Goal: Task Accomplishment & Management: Manage account settings

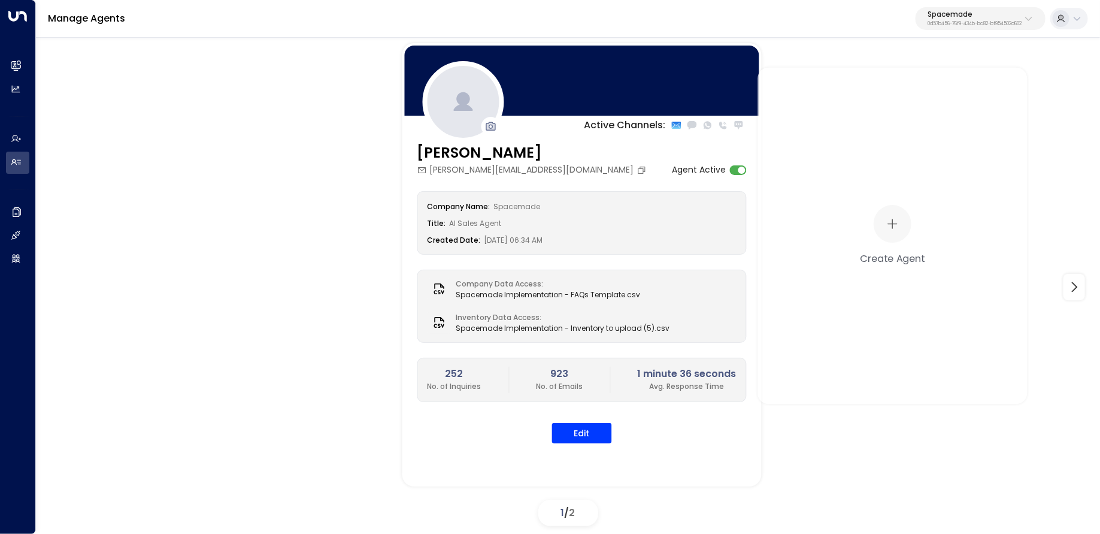
click at [957, 22] on p "0d57b456-76f9-434b-bc82-bf954502d602" at bounding box center [975, 24] width 94 height 5
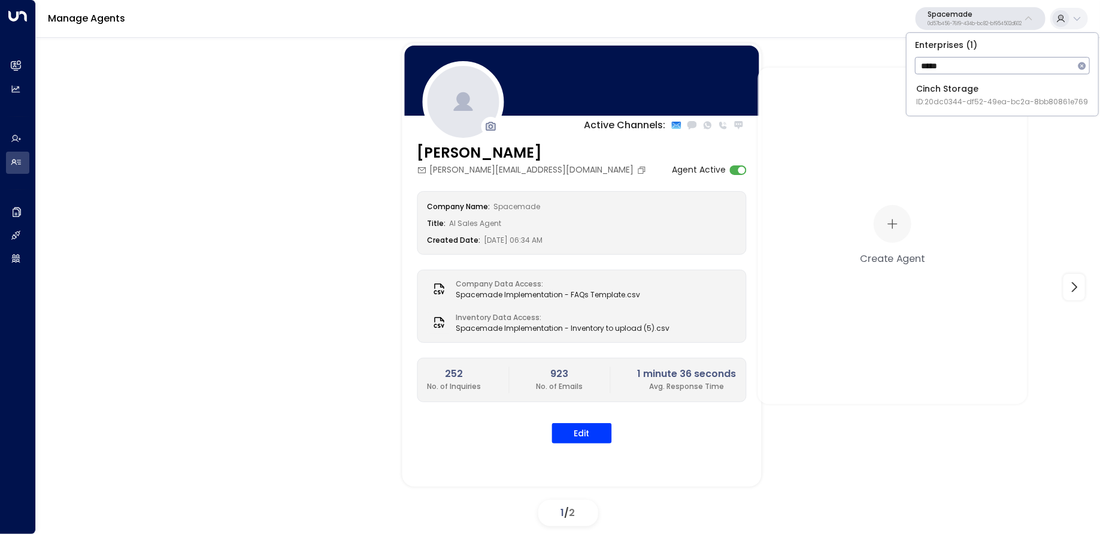
type input "*****"
click at [976, 97] on span "ID: 20dc0344-df52-49ea-bc2a-8bb80861e769" at bounding box center [1003, 101] width 172 height 11
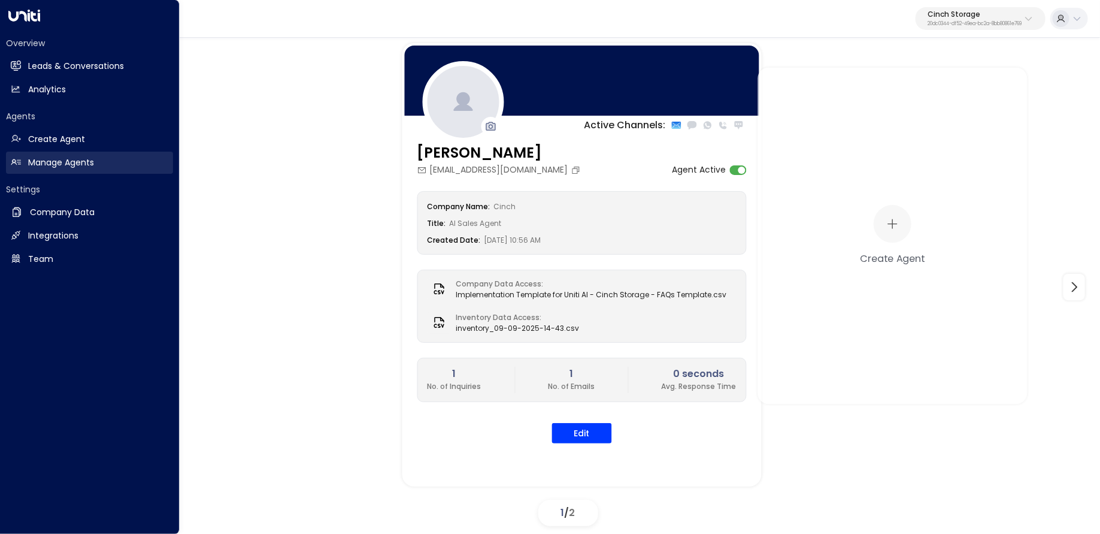
click at [25, 162] on link "Manage Agents Manage Agents" at bounding box center [89, 163] width 167 height 22
click at [46, 213] on h2 "Company Data" at bounding box center [62, 212] width 65 height 13
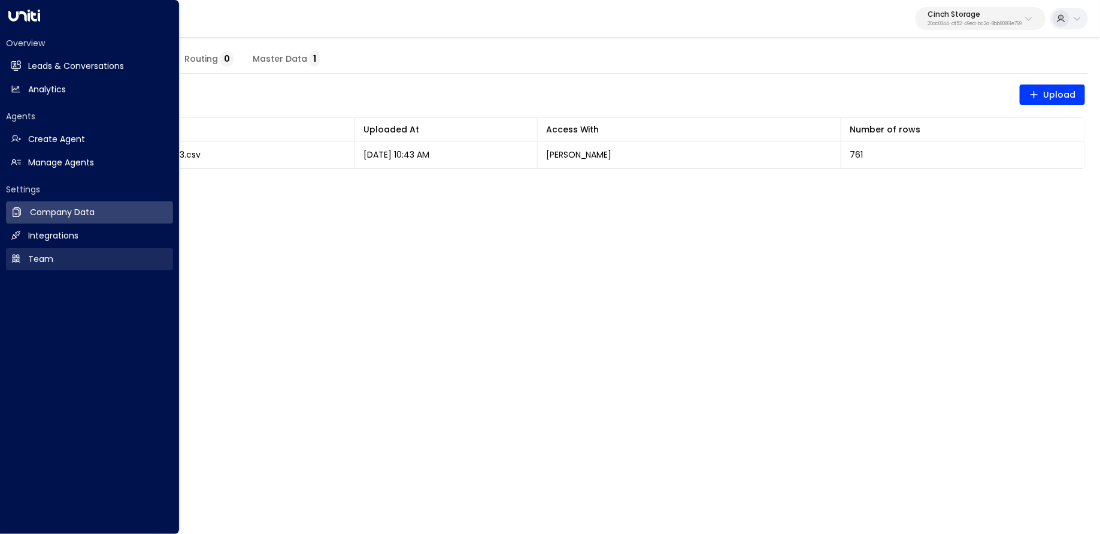
click at [29, 250] on link "Team Team" at bounding box center [89, 259] width 167 height 22
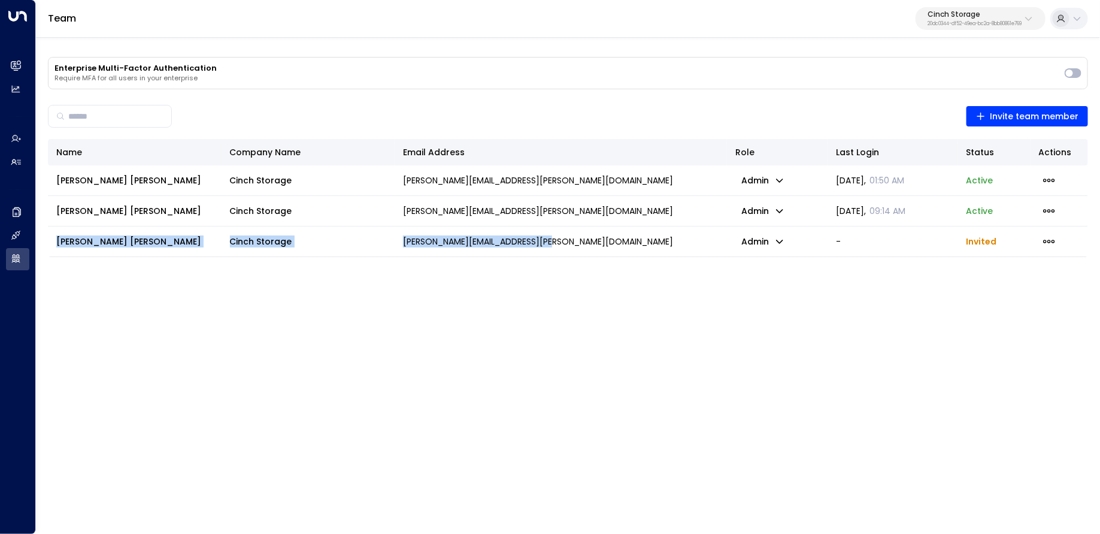
drag, startPoint x: 55, startPoint y: 242, endPoint x: 560, endPoint y: 245, distance: 505.0
click at [560, 245] on tr "Richard Owen Cinch Storage richard.owen@cinchstorage.co.uk admin - Invited" at bounding box center [568, 241] width 1041 height 31
copy tr "Richard Owen Cinch Storage richard.owen@cinchstorage.co.uk"
click at [1048, 250] on td at bounding box center [1060, 241] width 58 height 30
click at [1043, 243] on icon "button" at bounding box center [1049, 241] width 13 height 13
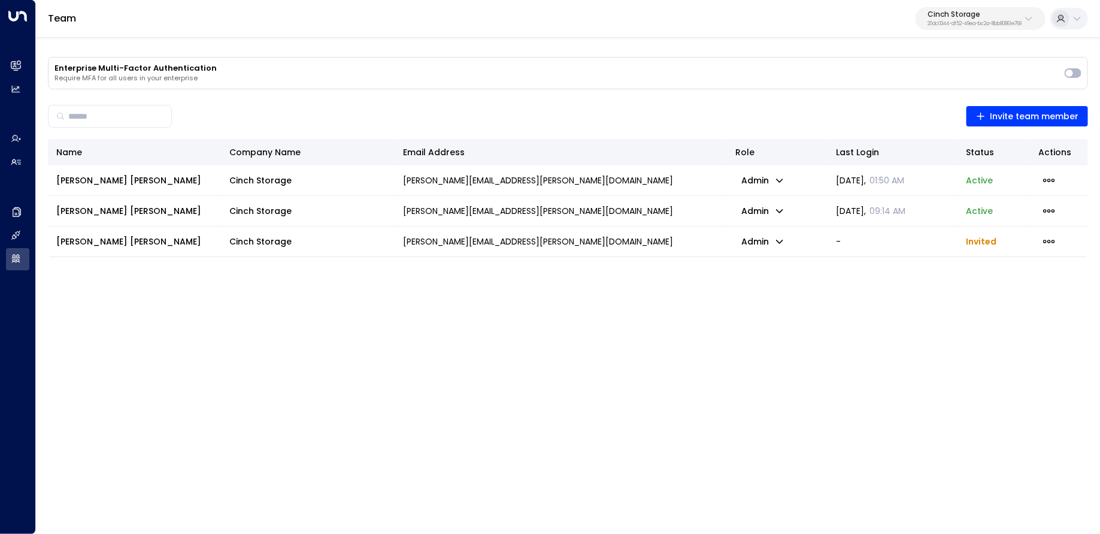
click at [1022, 279] on ul "Resend Invite Delete Invite" at bounding box center [997, 264] width 64 height 29
click at [1061, 244] on div at bounding box center [1059, 242] width 41 height 16
click at [1046, 239] on icon "button" at bounding box center [1049, 241] width 13 height 13
click at [983, 274] on span "Delete Invite" at bounding box center [995, 270] width 41 height 7
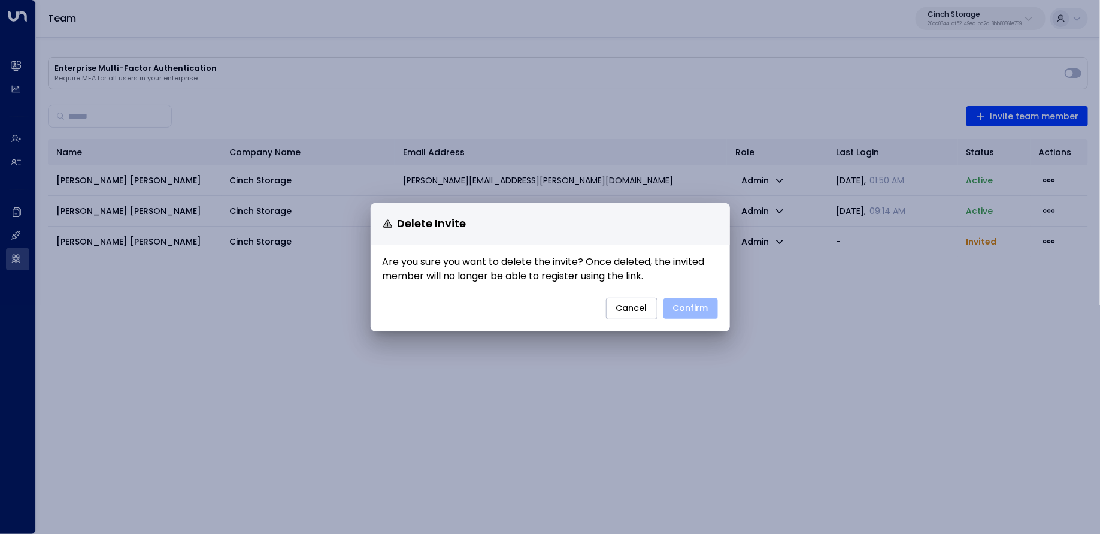
click at [702, 306] on button "Confirm" at bounding box center [691, 308] width 55 height 20
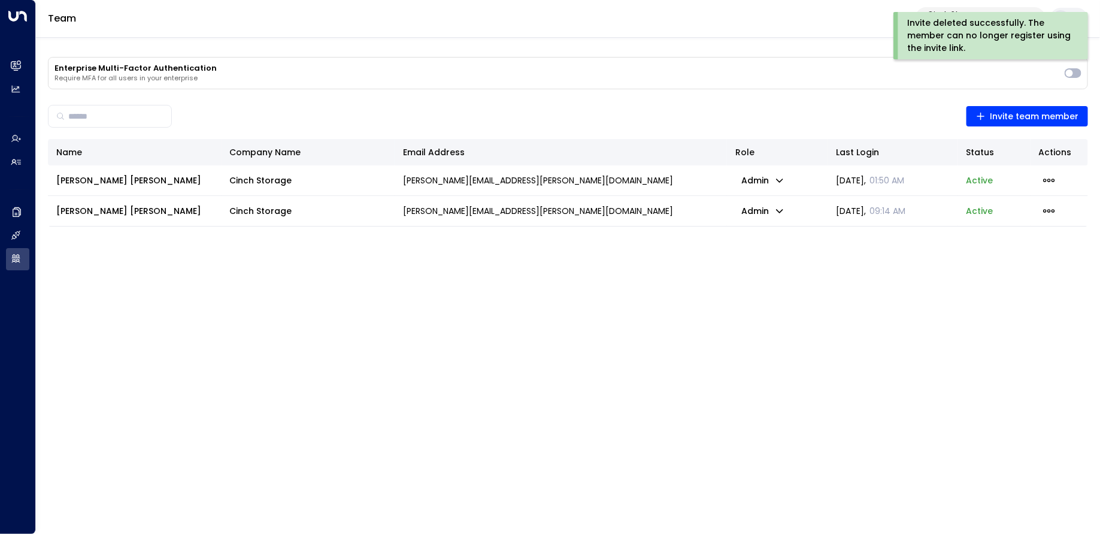
click at [1027, 128] on div "​ Invite team member" at bounding box center [568, 116] width 1041 height 30
click at [1020, 118] on span "Invite team member" at bounding box center [1027, 116] width 103 height 15
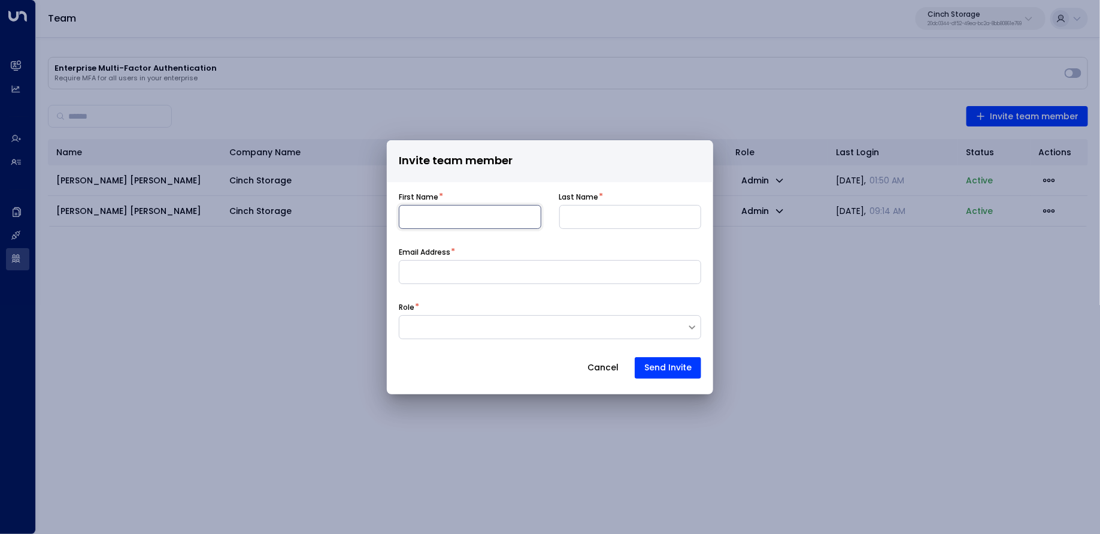
click at [451, 228] on input at bounding box center [470, 217] width 143 height 24
paste input "**********"
click at [452, 218] on input "**********" at bounding box center [470, 217] width 143 height 24
type input "**********"
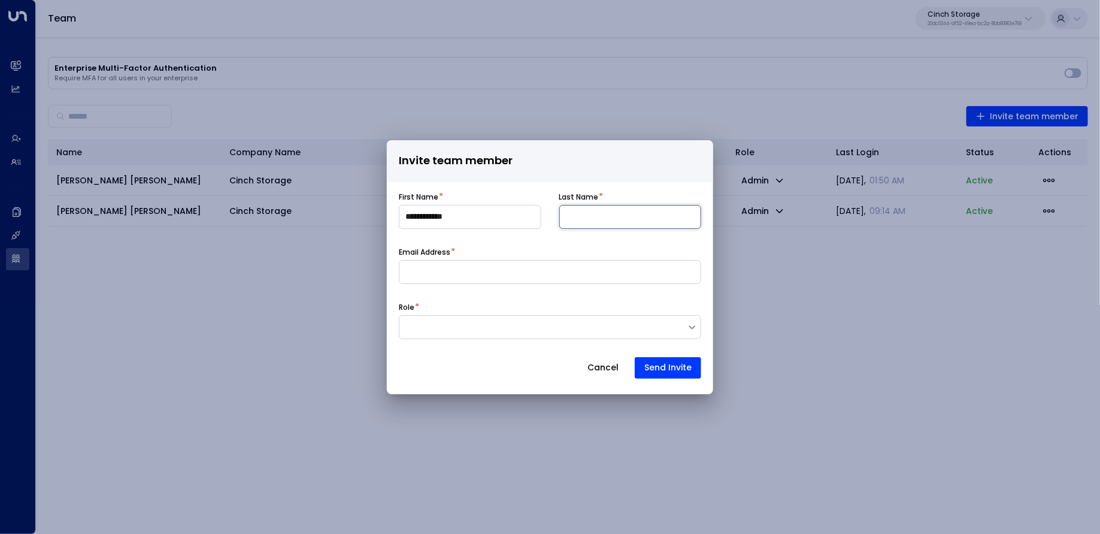
click at [600, 208] on input at bounding box center [631, 217] width 143 height 24
paste input "****"
type input "****"
click at [445, 215] on input "**********" at bounding box center [470, 217] width 143 height 24
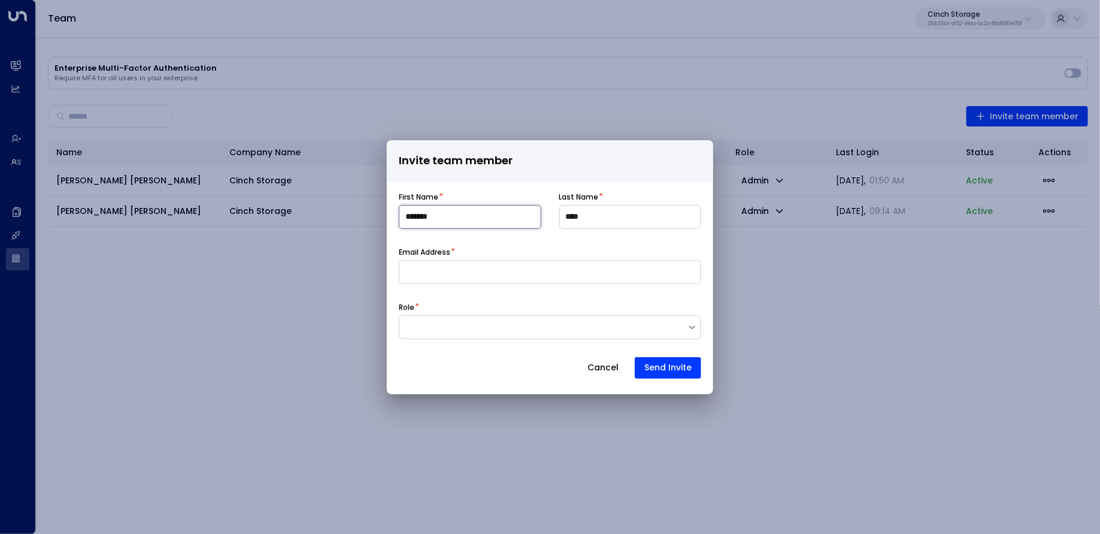
type input "*******"
click at [476, 279] on input at bounding box center [550, 272] width 303 height 24
paste input "**********"
type input "**********"
click at [440, 324] on div at bounding box center [544, 327] width 288 height 12
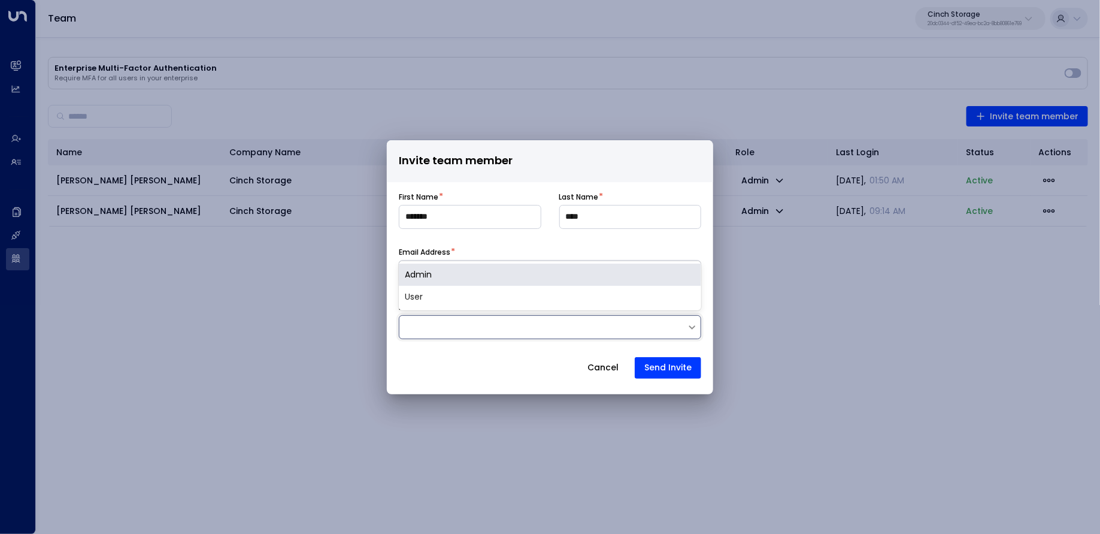
click at [455, 280] on div "Admin" at bounding box center [550, 275] width 303 height 22
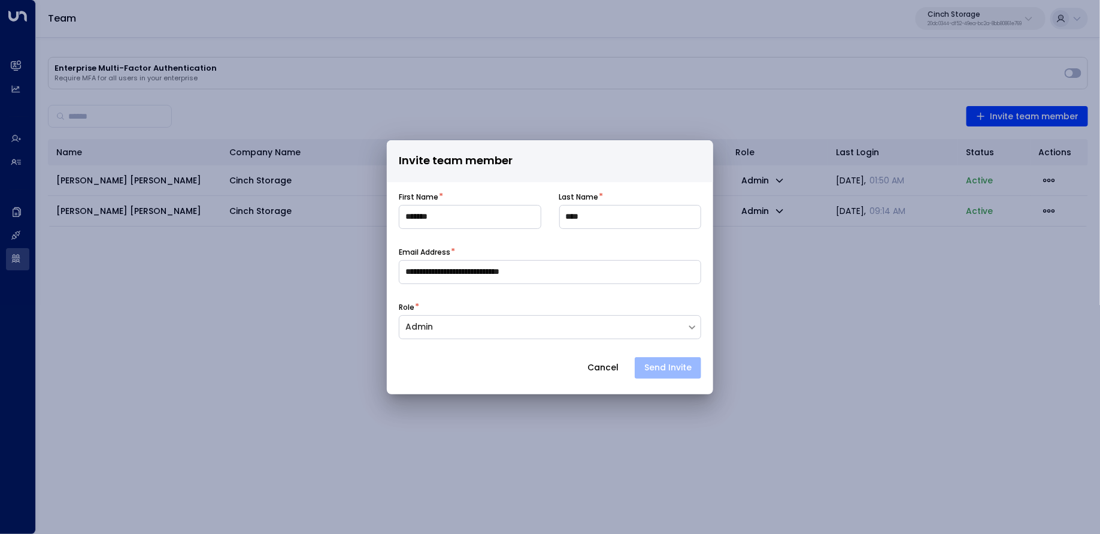
click at [690, 361] on button "Send Invite" at bounding box center [668, 368] width 66 height 22
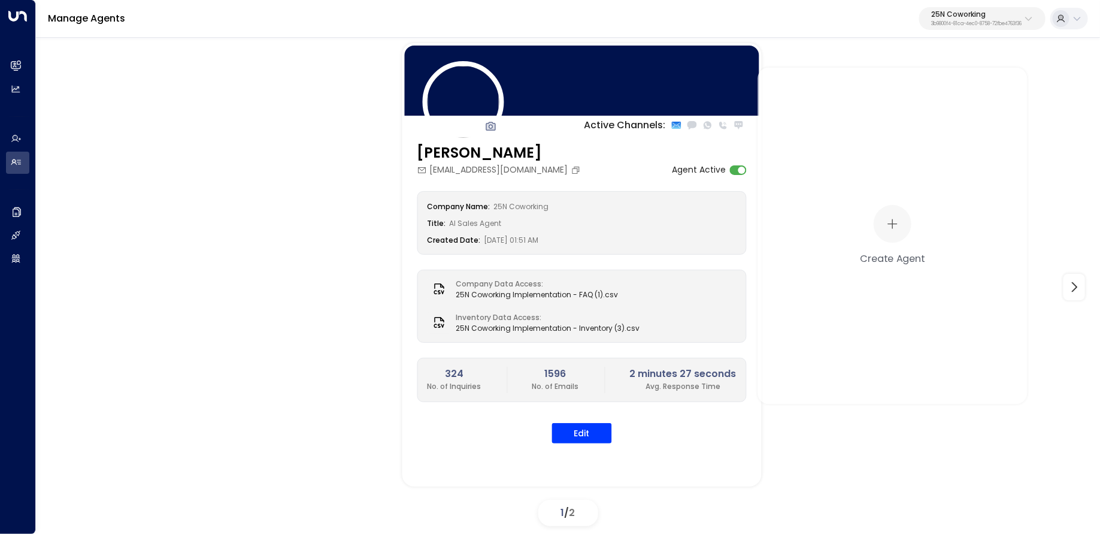
click at [997, 12] on p "25N Coworking" at bounding box center [977, 14] width 90 height 7
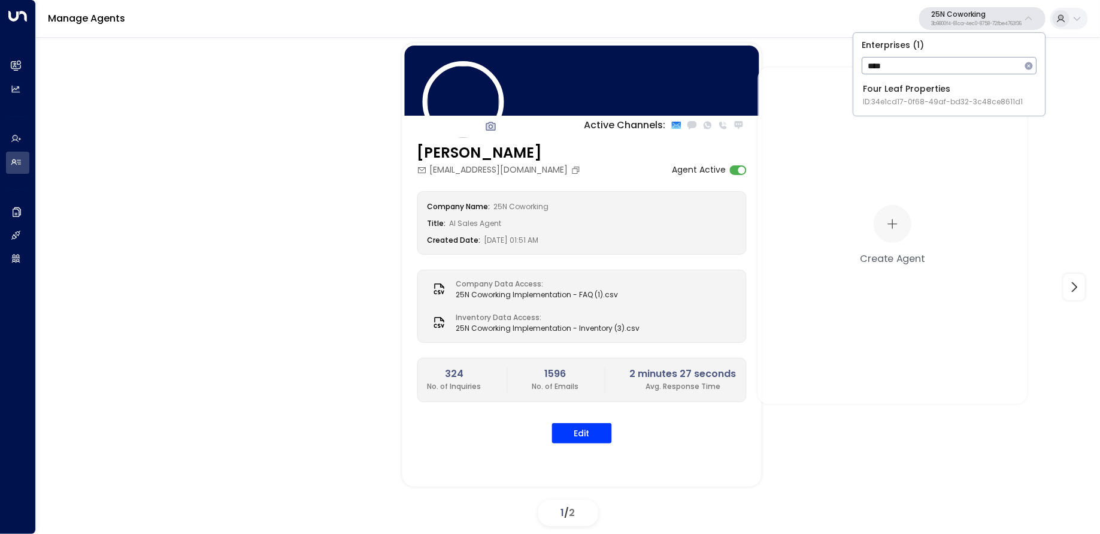
type input "****"
click at [887, 93] on div "Four Leaf Properties ID: 34e1cd17-0f68-49af-bd32-3c48ce8611d1" at bounding box center [943, 95] width 160 height 25
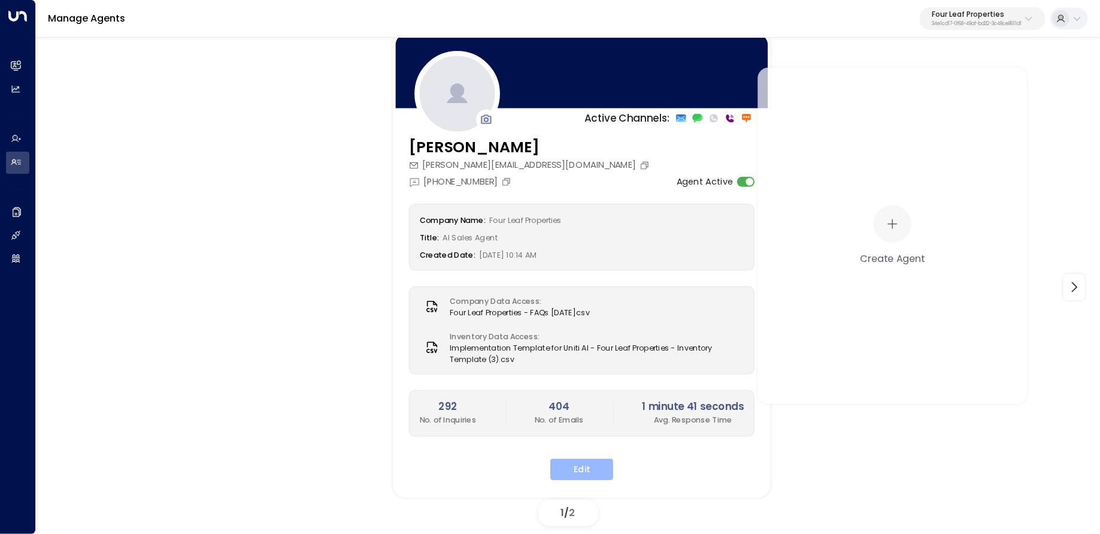
click at [591, 469] on button "Edit" at bounding box center [582, 469] width 63 height 22
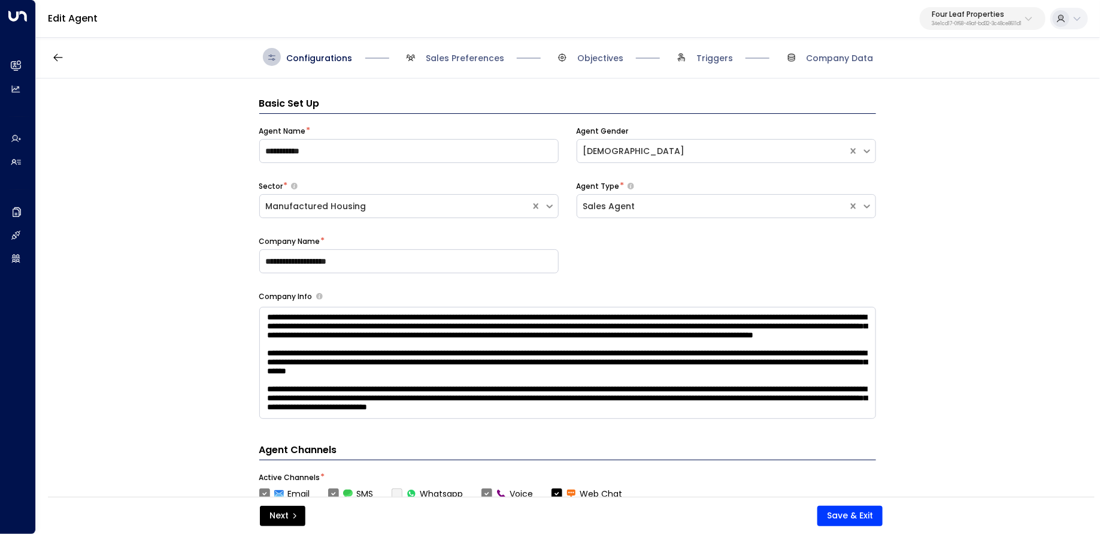
scroll to position [18, 0]
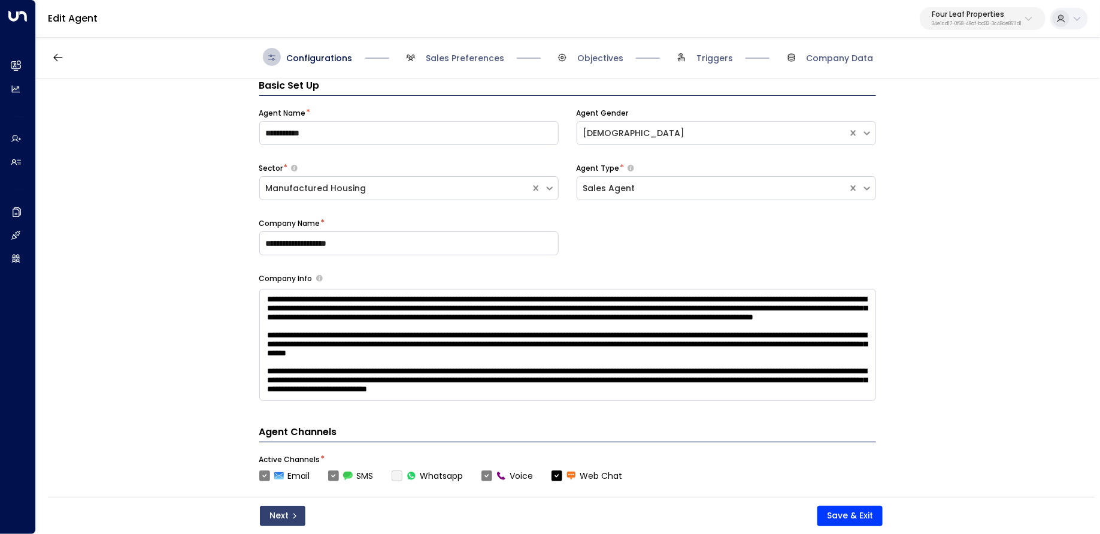
click at [289, 517] on button "Next" at bounding box center [283, 516] width 46 height 20
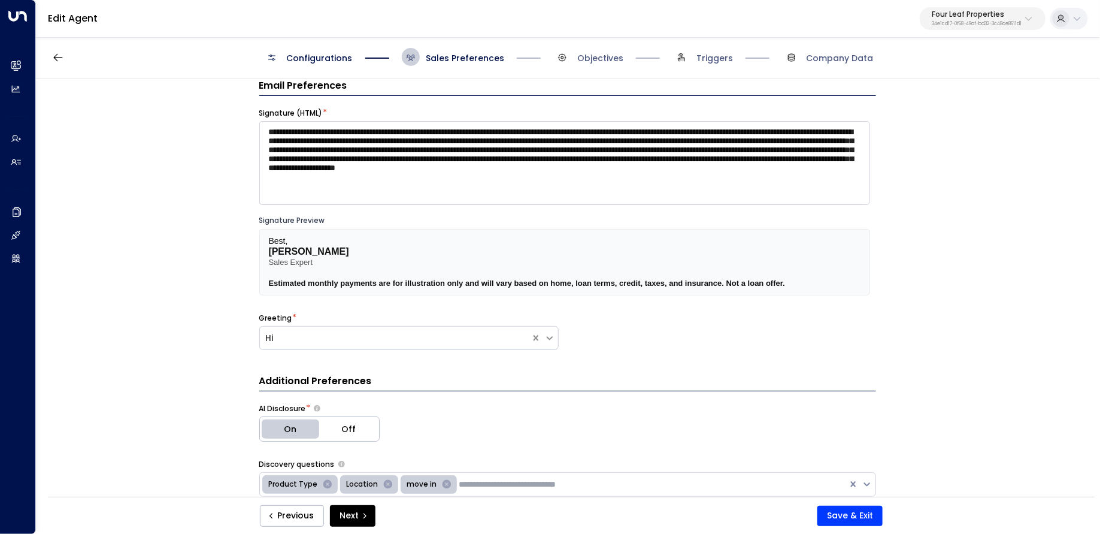
scroll to position [387, 0]
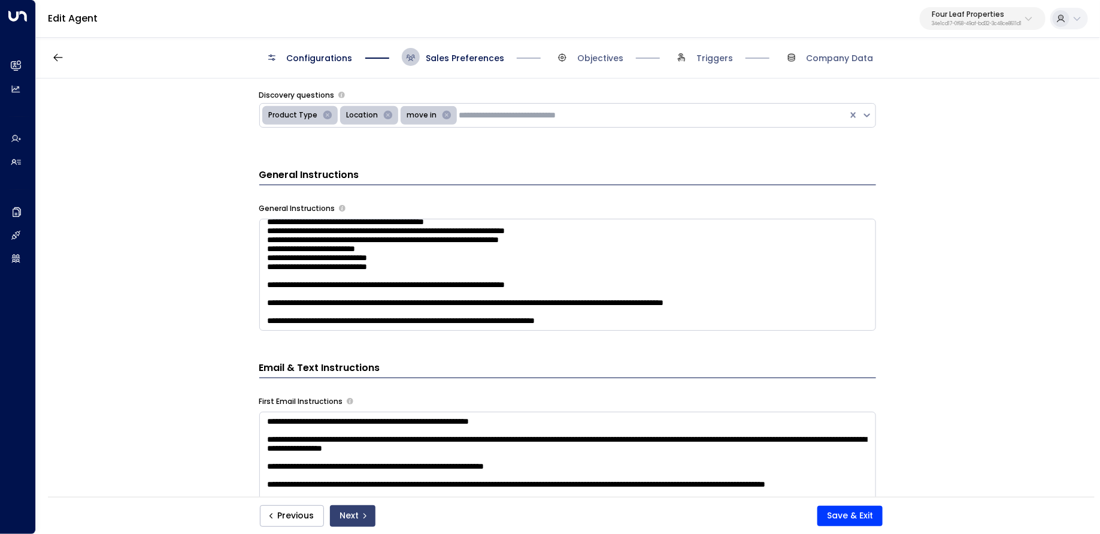
click at [355, 518] on button "Next" at bounding box center [353, 516] width 46 height 22
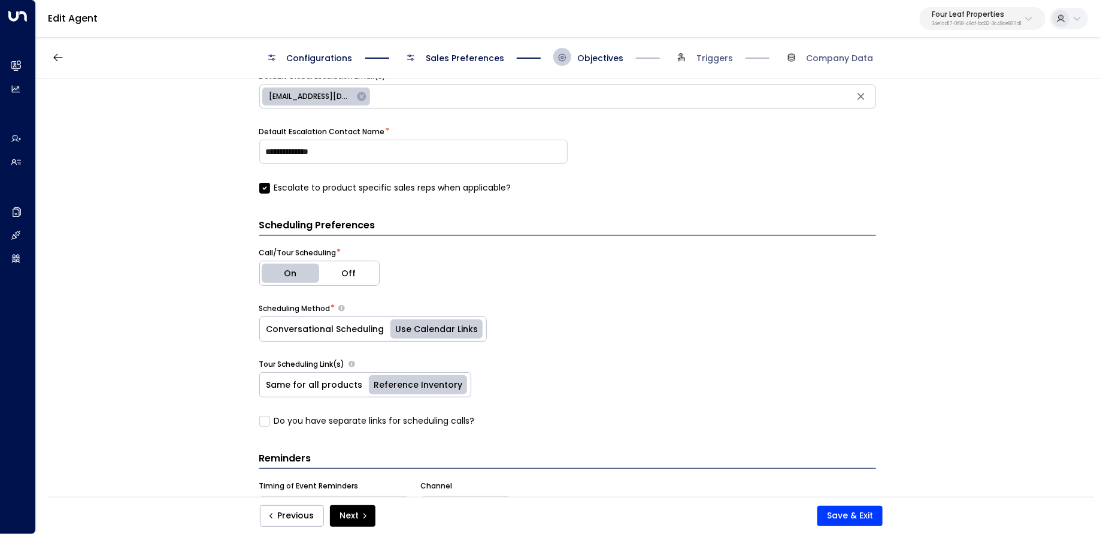
scroll to position [445, 0]
click at [574, 313] on div "Scheduling Method *" at bounding box center [567, 310] width 617 height 11
click at [357, 531] on div "Previous Next Save & Exit" at bounding box center [571, 515] width 1047 height 37
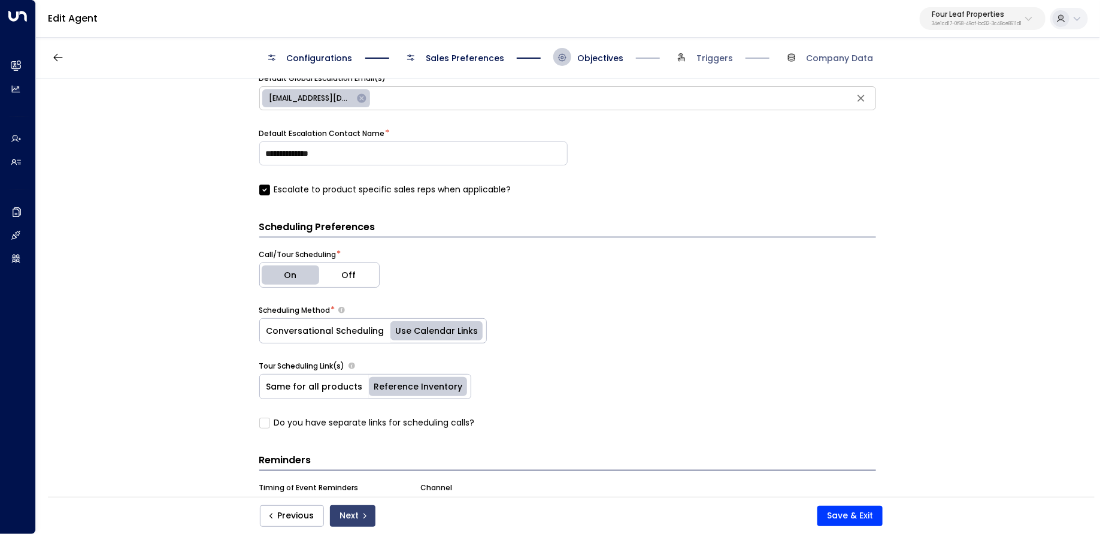
click at [357, 518] on button "Next" at bounding box center [353, 516] width 46 height 22
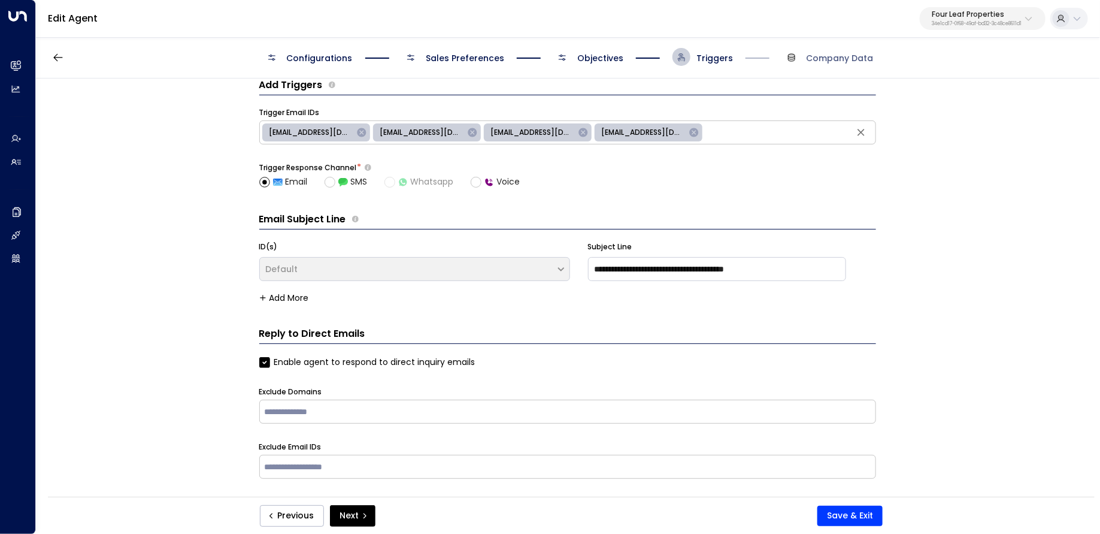
scroll to position [18, 0]
click at [841, 54] on span "Company Data" at bounding box center [840, 58] width 67 height 12
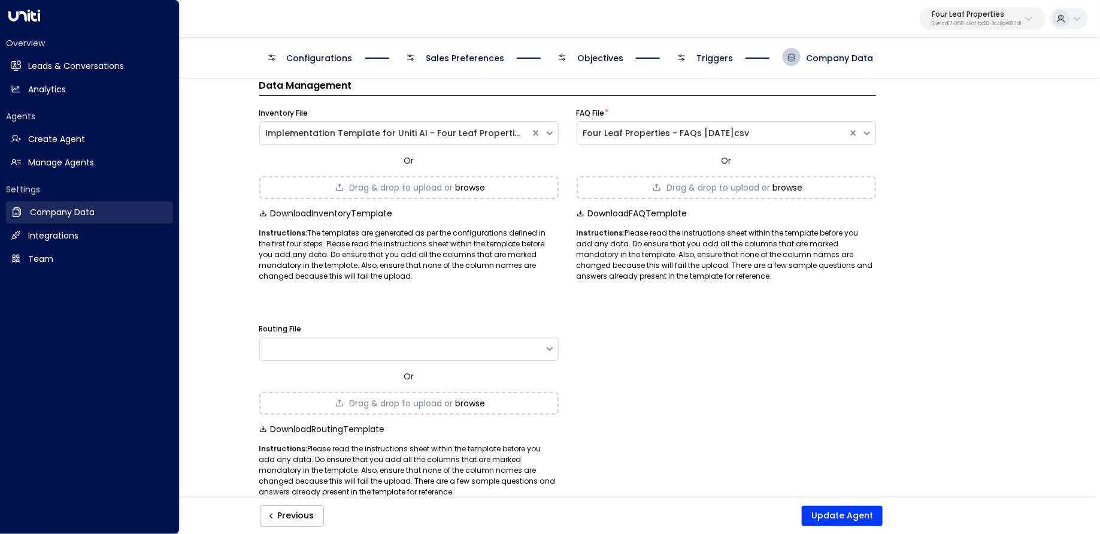
click at [86, 212] on h2 "Company Data" at bounding box center [62, 212] width 65 height 13
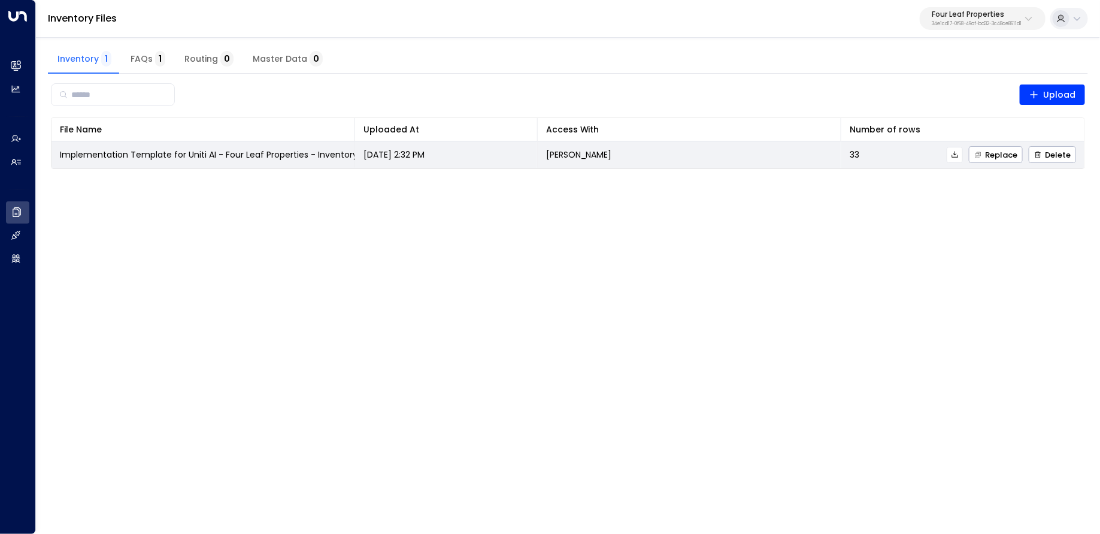
click at [962, 155] on button at bounding box center [955, 155] width 16 height 16
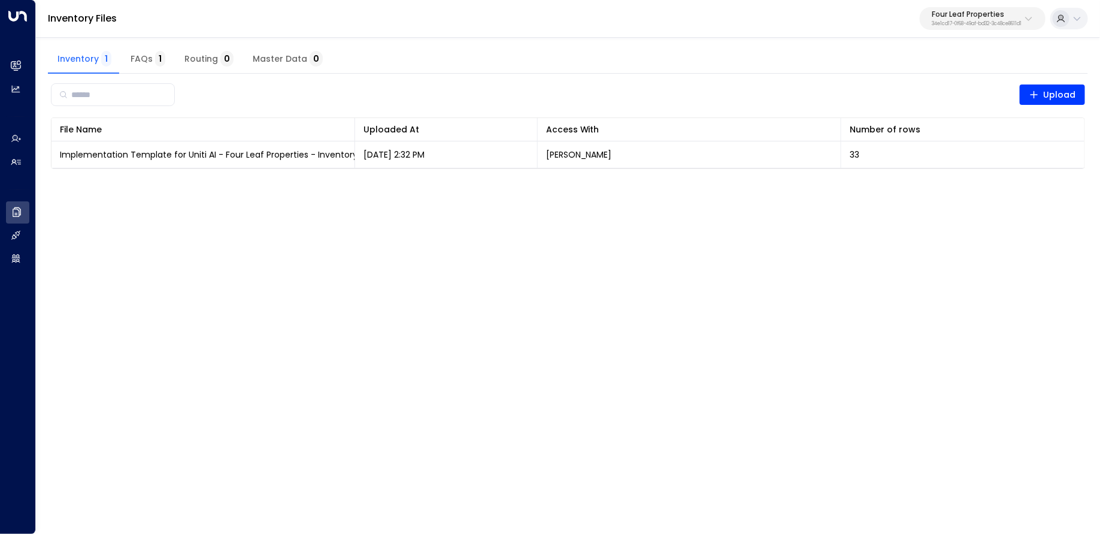
click at [162, 61] on span "1" at bounding box center [160, 59] width 10 height 16
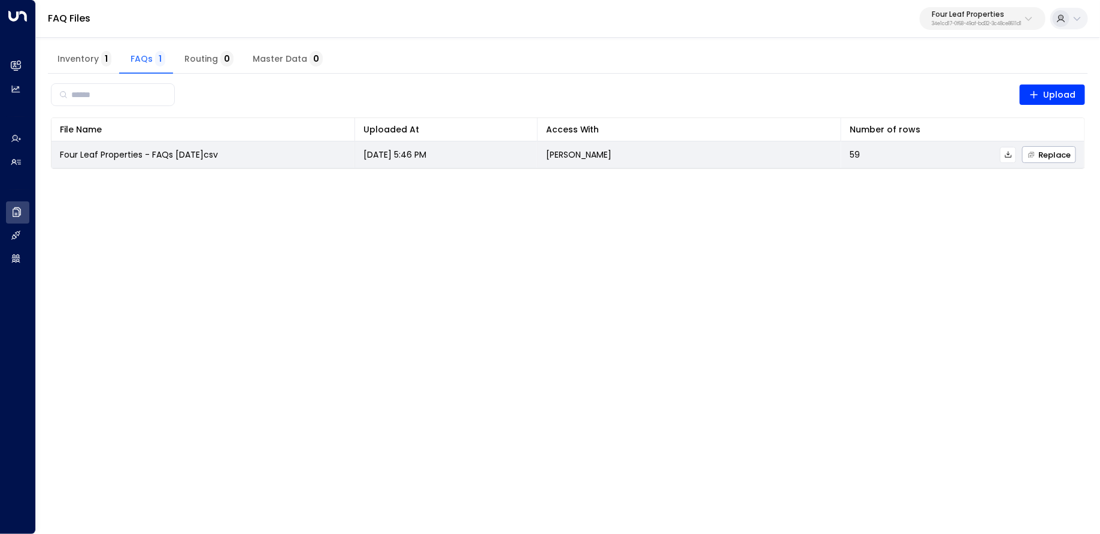
click at [1007, 155] on icon at bounding box center [1008, 154] width 7 height 7
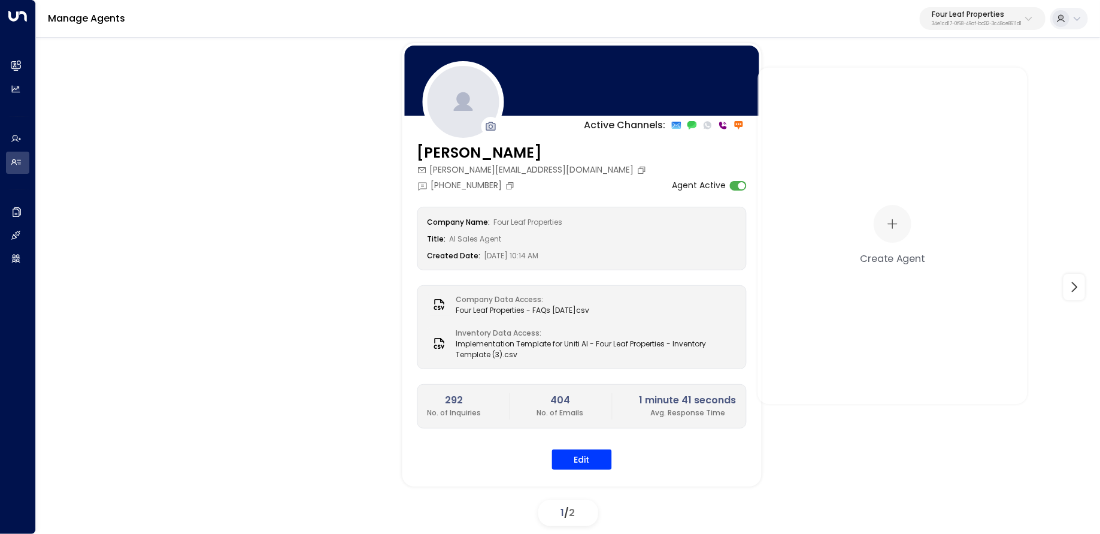
click at [949, 17] on p "Four Leaf Properties" at bounding box center [977, 14] width 90 height 7
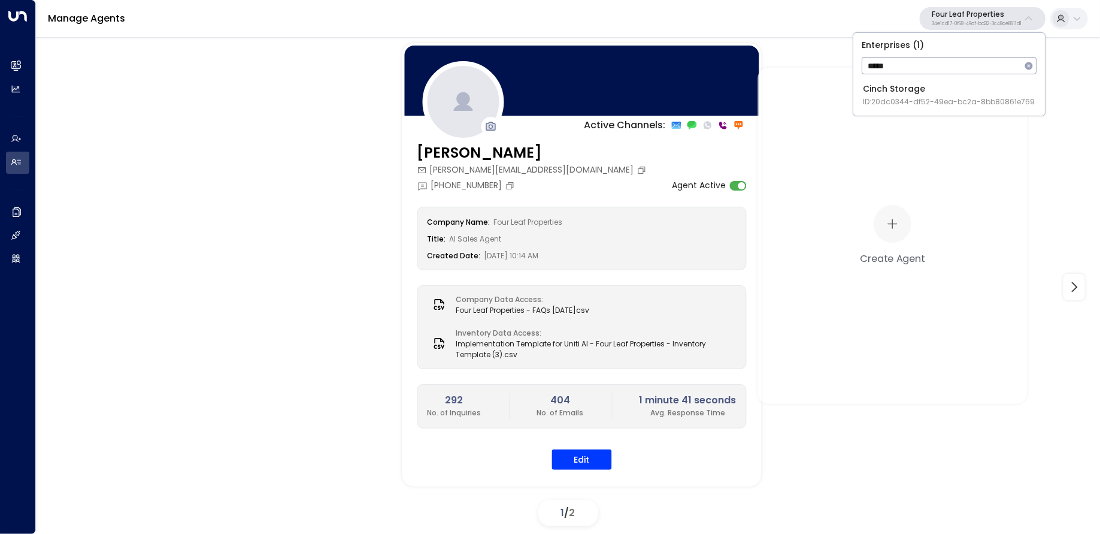
type input "*****"
click at [933, 84] on div "Cinch Storage ID: 20dc0344-df52-49ea-bc2a-8bb80861e769" at bounding box center [949, 95] width 172 height 25
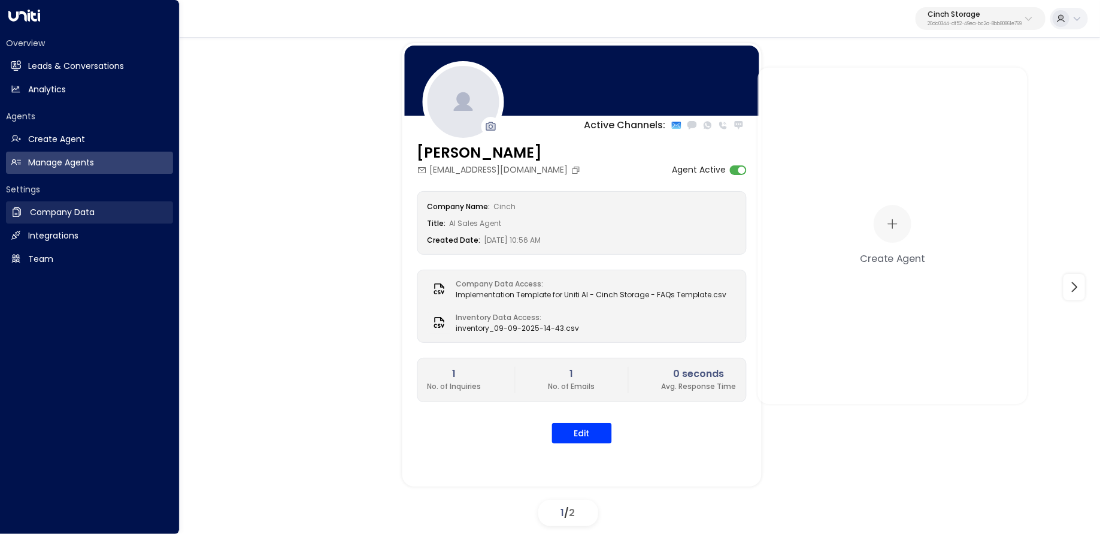
click at [26, 217] on link "Company Data Company Data" at bounding box center [89, 212] width 167 height 22
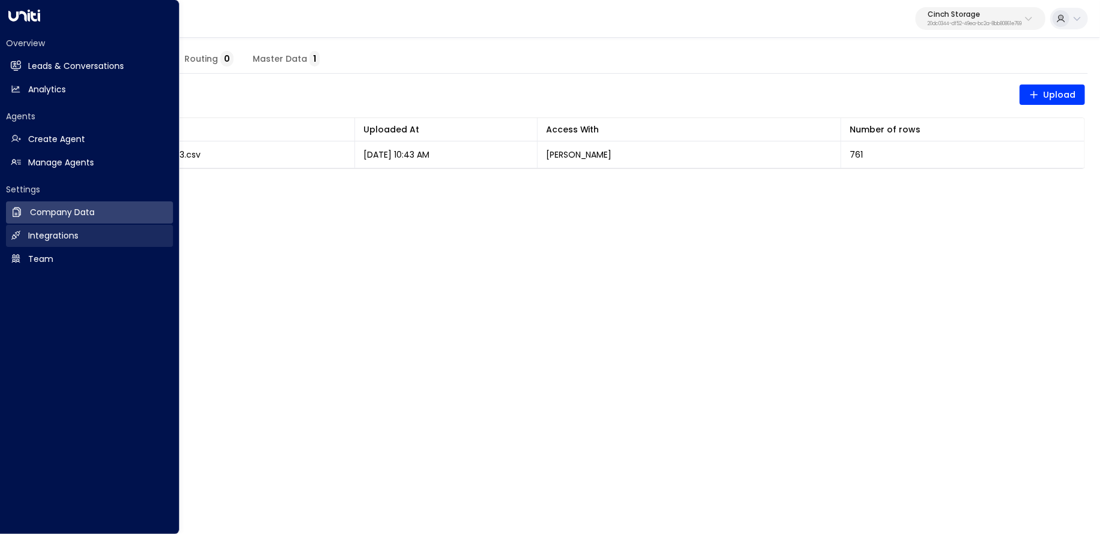
click at [51, 246] on link "Integrations Integrations" at bounding box center [89, 236] width 167 height 22
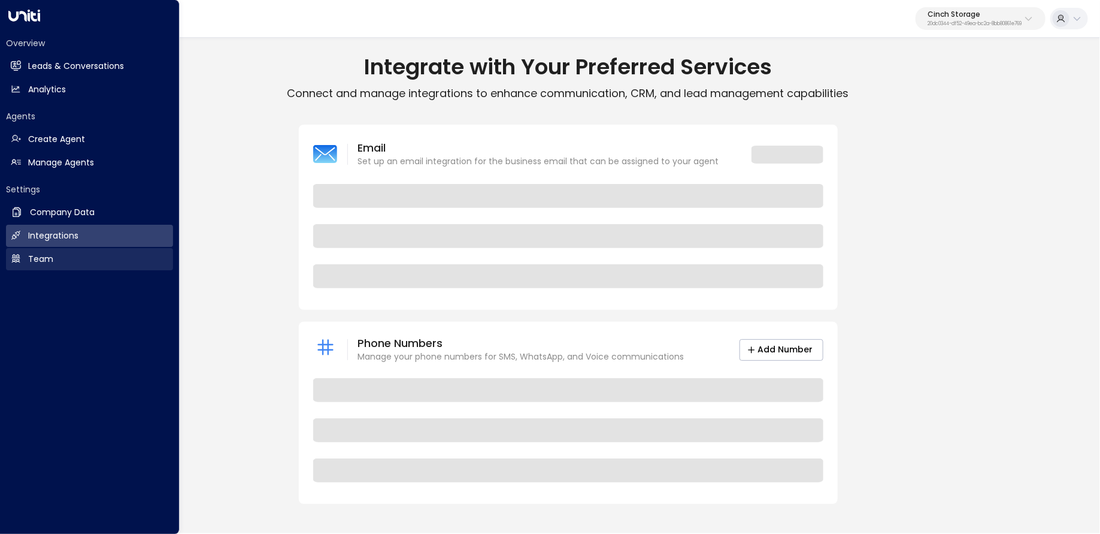
click at [55, 265] on link "Team Team" at bounding box center [89, 259] width 167 height 22
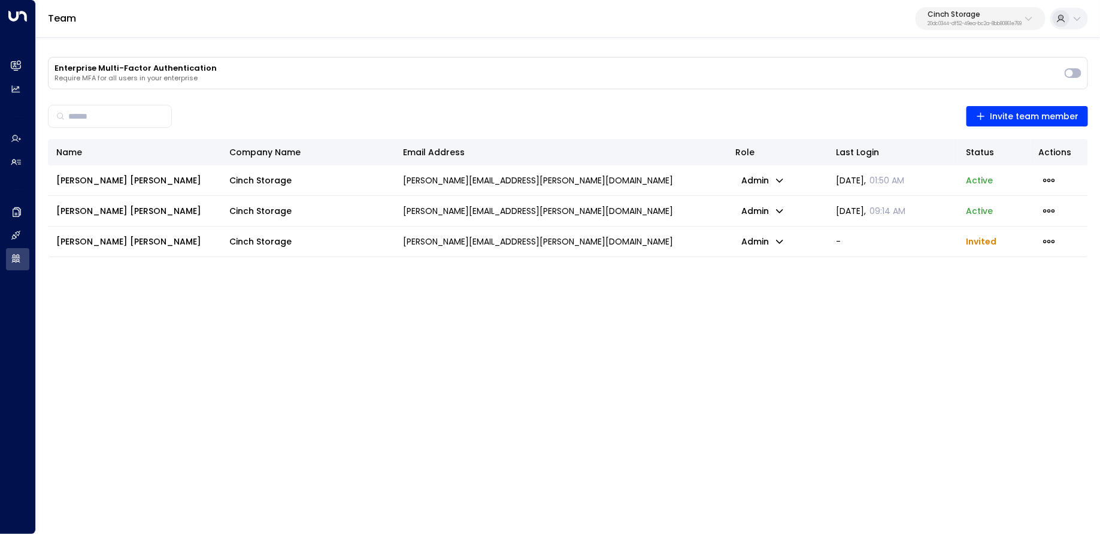
click at [988, 9] on button "Cinch Storage 20dc0344-df52-49ea-bc2a-8bb80861e769" at bounding box center [981, 18] width 130 height 23
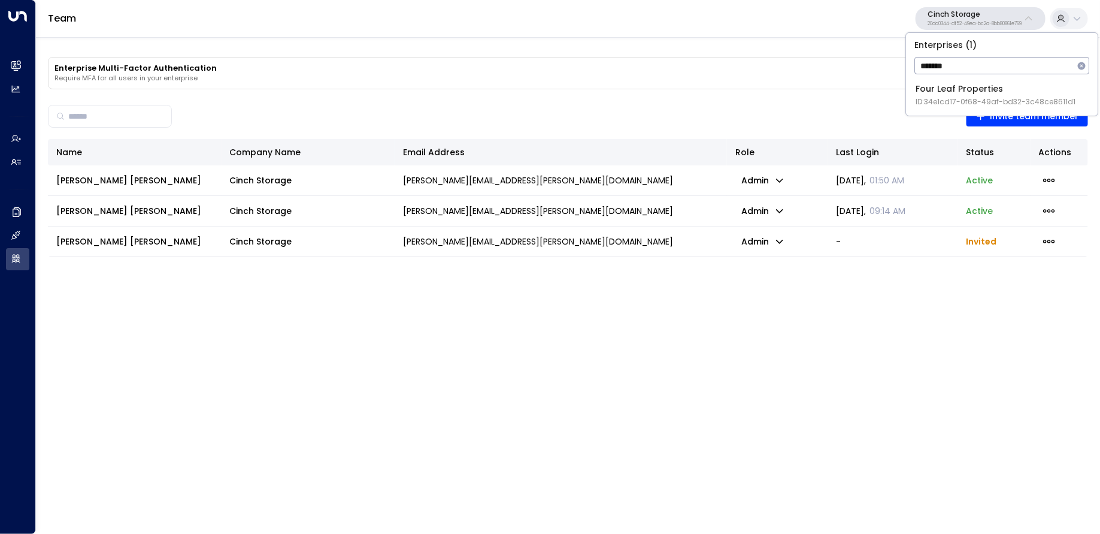
type input "*******"
click at [975, 105] on span "ID: 34e1cd17-0f68-49af-bd32-3c48ce8611d1" at bounding box center [997, 101] width 160 height 11
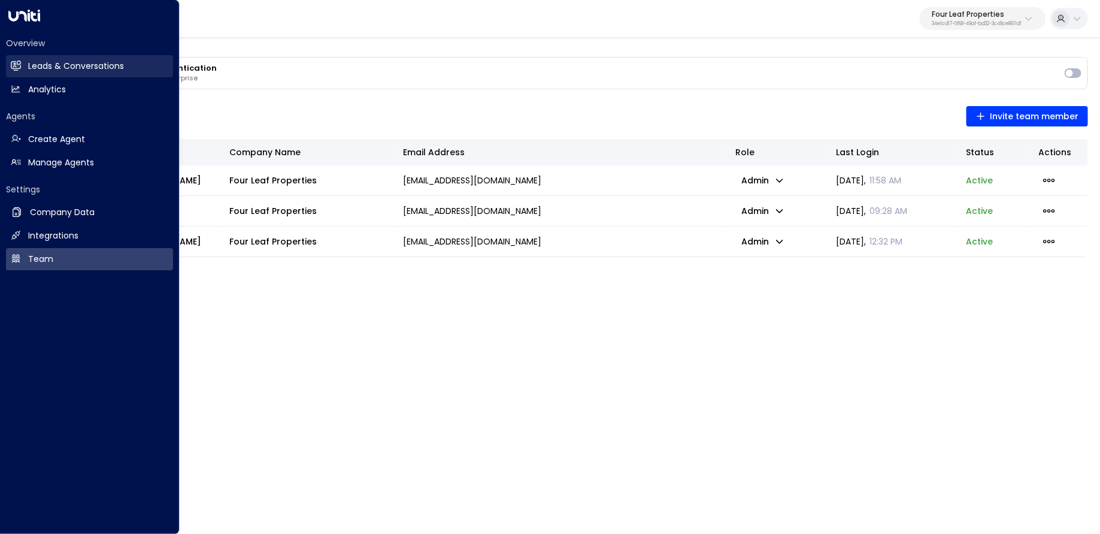
click at [10, 61] on link "Leads & Conversations Leads & Conversations" at bounding box center [89, 66] width 167 height 22
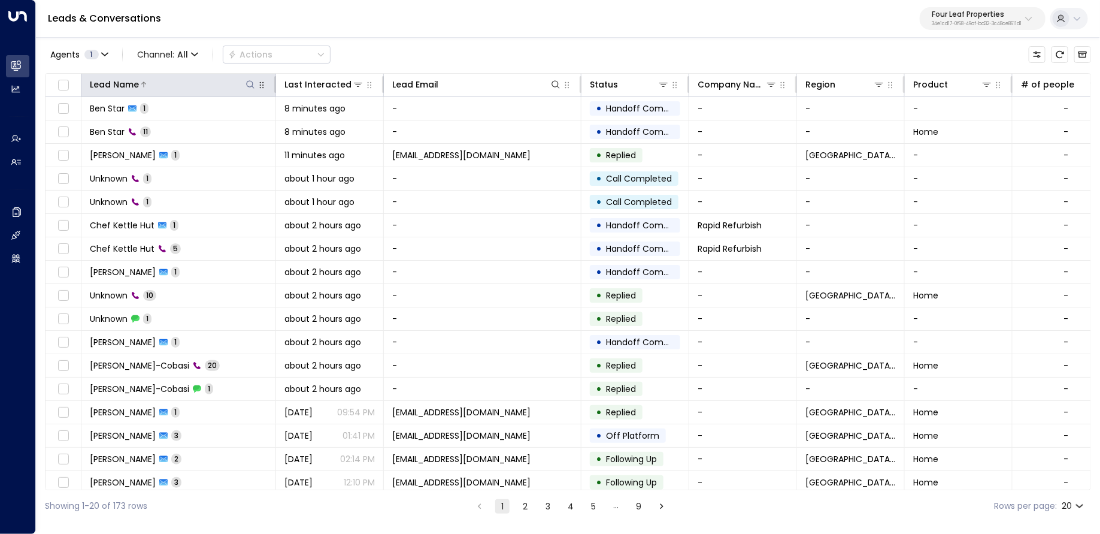
click at [247, 83] on icon at bounding box center [251, 85] width 10 height 10
type input "***"
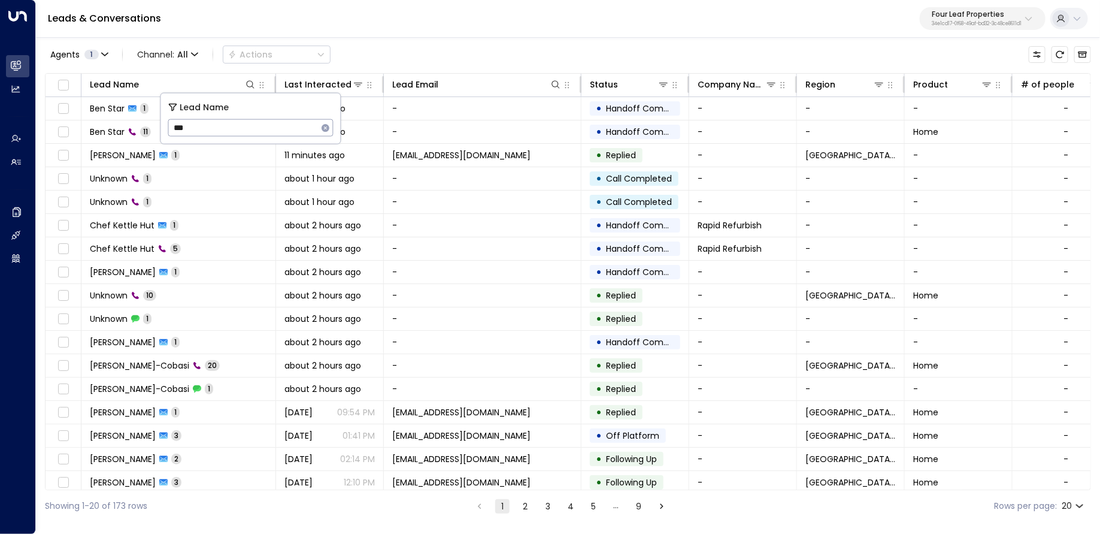
click at [416, 40] on div "Agents 1 Channel: All Actions Lead Name Last Interacted Lead Email Status Compa…" at bounding box center [568, 279] width 1047 height 486
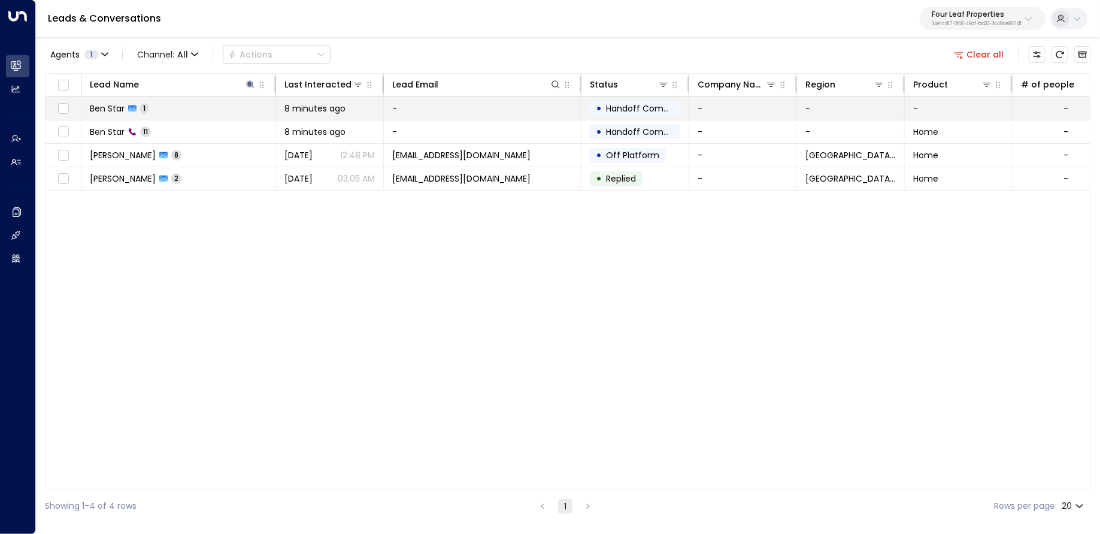
click at [246, 103] on td "Ben Star 1" at bounding box center [178, 108] width 195 height 23
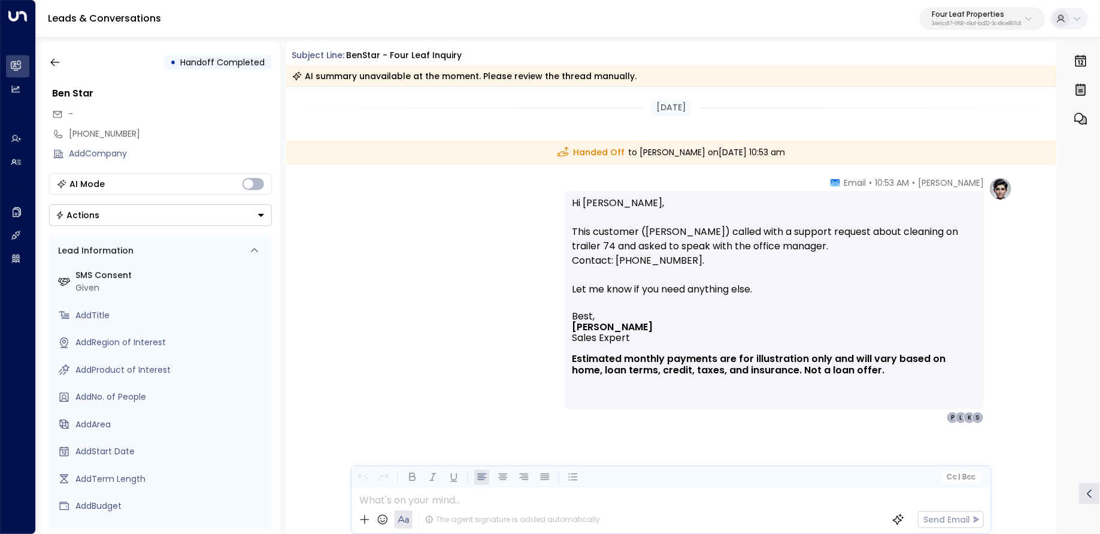
drag, startPoint x: 724, startPoint y: 258, endPoint x: 562, endPoint y: 226, distance: 165.4
click at [562, 226] on div "Katie Olson • 10:53 AM • Email Hi Sarah, This customer (Ben Star) called with a…" at bounding box center [671, 300] width 683 height 247
click at [352, 170] on div "Today Handed Off to Sarah Smith on Tuesday, Sep 09 2025 at 10:53 am Katie Olson…" at bounding box center [672, 315] width 772 height 456
click at [56, 62] on icon "button" at bounding box center [54, 63] width 9 height 8
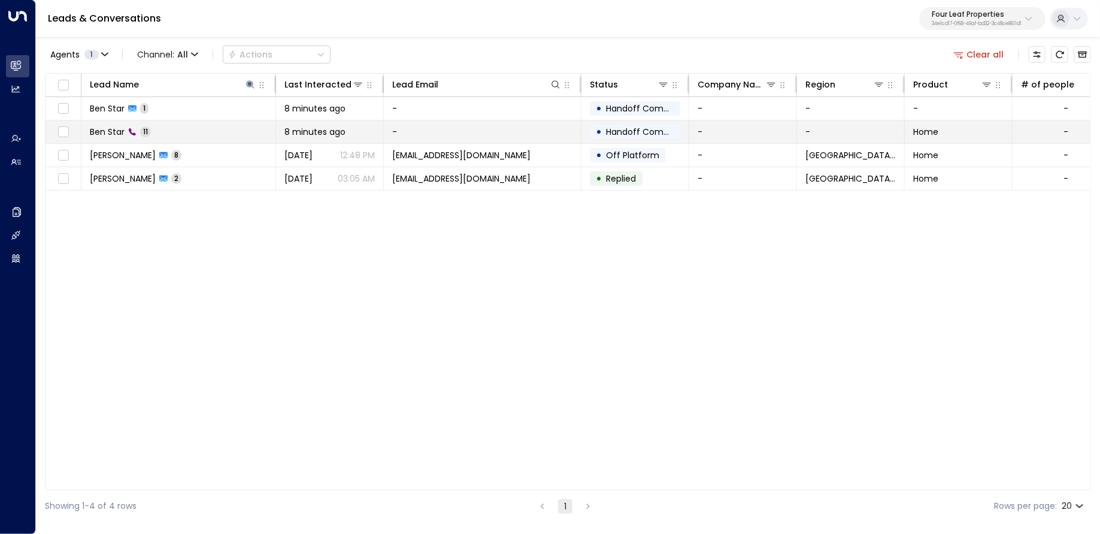
click at [220, 134] on td "Ben Star 11" at bounding box center [178, 131] width 195 height 23
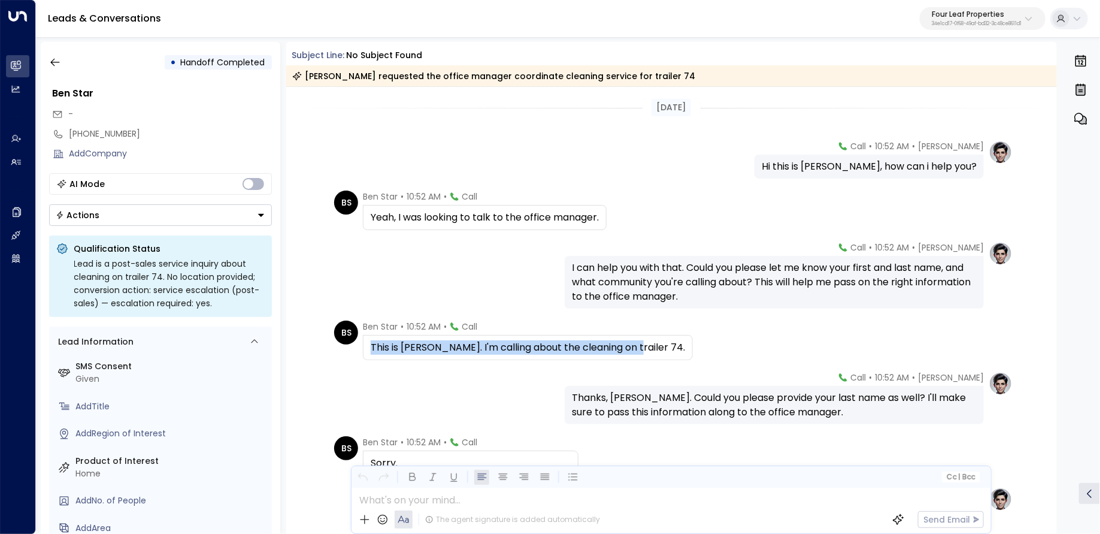
copy div "This is Ben. I'm calling about the cleaning on trailer 74."
drag, startPoint x: 371, startPoint y: 349, endPoint x: 632, endPoint y: 350, distance: 261.2
click at [632, 350] on div "This is Ben. I'm calling about the cleaning on trailer 74." at bounding box center [528, 347] width 330 height 25
click at [60, 61] on icon "button" at bounding box center [55, 62] width 12 height 12
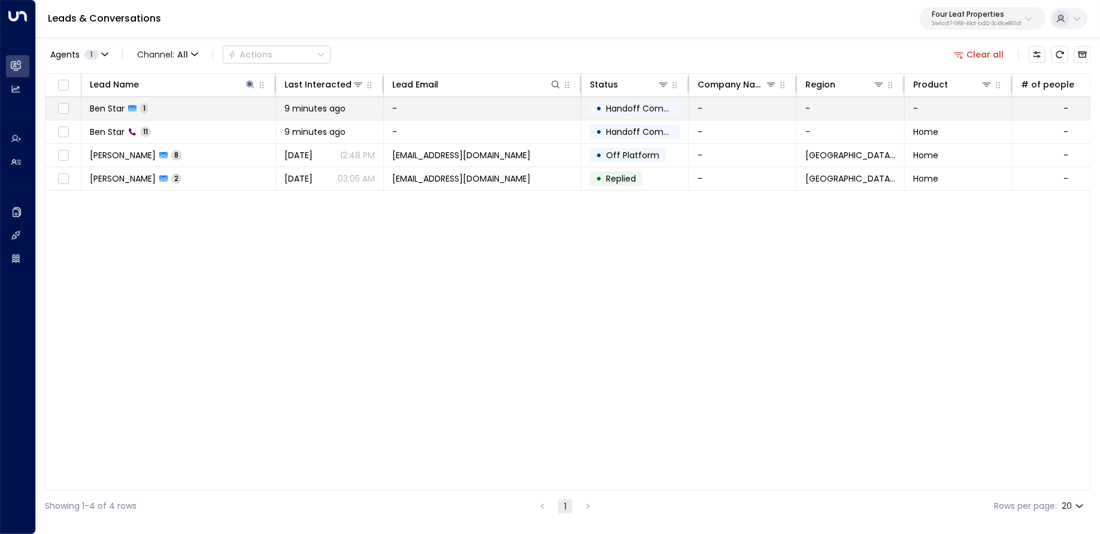
click at [208, 101] on td "Ben Star 1" at bounding box center [178, 108] width 195 height 23
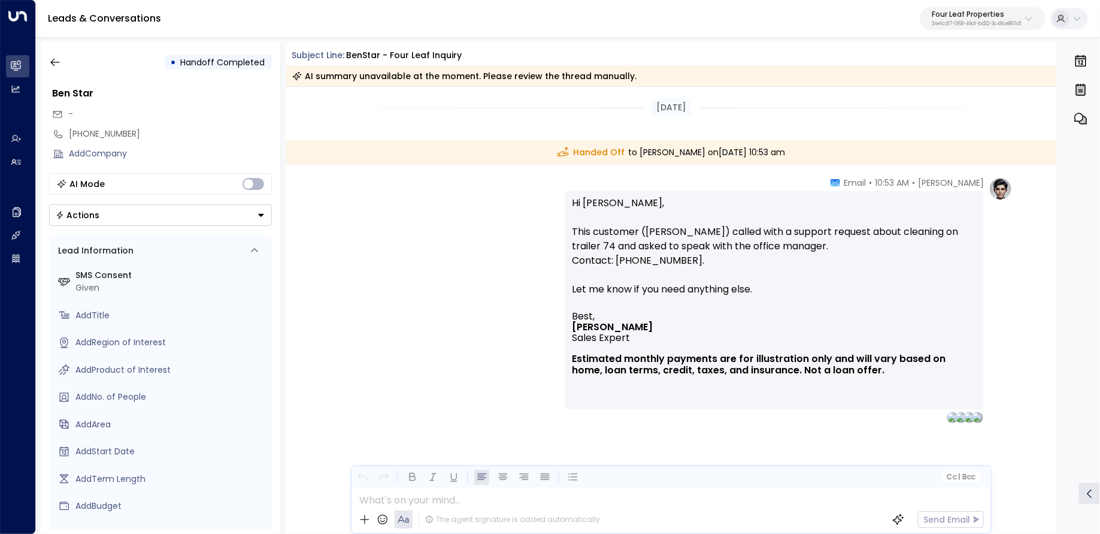
scroll to position [8, 0]
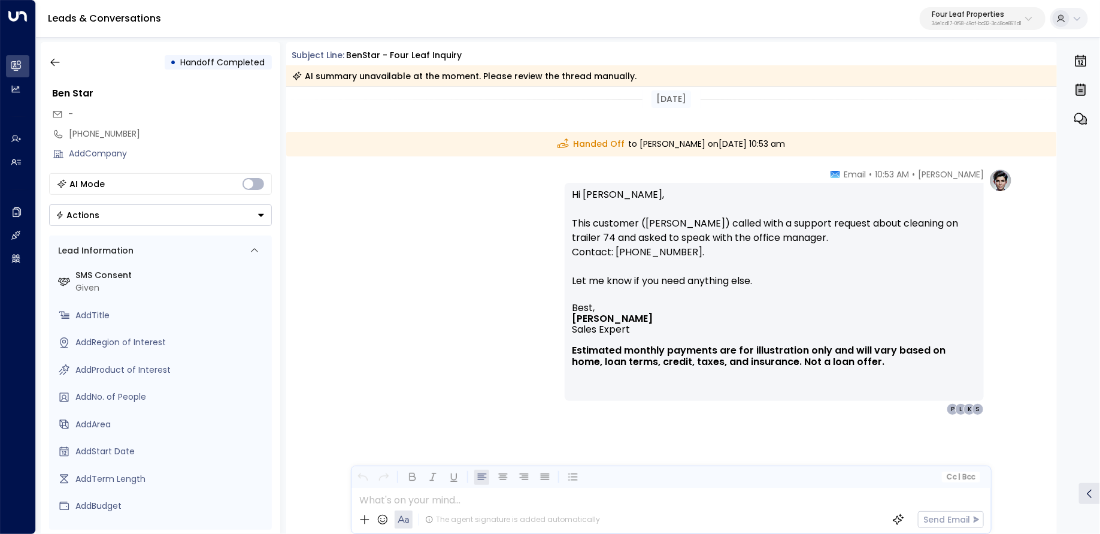
drag, startPoint x: 710, startPoint y: 250, endPoint x: 535, endPoint y: 214, distance: 179.2
click at [535, 214] on div "Katie Olson • 10:53 AM • Email Hi Sarah, This customer (Ben Star) called with a…" at bounding box center [671, 291] width 683 height 247
drag, startPoint x: 695, startPoint y: 247, endPoint x: 713, endPoint y: 252, distance: 19.3
click at [695, 247] on p "Hi Sarah, This customer (Ben Star) called with a support request about cleaning…" at bounding box center [774, 245] width 405 height 115
drag, startPoint x: 715, startPoint y: 253, endPoint x: 532, endPoint y: 220, distance: 185.7
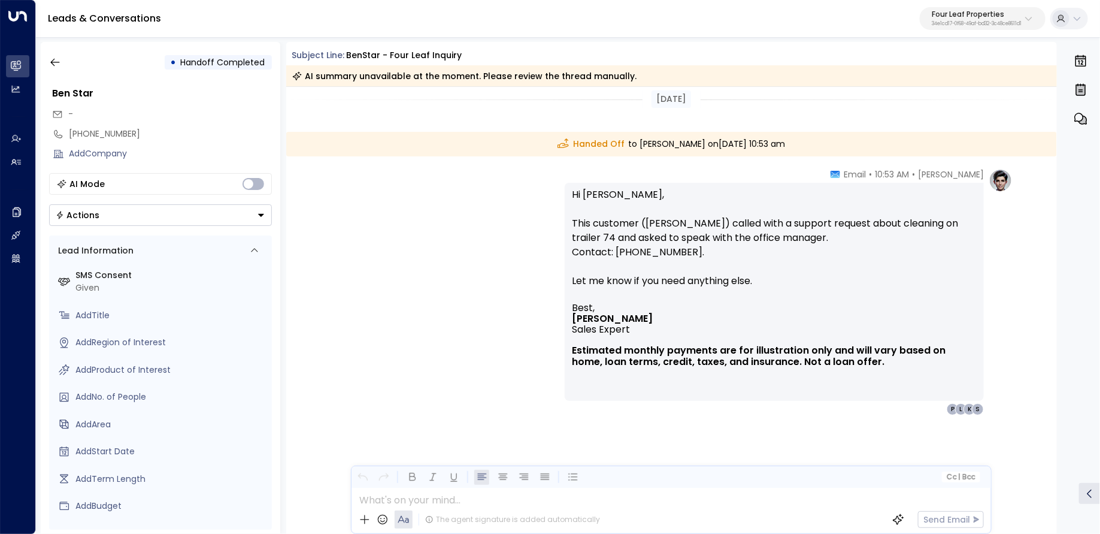
click at [532, 220] on div "Katie Olson • 10:53 AM • Email Hi Sarah, This customer (Ben Star) called with a…" at bounding box center [671, 291] width 683 height 247
drag, startPoint x: 646, startPoint y: 232, endPoint x: 656, endPoint y: 234, distance: 9.9
click at [649, 233] on p "Hi Sarah, This customer (Ben Star) called with a support request about cleaning…" at bounding box center [774, 245] width 405 height 115
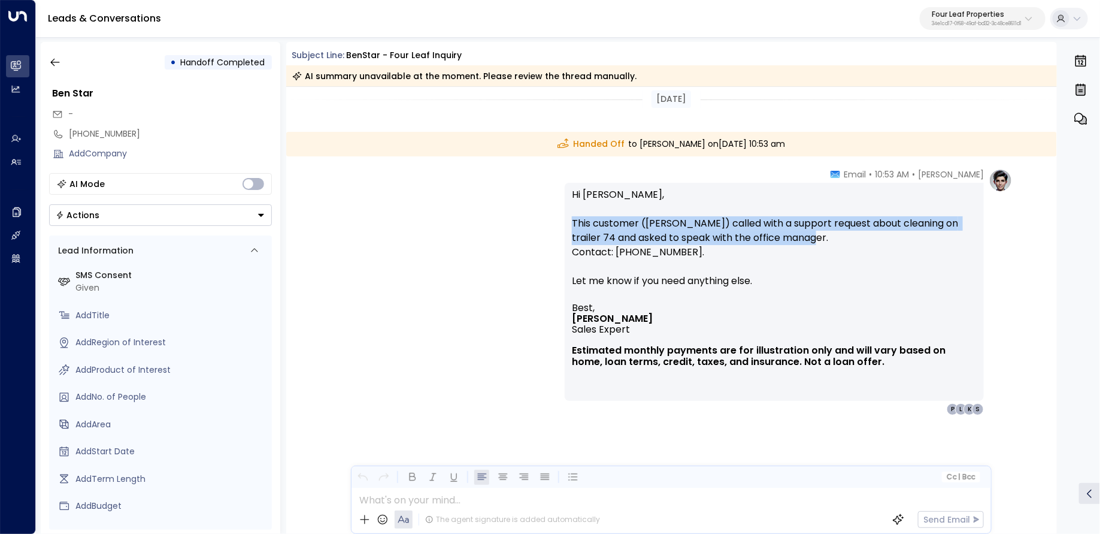
drag, startPoint x: 800, startPoint y: 244, endPoint x: 488, endPoint y: 229, distance: 312.5
click at [488, 229] on div "Katie Olson • 10:53 AM • Email Hi Sarah, This customer (Ben Star) called with a…" at bounding box center [671, 291] width 683 height 247
copy p "This customer (Ben Star) called with a support request about cleaning on traile…"
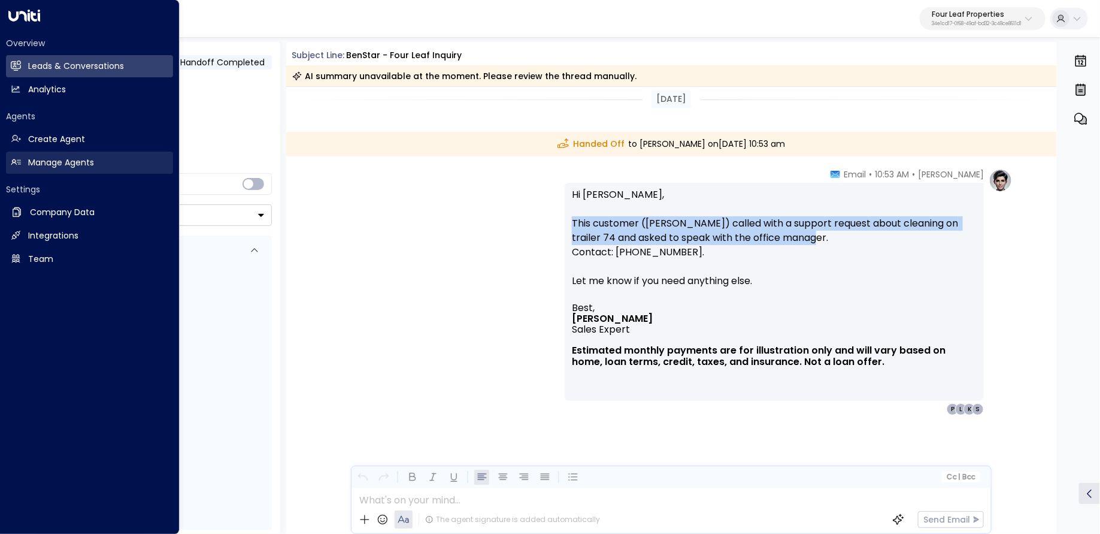
click at [65, 167] on h2 "Manage Agents" at bounding box center [61, 162] width 66 height 13
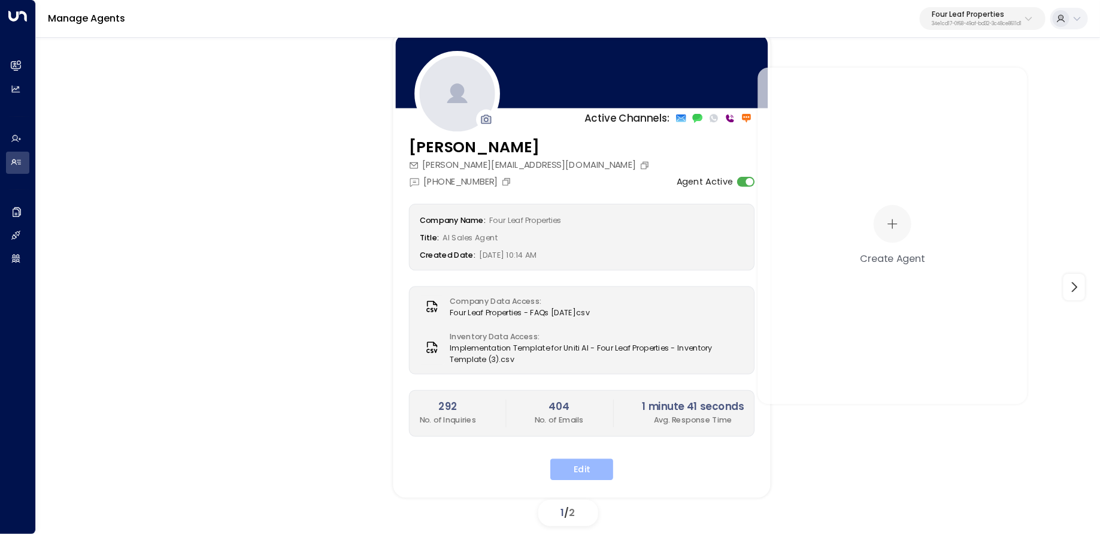
click at [592, 470] on button "Edit" at bounding box center [582, 469] width 63 height 22
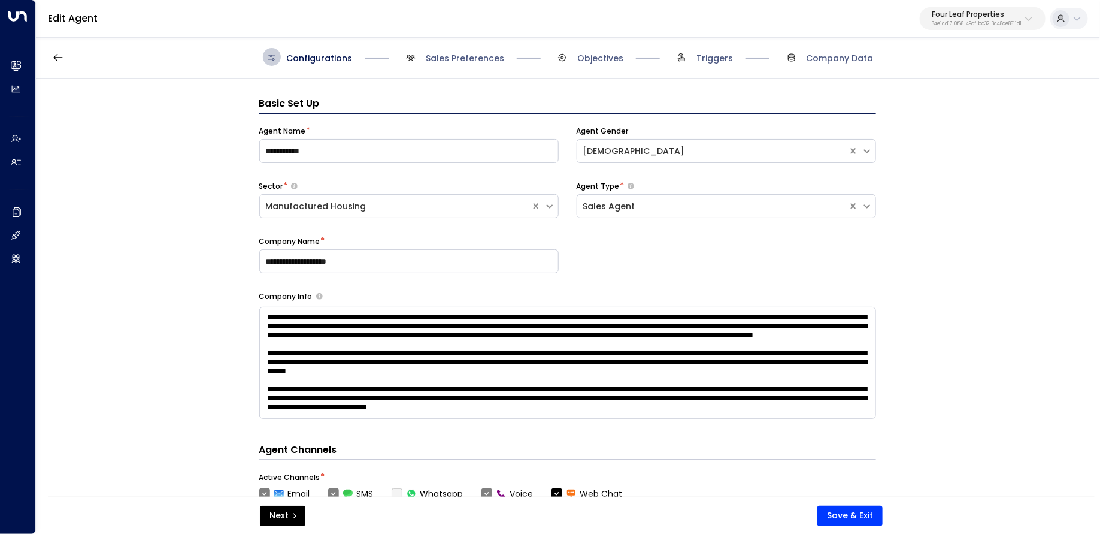
scroll to position [18, 0]
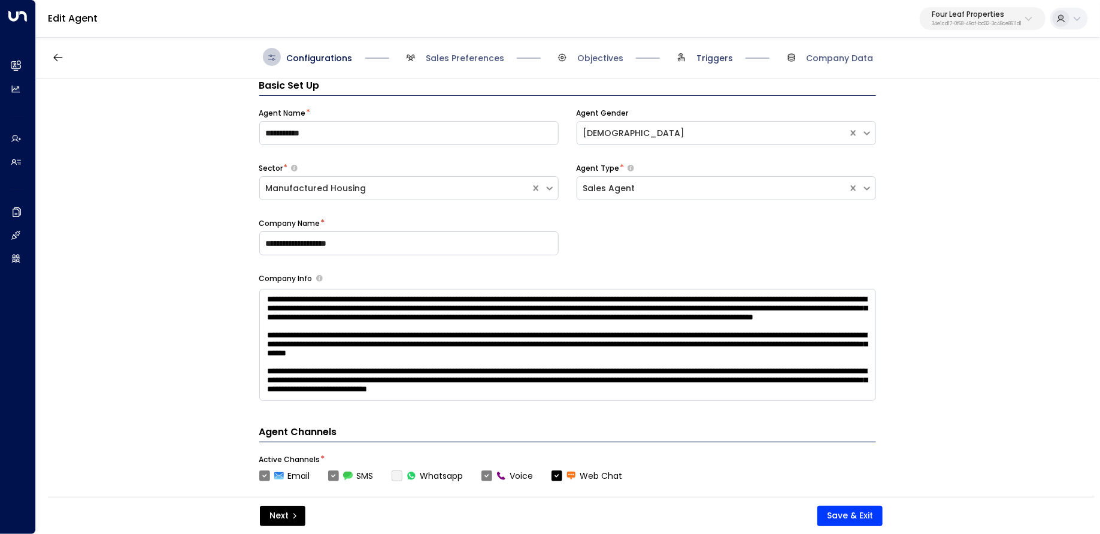
click at [708, 53] on span "Triggers" at bounding box center [715, 58] width 37 height 12
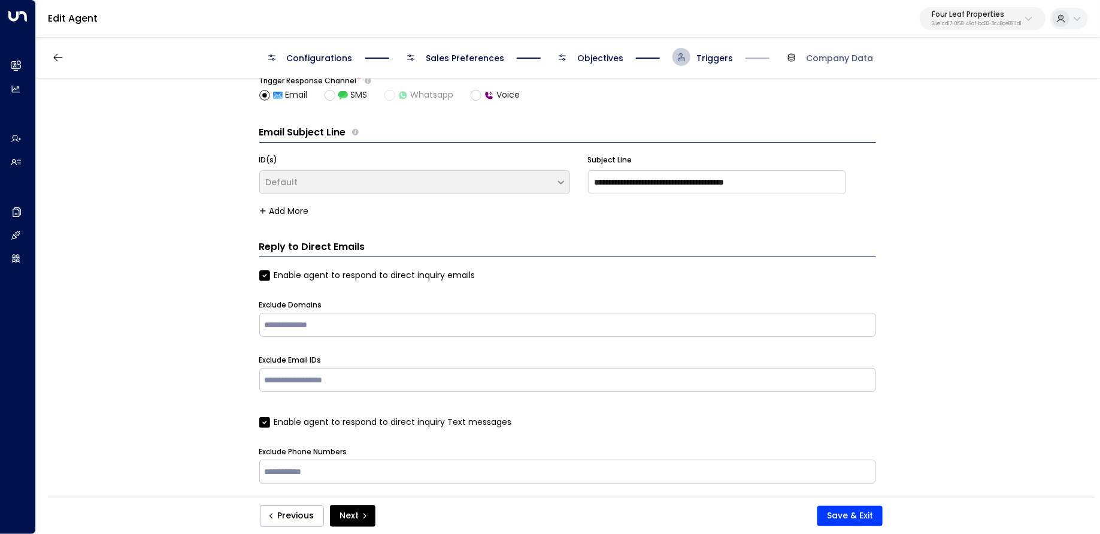
scroll to position [114, 0]
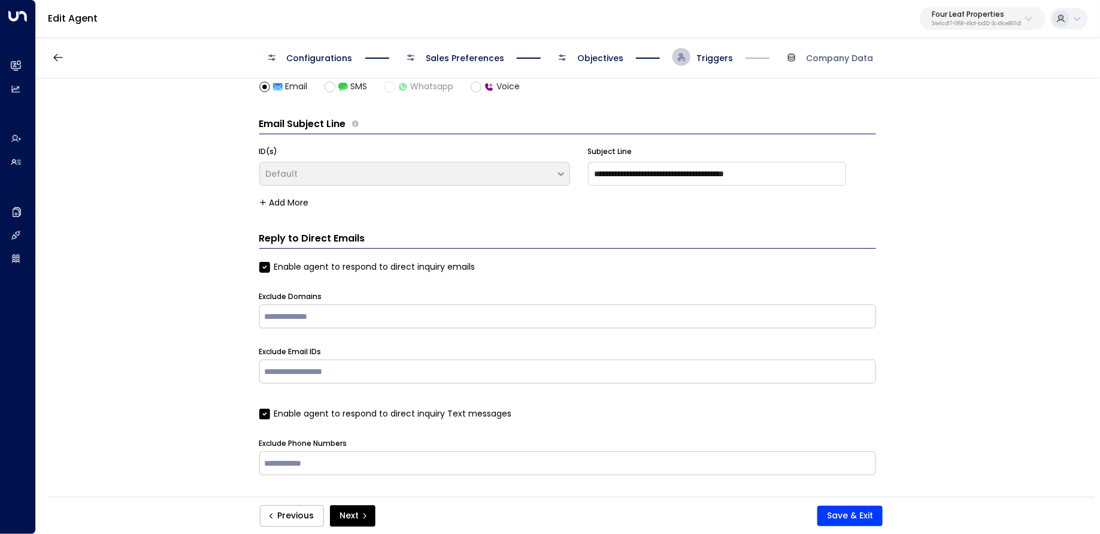
click at [607, 55] on span "Objectives" at bounding box center [601, 58] width 46 height 12
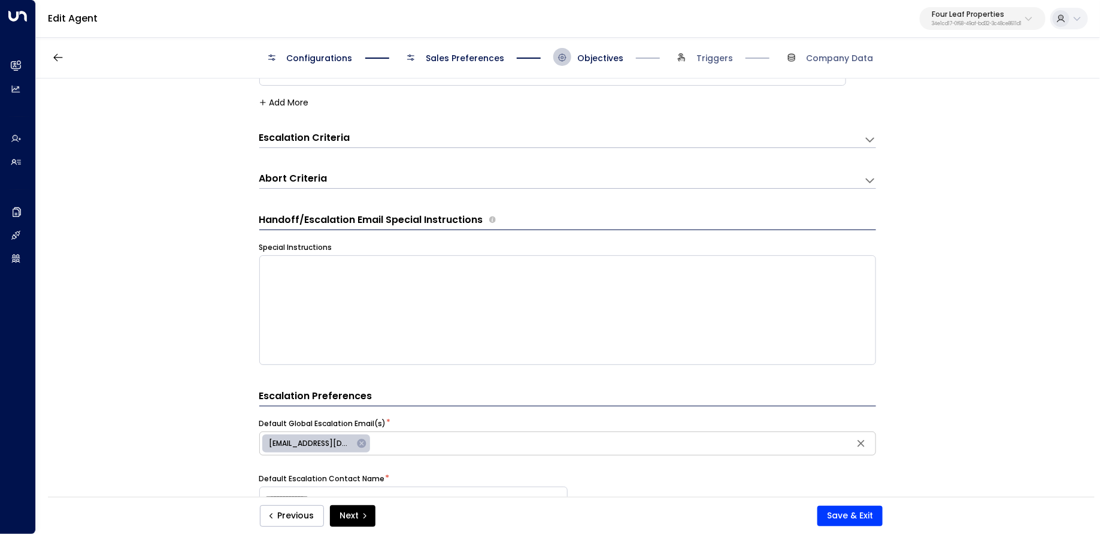
scroll to position [146, 0]
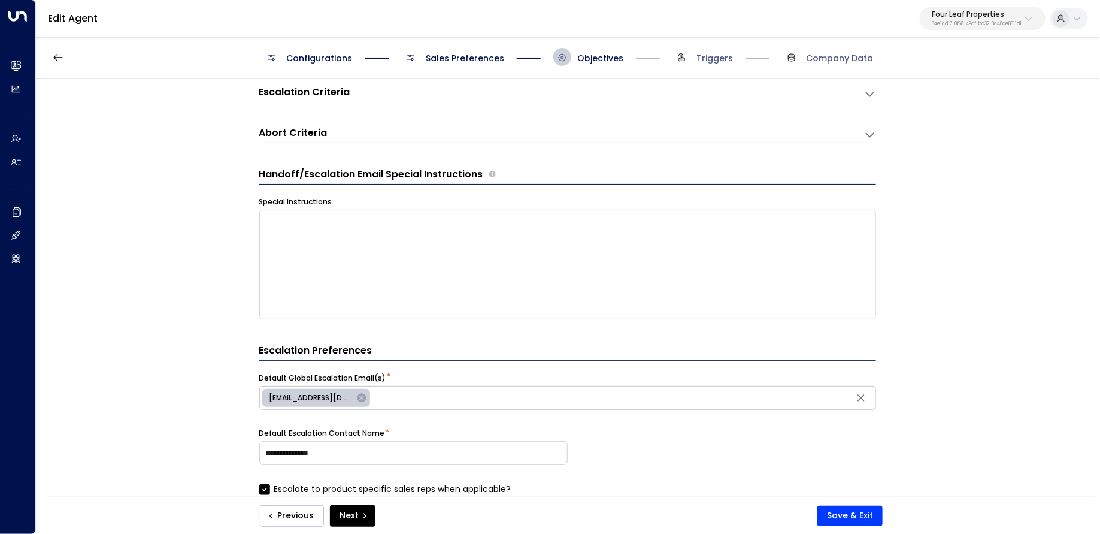
click at [323, 389] on div "[EMAIL_ADDRESS][DOMAIN_NAME]" at bounding box center [316, 398] width 108 height 18
type input "**********"
drag, startPoint x: 556, startPoint y: 397, endPoint x: 370, endPoint y: 391, distance: 185.8
click at [370, 391] on div "**********" at bounding box center [567, 398] width 617 height 24
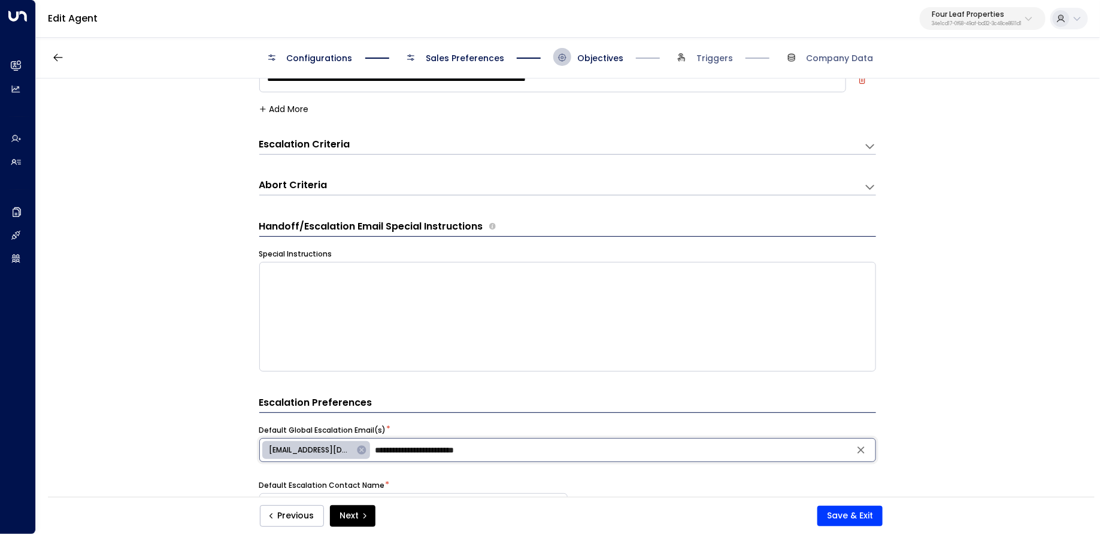
scroll to position [76, 0]
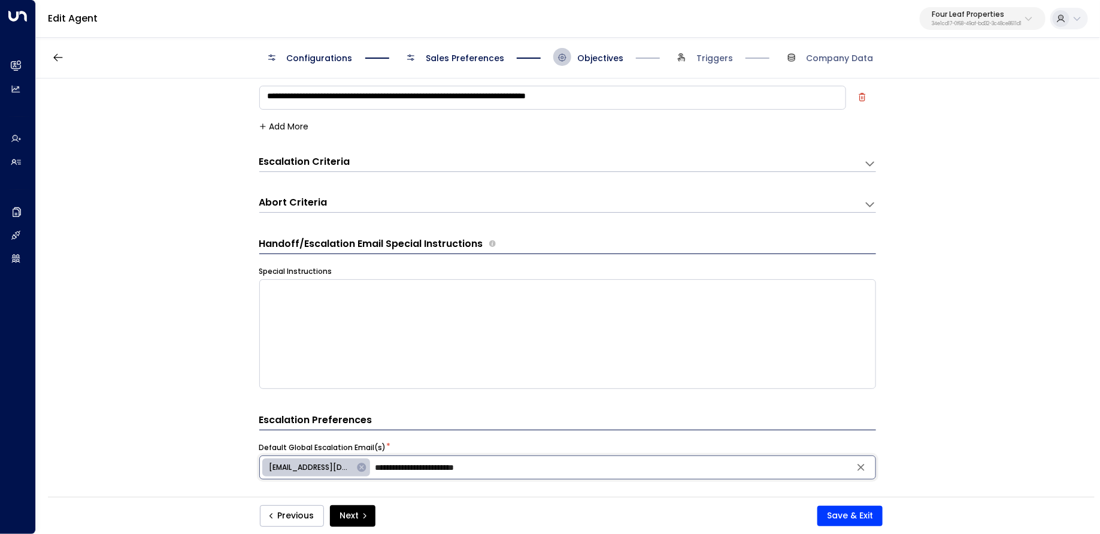
click at [439, 157] on div "Escalation Criteria Reset" at bounding box center [555, 162] width 593 height 14
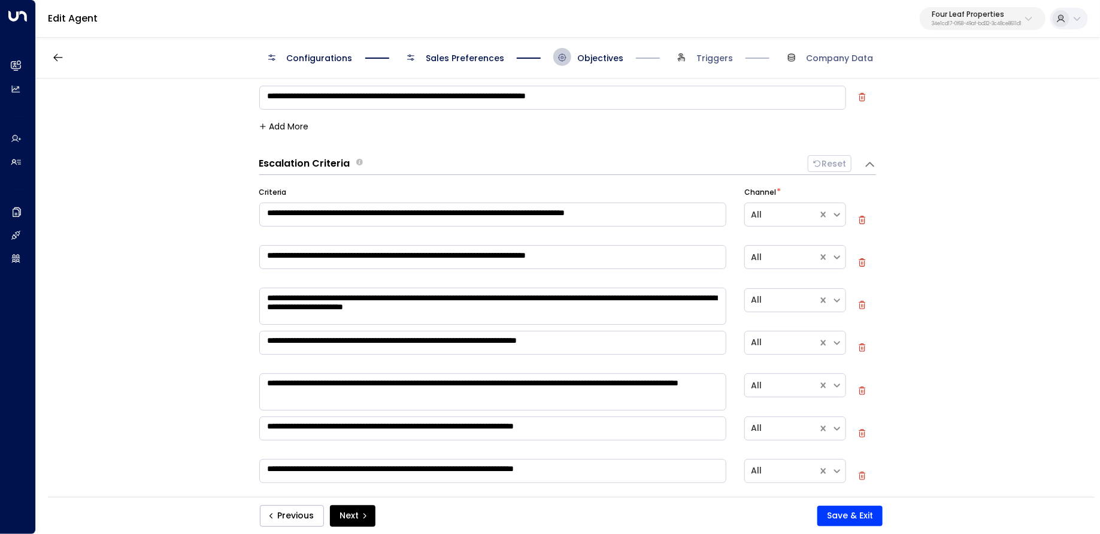
click at [277, 122] on button "Add More" at bounding box center [284, 127] width 50 height 10
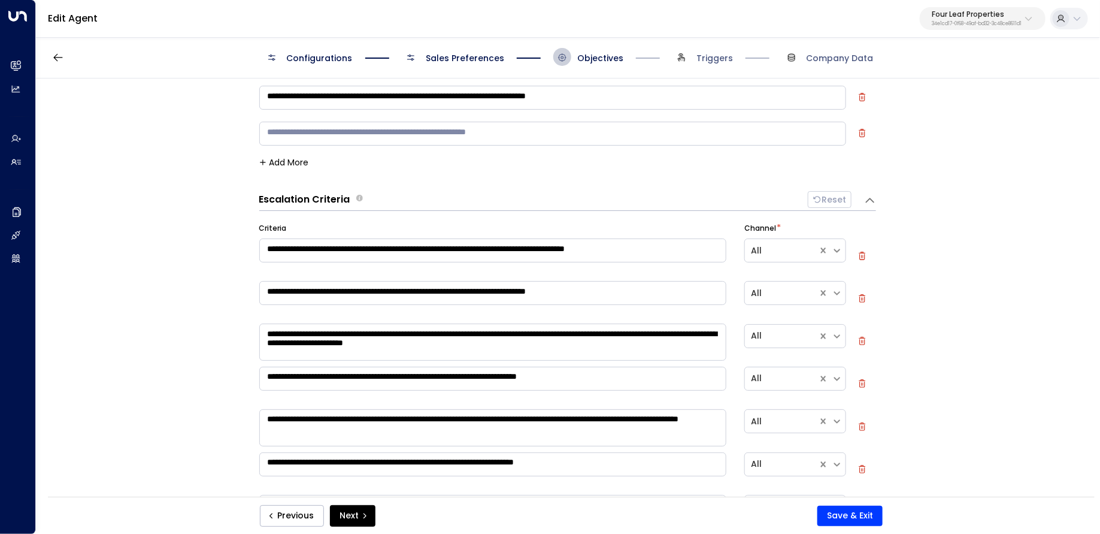
click at [855, 130] on div "* ​" at bounding box center [567, 137] width 617 height 36
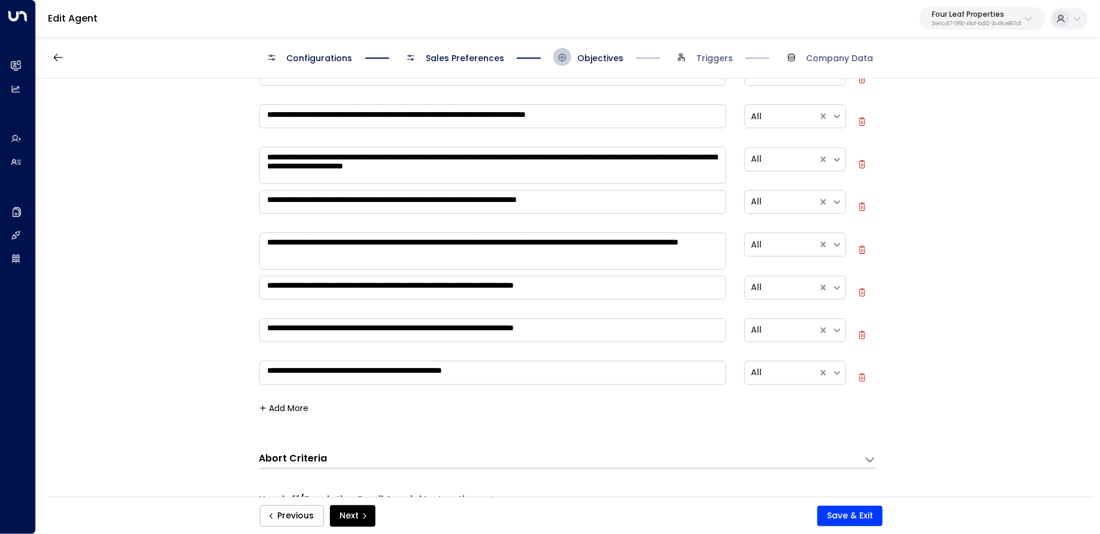
scroll to position [75, 0]
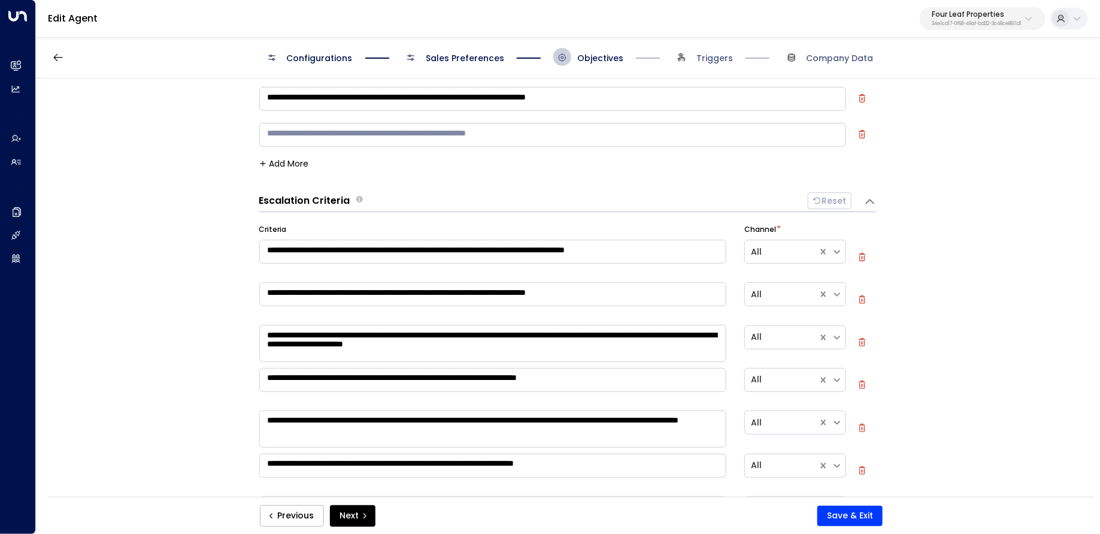
click at [312, 140] on textarea at bounding box center [552, 135] width 587 height 24
paste textarea "**********"
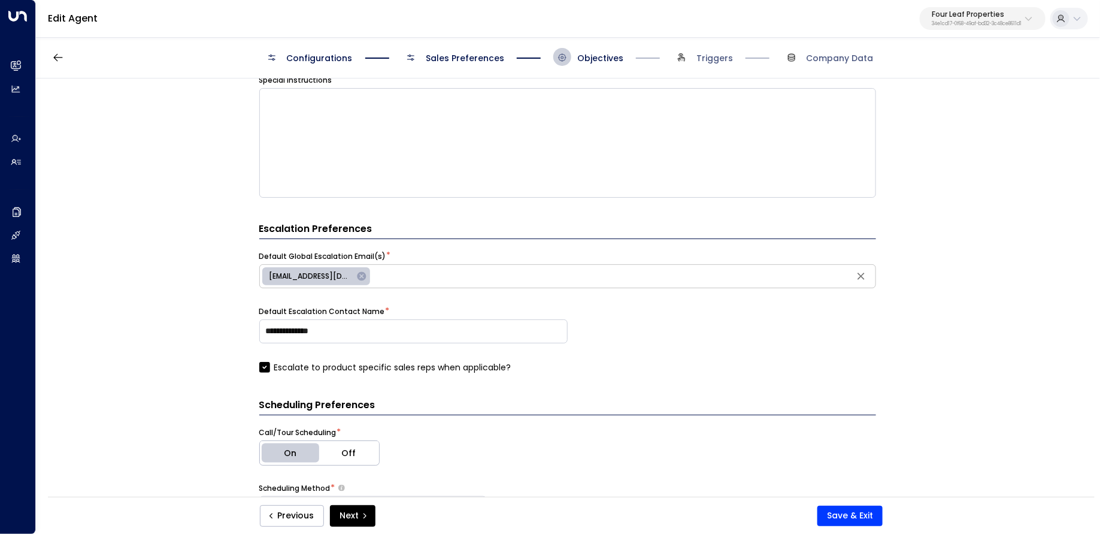
scroll to position [821, 0]
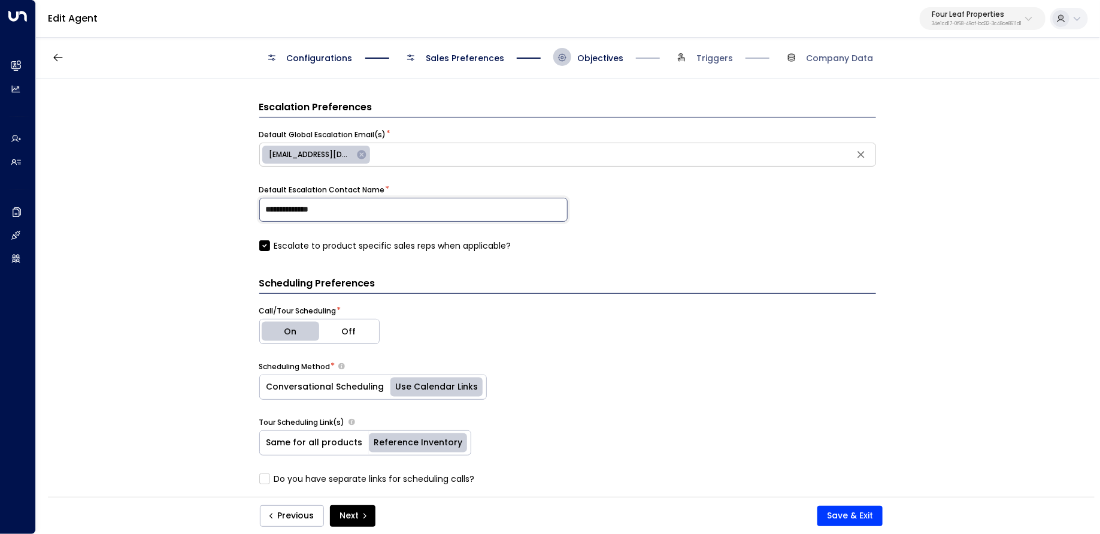
drag, startPoint x: 372, startPoint y: 217, endPoint x: 211, endPoint y: 209, distance: 161.3
click at [211, 209] on div "**********" at bounding box center [567, 291] width 1063 height 426
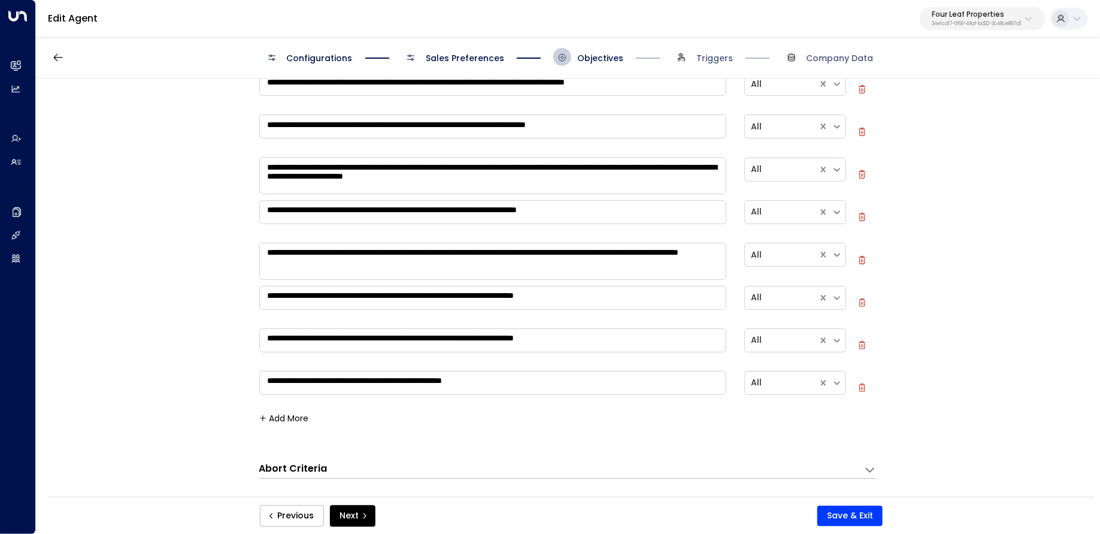
scroll to position [0, 0]
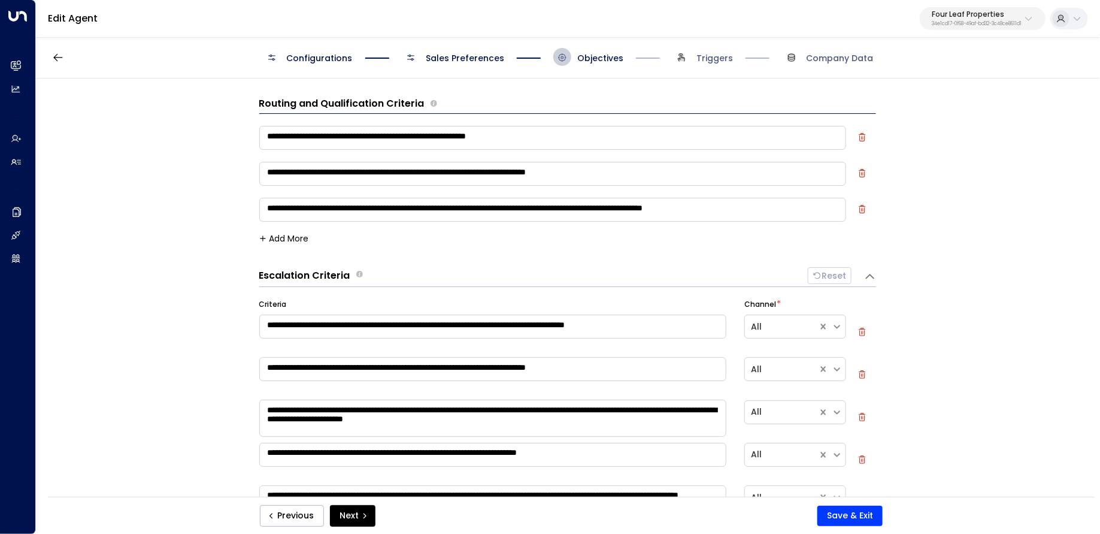
click at [684, 210] on textarea "**********" at bounding box center [552, 210] width 587 height 24
paste textarea "**********"
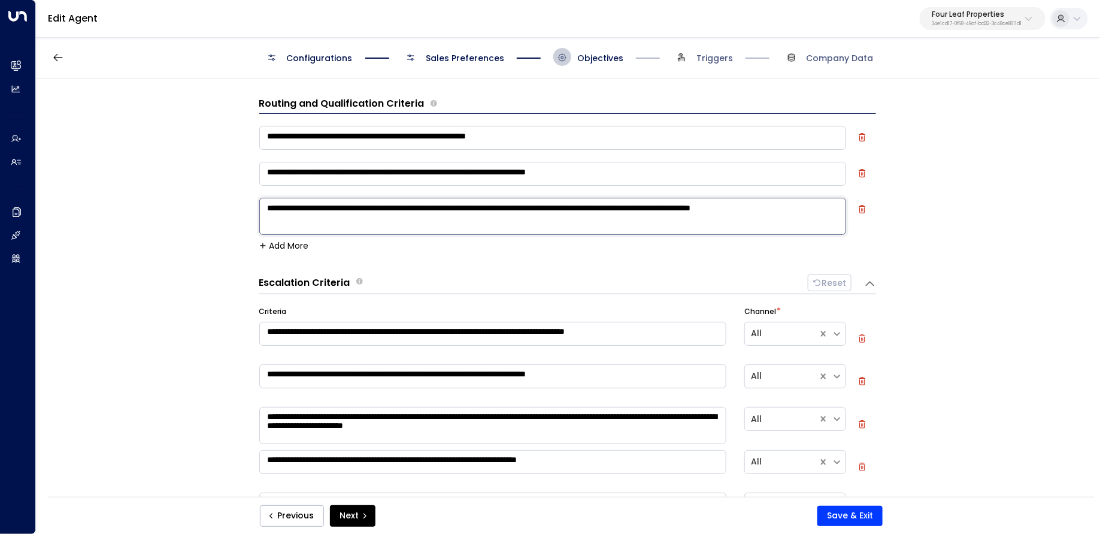
click at [654, 218] on textarea "**********" at bounding box center [552, 216] width 587 height 37
type textarea "**********"
click at [870, 515] on button "Save & Exit" at bounding box center [850, 516] width 65 height 20
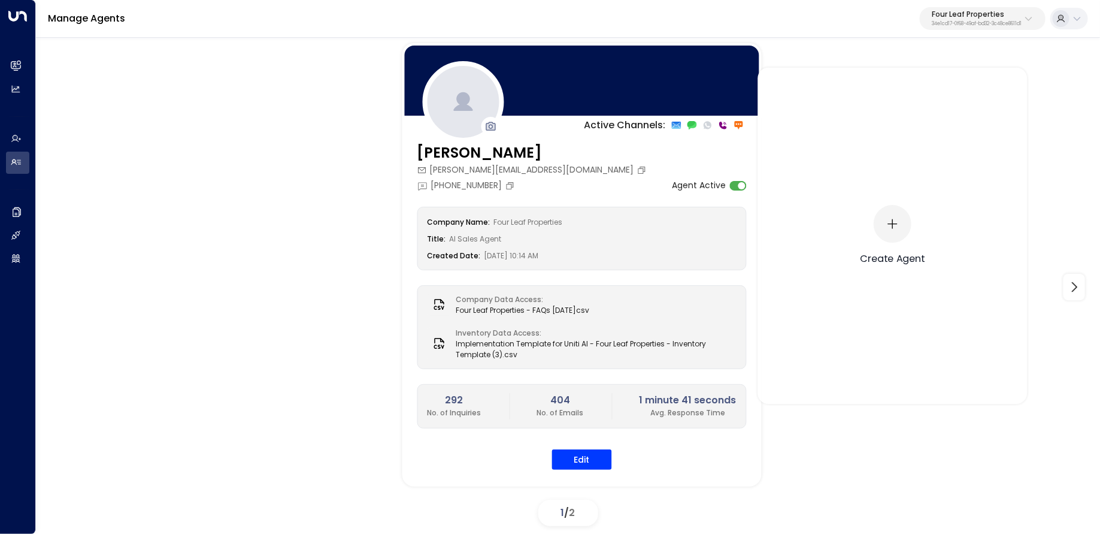
click at [913, 95] on div "Create Agent" at bounding box center [893, 236] width 65 height 336
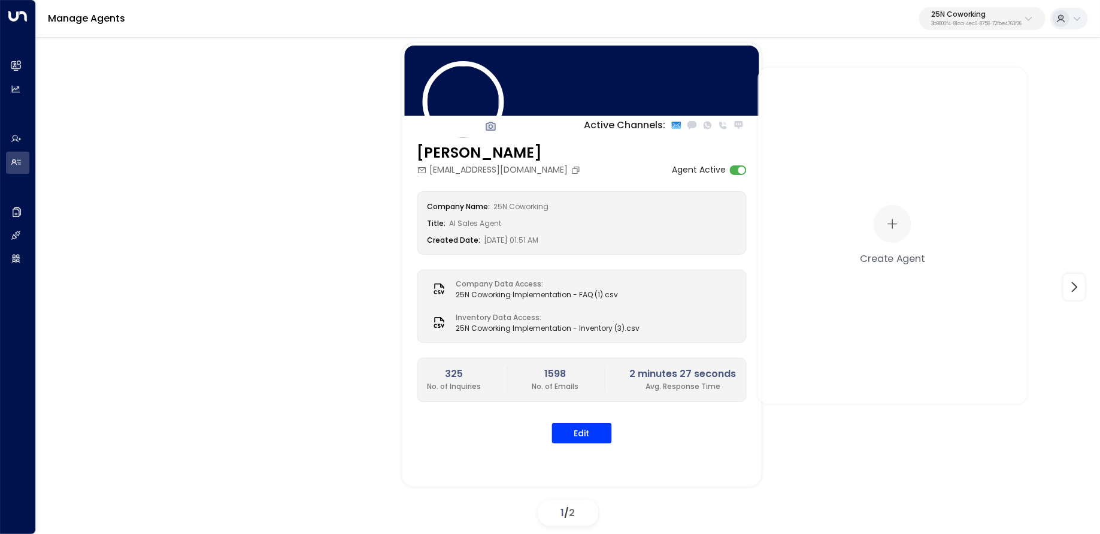
click at [1011, 15] on p "25N Coworking" at bounding box center [977, 14] width 90 height 7
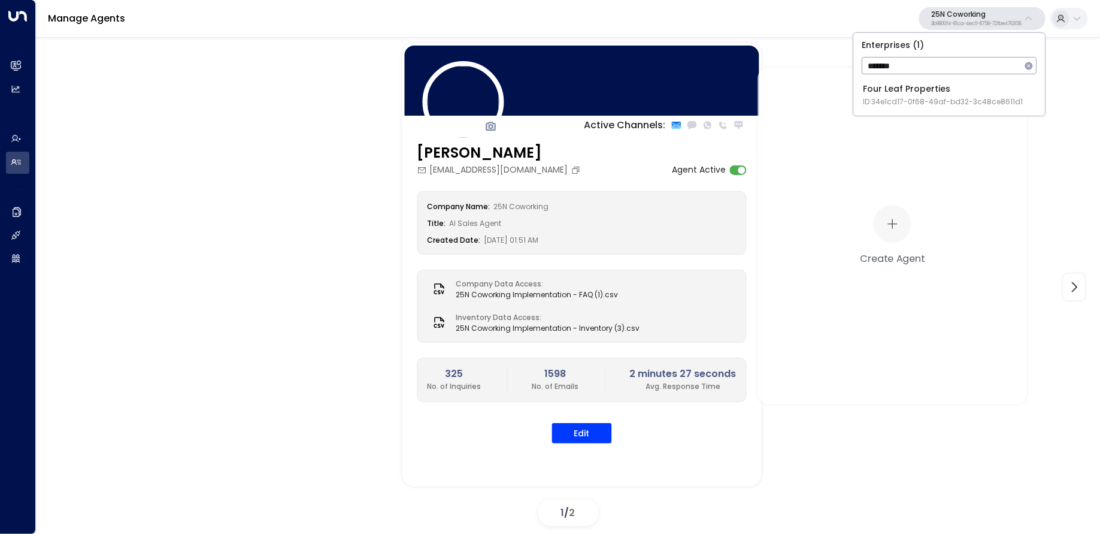
type input "*******"
click at [884, 101] on span "ID: 34e1cd17-0f68-49af-bd32-3c48ce8611d1" at bounding box center [943, 101] width 160 height 11
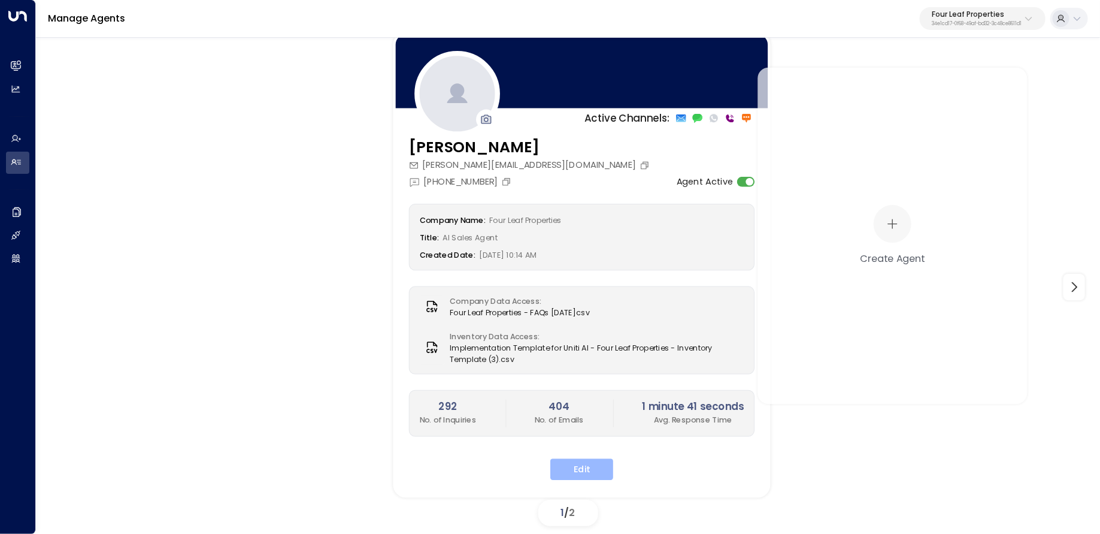
click at [582, 458] on button "Edit" at bounding box center [582, 469] width 63 height 22
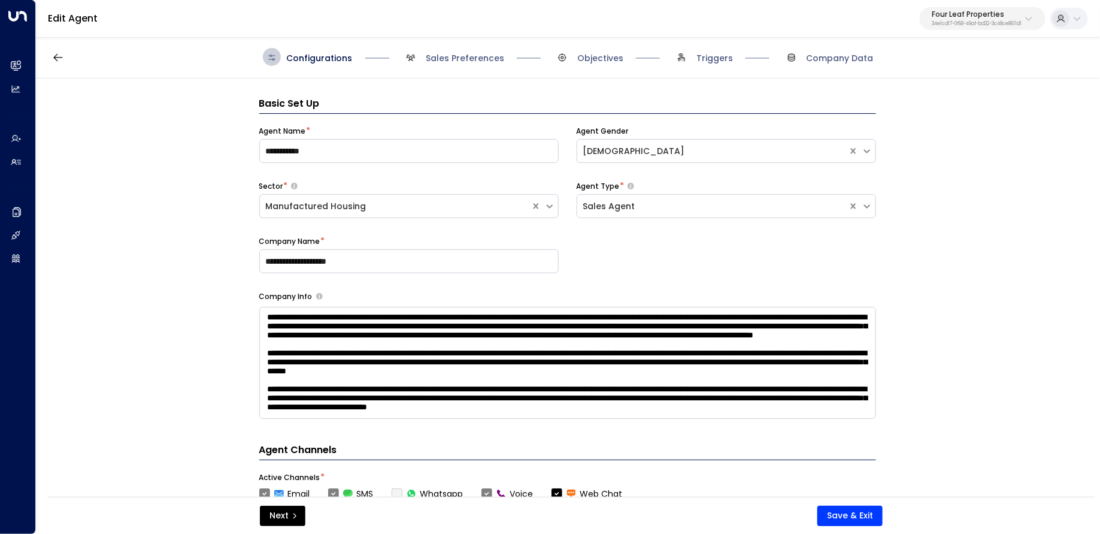
scroll to position [18, 0]
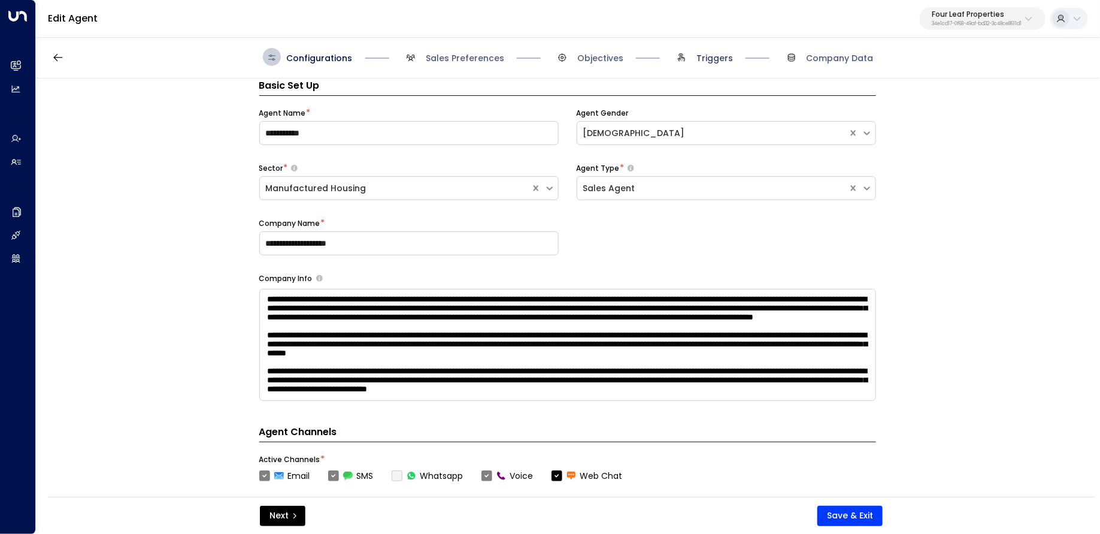
click at [713, 62] on span "Triggers" at bounding box center [715, 58] width 37 height 12
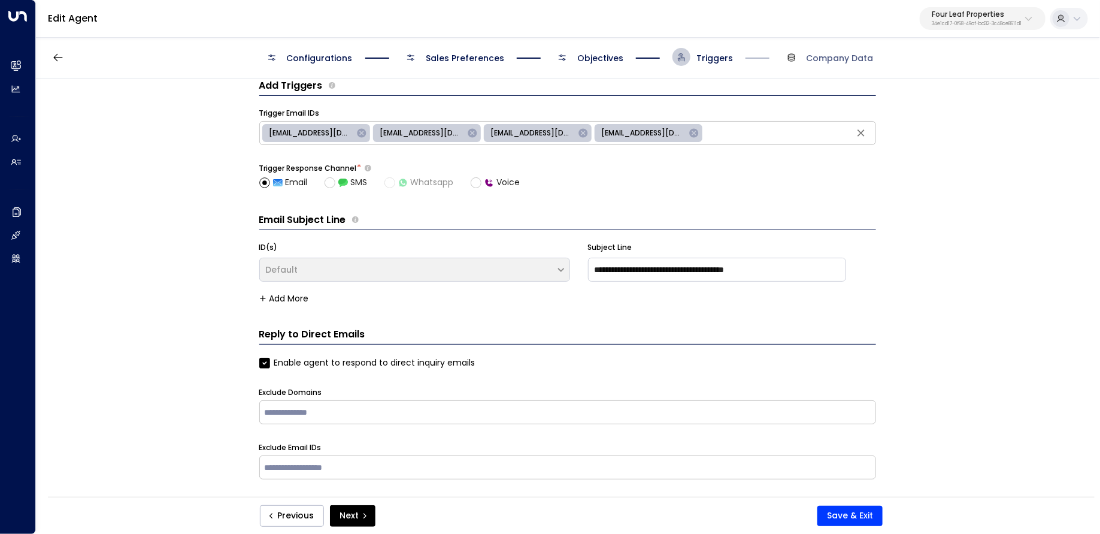
click at [609, 59] on span "Objectives" at bounding box center [601, 58] width 46 height 12
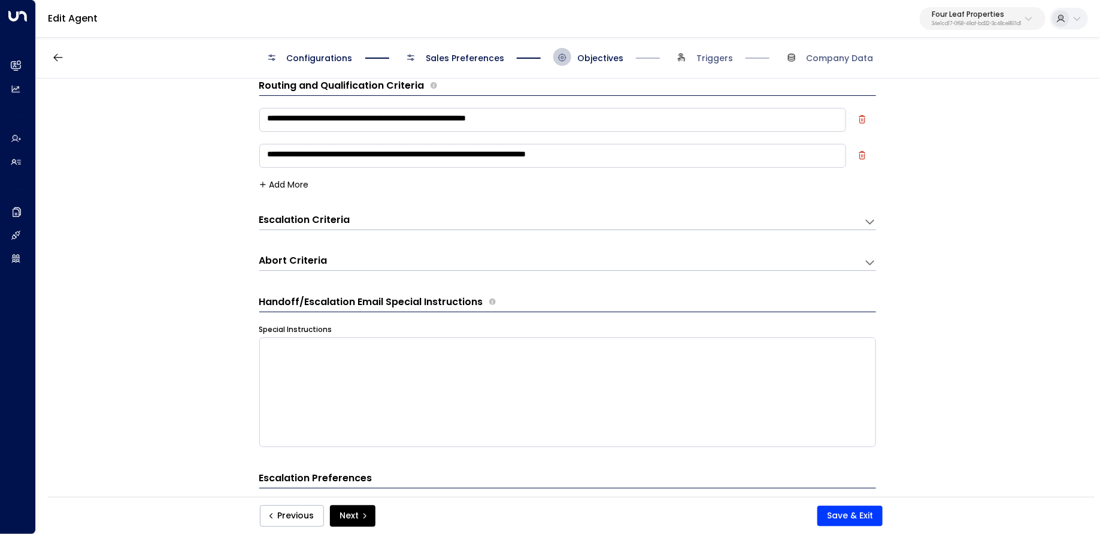
click at [483, 55] on span "Sales Preferences" at bounding box center [465, 58] width 78 height 12
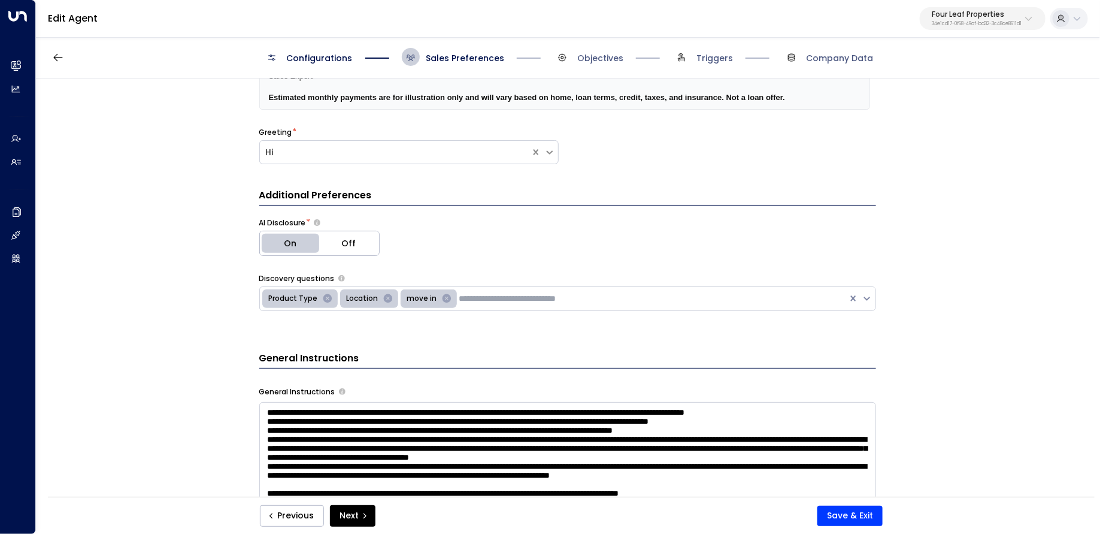
scroll to position [309, 0]
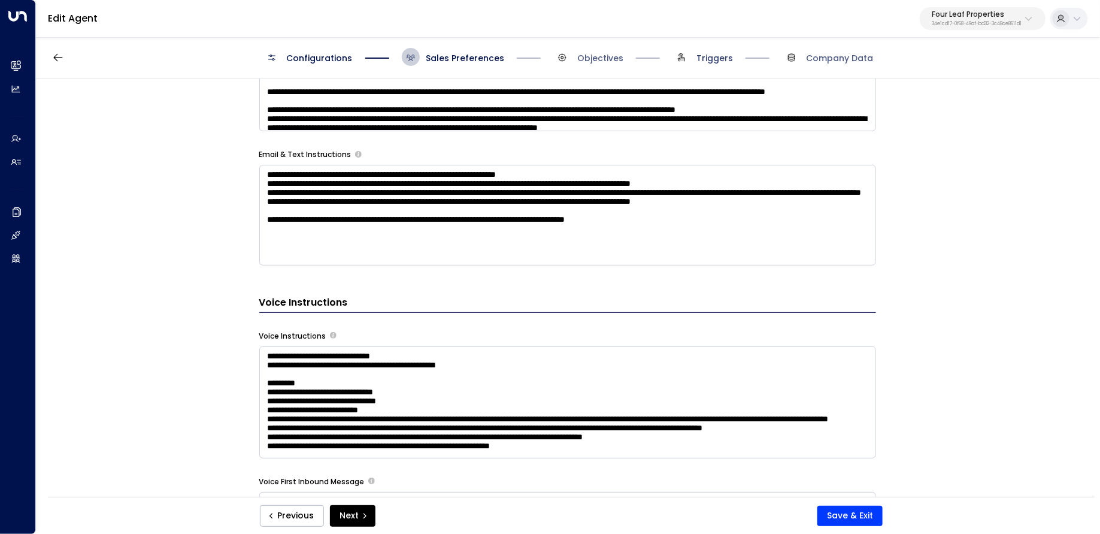
click at [704, 53] on span "Triggers" at bounding box center [715, 58] width 37 height 12
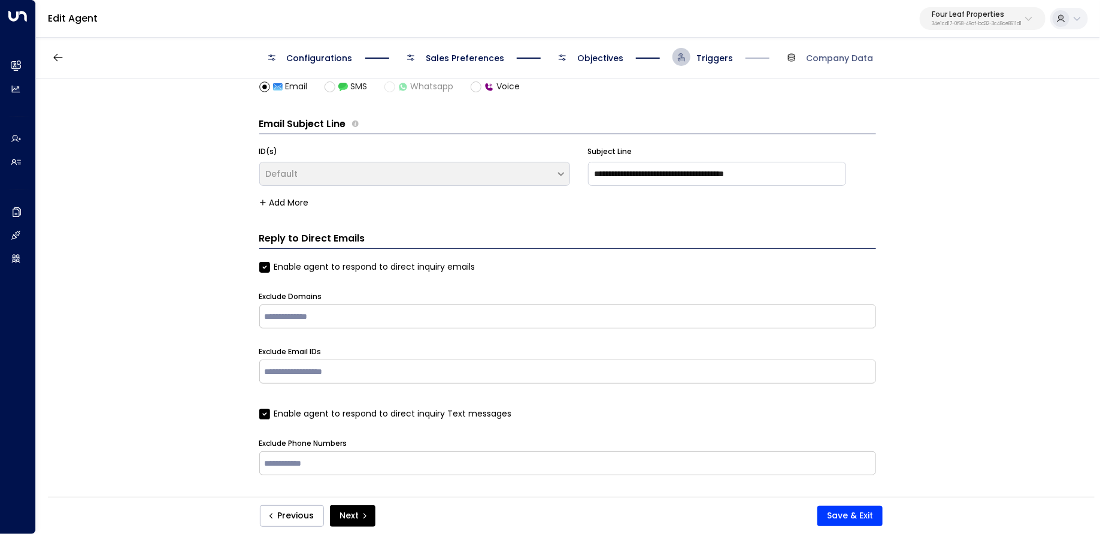
click at [609, 58] on span "Objectives" at bounding box center [601, 58] width 46 height 12
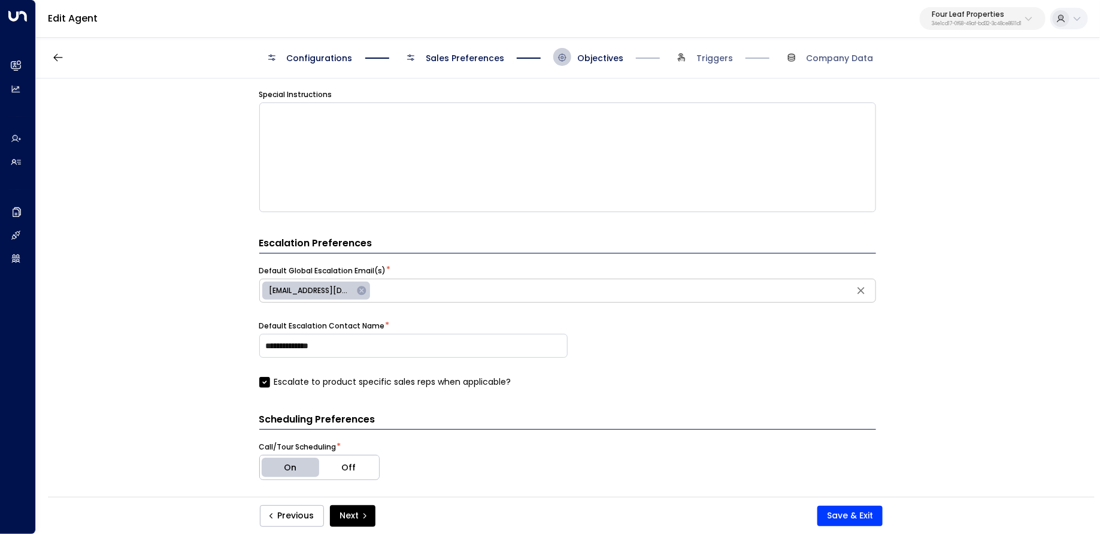
scroll to position [276, 0]
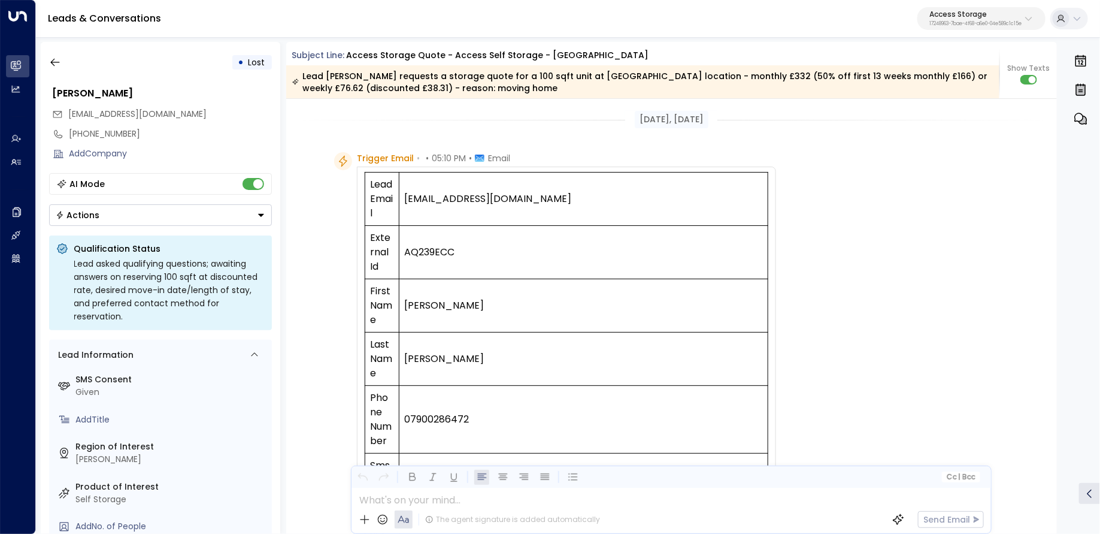
click at [951, 4] on div "Leads & Conversations Access Storage 17248963-7bae-4f68-a6e0-04e589c1c15e" at bounding box center [568, 19] width 1065 height 38
click at [951, 17] on p "Access Storage" at bounding box center [976, 14] width 92 height 7
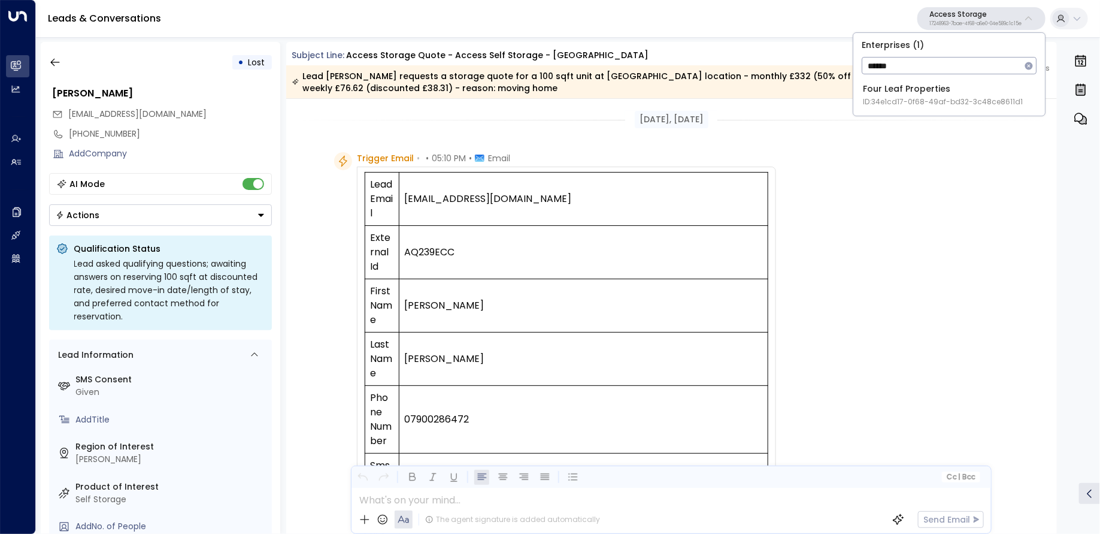
type input "******"
click at [923, 85] on div "Four Leaf Properties ID: 34e1cd17-0f68-49af-bd32-3c48ce8611d1" at bounding box center [943, 95] width 160 height 25
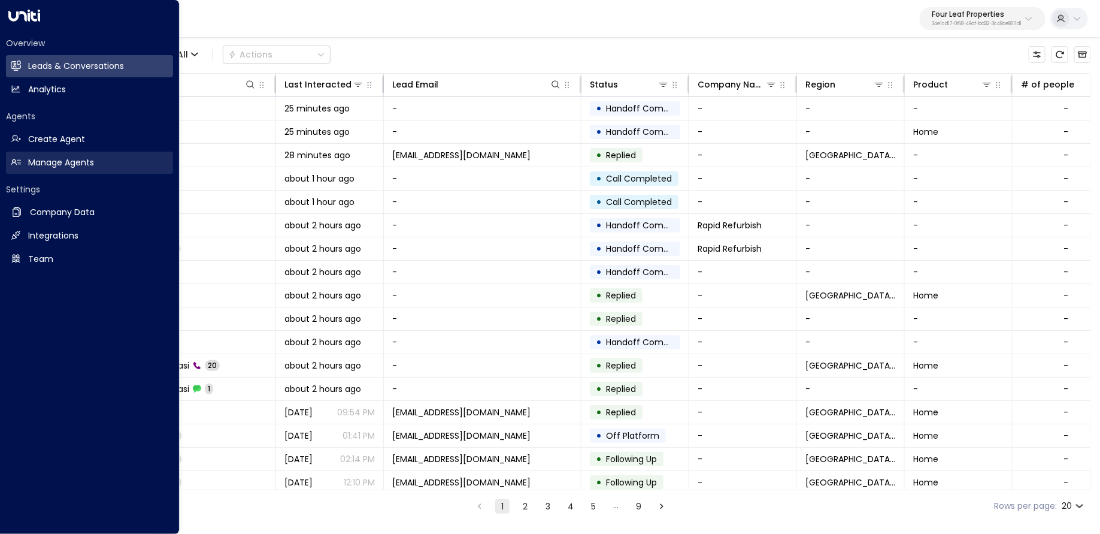
click at [56, 164] on h2 "Manage Agents" at bounding box center [61, 162] width 66 height 13
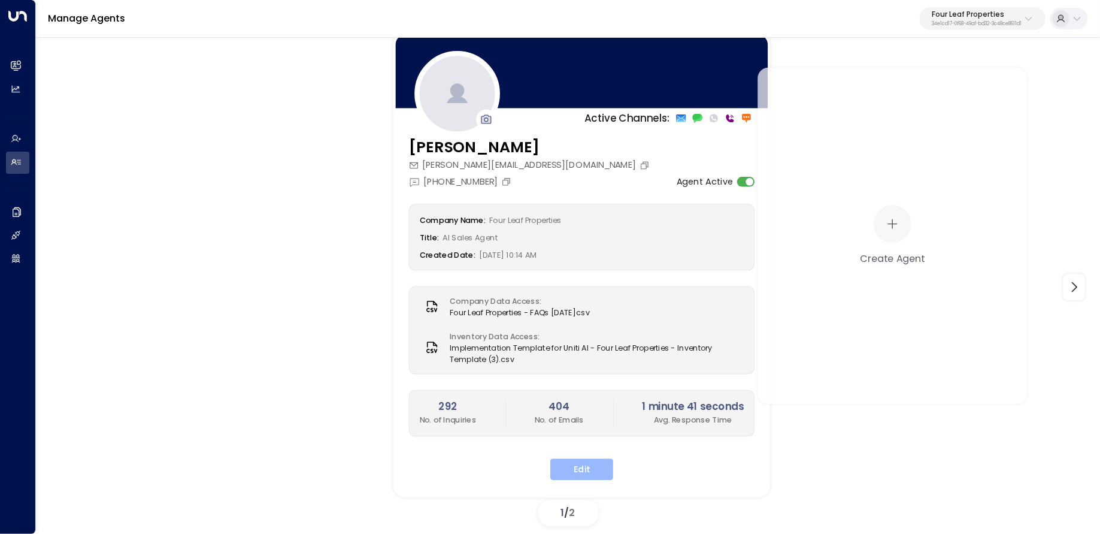
click at [578, 467] on button "Edit" at bounding box center [582, 469] width 63 height 22
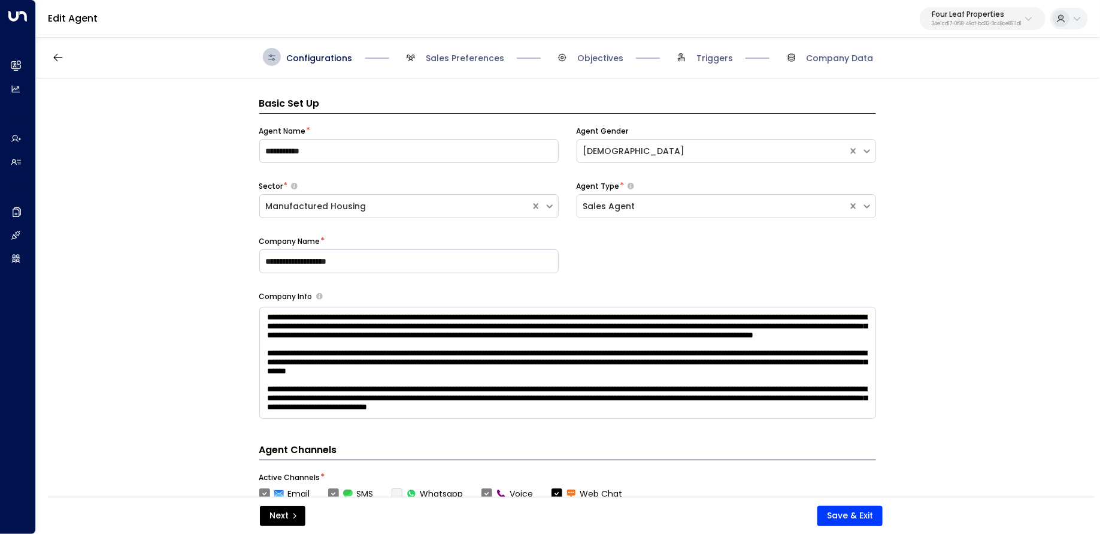
scroll to position [18, 0]
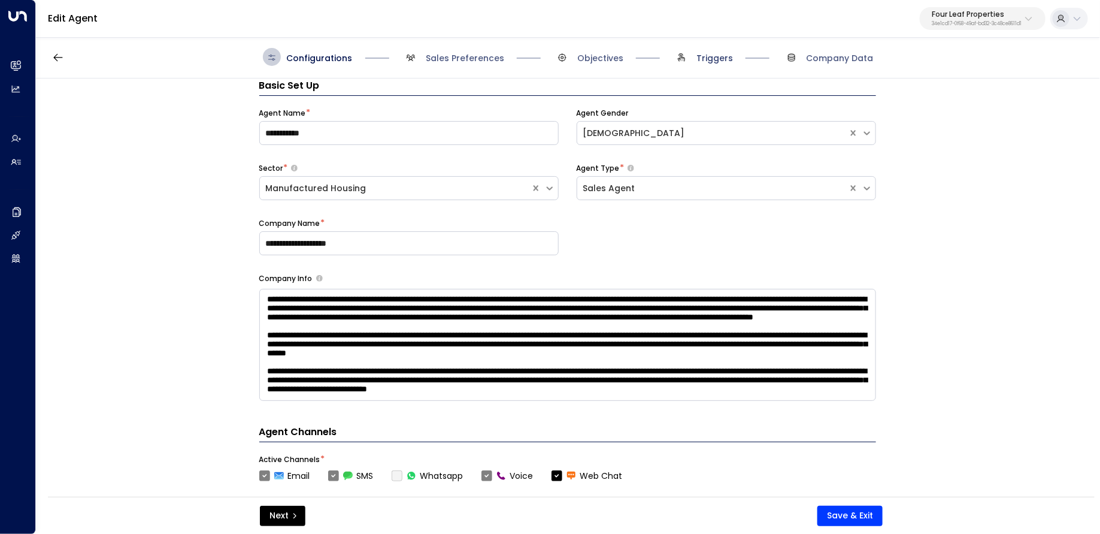
click at [700, 61] on span "Triggers" at bounding box center [715, 58] width 37 height 12
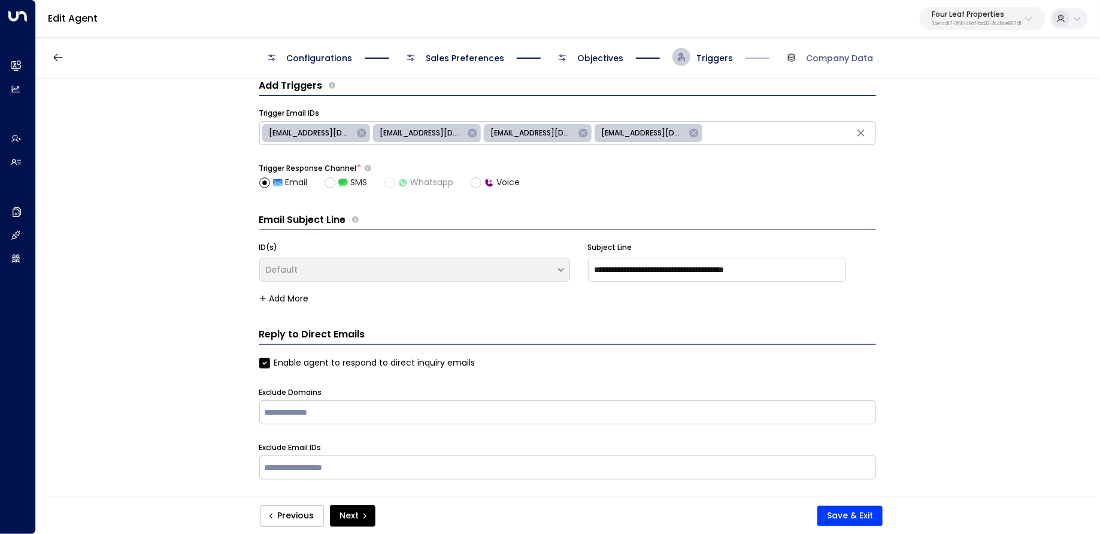
click at [610, 61] on span "Objectives" at bounding box center [601, 58] width 46 height 12
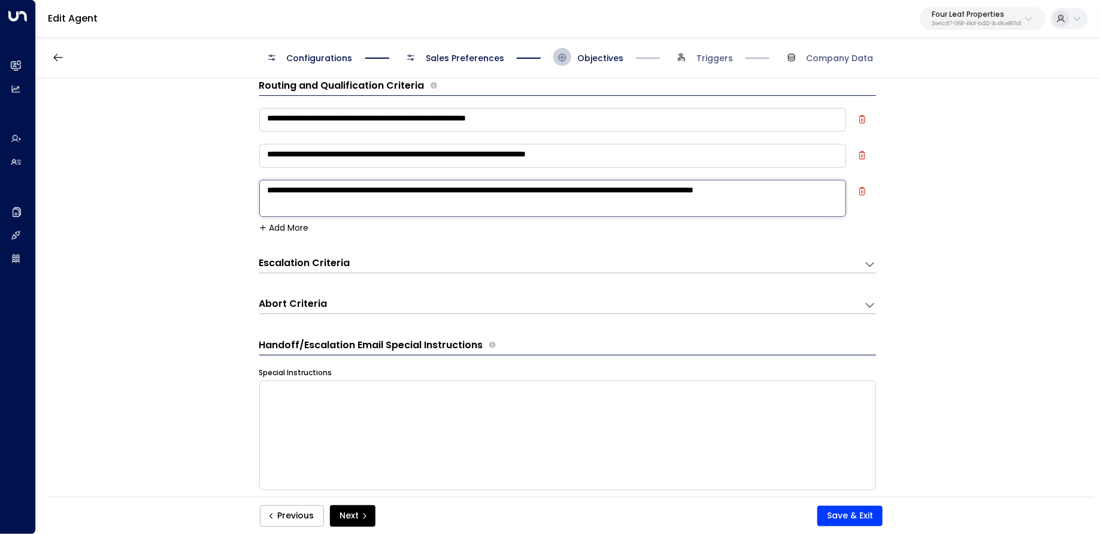
drag, startPoint x: 416, startPoint y: 207, endPoint x: 100, endPoint y: 146, distance: 322.2
click at [100, 146] on div "**********" at bounding box center [567, 291] width 1063 height 426
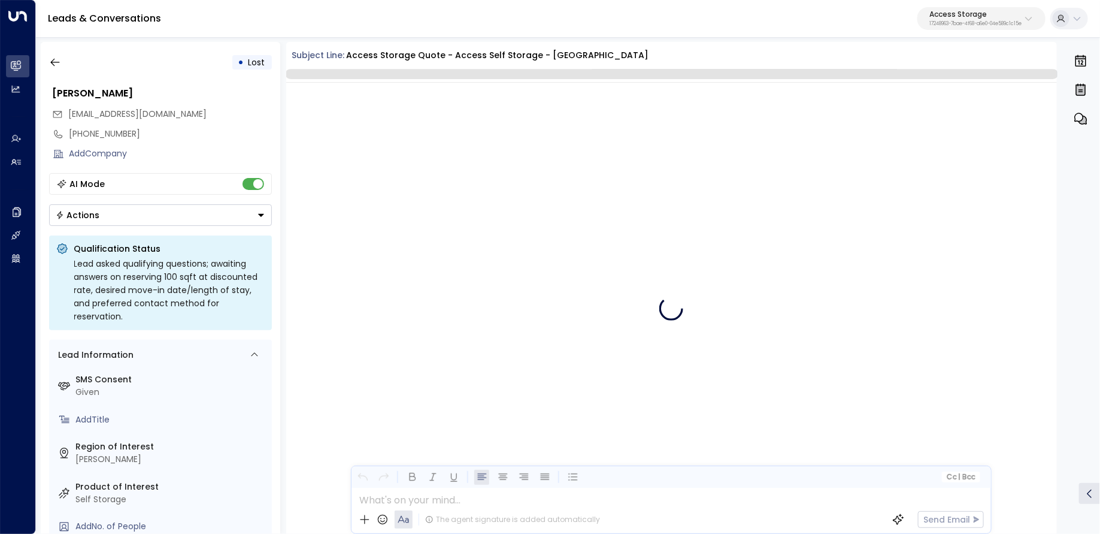
scroll to position [471, 0]
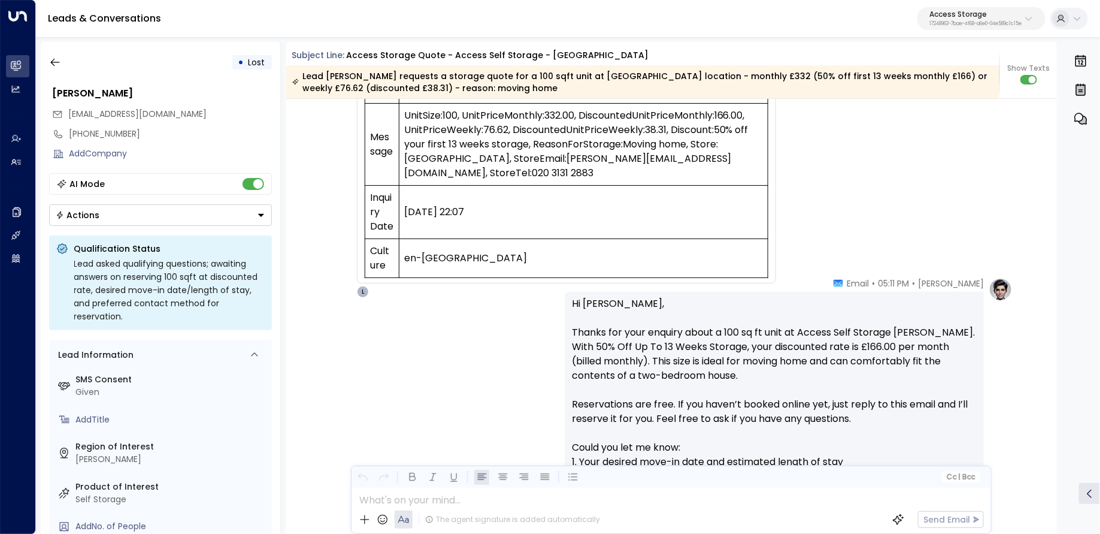
click at [590, 304] on p "Hi [PERSON_NAME], Thanks for your enquiry about a 100 sq ft unit at Access Self…" at bounding box center [774, 433] width 405 height 273
copy p "[PERSON_NAME]"
click at [38, 61] on div "• Lost [PERSON_NAME] [EMAIL_ADDRESS][DOMAIN_NAME] [PHONE_NUMBER] Add Company AI…" at bounding box center [568, 288] width 1065 height 504
click at [47, 64] on button "button" at bounding box center [55, 63] width 22 height 22
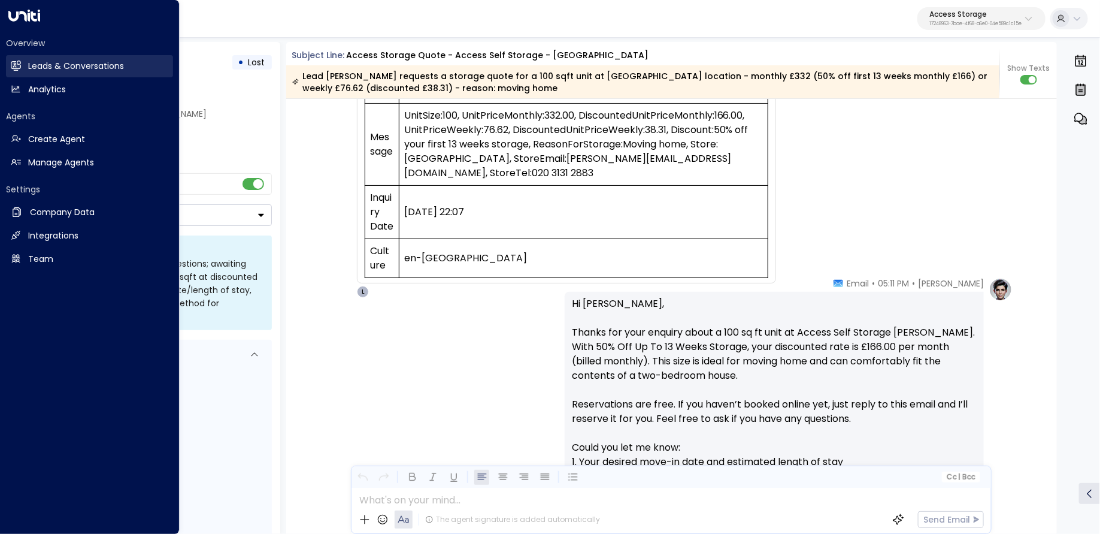
click at [14, 62] on icon at bounding box center [16, 65] width 10 height 7
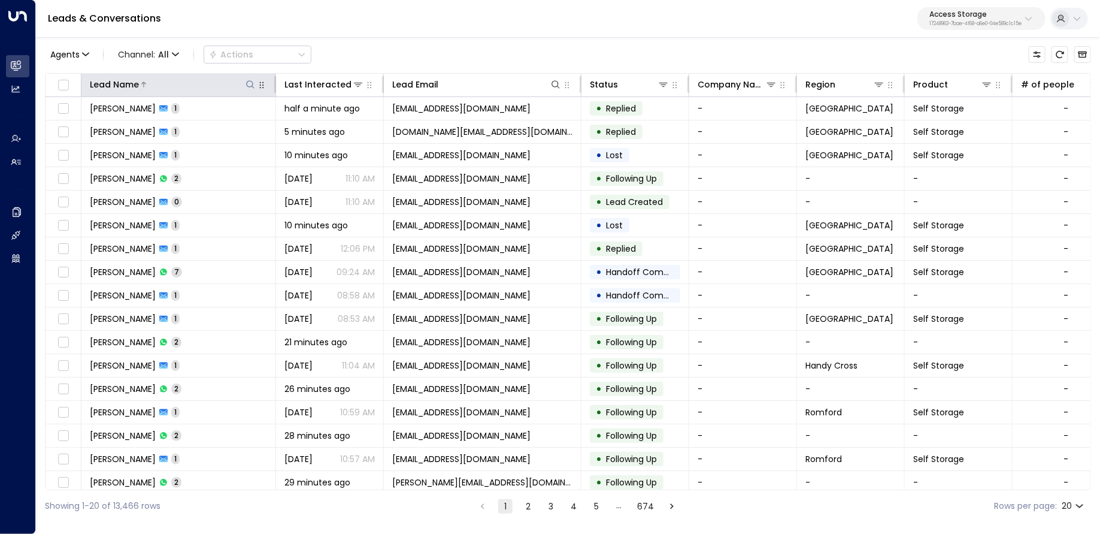
click at [249, 90] on div "Lead Name" at bounding box center [173, 84] width 167 height 14
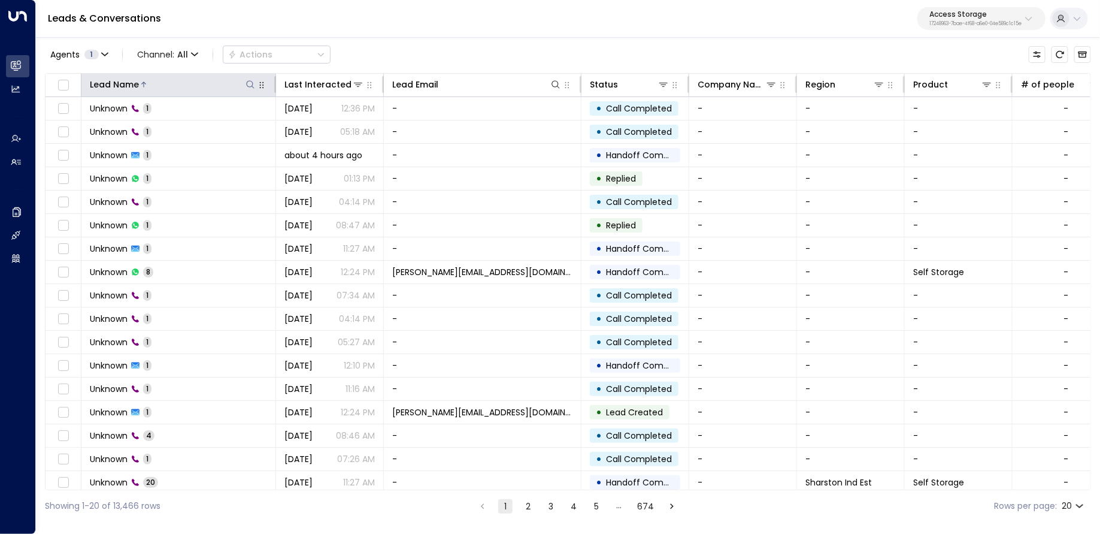
click at [247, 86] on icon at bounding box center [251, 85] width 10 height 10
type input "*****"
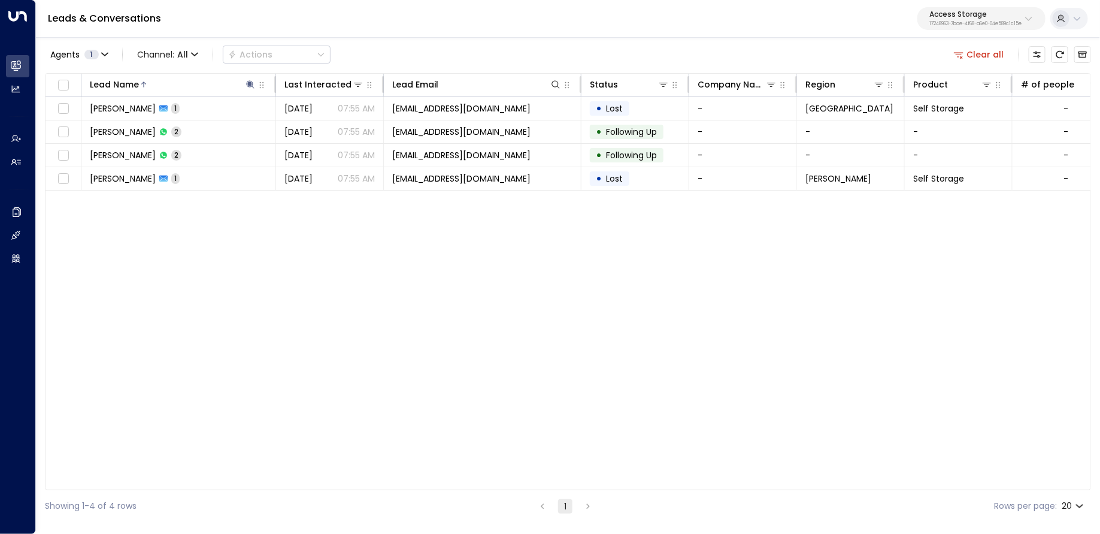
click at [433, 35] on div "Leads & Conversations Access Storage 17248963-7bae-4f68-a6e0-04e589c1c15e" at bounding box center [568, 19] width 1065 height 38
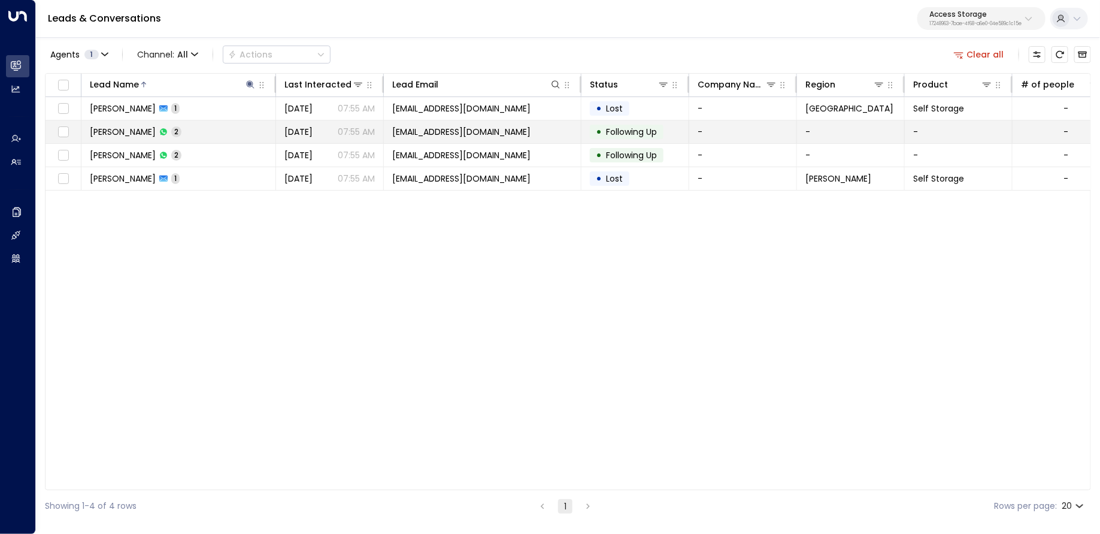
click at [225, 135] on td "[PERSON_NAME] 2" at bounding box center [178, 131] width 195 height 23
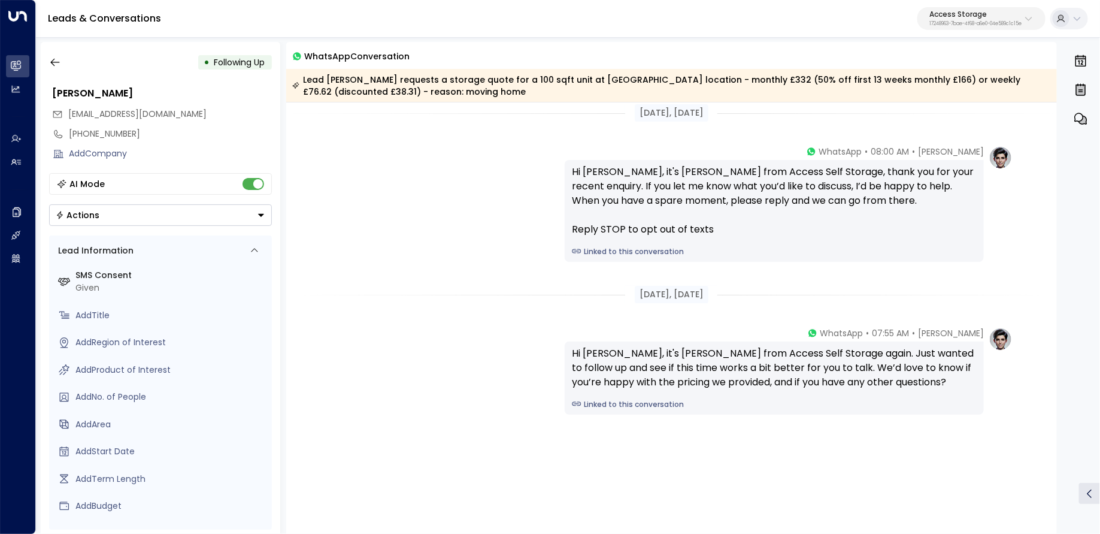
scroll to position [10, 0]
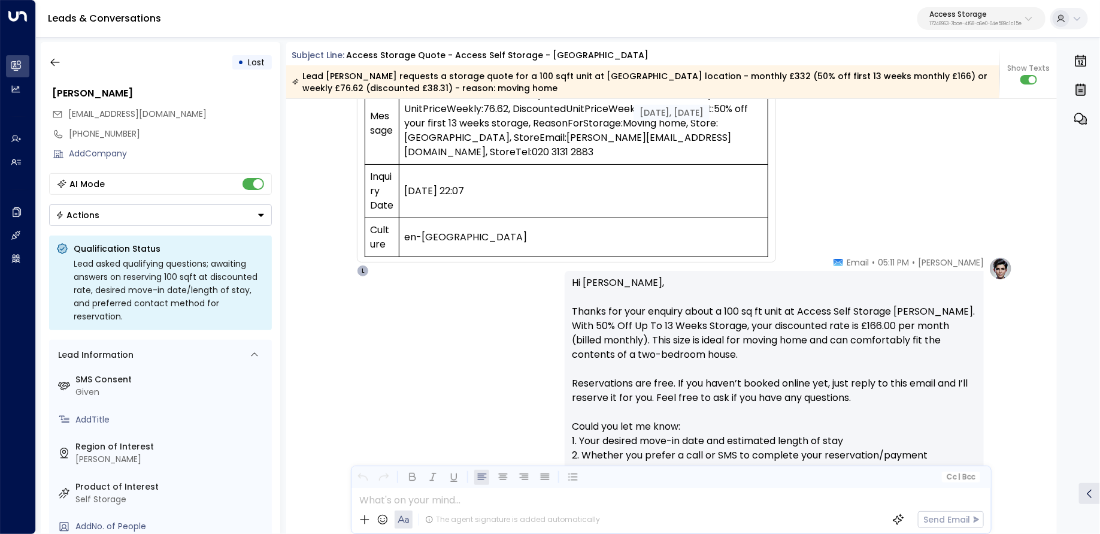
scroll to position [572, 0]
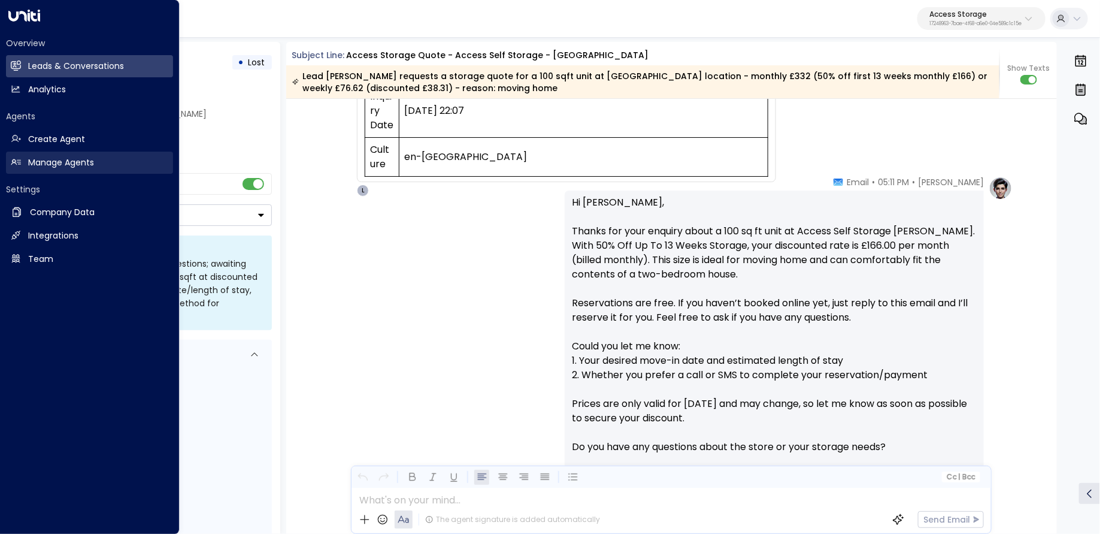
click at [49, 164] on h2 "Manage Agents" at bounding box center [61, 162] width 66 height 13
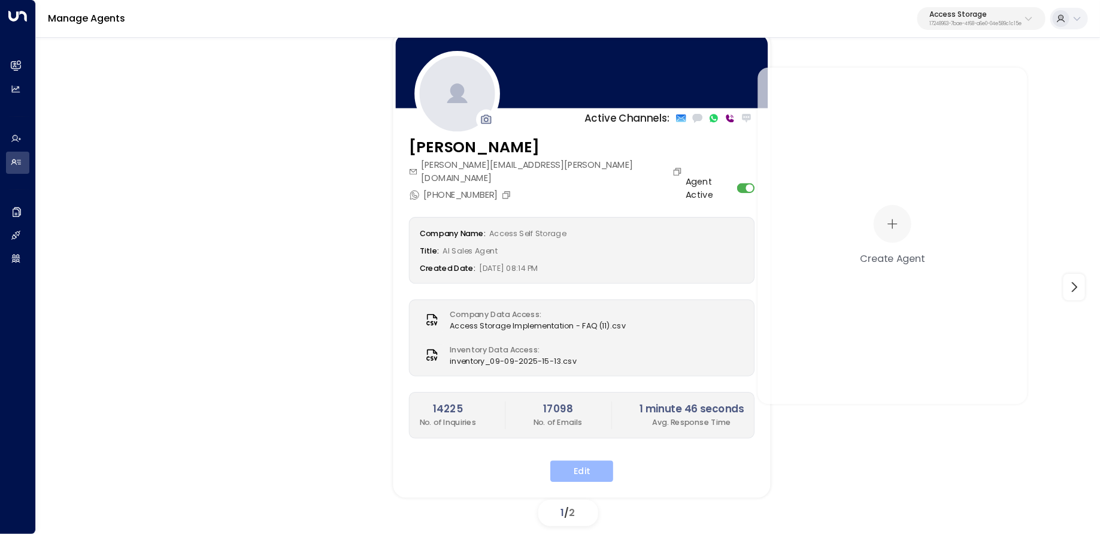
click at [588, 461] on button "Edit" at bounding box center [582, 472] width 63 height 22
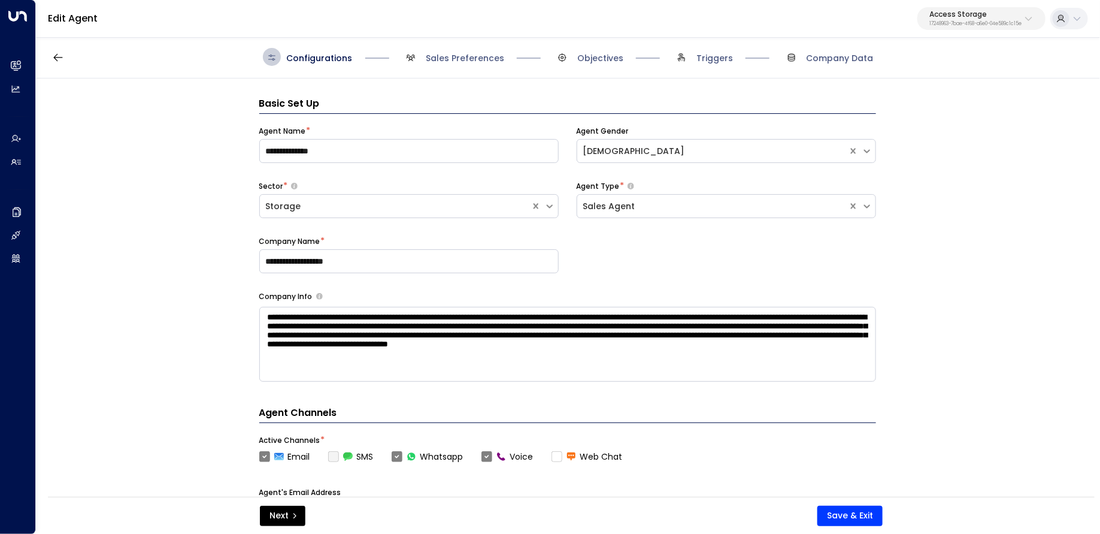
scroll to position [18, 0]
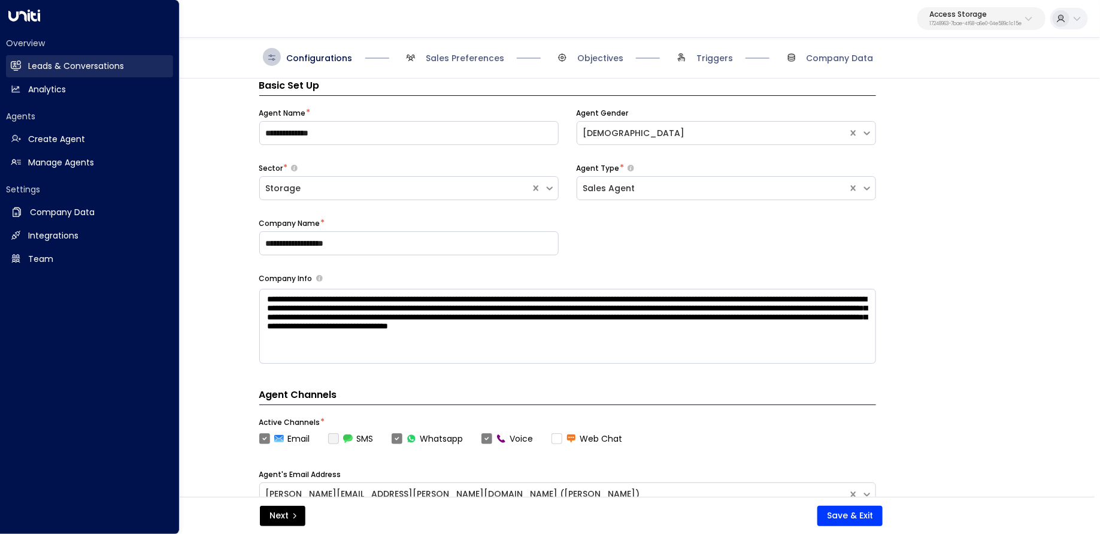
drag, startPoint x: 11, startPoint y: 58, endPoint x: 47, endPoint y: 60, distance: 36.6
click at [11, 58] on link "Leads & Conversations Leads & Conversations" at bounding box center [89, 66] width 167 height 22
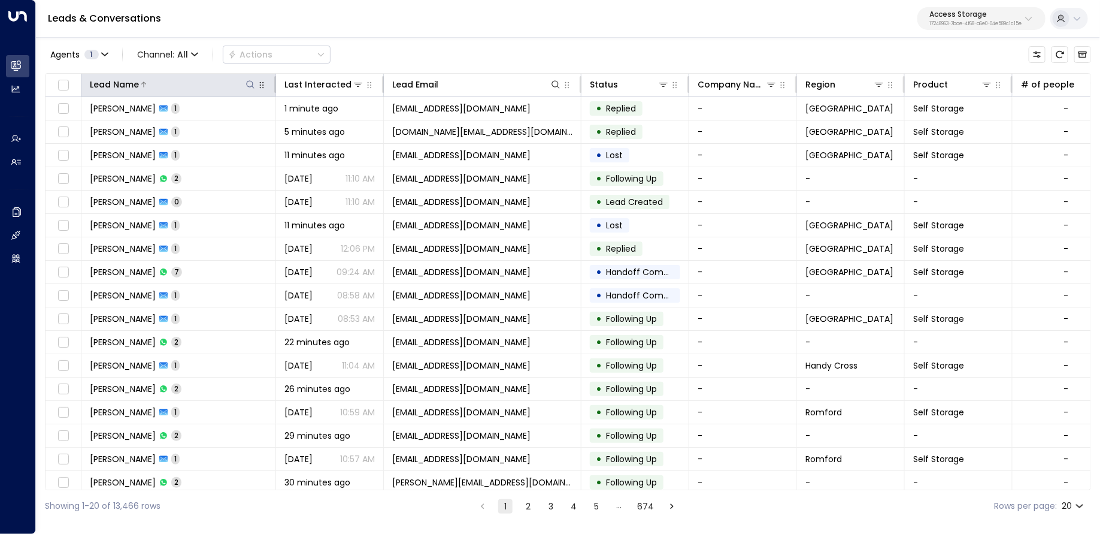
click at [245, 84] on button at bounding box center [250, 84] width 12 height 12
type input "*****"
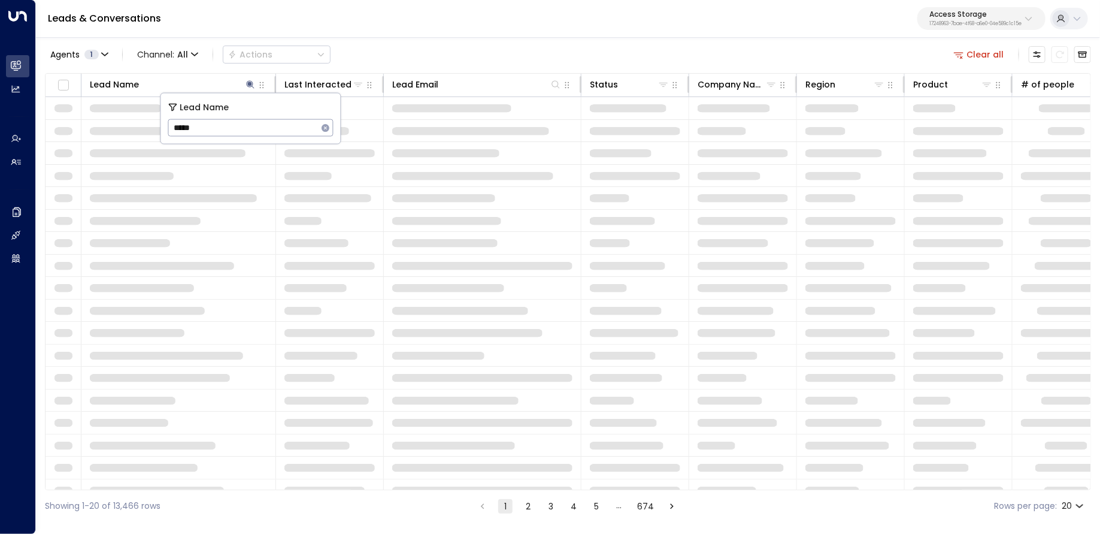
click at [398, 45] on div "Agents 1 Channel: All Actions Clear all" at bounding box center [568, 54] width 1047 height 25
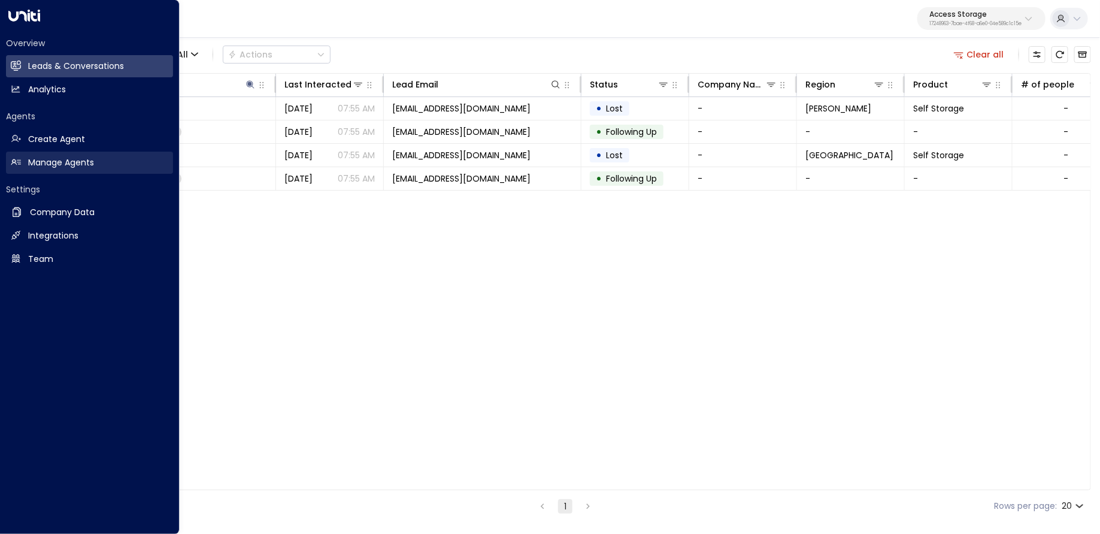
click at [29, 161] on h2 "Manage Agents" at bounding box center [61, 162] width 66 height 13
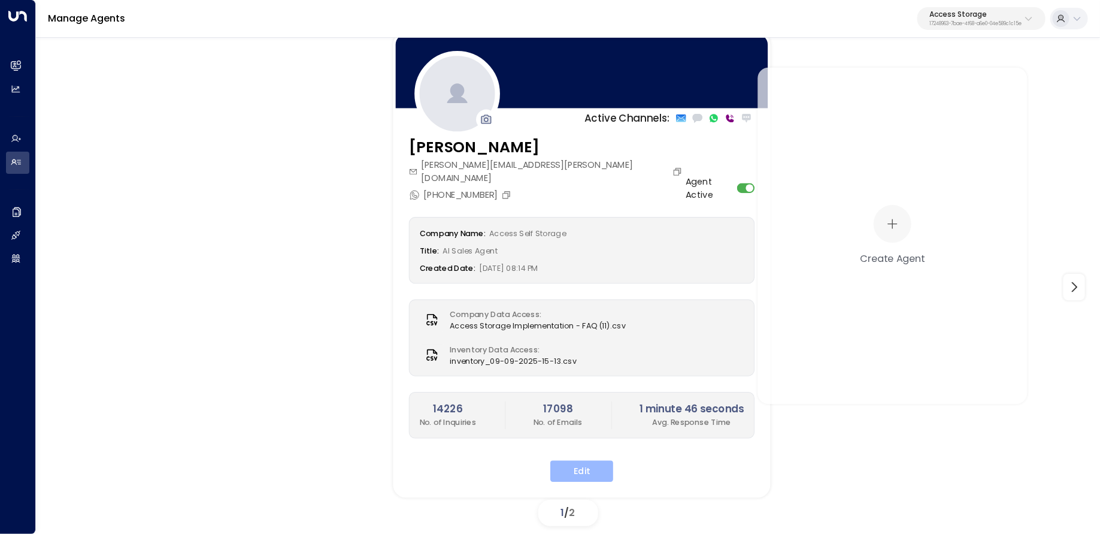
click at [587, 461] on button "Edit" at bounding box center [582, 472] width 63 height 22
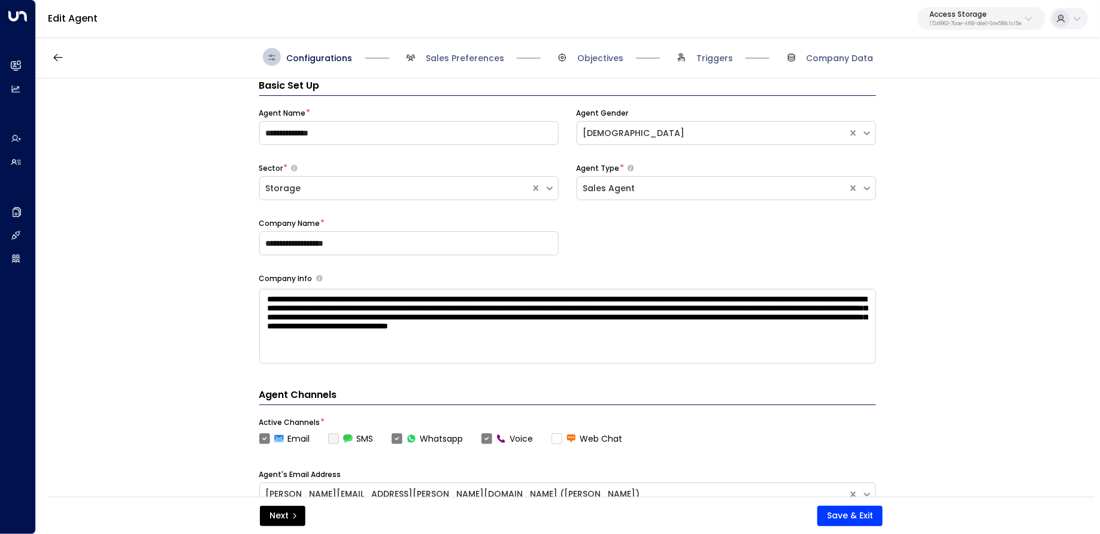
scroll to position [412, 0]
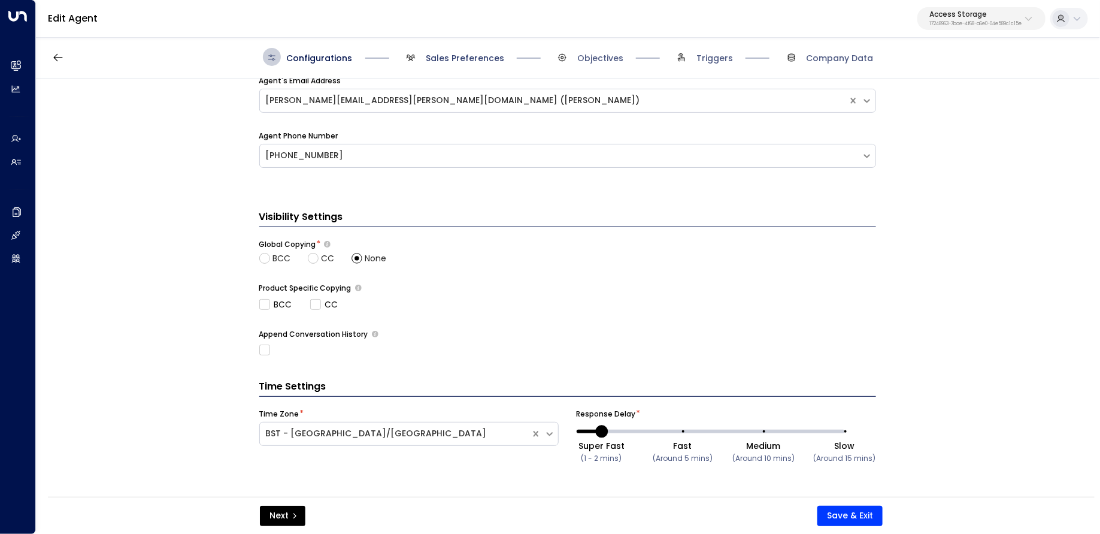
click at [456, 56] on span "Sales Preferences" at bounding box center [465, 58] width 78 height 12
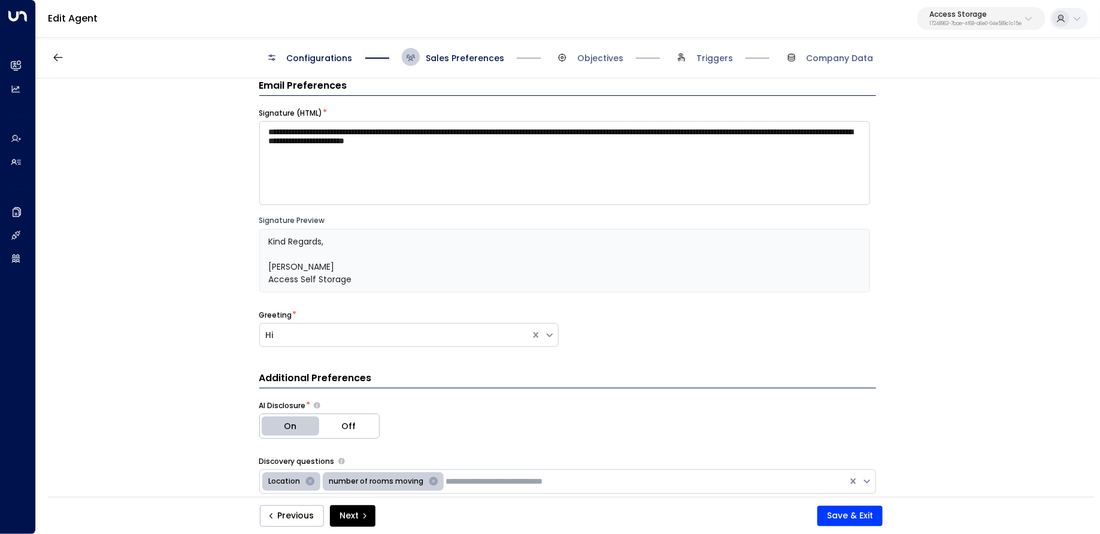
scroll to position [18, 0]
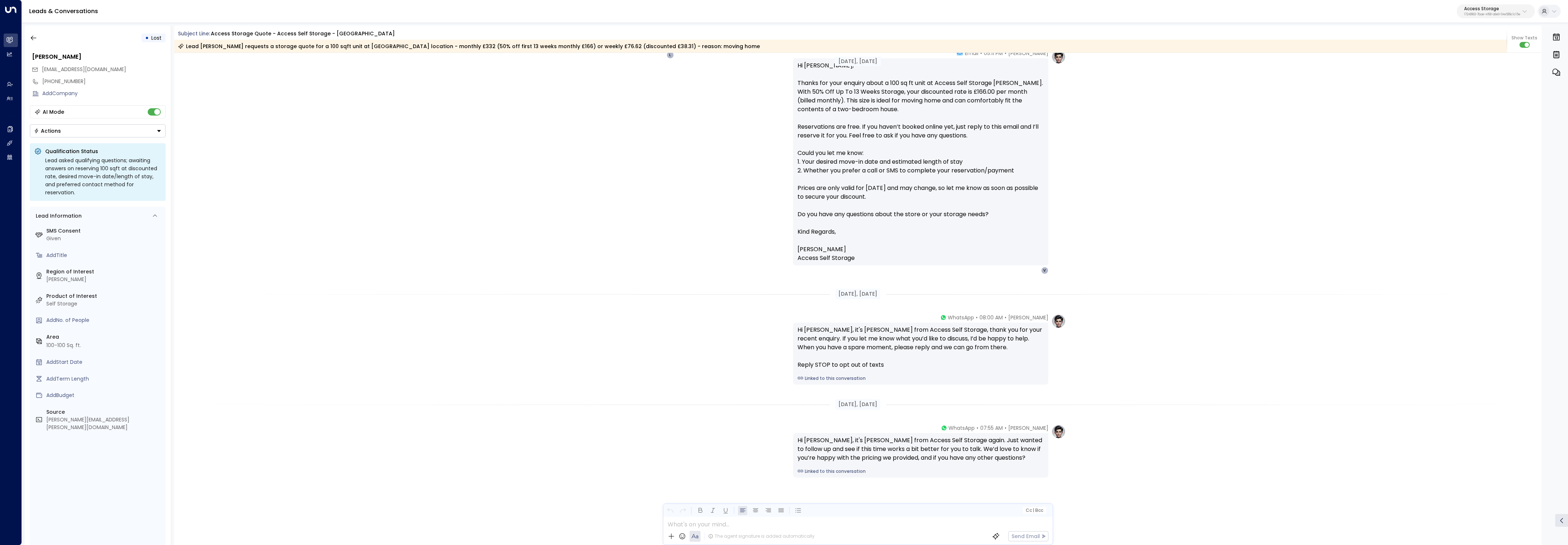
scroll to position [407, 0]
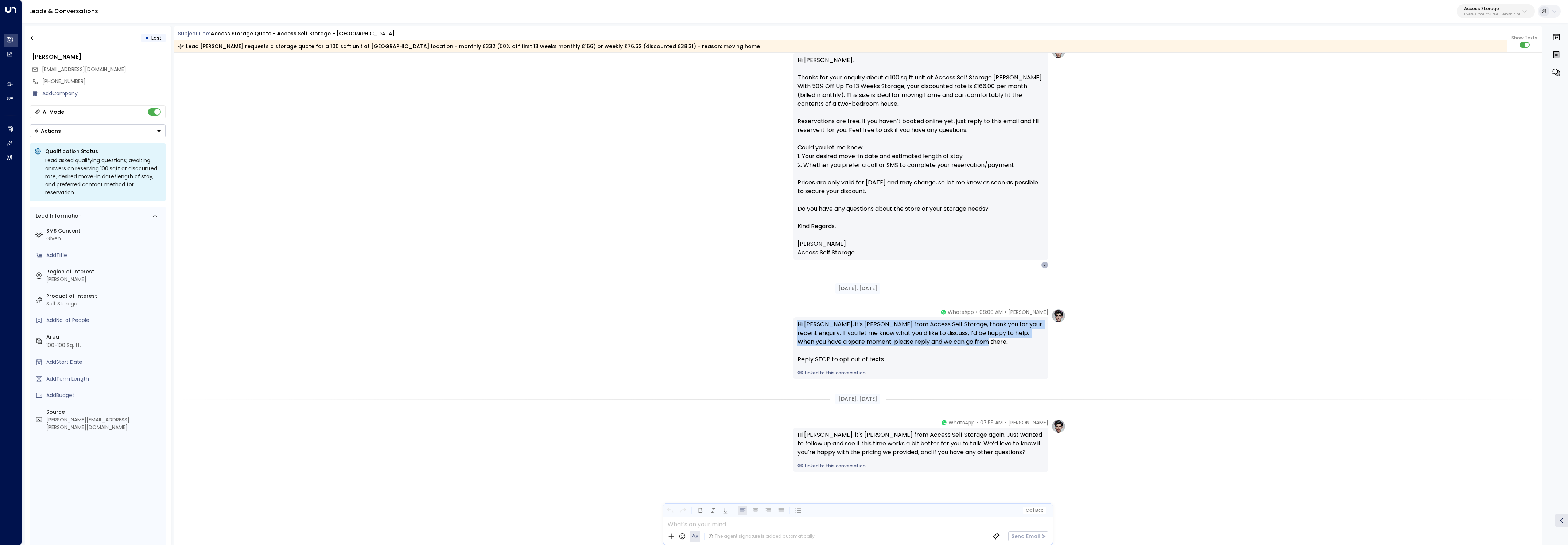
drag, startPoint x: 963, startPoint y: 341, endPoint x: 786, endPoint y: 321, distance: 178.1
click at [786, 321] on div "[PERSON_NAME] • 08:00 AM • WhatsApp Hi [PERSON_NAME], it's [PERSON_NAME] from A…" at bounding box center [858, 344] width 416 height 71
copy div "Hi [PERSON_NAME], it's [PERSON_NAME] from Access Self Storage, thank you for yo…"
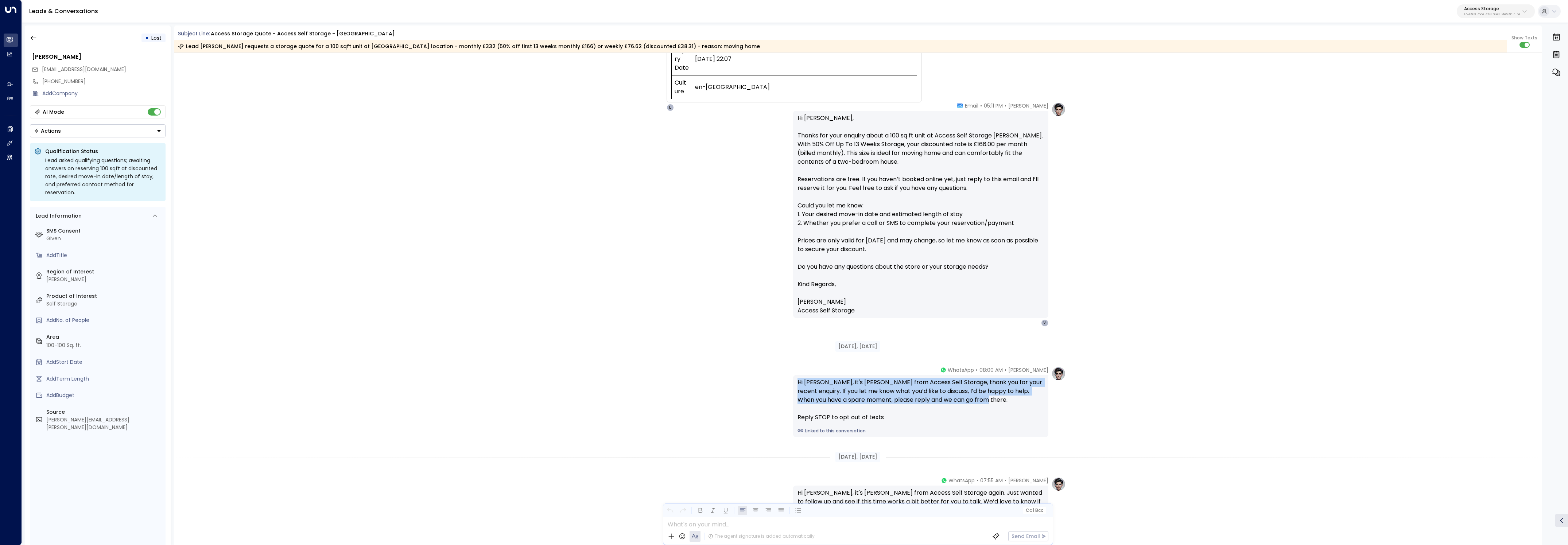
scroll to position [250, 0]
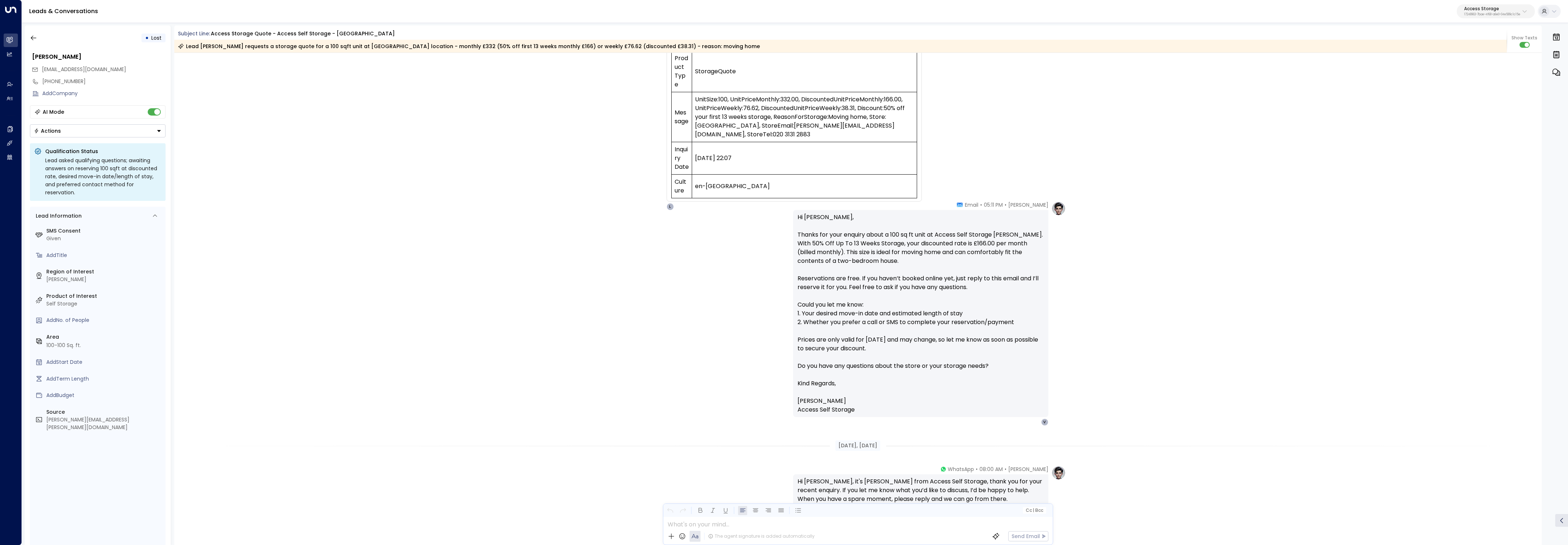
click at [862, 332] on p "Hi [PERSON_NAME], Thanks for your enquiry about a 100 sq ft unit at Access Self…" at bounding box center [920, 296] width 247 height 166
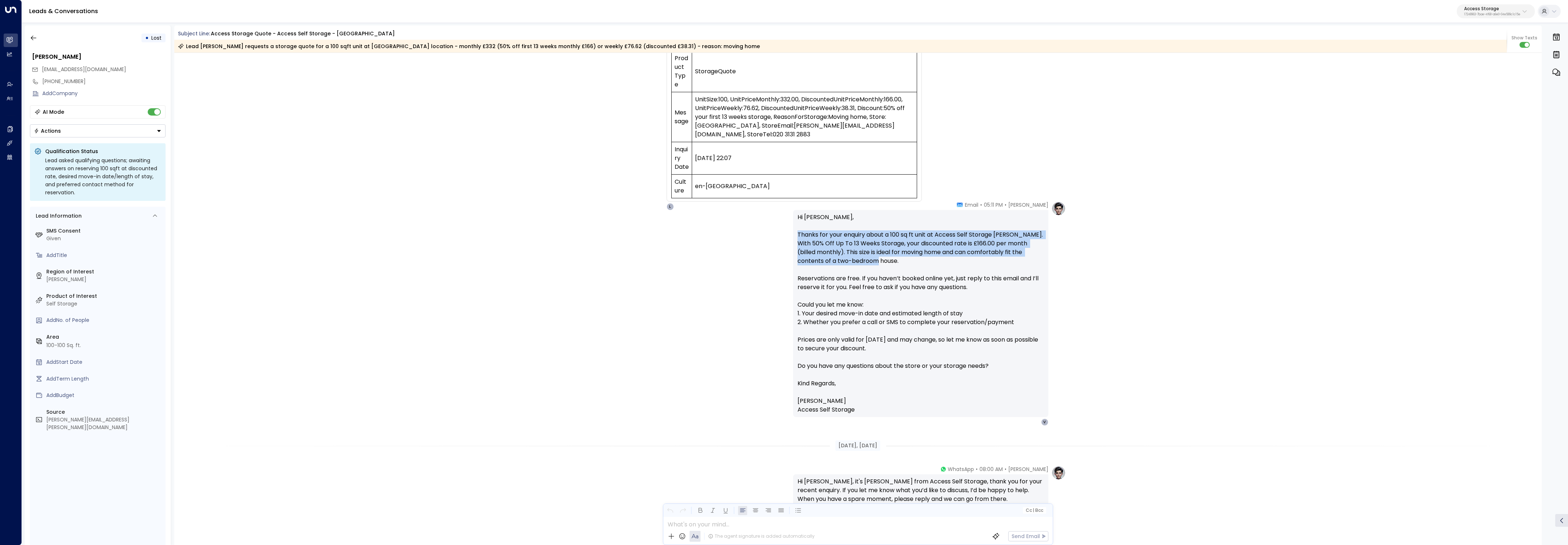
drag, startPoint x: 877, startPoint y: 264, endPoint x: 766, endPoint y: 235, distance: 114.7
click at [766, 235] on div "[PERSON_NAME] • 05:11 PM • Email Hi [PERSON_NAME], Thanks for your enquiry abou…" at bounding box center [858, 313] width 416 height 224
copy p "Thanks for your enquiry about a 100 sq ft unit at Access Self Storage [PERSON_N…"
drag, startPoint x: 1473, startPoint y: 5, endPoint x: 1473, endPoint y: 15, distance: 10.0
click at [1473, 5] on button "Access Storage 17248963-7bae-4f68-a6e0-04e589c1c15e" at bounding box center [1496, 11] width 78 height 14
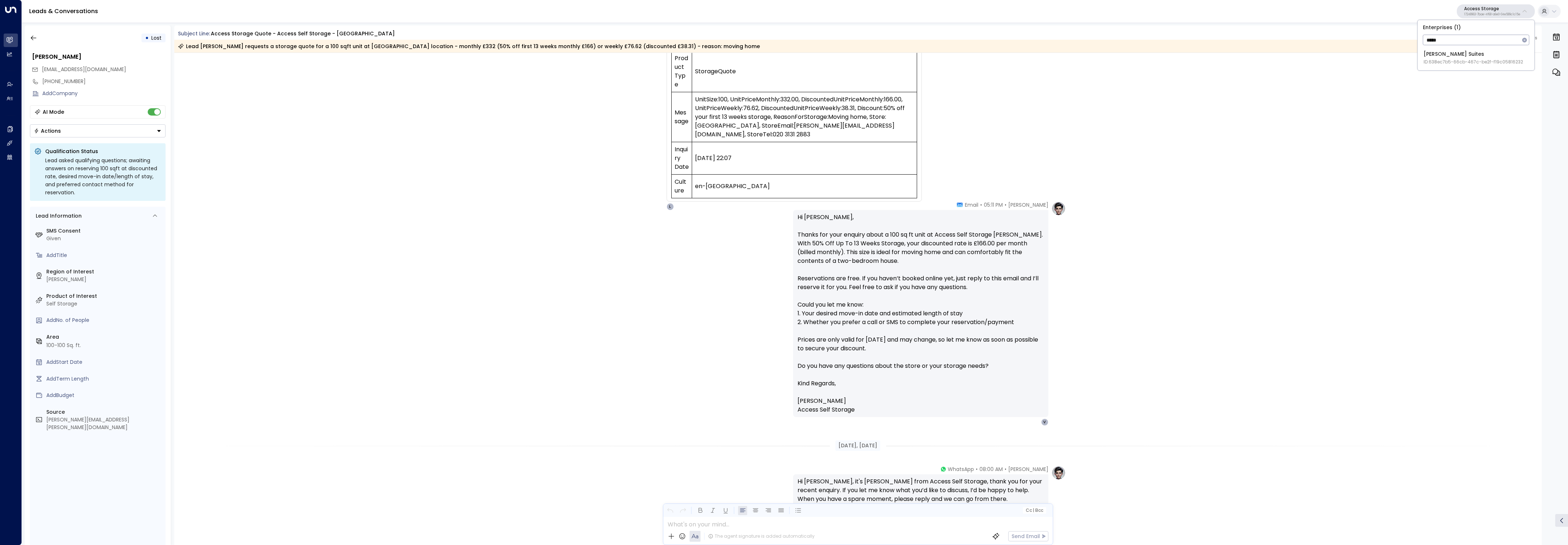
type input "*****"
click at [1448, 55] on div "[PERSON_NAME] Suites ID: 638ec7b5-66cb-467c-be2f-f19c05816232" at bounding box center [1474, 58] width 100 height 15
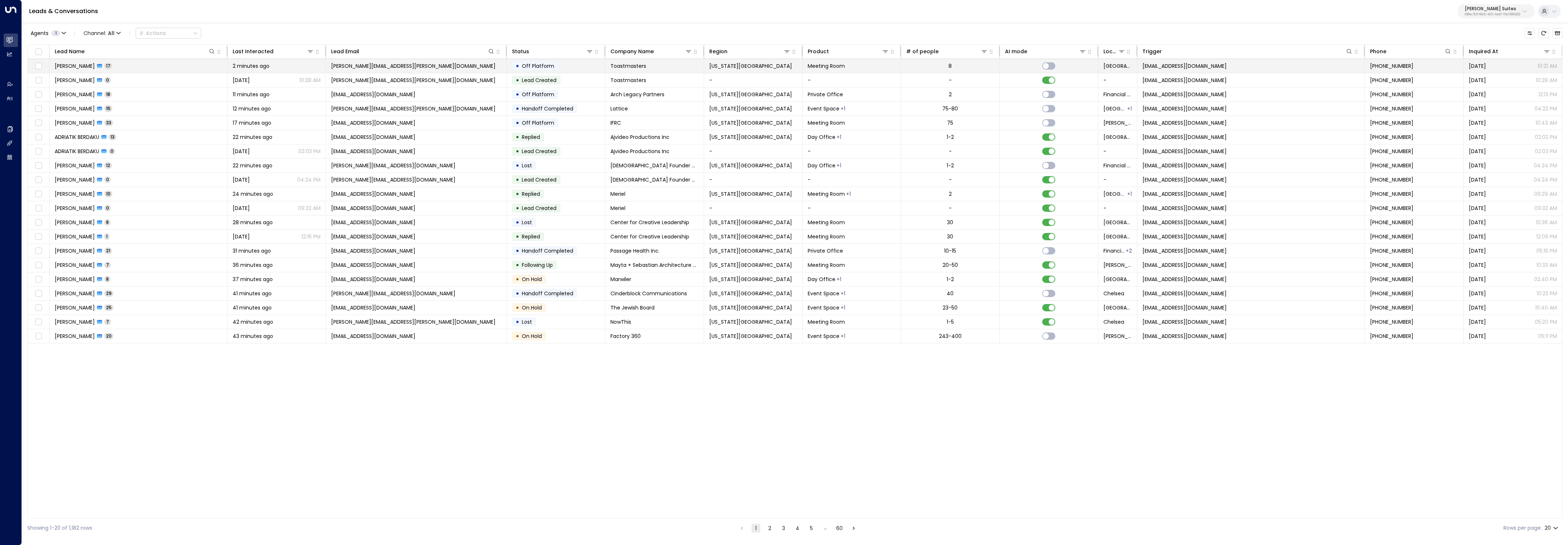
click at [132, 67] on td "[PERSON_NAME] 17" at bounding box center [138, 66] width 178 height 14
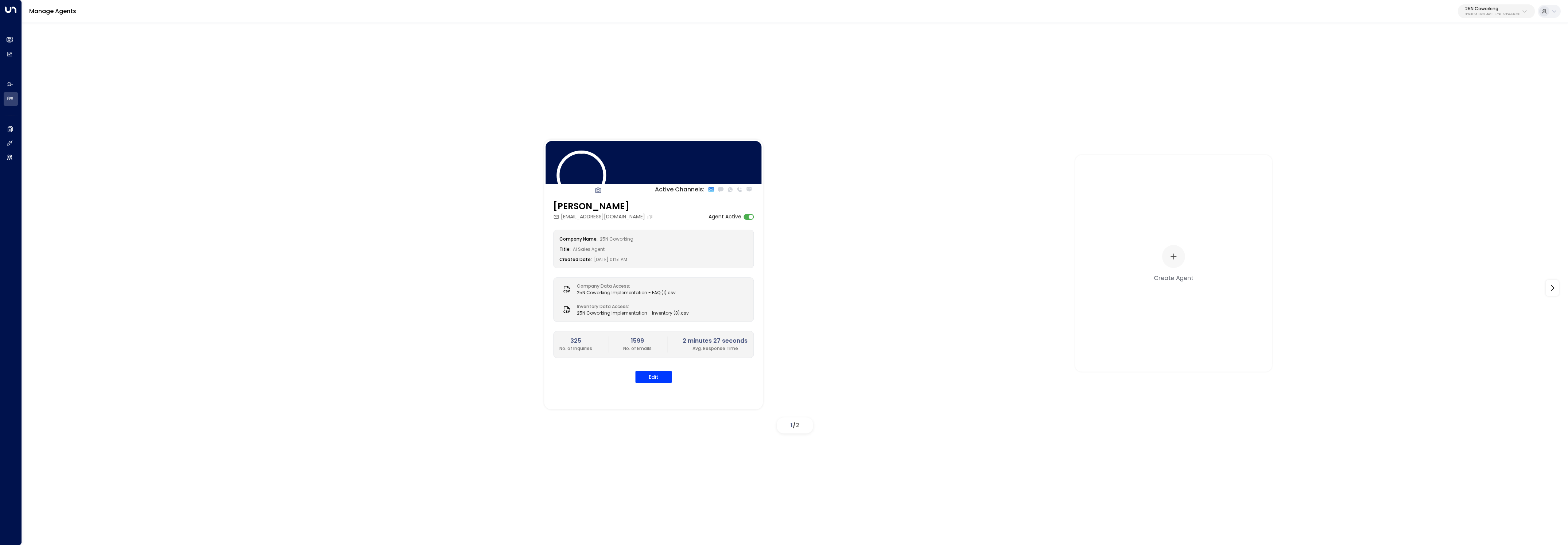
click at [1497, 14] on p "3b9800f4-81ca-4ec0-8758-72fbe4763f36" at bounding box center [1493, 15] width 55 height 3
click at [1482, 39] on input "text" at bounding box center [1476, 40] width 107 height 13
click at [1527, 19] on div "Manage Agents 25N Coworking 3b9800f4-81ca-4ec0-8758-72fbe4763f36" at bounding box center [795, 12] width 1546 height 23
click at [1511, 10] on p "25N Coworking" at bounding box center [1493, 9] width 55 height 4
click at [1510, 40] on input "text" at bounding box center [1476, 40] width 107 height 13
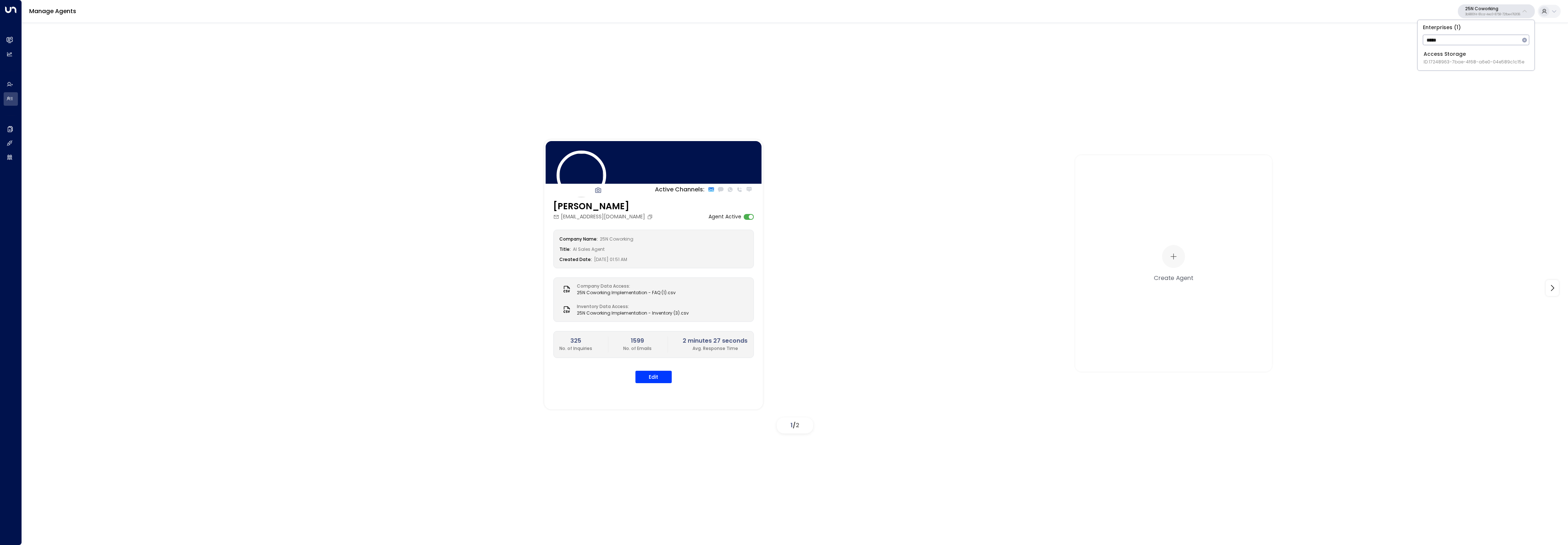
type input "*****"
click at [1433, 61] on span "ID: 17248963-7bae-4f68-a6e0-04e589c1c15e" at bounding box center [1474, 61] width 100 height 7
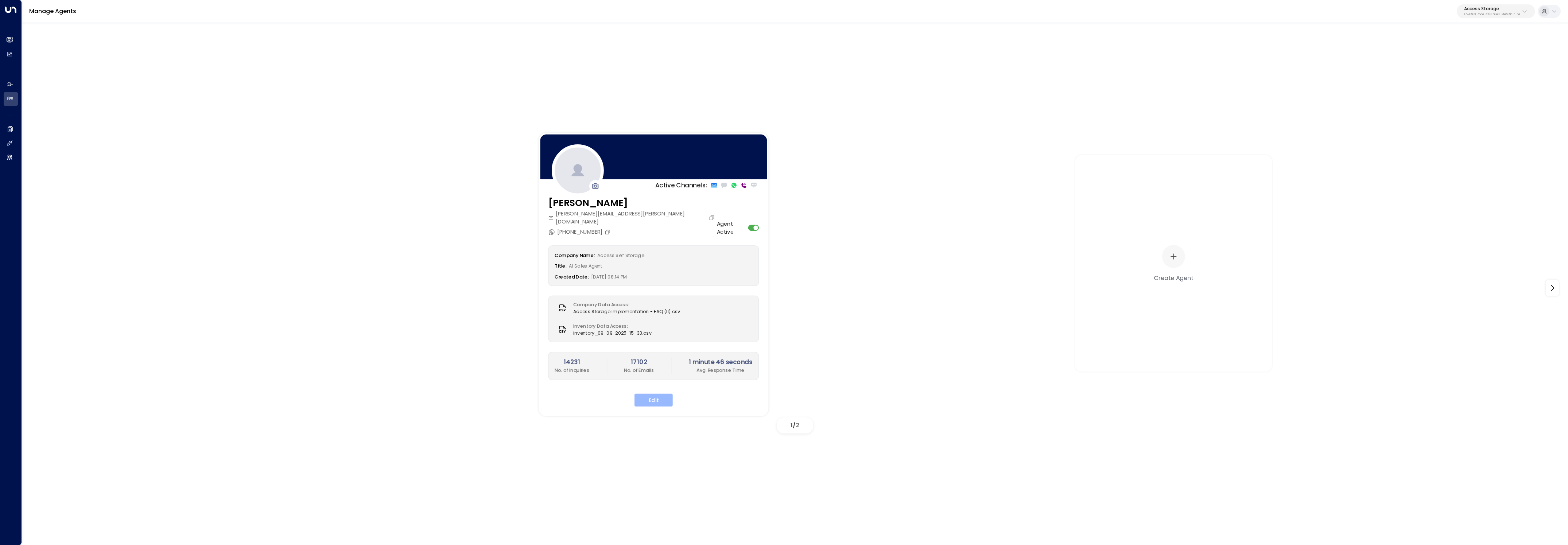
click at [650, 397] on button "Edit" at bounding box center [653, 400] width 38 height 13
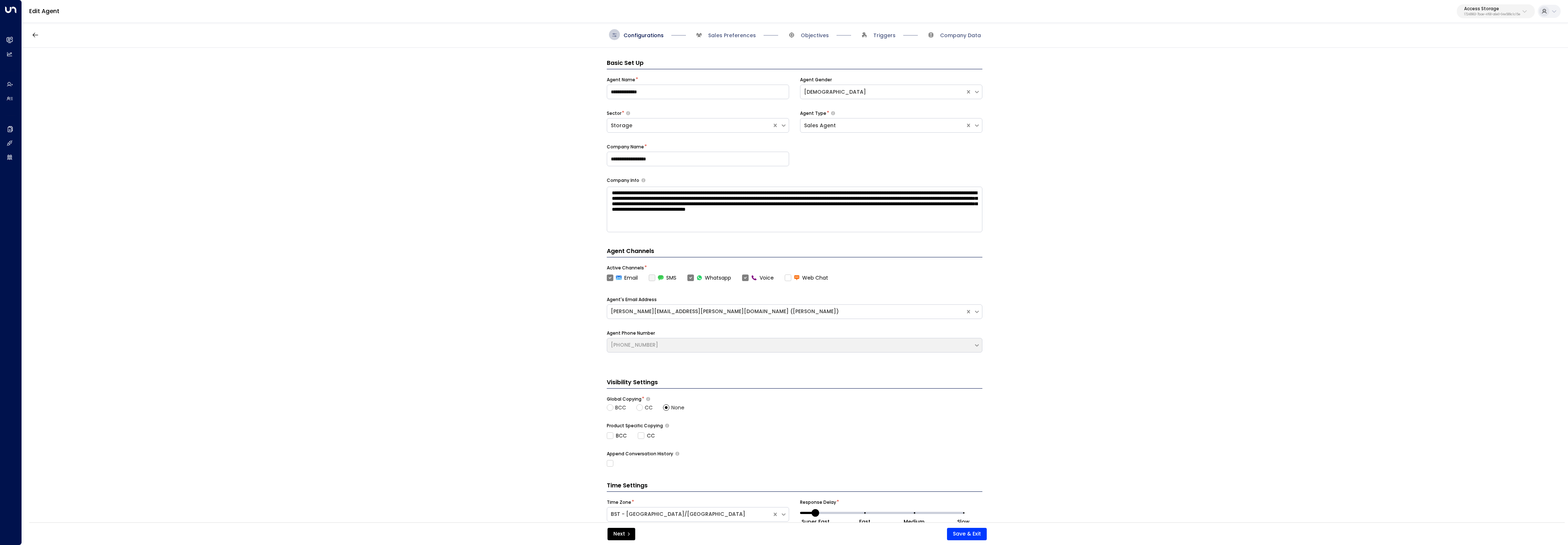
scroll to position [11, 0]
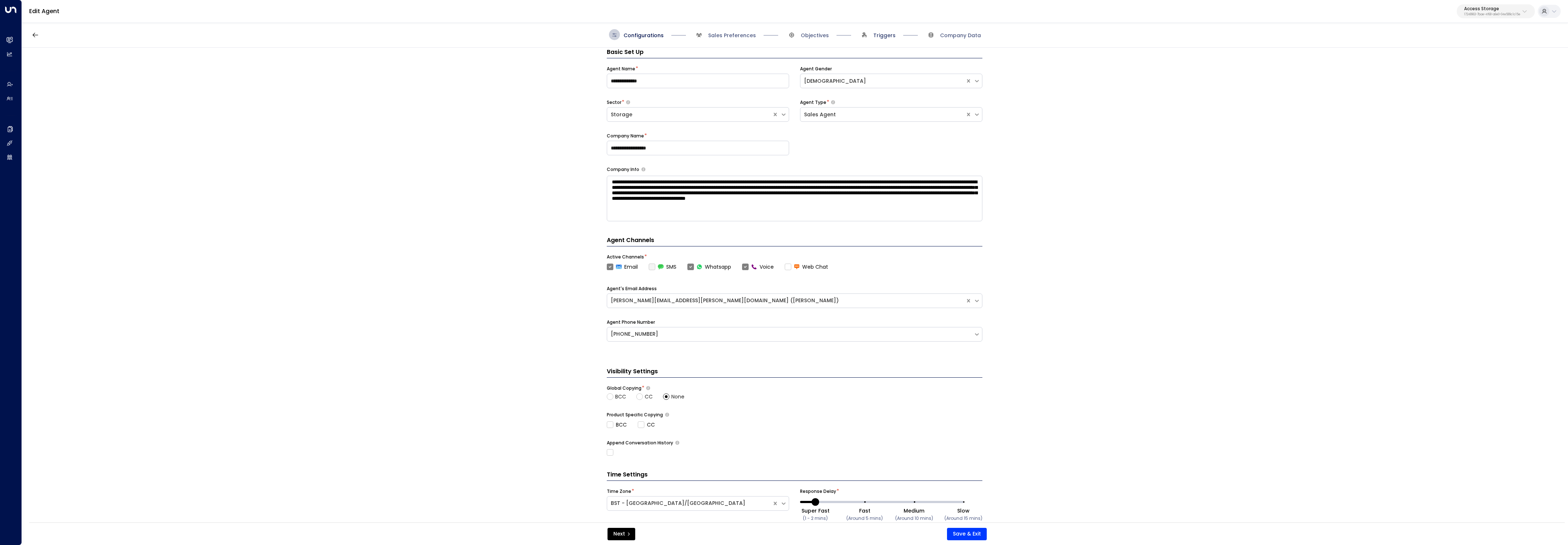
click at [881, 38] on span "Triggers" at bounding box center [884, 35] width 23 height 7
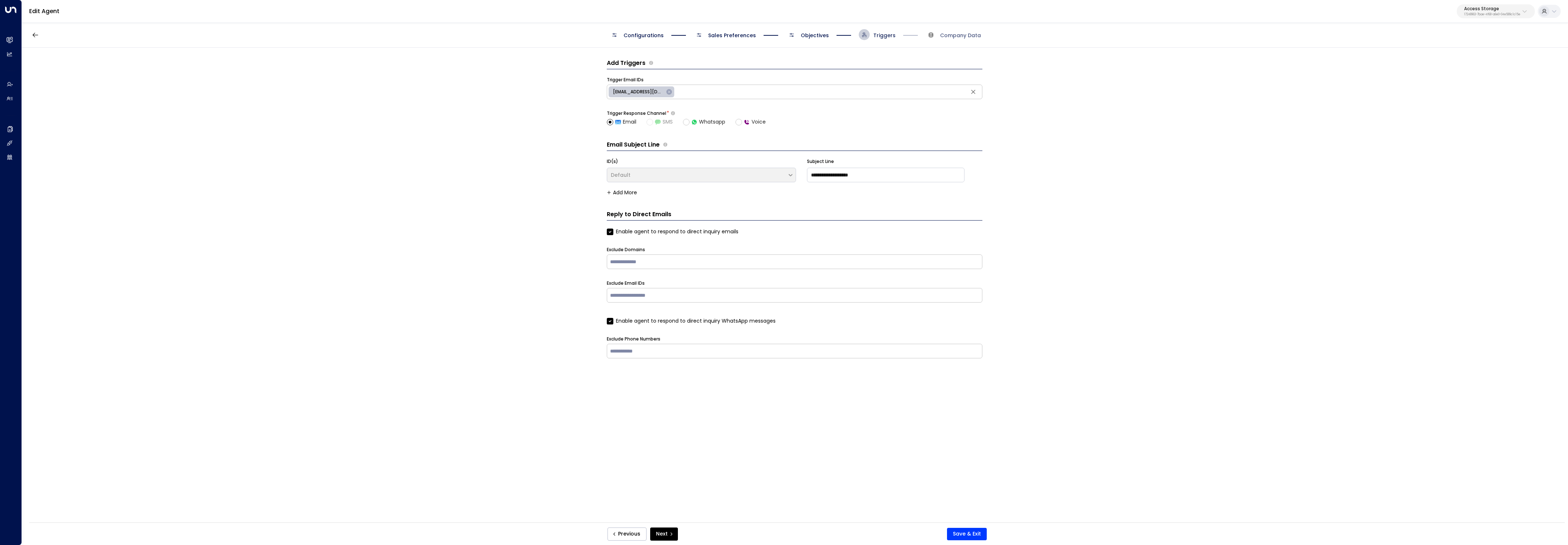
scroll to position [0, 0]
click at [834, 36] on div "Configurations Sales Preferences Objectives Triggers Company Data" at bounding box center [794, 35] width 372 height 11
click at [818, 35] on span "Objectives" at bounding box center [815, 35] width 28 height 7
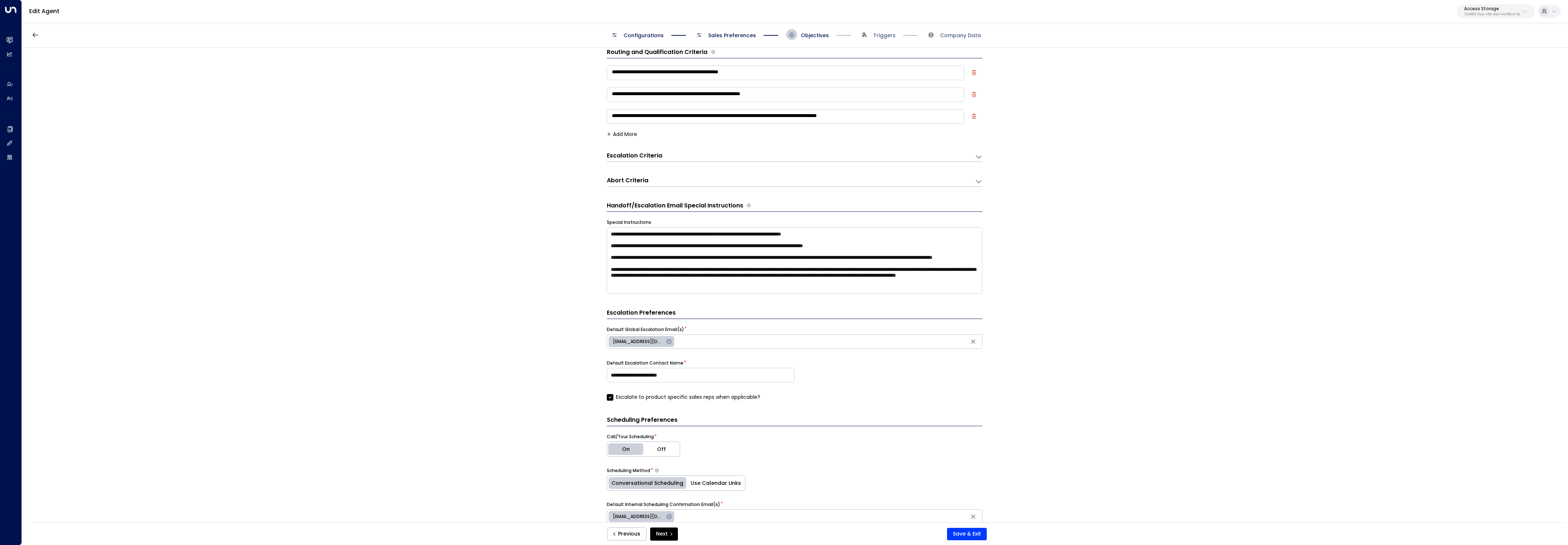
click at [663, 156] on div "Escalation Criteria" at bounding box center [636, 156] width 59 height 9
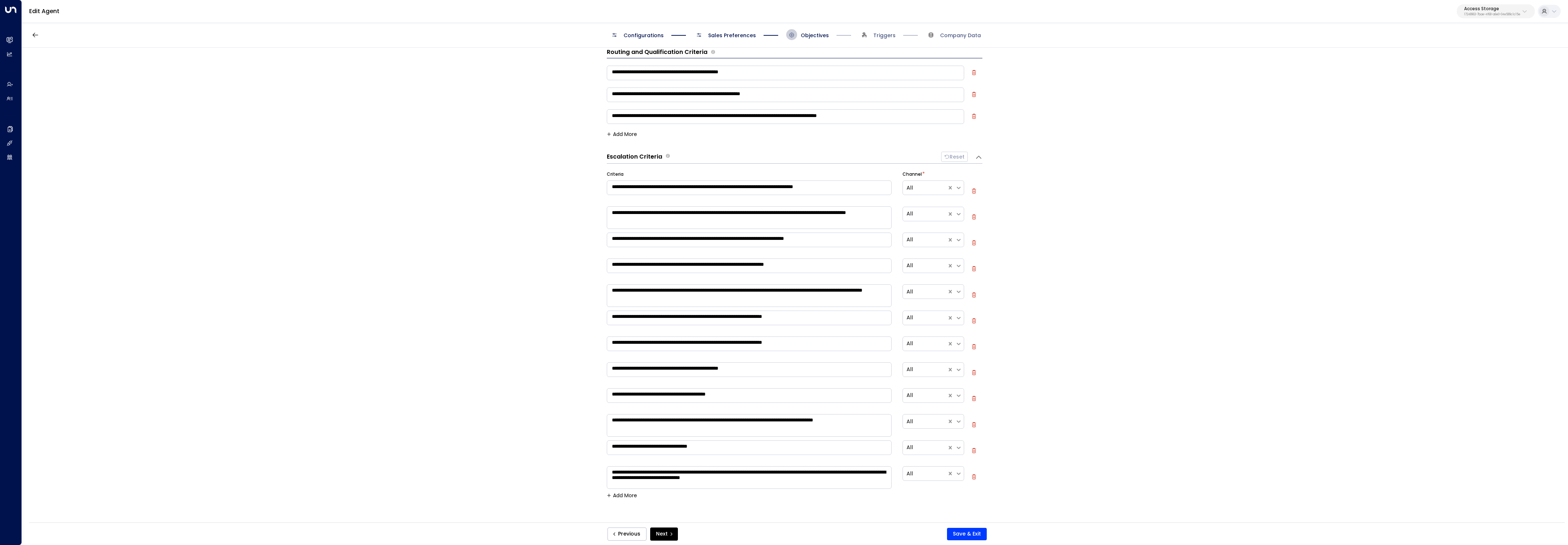
scroll to position [13, 0]
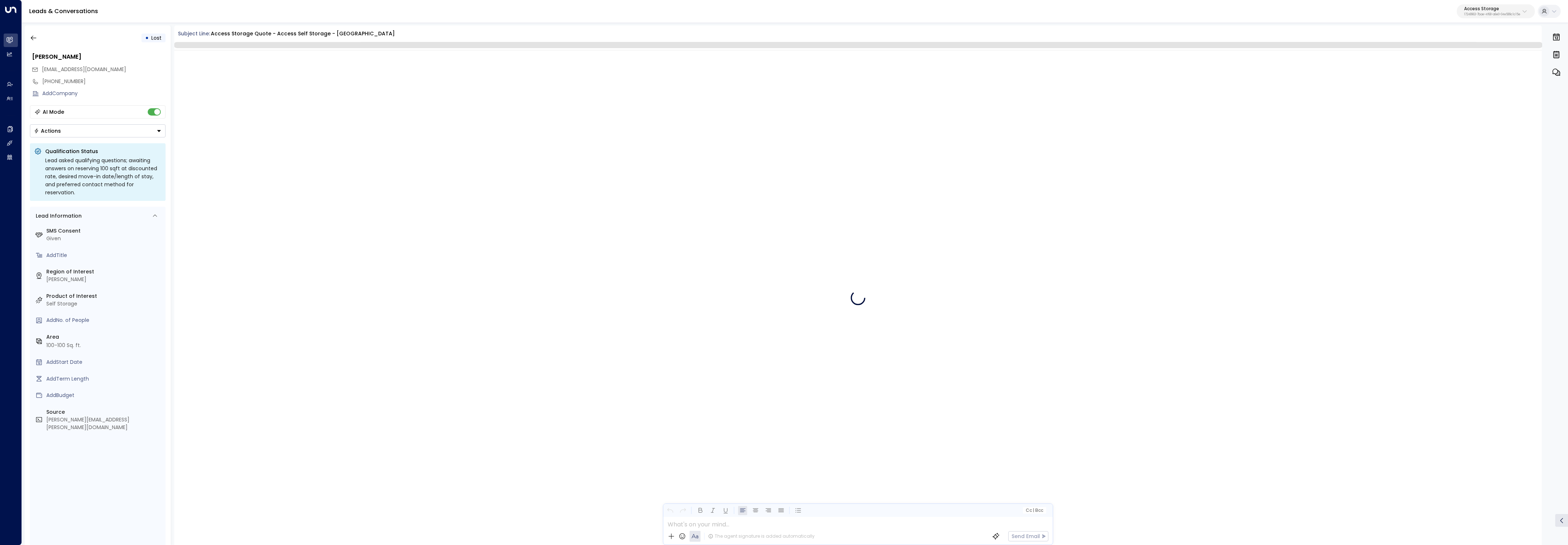
scroll to position [66, 0]
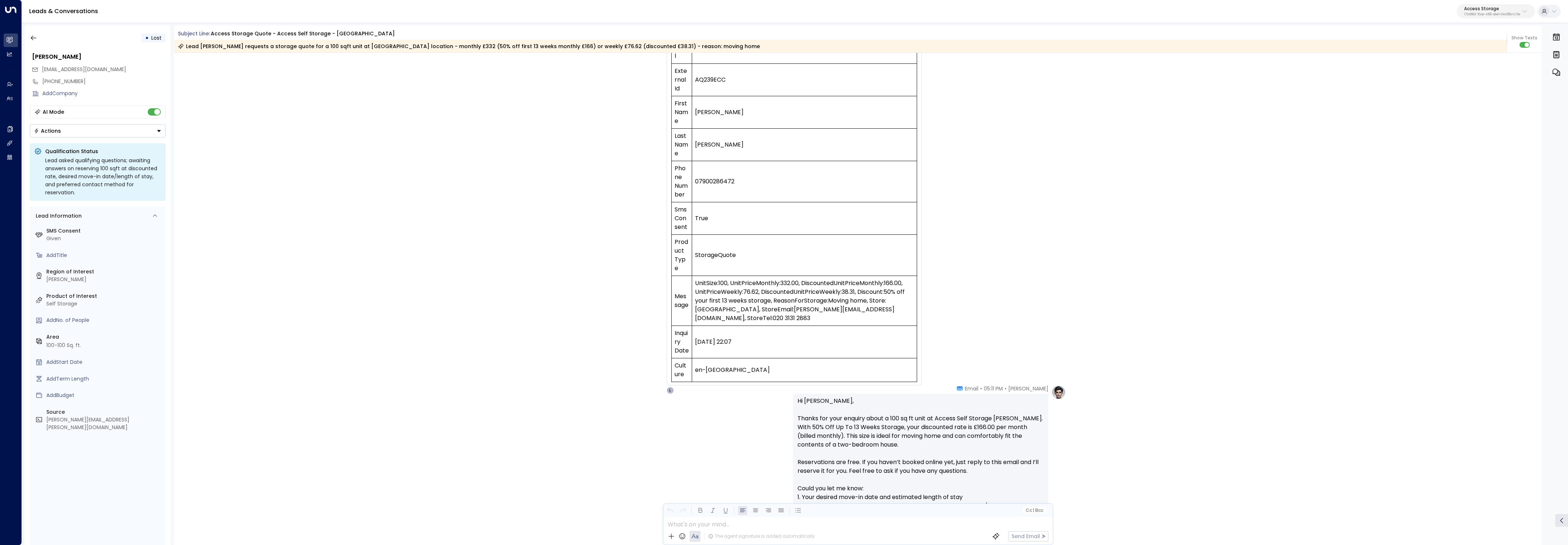
drag, startPoint x: 883, startPoint y: 482, endPoint x: 882, endPoint y: 477, distance: 5.1
click at [883, 481] on p "Hi Vicki, Thanks for your enquiry about a 100 sq ft unit at Access Self Storage…" at bounding box center [920, 479] width 247 height 166
drag, startPoint x: 878, startPoint y: 443, endPoint x: 756, endPoint y: 418, distance: 124.5
click at [756, 418] on div "Laura Chambers • 05:11 PM • Email Hi Vicki, Thanks for your enquiry about a 100…" at bounding box center [858, 497] width 416 height 224
copy p "Thanks for your enquiry about a 100 sq ft unit at Access Self Storage Sutton. W…"
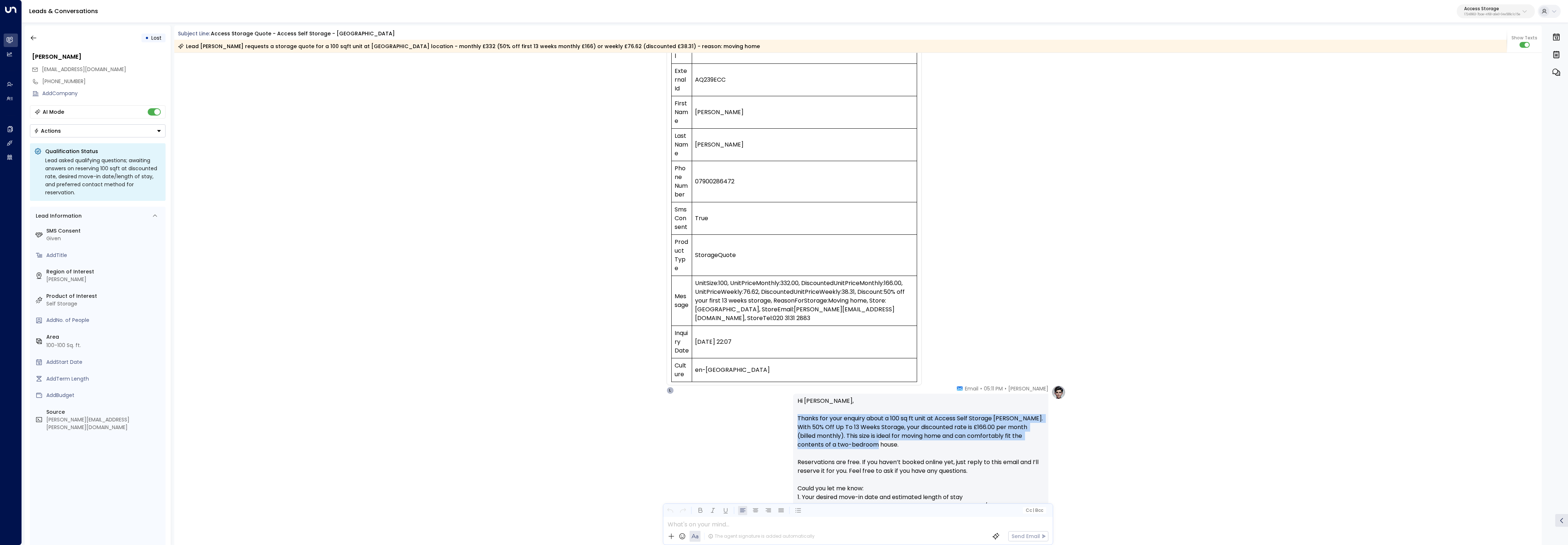
scroll to position [0, 0]
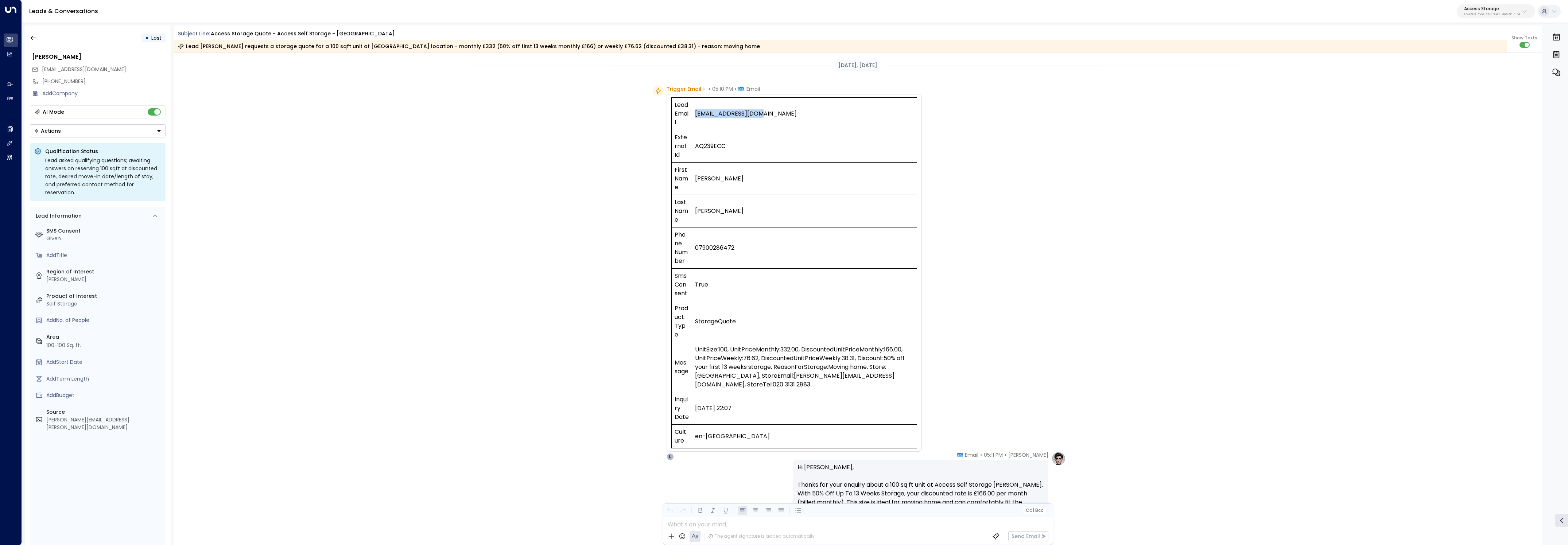
drag, startPoint x: 766, startPoint y: 113, endPoint x: 701, endPoint y: 109, distance: 65.1
click at [701, 109] on td "Vickc25@yahoo.co.uk" at bounding box center [804, 114] width 225 height 32
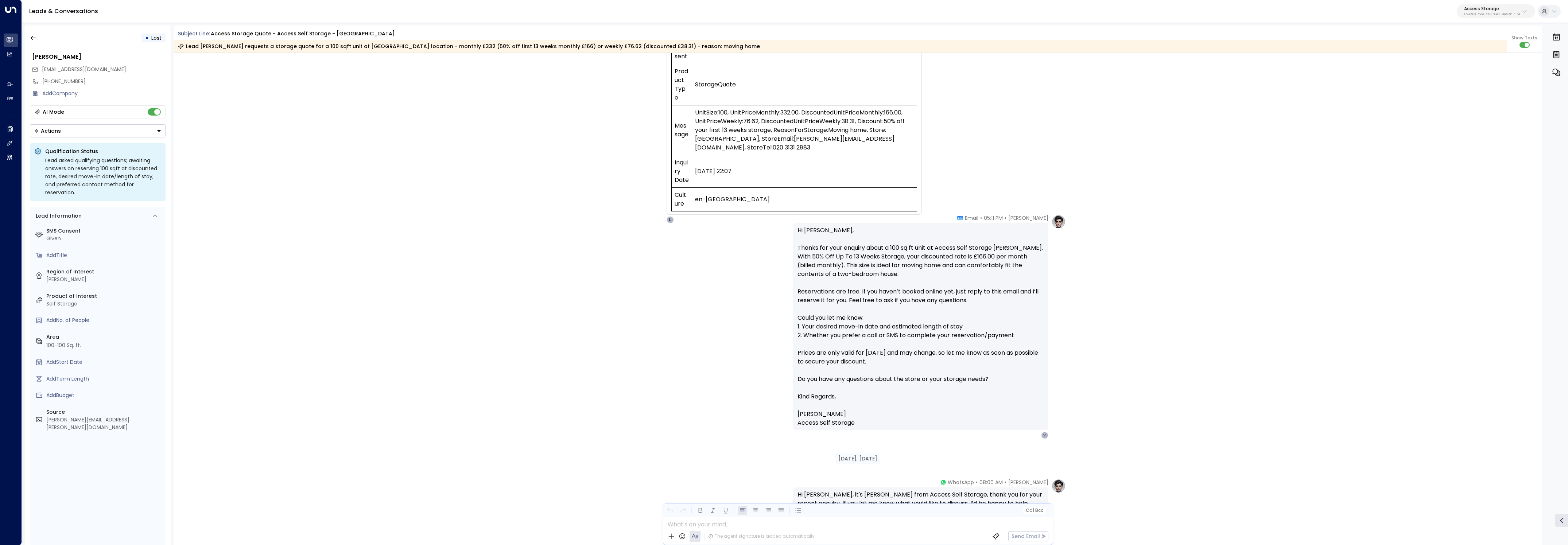
scroll to position [261, 0]
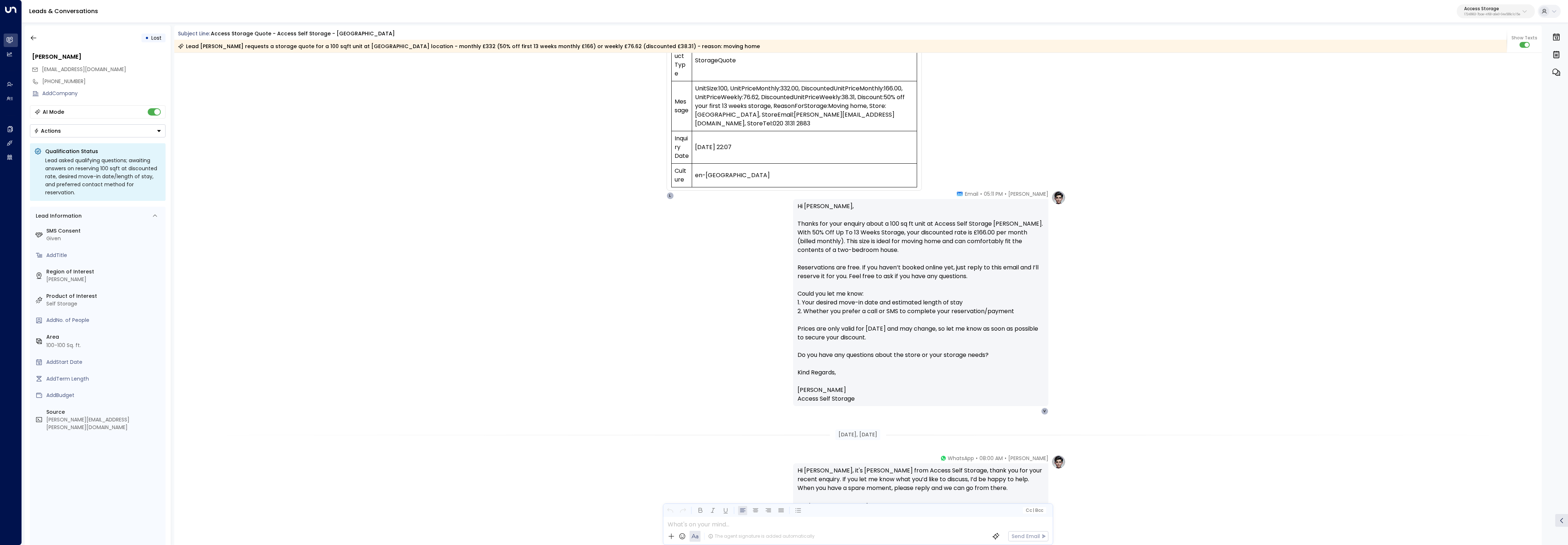
click at [1517, 10] on p "Access Storage" at bounding box center [1492, 9] width 56 height 4
type input "*****"
click at [1475, 50] on div "Lucid Private Offices ID: 2e8ce2f4-f9a3-4c66-9e54-41e64d227c04" at bounding box center [1474, 58] width 102 height 15
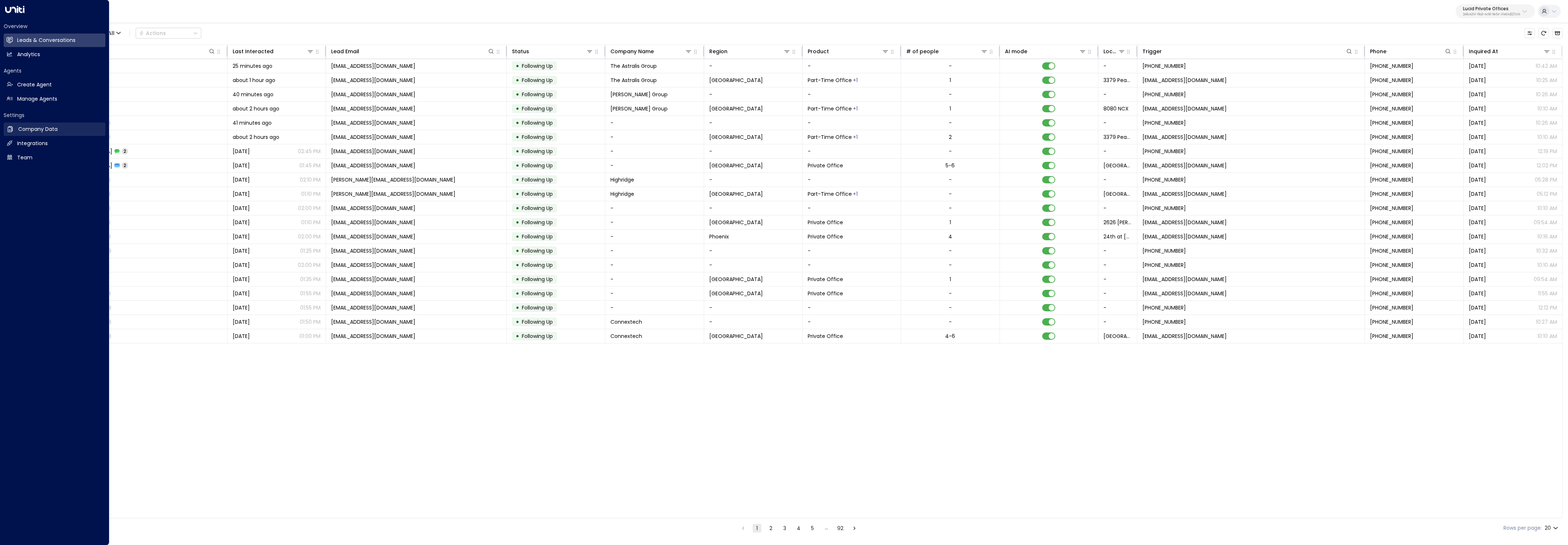
click at [47, 131] on h2 "Company Data" at bounding box center [38, 129] width 40 height 8
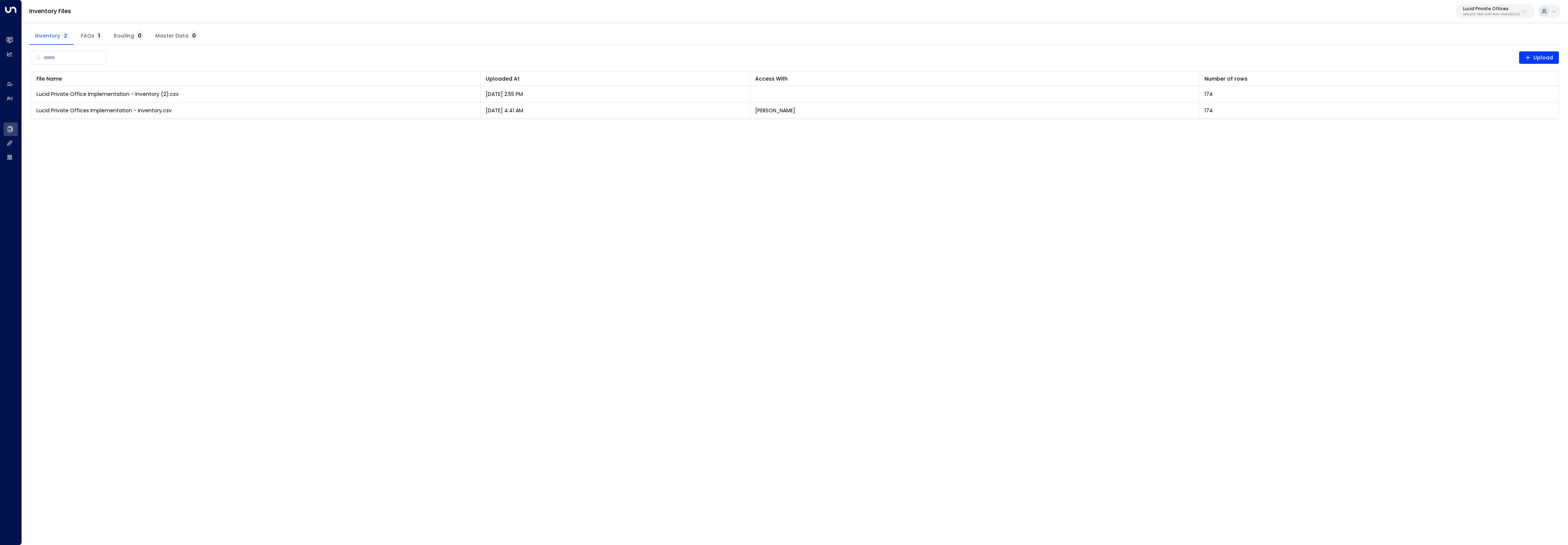
click at [1463, 9] on p "Lucid Private Offices" at bounding box center [1491, 9] width 57 height 4
type input "******"
click at [1432, 56] on div "Access Storage ID: 17248963-7bae-4f68-a6e0-04e589c1c15e" at bounding box center [1474, 58] width 100 height 15
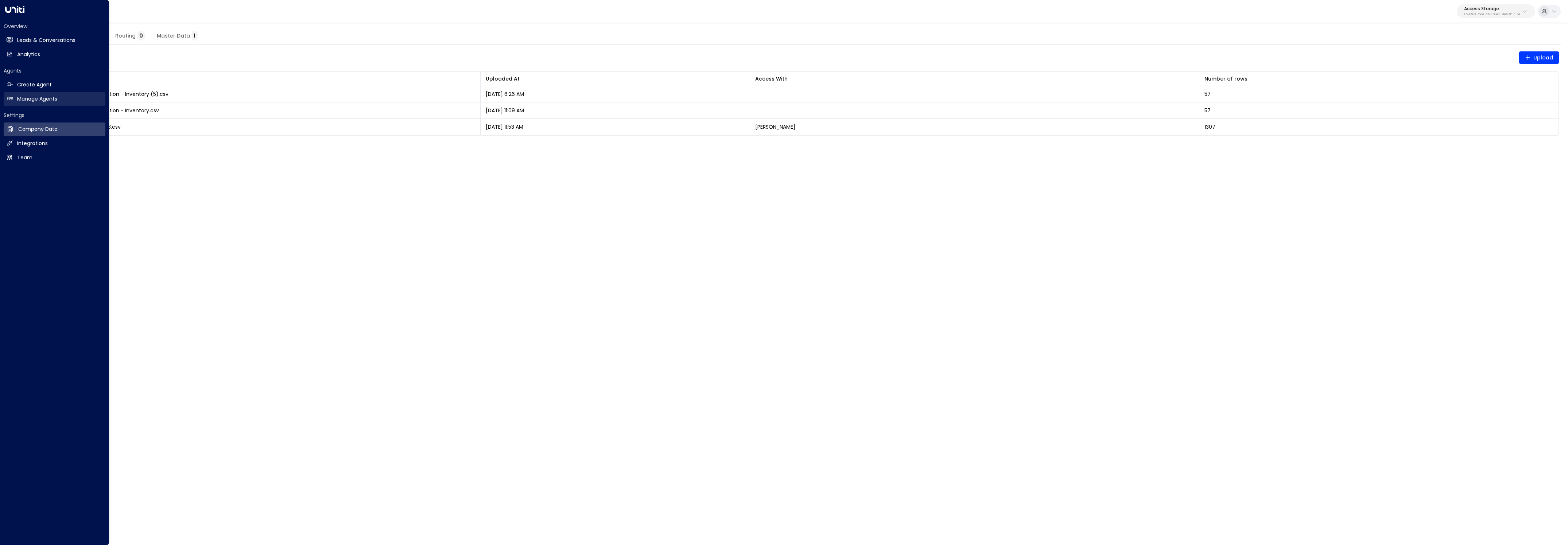
click at [17, 101] on h2 "Manage Agents" at bounding box center [37, 99] width 40 height 8
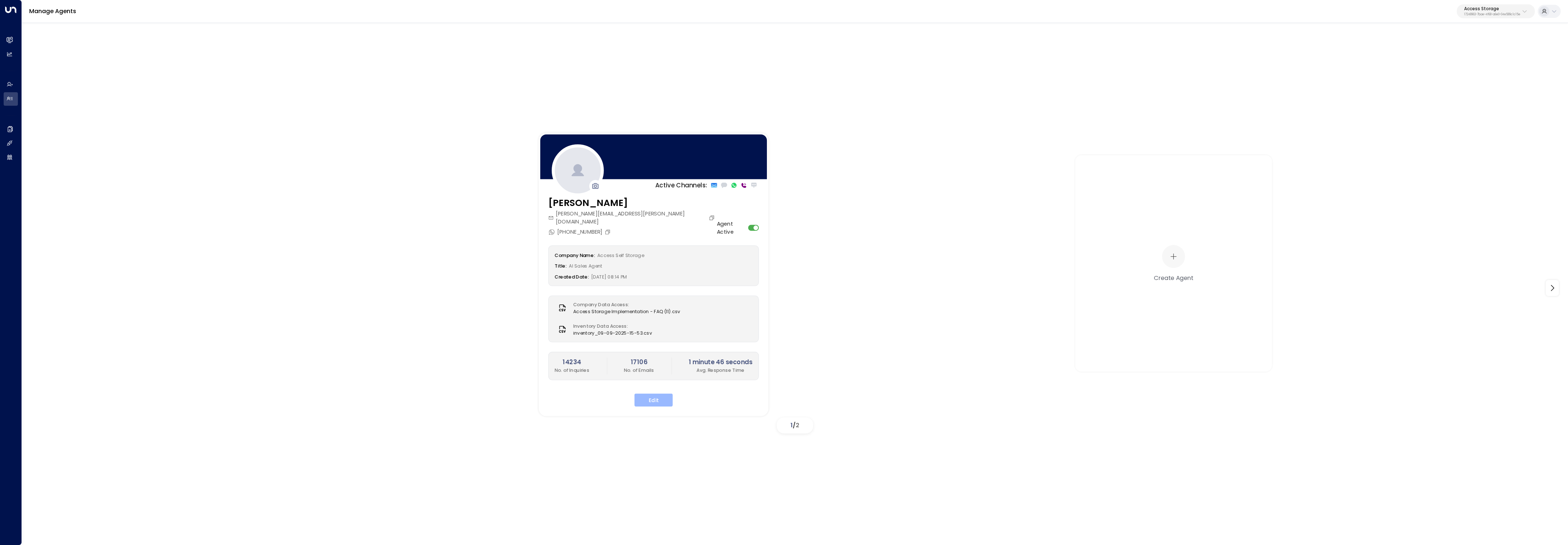
click at [645, 396] on button "Edit" at bounding box center [653, 400] width 38 height 13
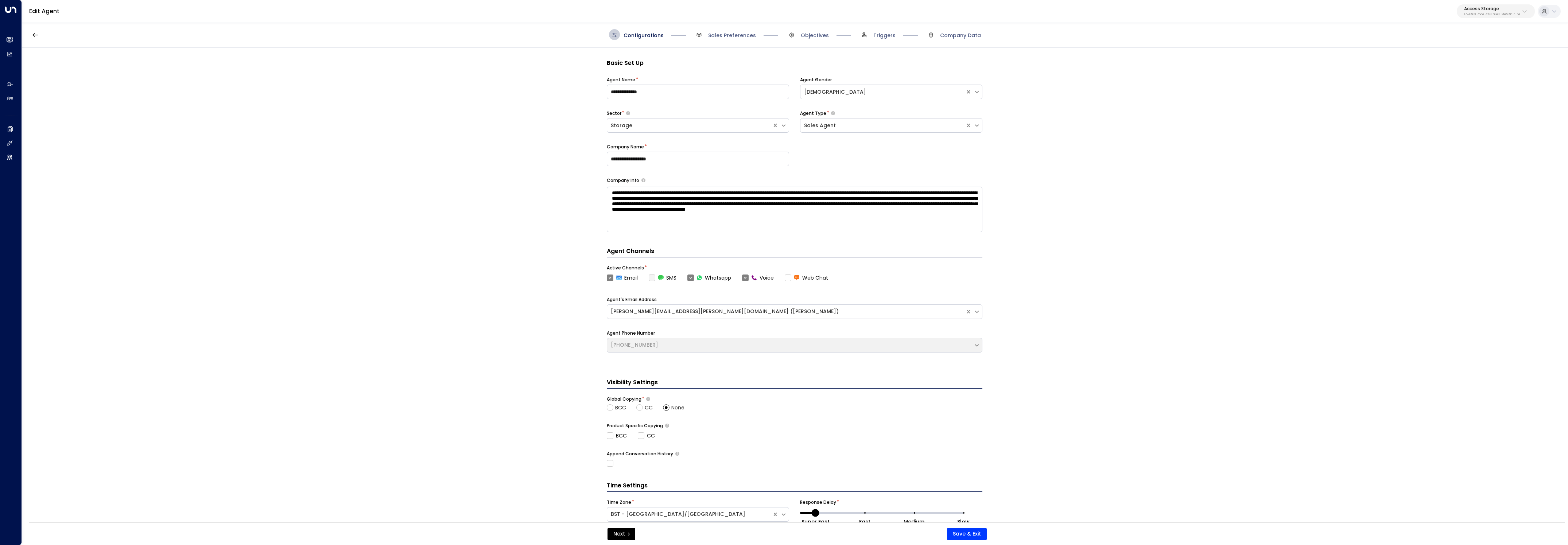
scroll to position [11, 0]
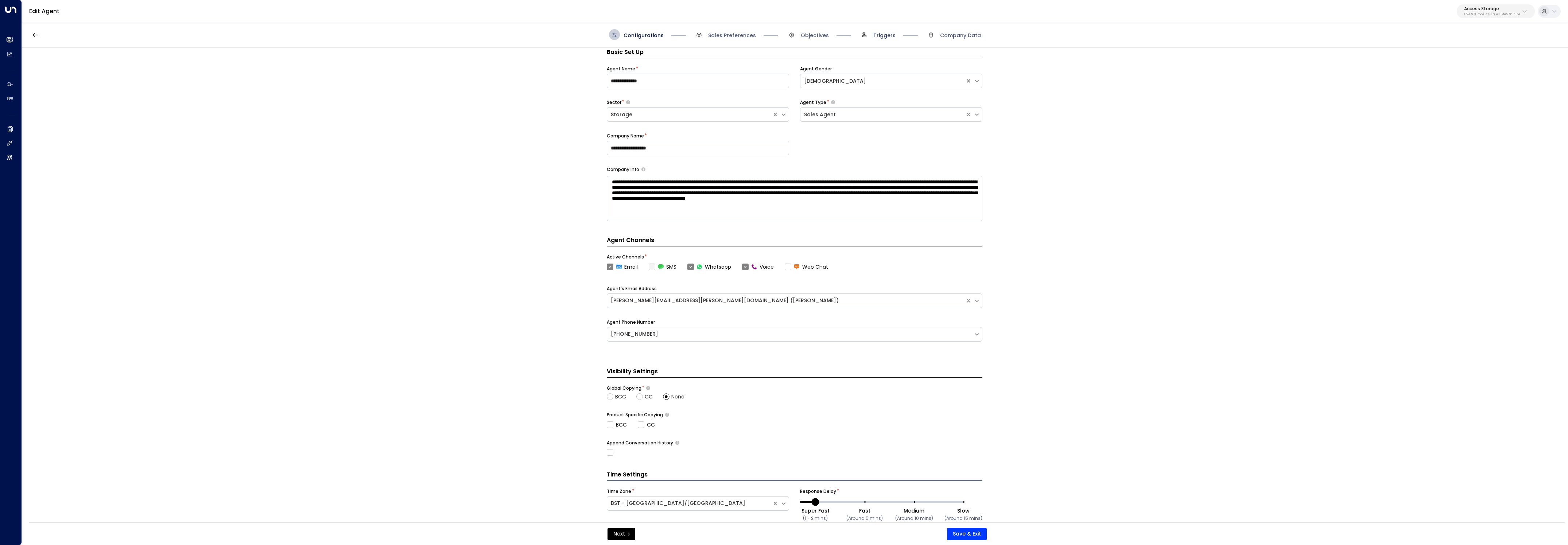
click at [889, 32] on span "Triggers" at bounding box center [884, 35] width 23 height 7
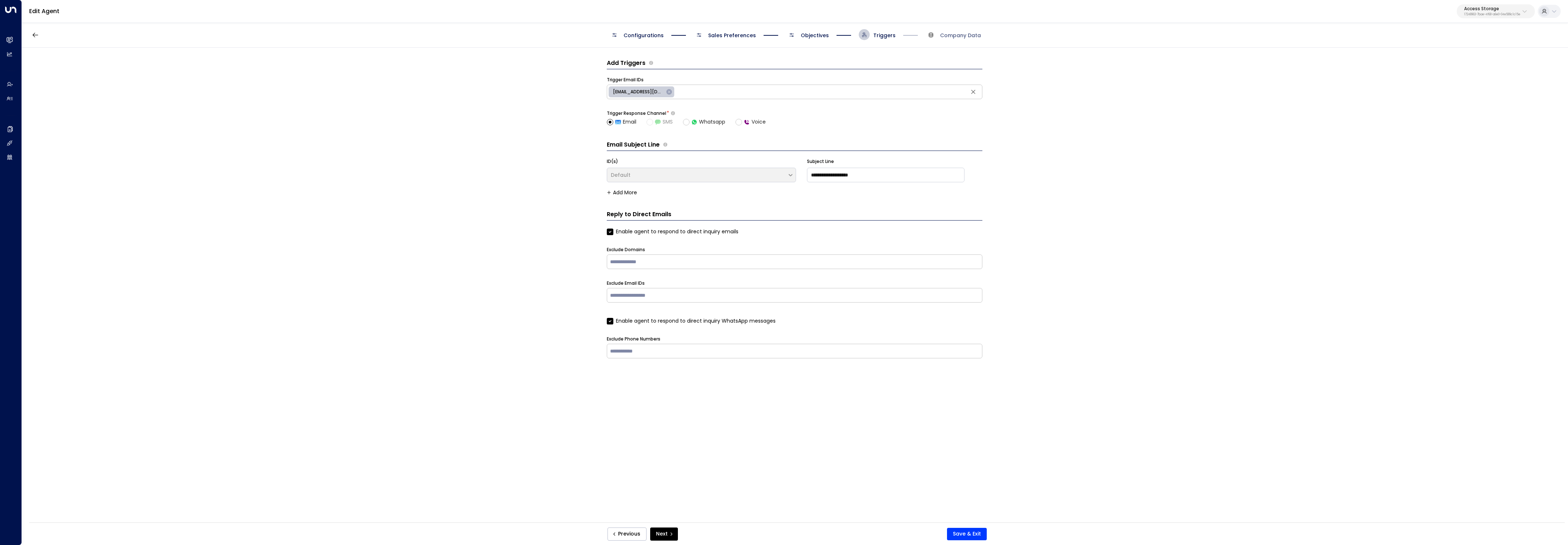
scroll to position [0, 0]
click at [817, 32] on span "Objectives" at bounding box center [815, 35] width 28 height 7
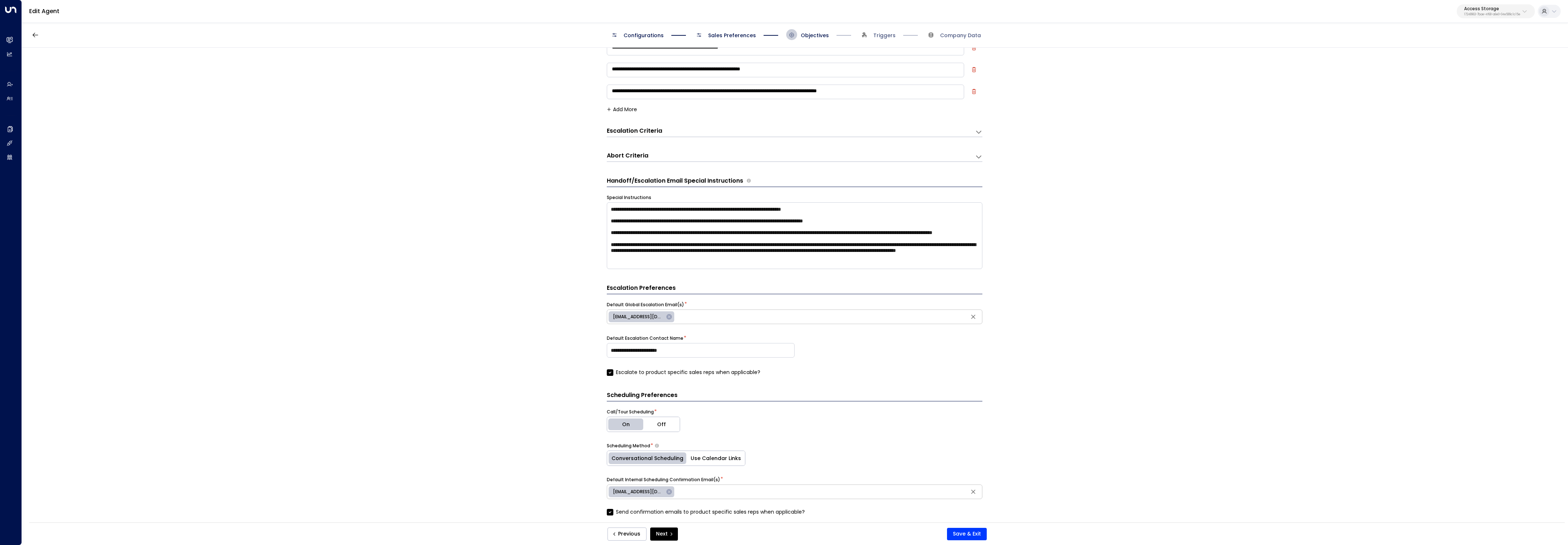
scroll to position [76, 0]
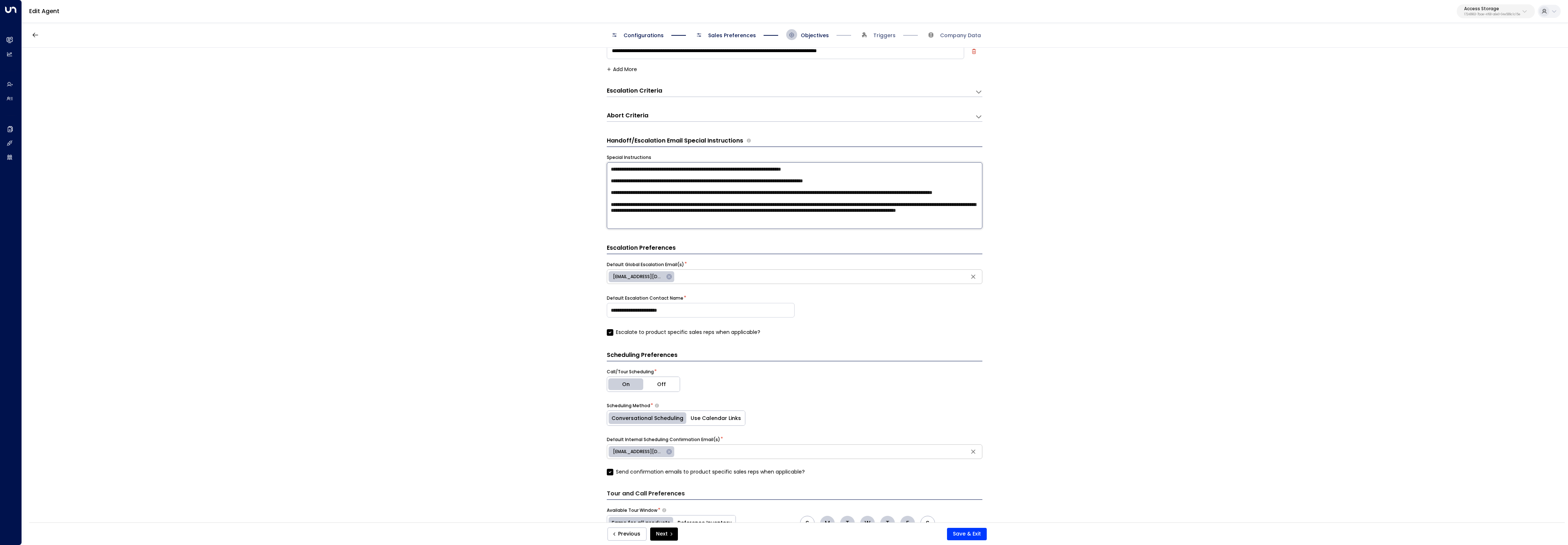
click at [844, 221] on textarea "**********" at bounding box center [794, 196] width 376 height 67
drag, startPoint x: 825, startPoint y: 223, endPoint x: 586, endPoint y: 230, distance: 239.1
click at [586, 230] on div "**********" at bounding box center [794, 287] width 1545 height 479
type textarea "**********"
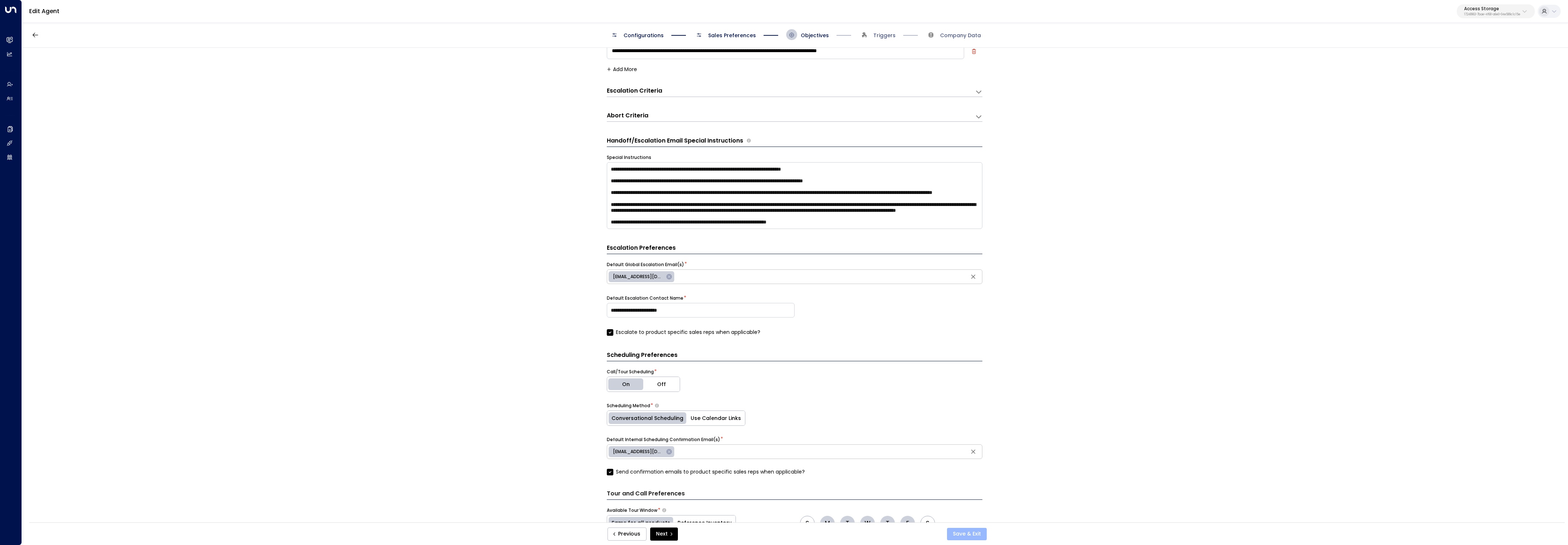
click at [970, 531] on button "Save & Exit" at bounding box center [967, 533] width 40 height 12
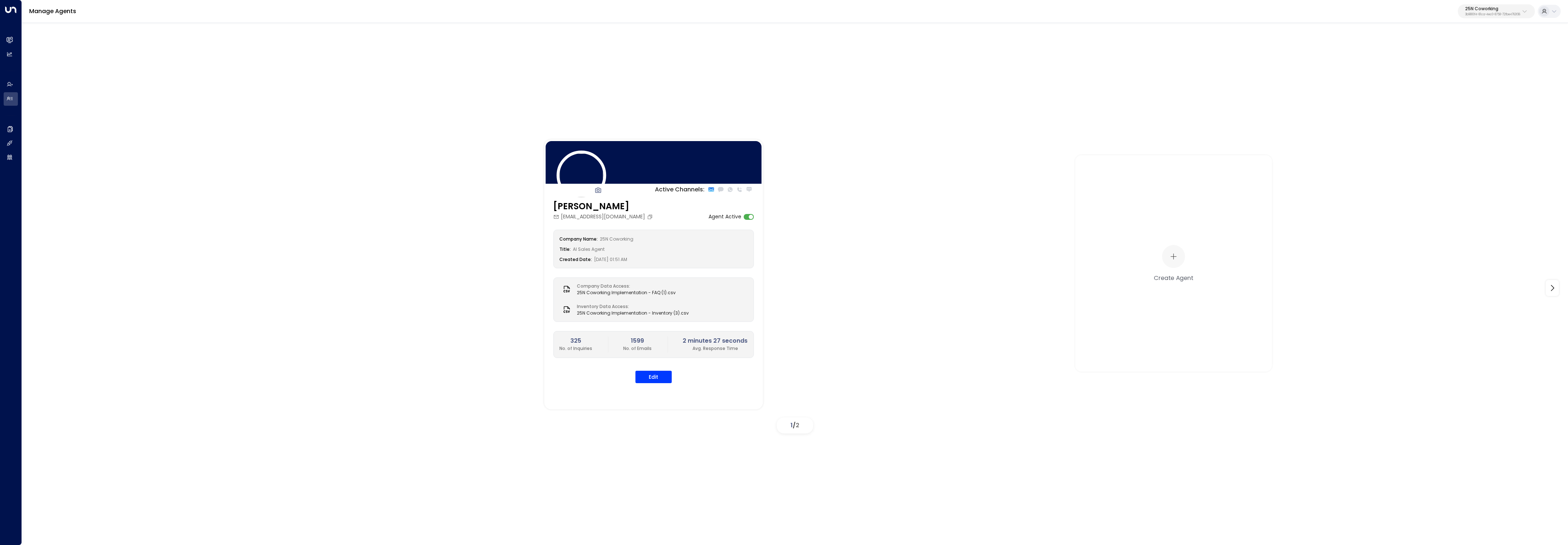
click at [1530, 19] on div "Manage Agents 25N Coworking 3b9800f4-81ca-4ec0-8758-72fbe4763f36" at bounding box center [795, 12] width 1546 height 23
click at [1524, 16] on button "25N Coworking 3b9800f4-81ca-4ec0-8758-72fbe4763f36" at bounding box center [1496, 11] width 77 height 14
click at [1500, 45] on input "text" at bounding box center [1476, 40] width 107 height 13
type input "****"
click at [1436, 52] on div "Caddo Offices ID: 7b1ceed7-40fa-4014-bd85-aaf588512a38" at bounding box center [1474, 58] width 102 height 15
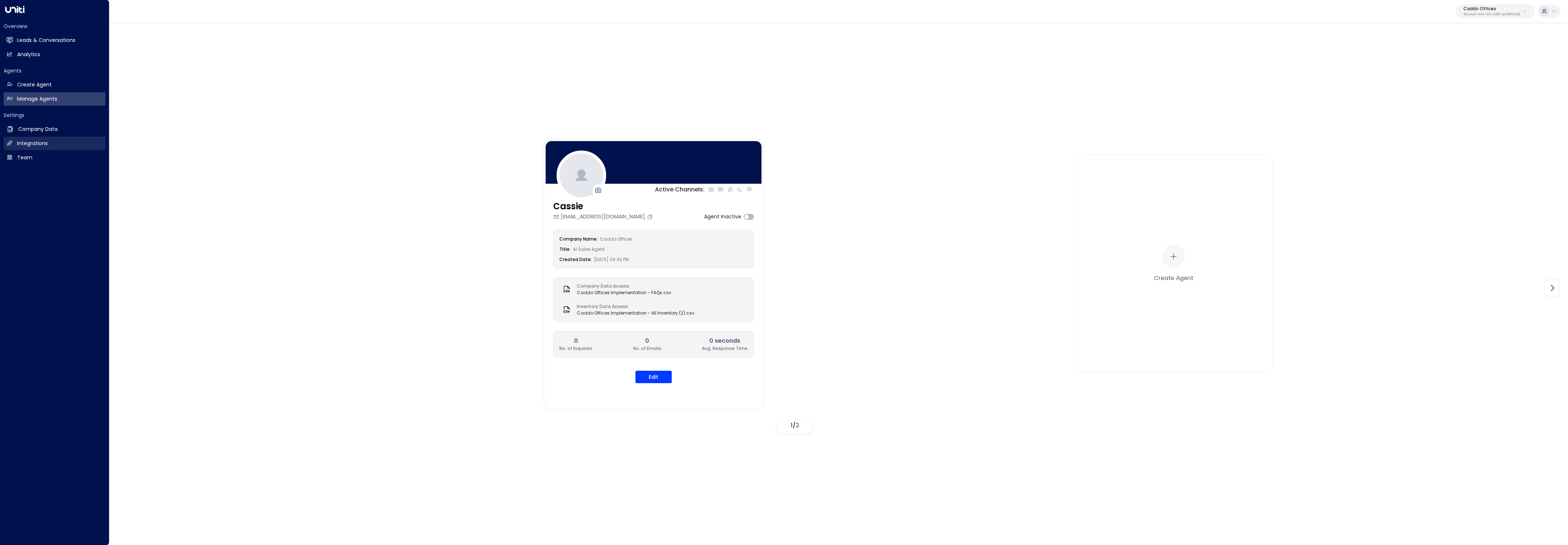
click at [32, 143] on h2 "Integrations" at bounding box center [32, 143] width 30 height 8
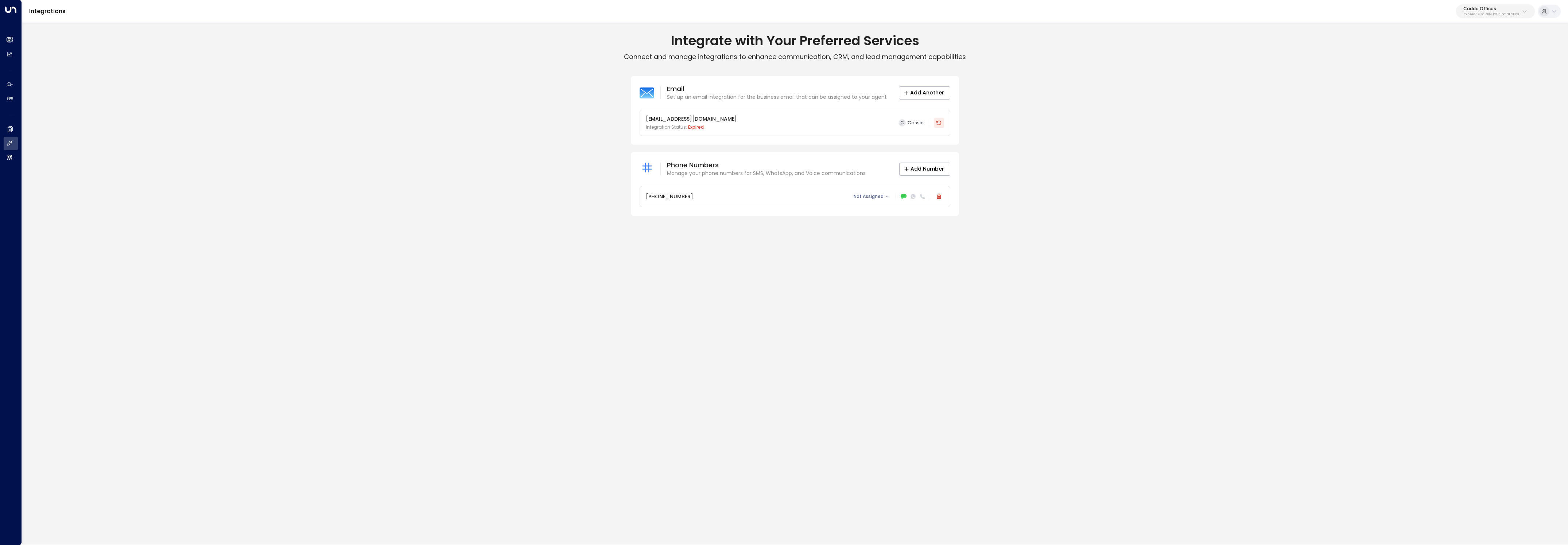
click at [940, 123] on icon at bounding box center [939, 123] width 5 height 5
click at [943, 121] on button at bounding box center [939, 122] width 10 height 10
click at [370, 130] on div "Email Set up an email integration for the business email that can be assigned t…" at bounding box center [795, 146] width 1546 height 140
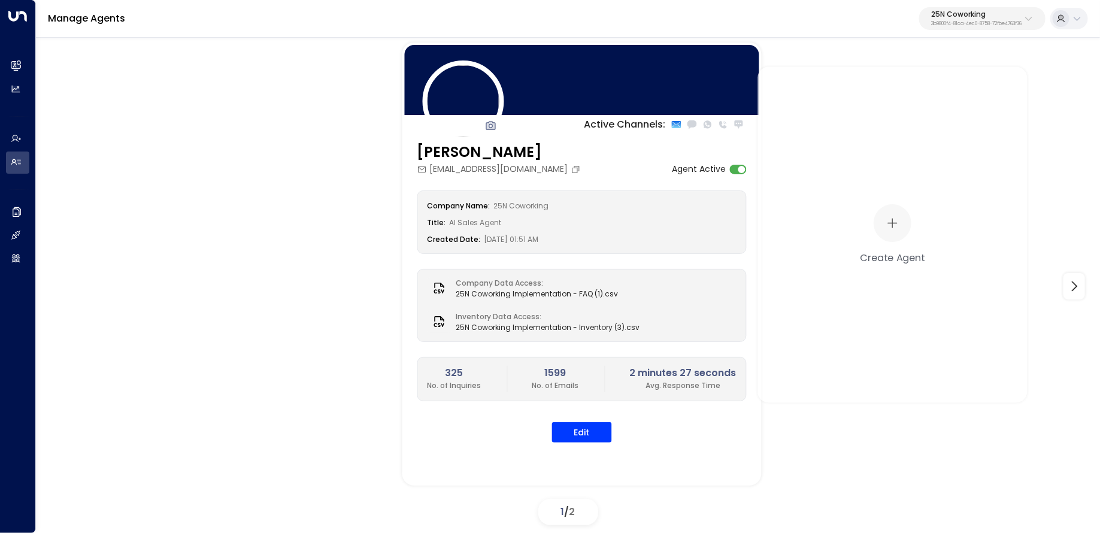
click at [953, 23] on p "3b9800f4-81ca-4ec0-8758-72fbe4763f36" at bounding box center [977, 24] width 90 height 5
type input "*****"
click at [869, 98] on span "ID: 7b1ceed7-40fa-4014-bd85-aaf588512a38" at bounding box center [946, 101] width 167 height 11
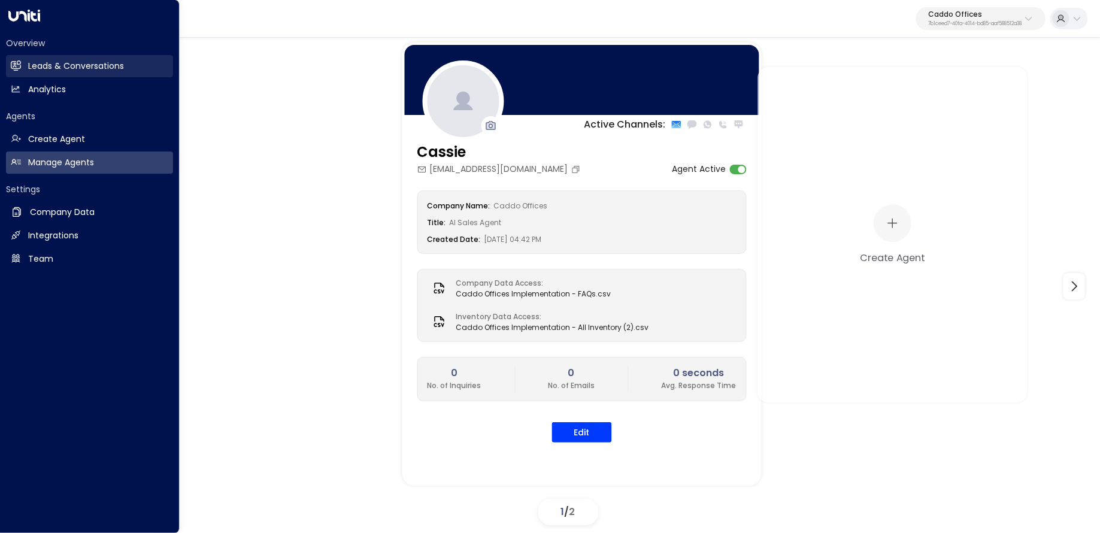
click at [22, 67] on link "Leads & Conversations Leads & Conversations" at bounding box center [89, 66] width 167 height 22
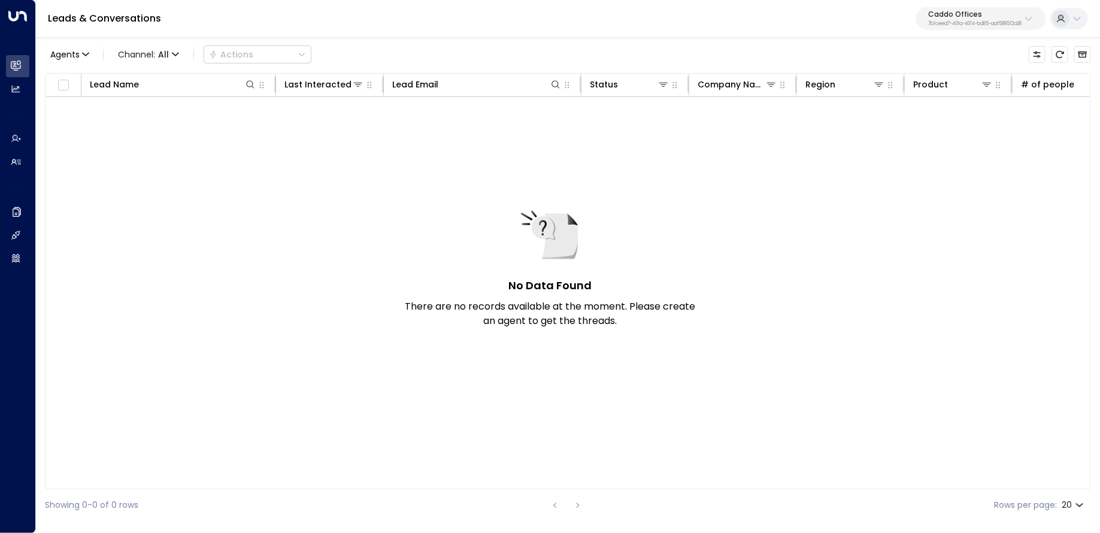
click at [1075, 64] on div "Agents Channel: All Actions" at bounding box center [568, 54] width 1047 height 25
click at [1081, 57] on icon "Archived Leads" at bounding box center [1083, 55] width 9 height 7
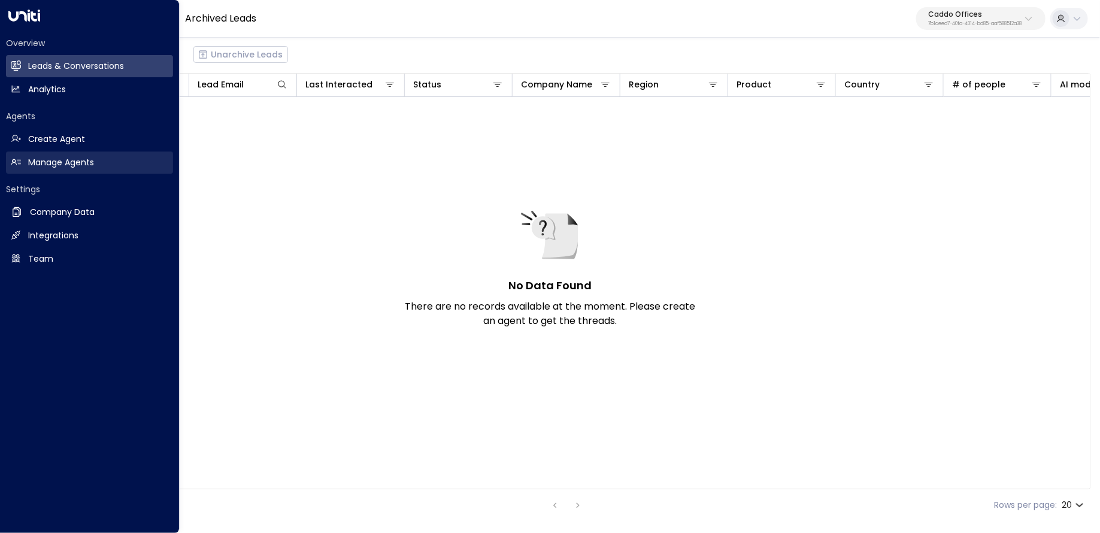
click at [97, 162] on link "Manage Agents Manage Agents" at bounding box center [89, 163] width 167 height 22
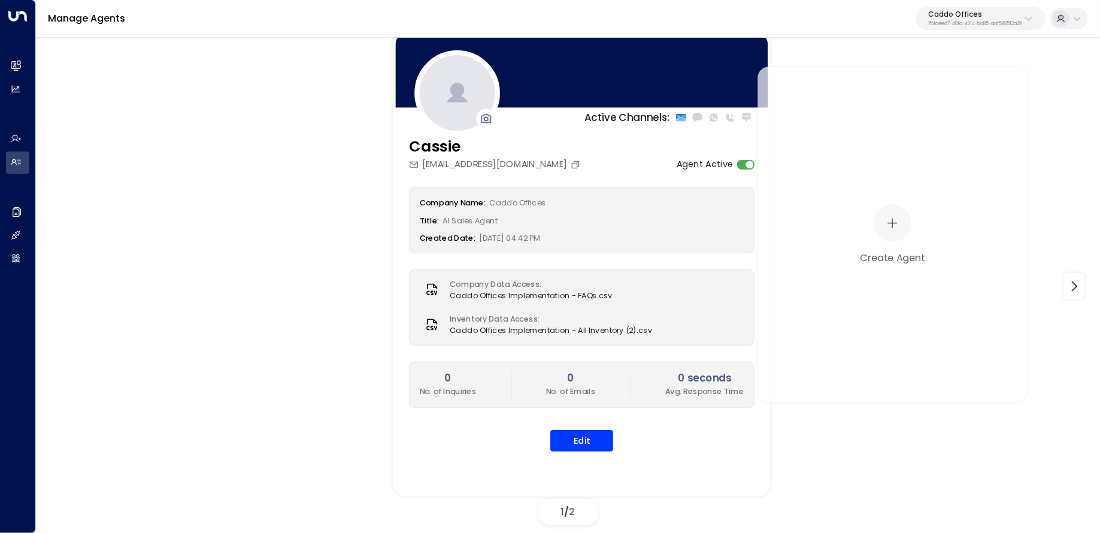
click at [571, 166] on icon "Copy" at bounding box center [576, 164] width 10 height 10
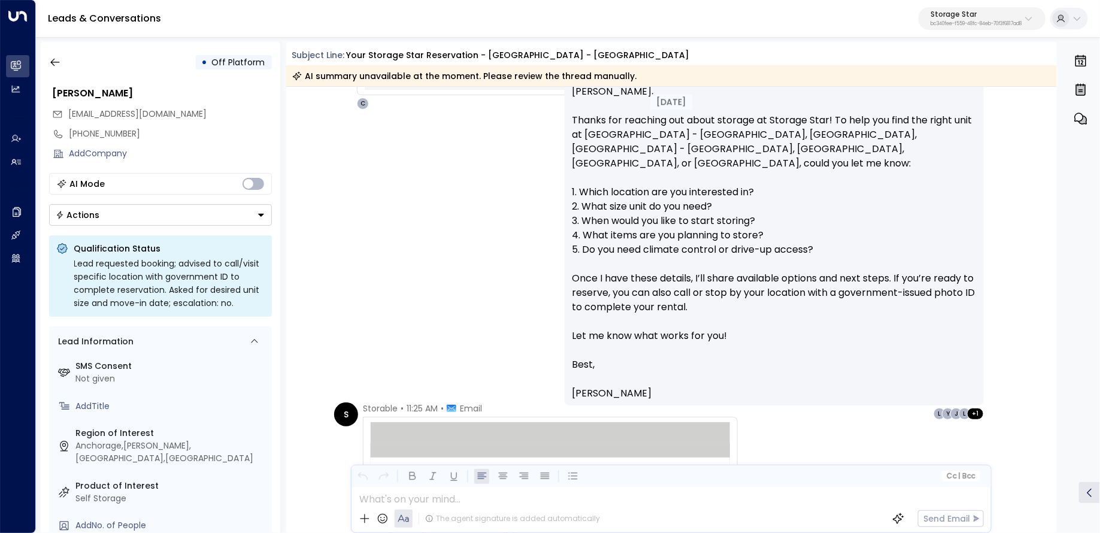
scroll to position [1636, 0]
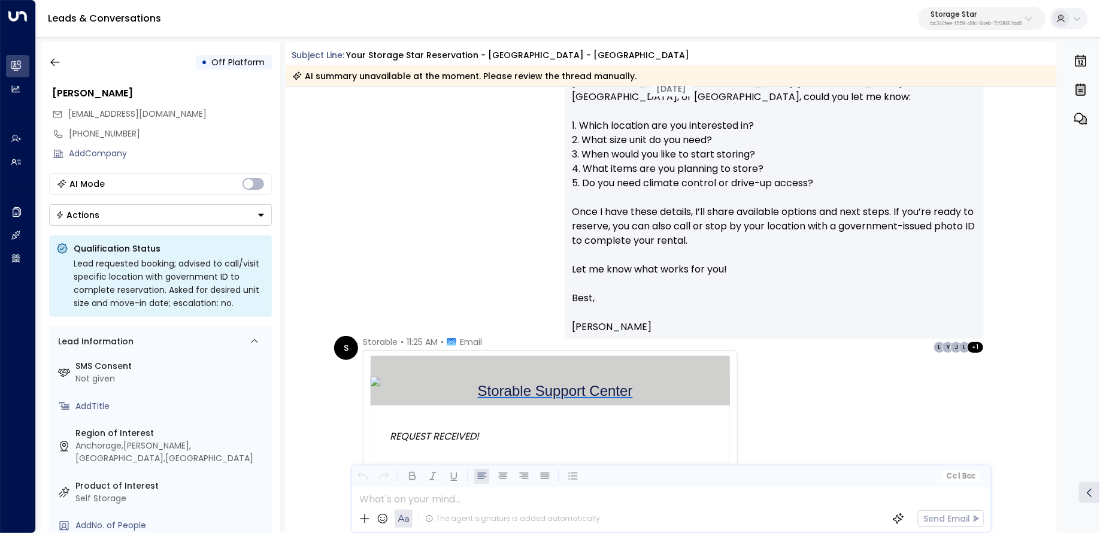
click at [962, 341] on div "L" at bounding box center [965, 347] width 12 height 12
click at [830, 320] on p "[PERSON_NAME]" at bounding box center [774, 327] width 405 height 14
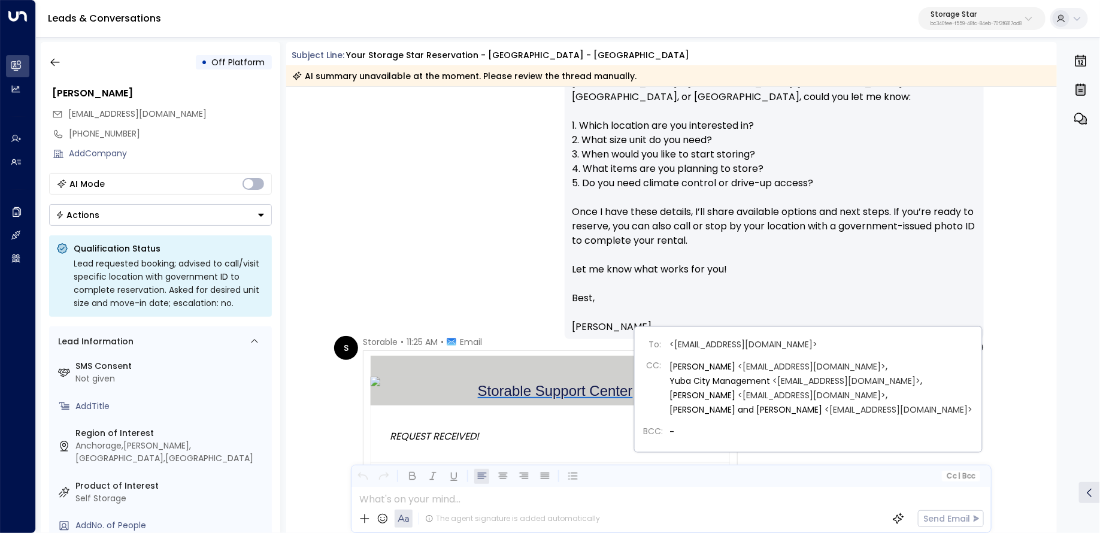
click at [965, 341] on div "L" at bounding box center [965, 347] width 12 height 12
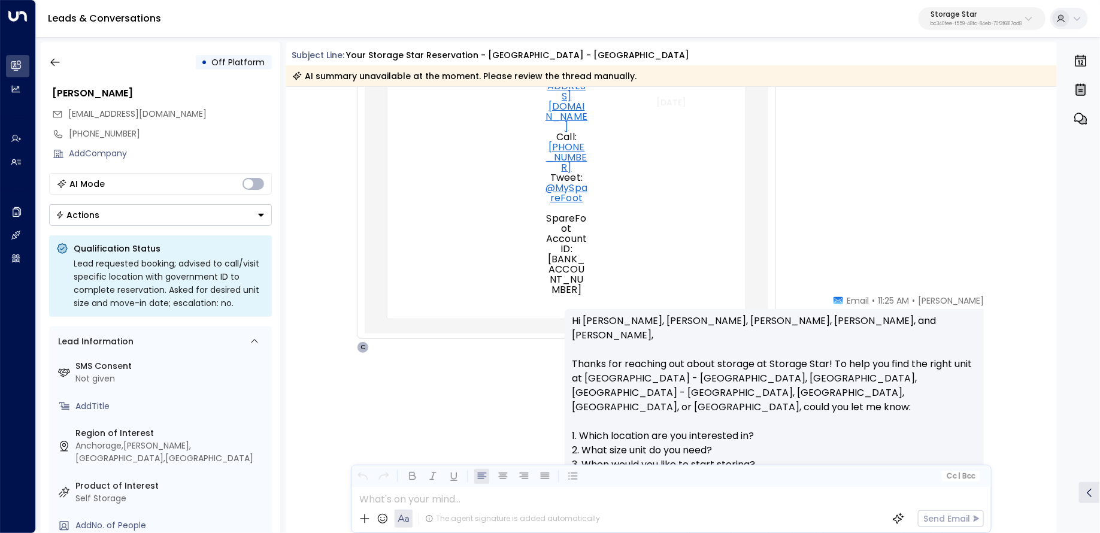
scroll to position [1490, 0]
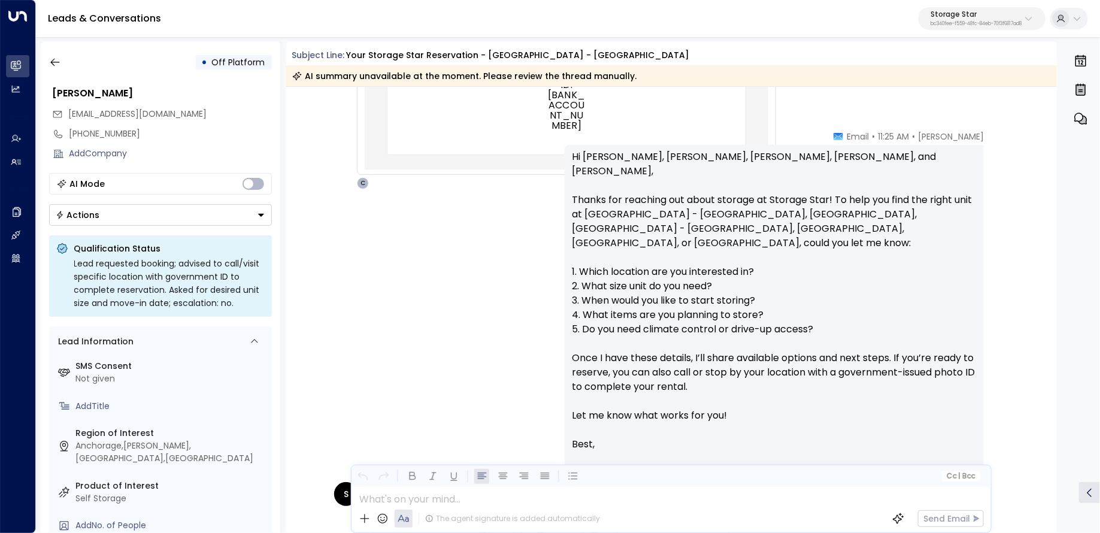
click at [362, 121] on div "[DATE] Trigger Email • • 11:22 AM • Email These customers inquired about your f…" at bounding box center [672, 224] width 772 height 3254
click at [362, 177] on div "C" at bounding box center [363, 183] width 12 height 12
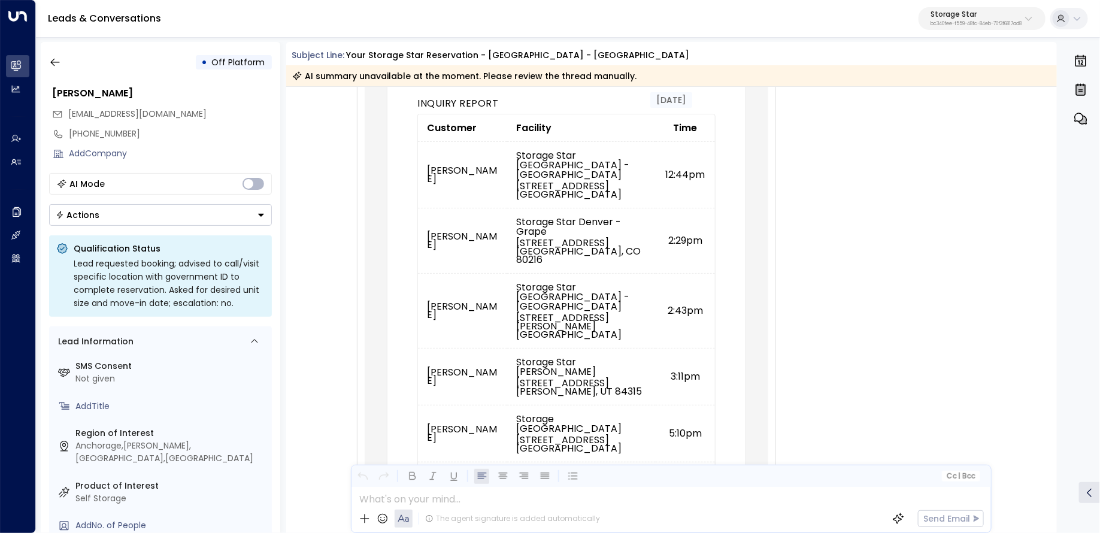
scroll to position [616, 0]
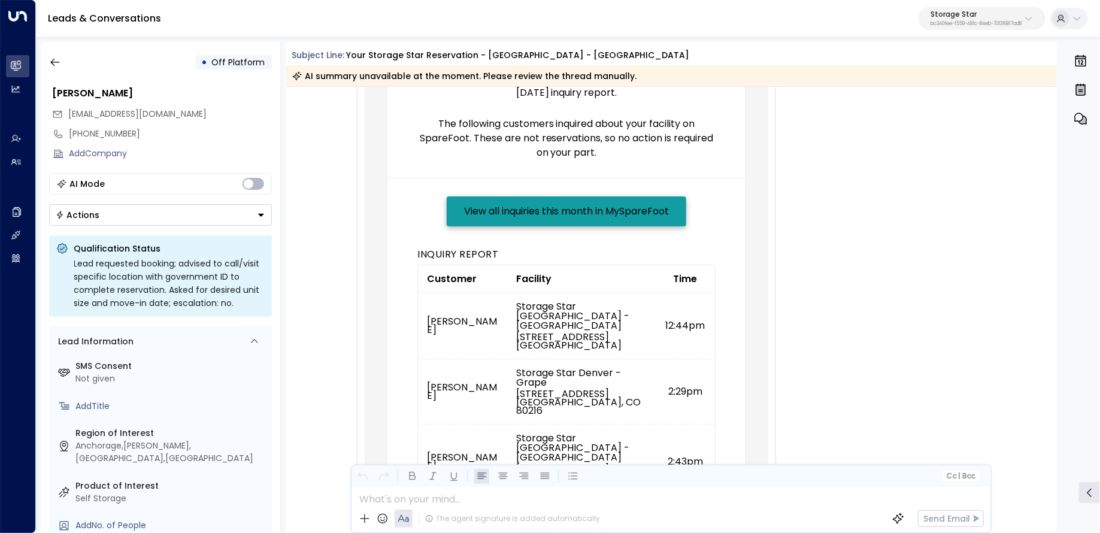
click at [376, 196] on td "SpareFoot.com | MySpareFoot | Complimentary Resources Storage Star ≡ 09-09-2025…" at bounding box center [567, 505] width 404 height 1078
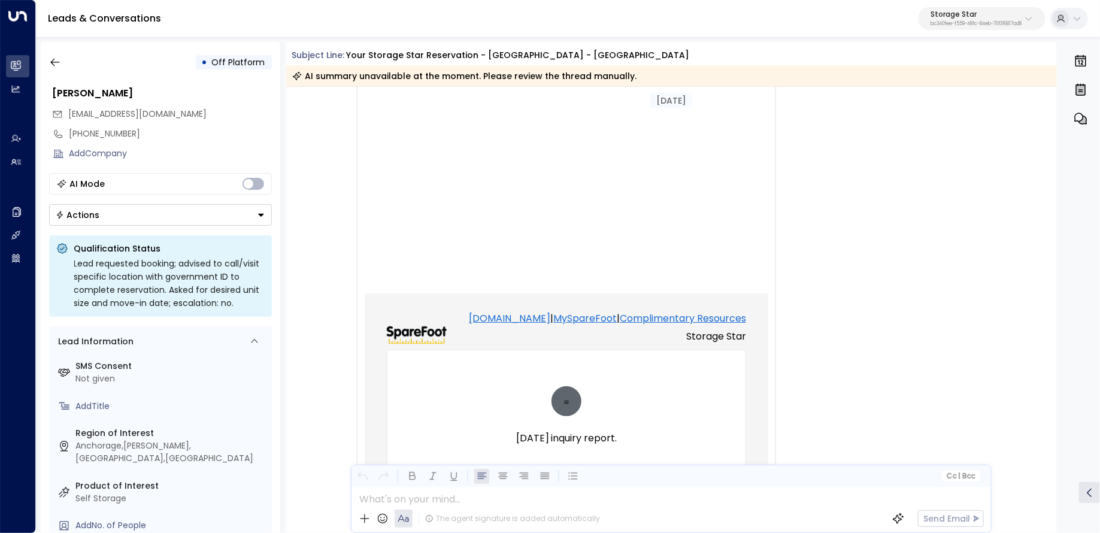
scroll to position [151, 0]
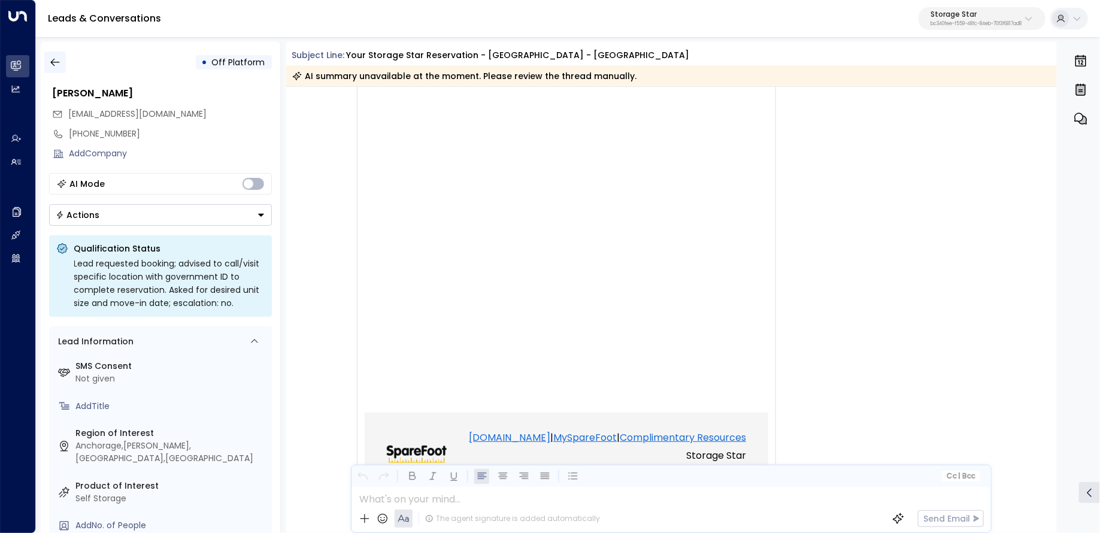
click at [59, 57] on icon "button" at bounding box center [55, 62] width 12 height 12
click at [54, 61] on icon "button" at bounding box center [55, 62] width 12 height 12
click at [22, 72] on link "Leads & Conversations Leads & Conversations" at bounding box center [17, 66] width 23 height 22
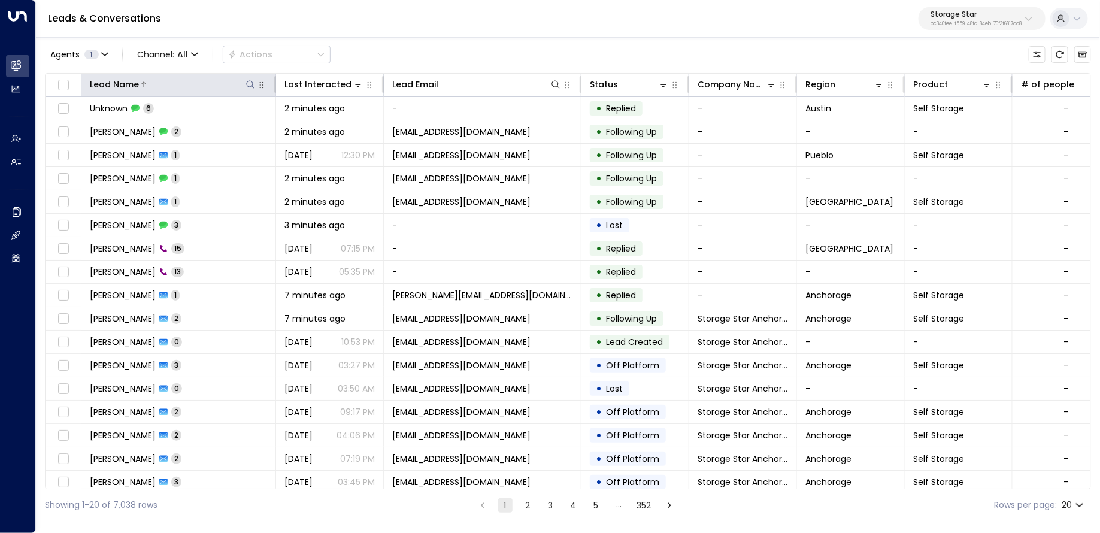
click at [255, 81] on icon at bounding box center [251, 85] width 10 height 10
type input "******"
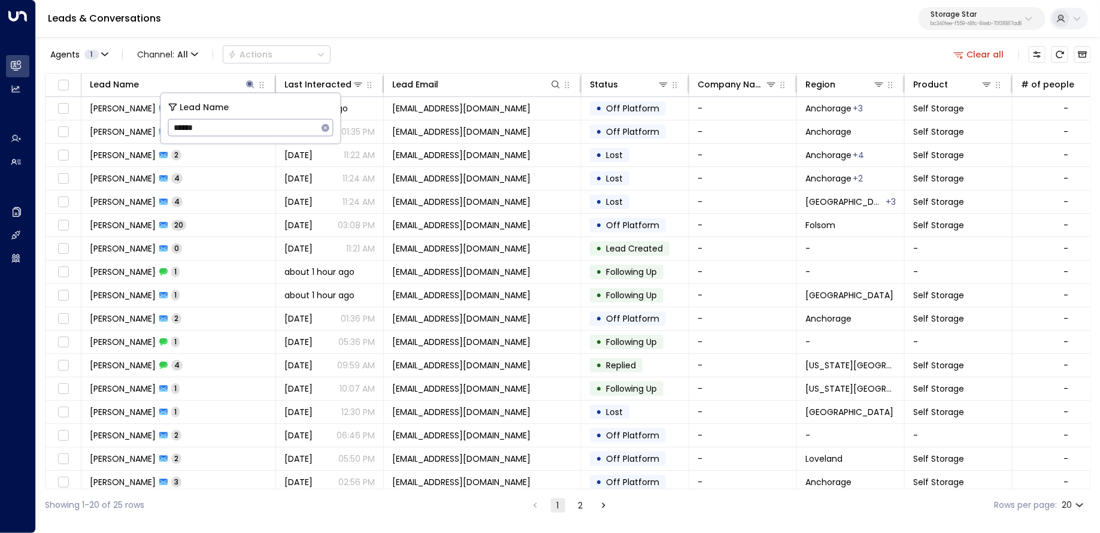
click at [501, 44] on div "Agents 1 Channel: All Actions Clear all" at bounding box center [568, 54] width 1047 height 25
click at [20, 152] on link "Manage Agents Manage Agents" at bounding box center [17, 163] width 23 height 22
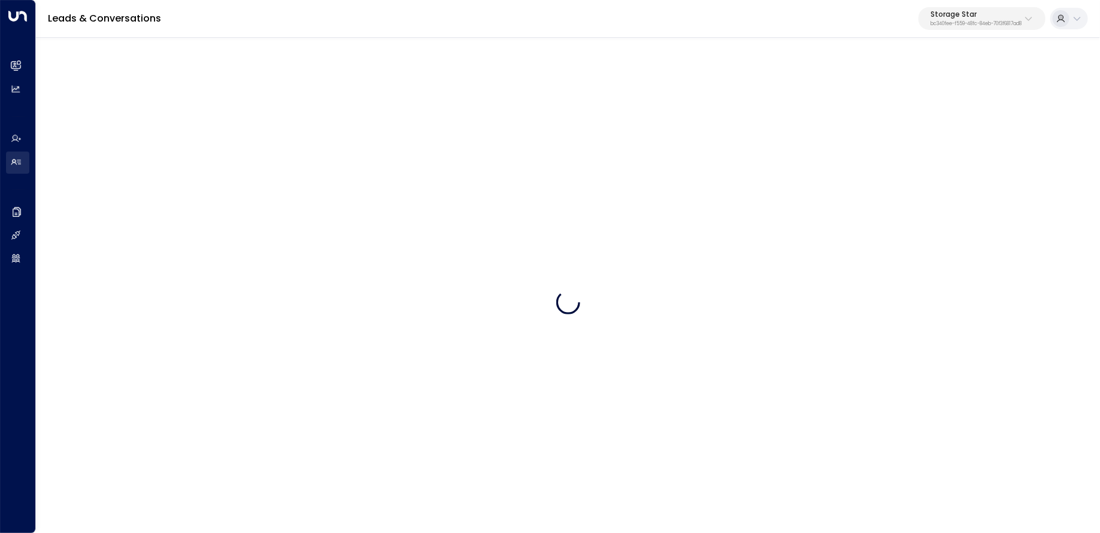
click at [23, 166] on link "Manage Agents Manage Agents" at bounding box center [17, 163] width 23 height 22
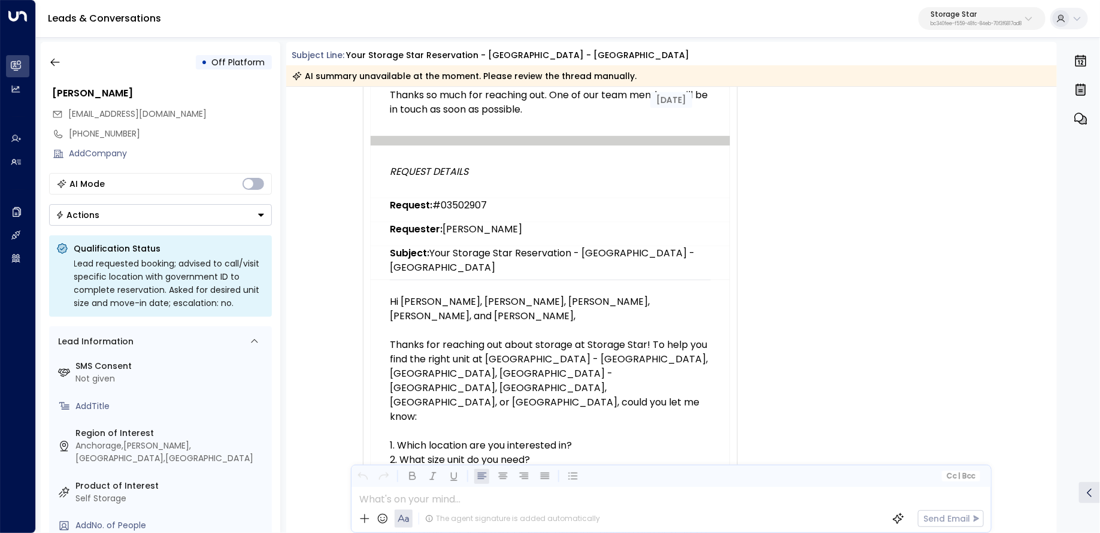
scroll to position [1753, 0]
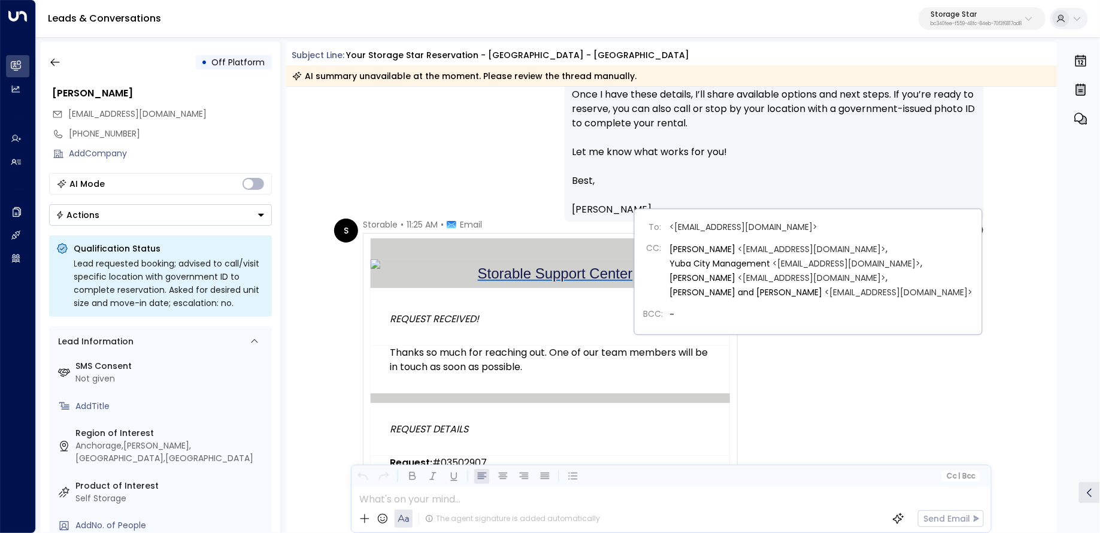
click at [943, 224] on div "Y" at bounding box center [948, 230] width 12 height 12
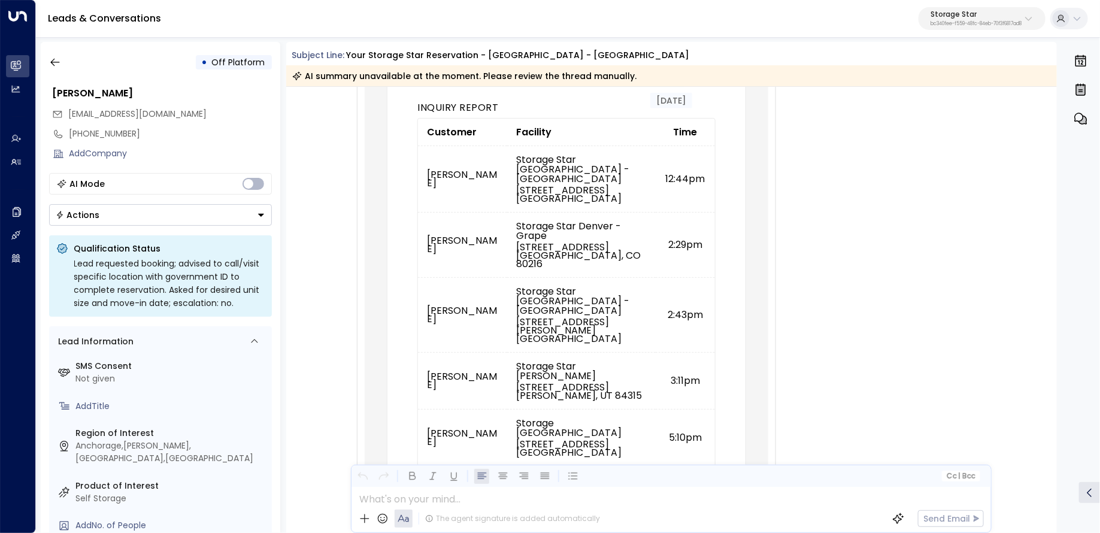
scroll to position [759, 0]
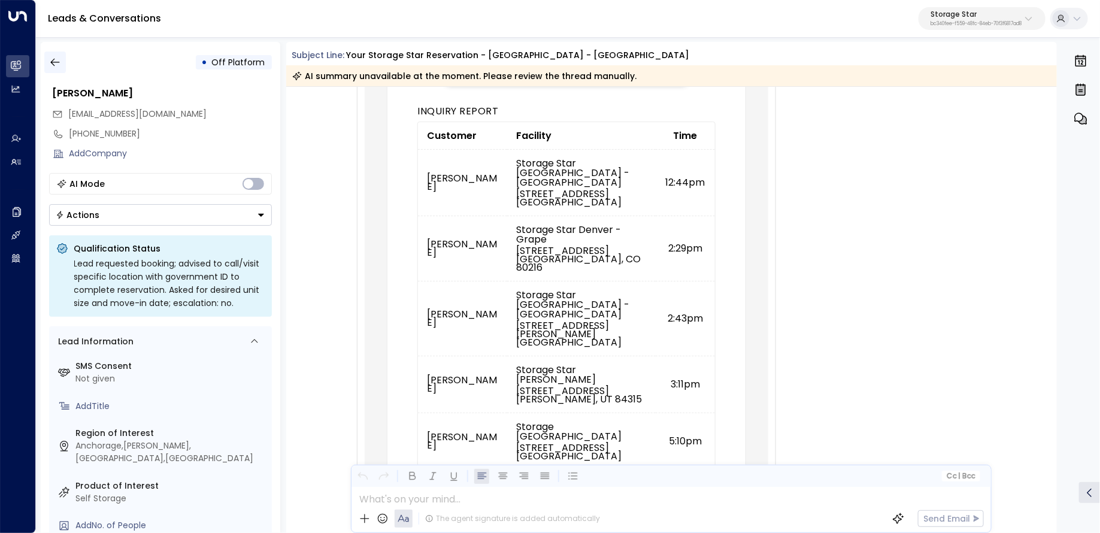
click at [55, 59] on icon "button" at bounding box center [55, 62] width 12 height 12
click at [55, 58] on icon "button" at bounding box center [55, 62] width 12 height 12
click at [19, 58] on link "Leads & Conversations Leads & Conversations" at bounding box center [17, 66] width 23 height 22
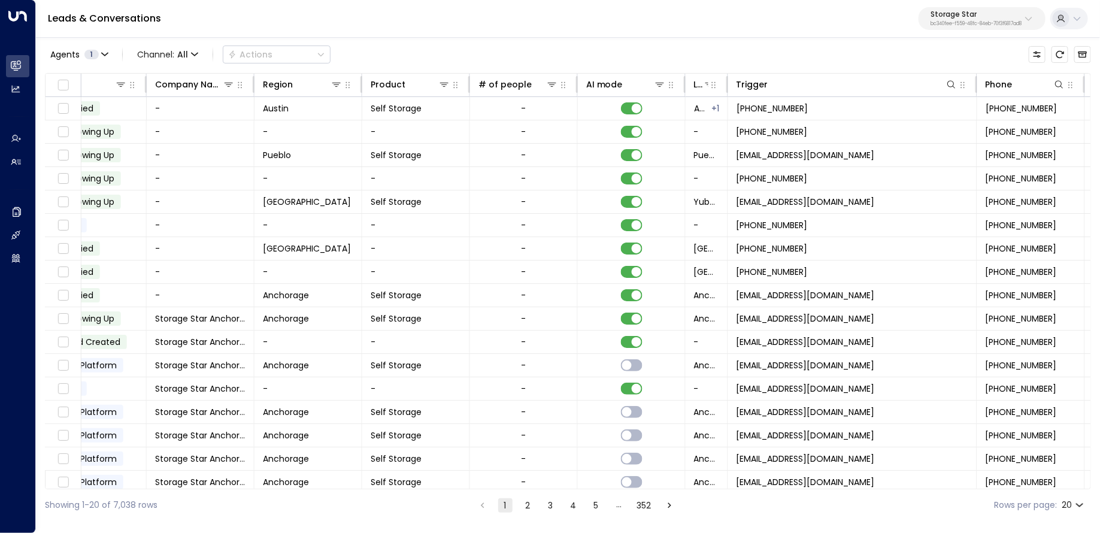
scroll to position [0, 563]
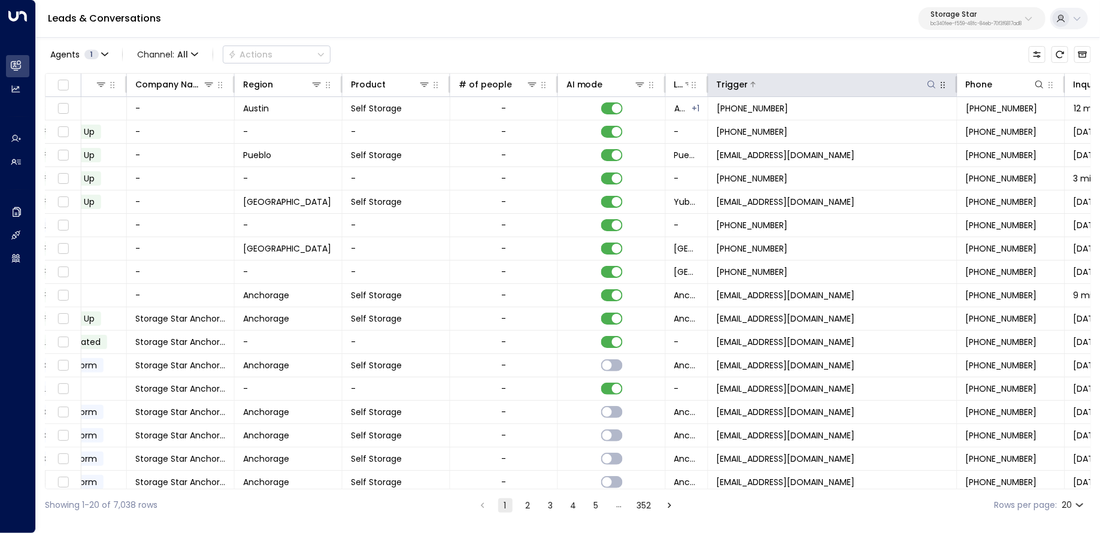
click at [914, 83] on div at bounding box center [843, 84] width 189 height 12
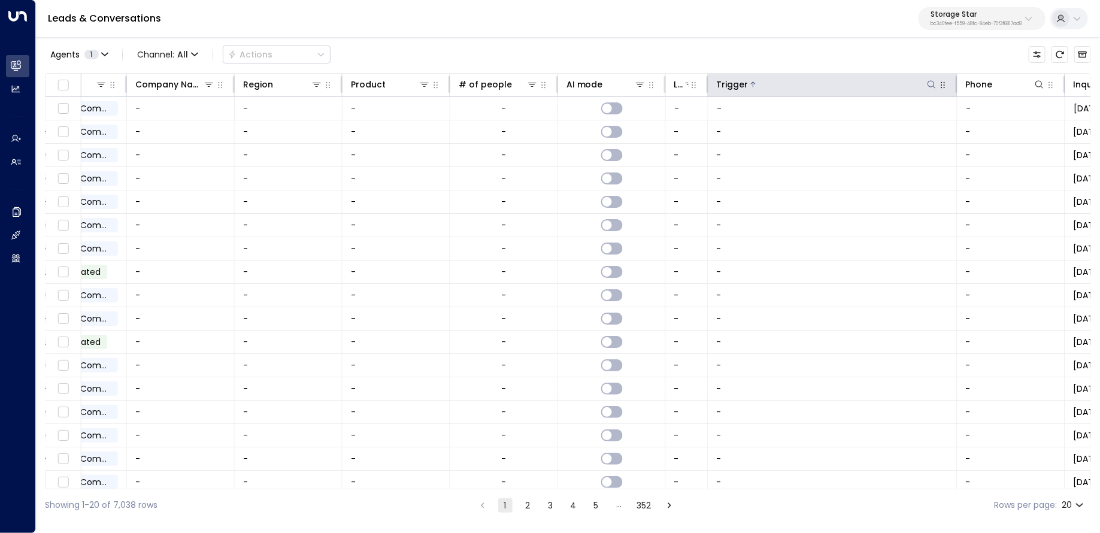
click at [926, 78] on div "Trigger" at bounding box center [827, 84] width 221 height 14
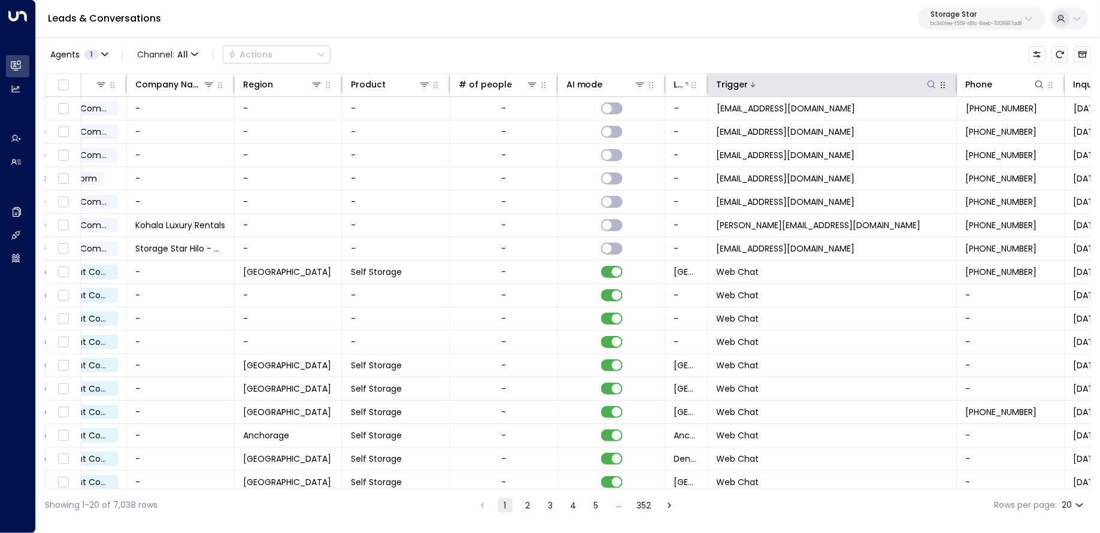
click at [929, 82] on icon at bounding box center [932, 85] width 10 height 10
type input "********"
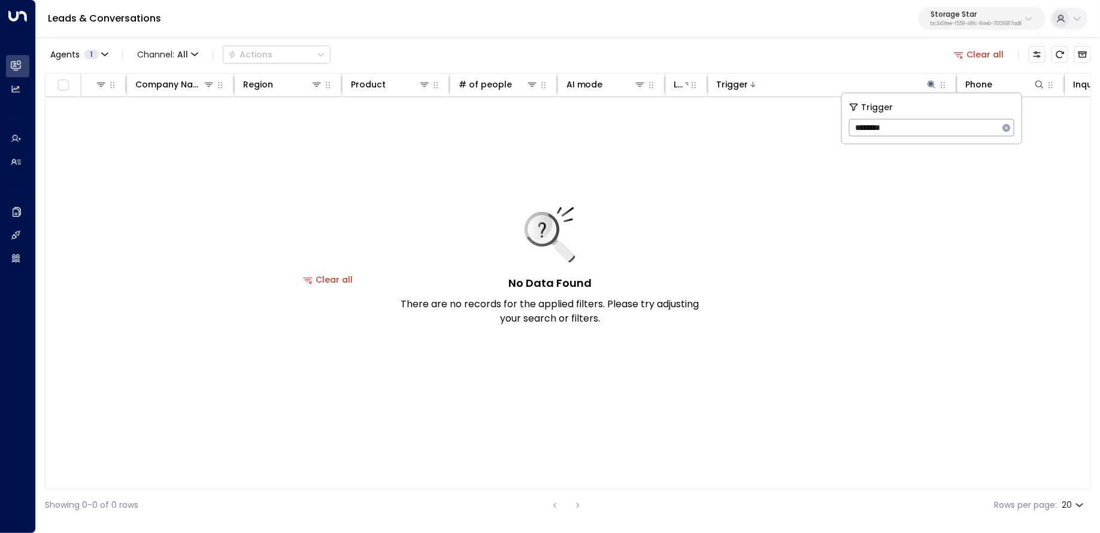
click at [788, 53] on div "Agents 1 Channel: All Actions Clear all" at bounding box center [568, 54] width 1047 height 25
click at [975, 61] on button "Clear all" at bounding box center [980, 54] width 60 height 17
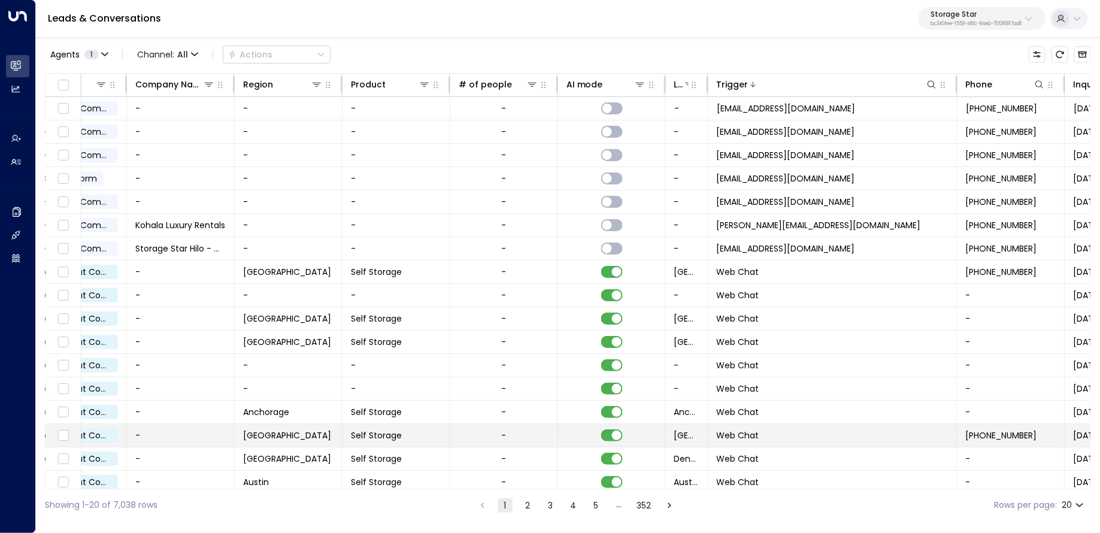
drag, startPoint x: 879, startPoint y: 489, endPoint x: 326, endPoint y: 440, distance: 555.1
click at [326, 440] on div "Lead Name Last Interacted Lead Email Status Company Name Region Product # of pe…" at bounding box center [568, 281] width 1047 height 416
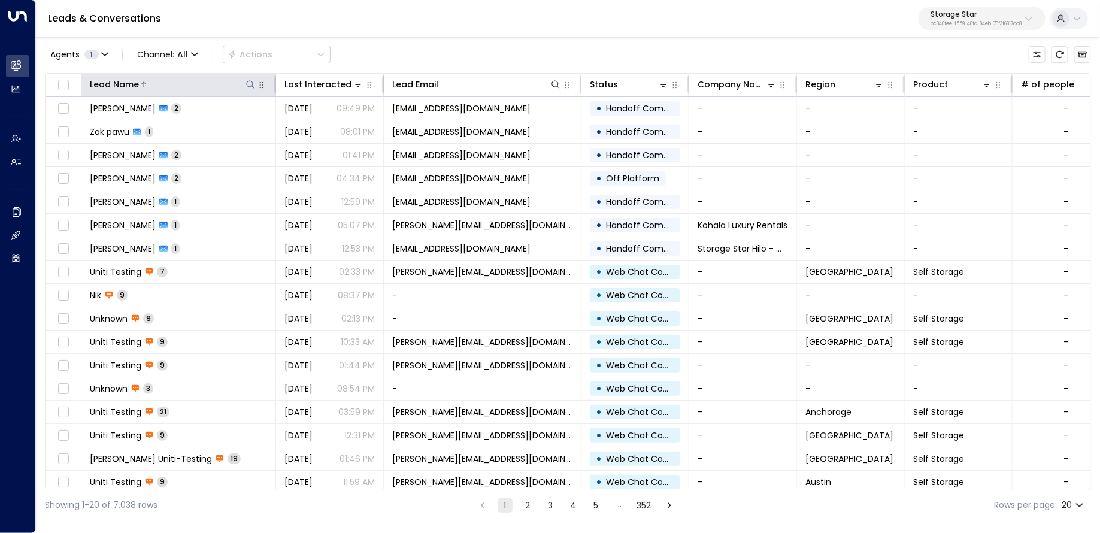
click at [250, 80] on icon at bounding box center [251, 85] width 10 height 10
type input "********"
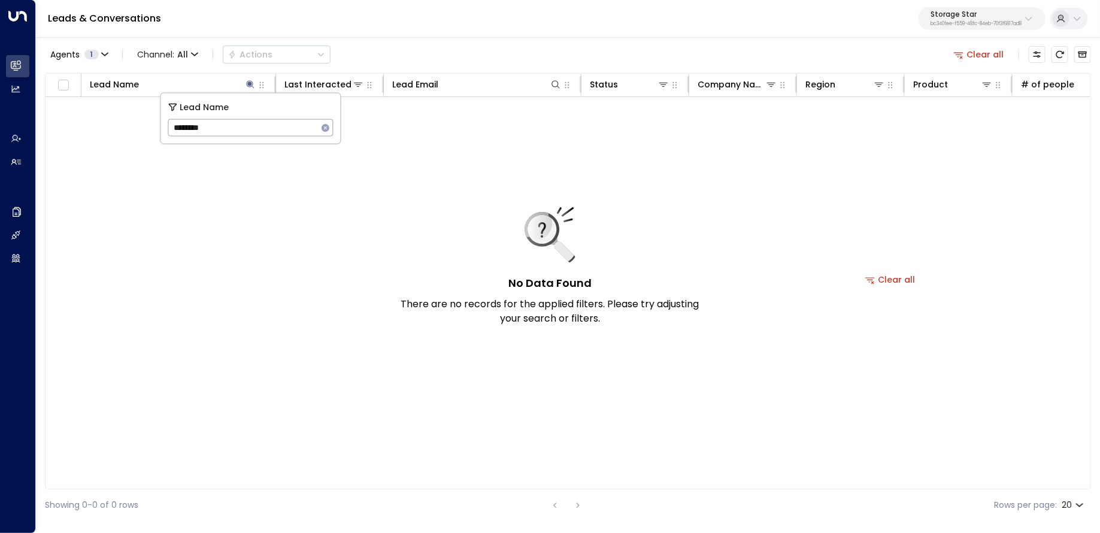
click at [403, 46] on div "Agents 1 Channel: All Actions Clear all" at bounding box center [568, 54] width 1047 height 25
click at [981, 56] on button "Clear all" at bounding box center [980, 54] width 60 height 17
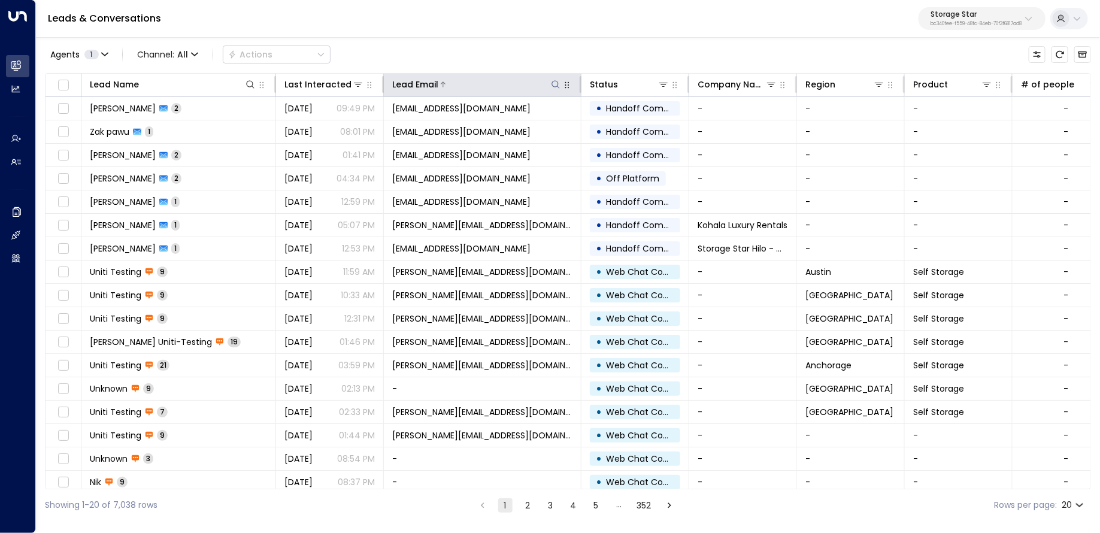
click at [555, 83] on icon at bounding box center [556, 85] width 10 height 10
type input "********"
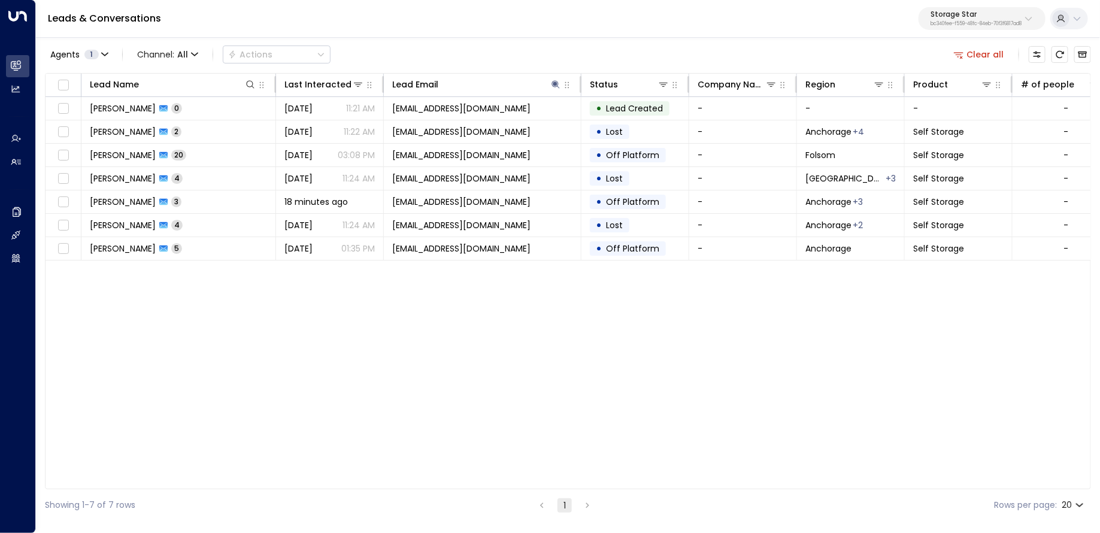
click at [404, 44] on div "Agents 1 Channel: All Actions Clear all" at bounding box center [568, 54] width 1047 height 25
click at [346, 273] on div "Lead Name Last Interacted Lead Email Status Company Name Region Product # of pe…" at bounding box center [568, 281] width 1047 height 416
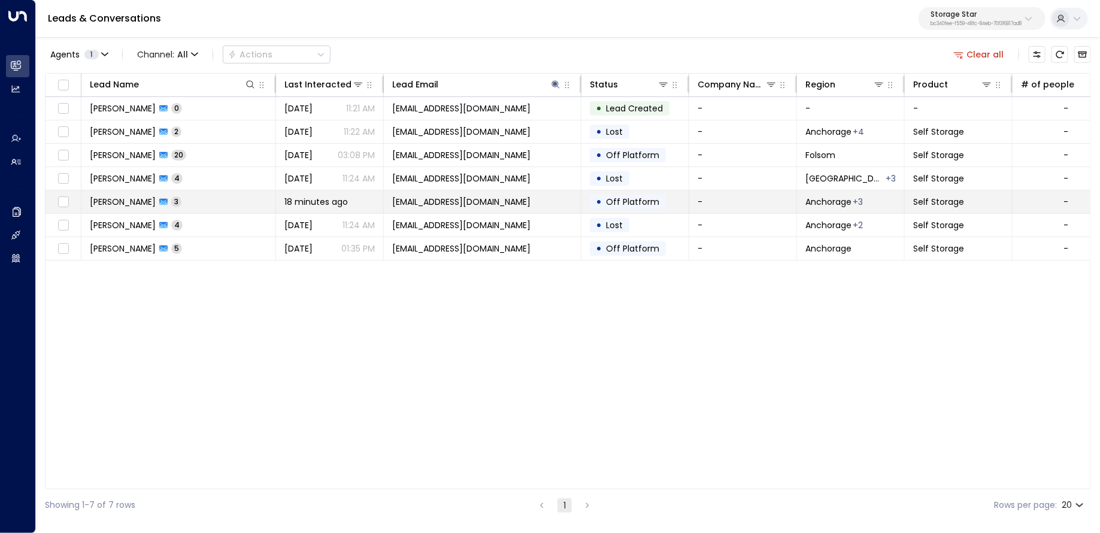
click at [335, 199] on span "18 minutes ago" at bounding box center [317, 202] width 64 height 12
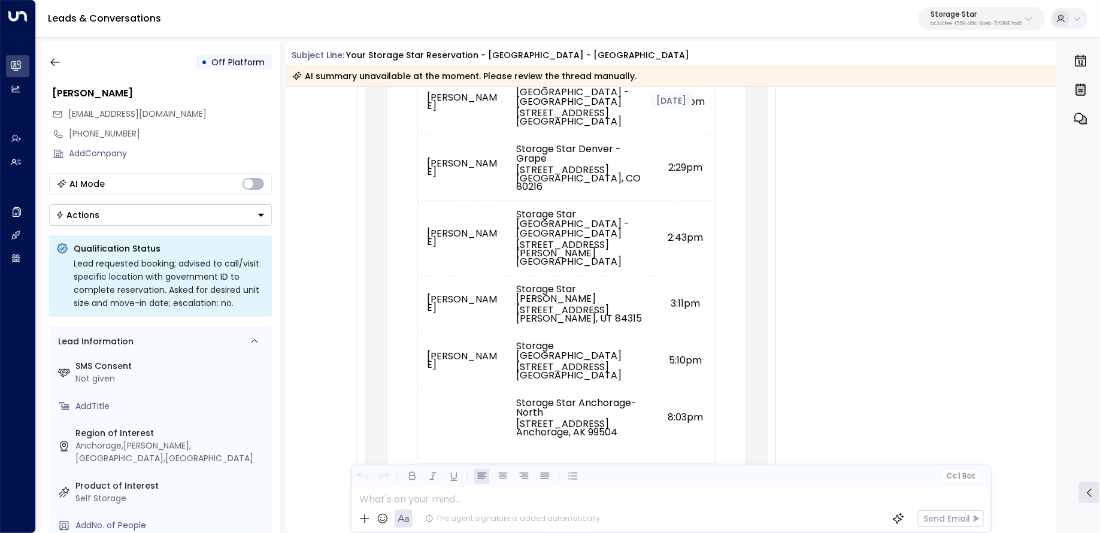
scroll to position [840, 0]
click at [52, 59] on icon "button" at bounding box center [55, 62] width 12 height 12
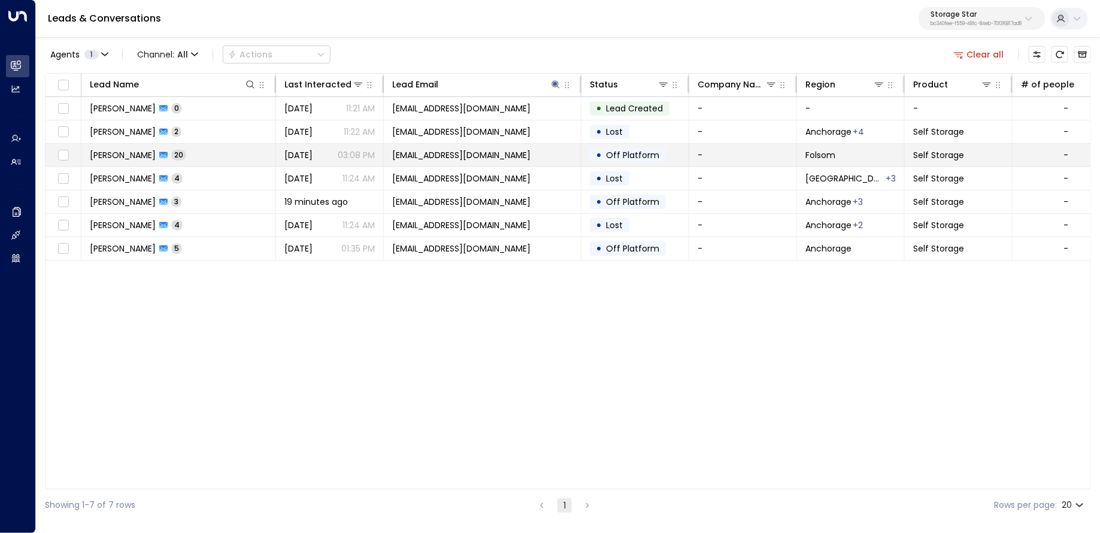
click at [268, 151] on td "Jeremy Bliss 20" at bounding box center [178, 155] width 195 height 23
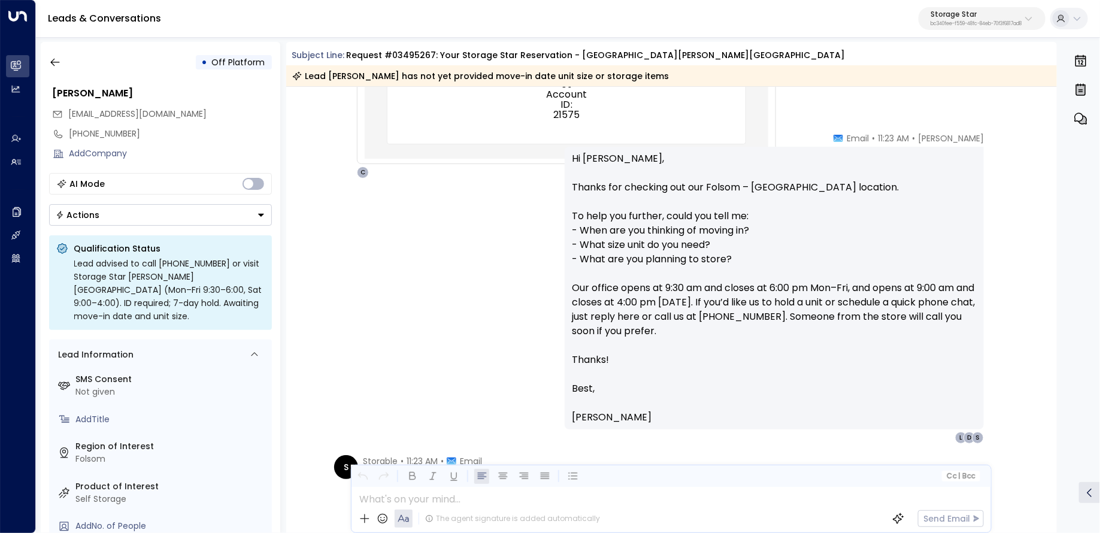
scroll to position [1285, 0]
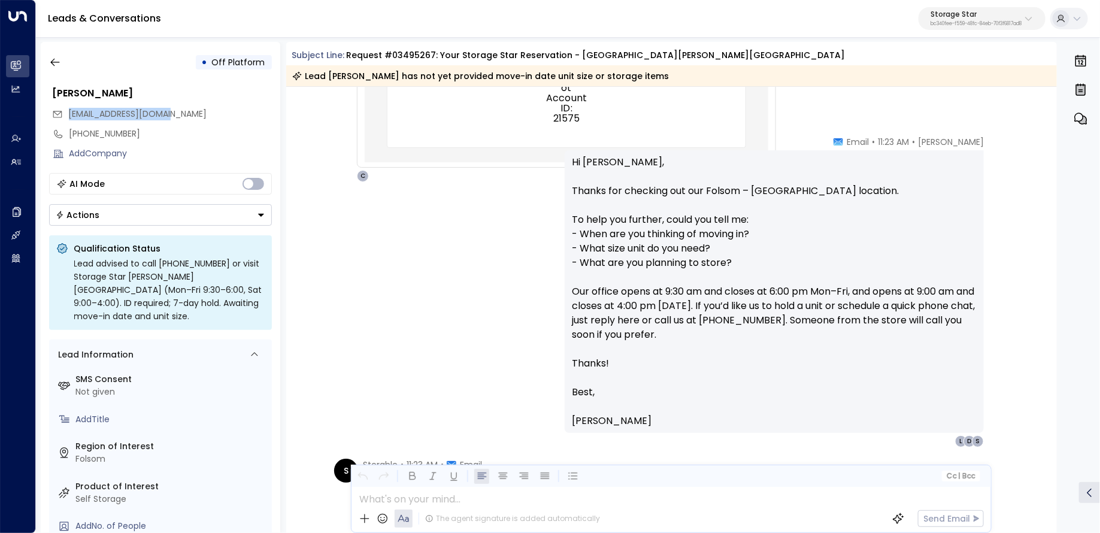
drag, startPoint x: 126, startPoint y: 112, endPoint x: 69, endPoint y: 113, distance: 57.5
click at [69, 113] on div "support@sparefoot.com" at bounding box center [162, 114] width 220 height 20
click at [55, 63] on icon "button" at bounding box center [55, 62] width 12 height 12
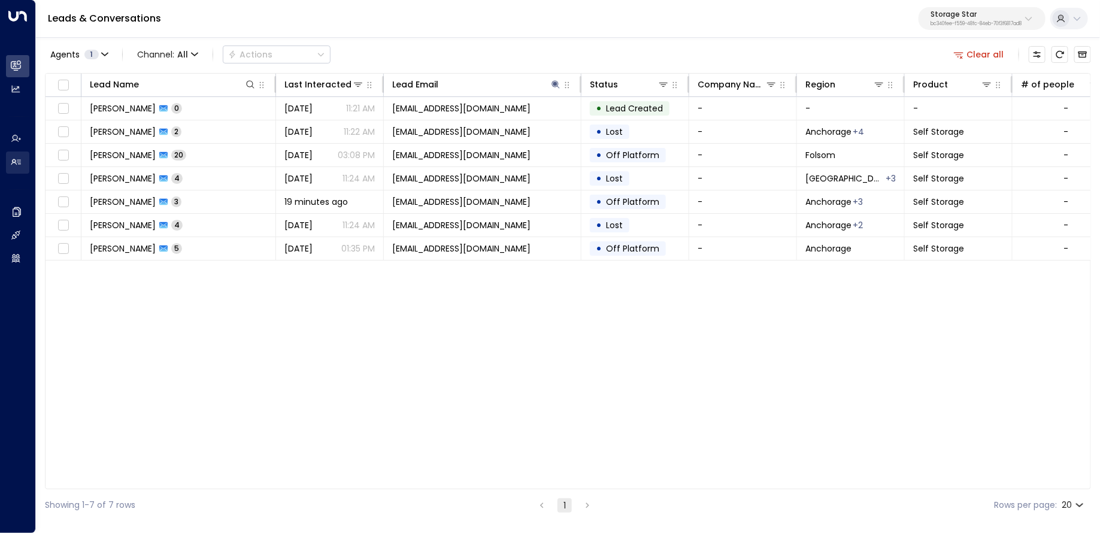
click at [17, 162] on icon at bounding box center [16, 162] width 10 height 6
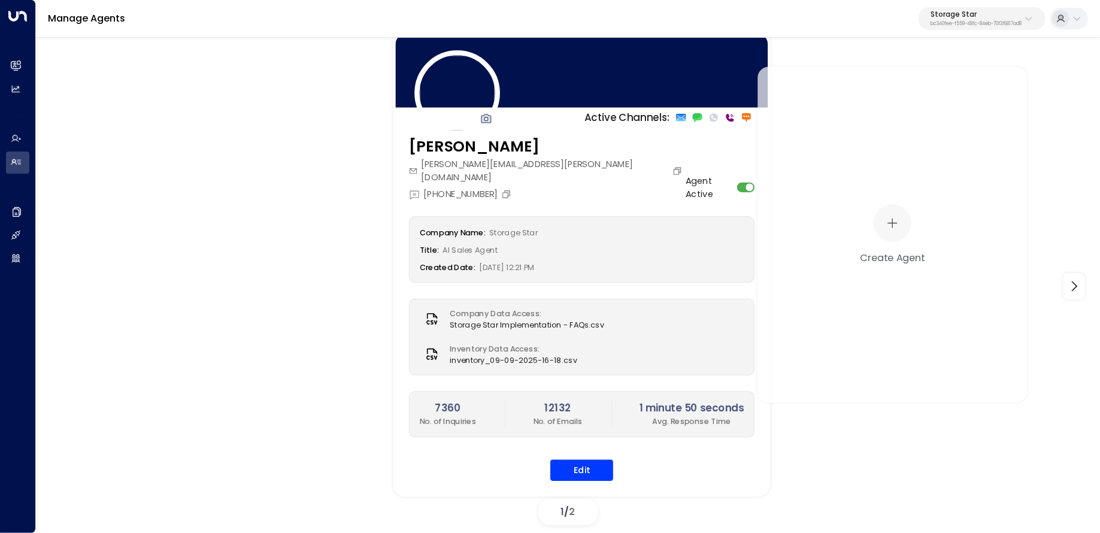
click at [588, 462] on div "Celeste Harper celeste.harper@storagestar.com +1 (916) 398-2678 Agent Active Co…" at bounding box center [582, 316] width 377 height 362
click at [582, 460] on button "Edit" at bounding box center [582, 471] width 63 height 22
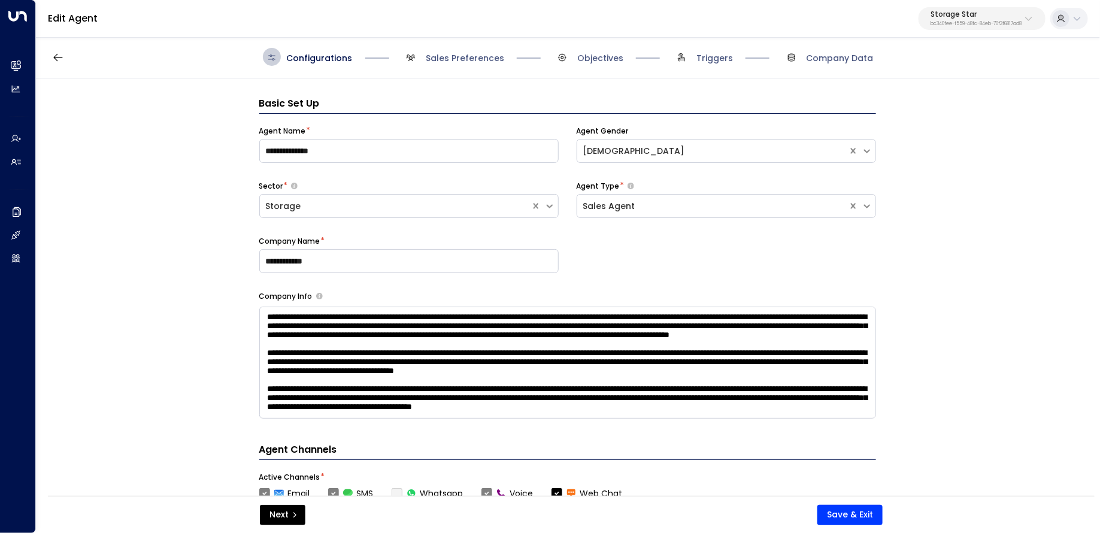
scroll to position [18, 0]
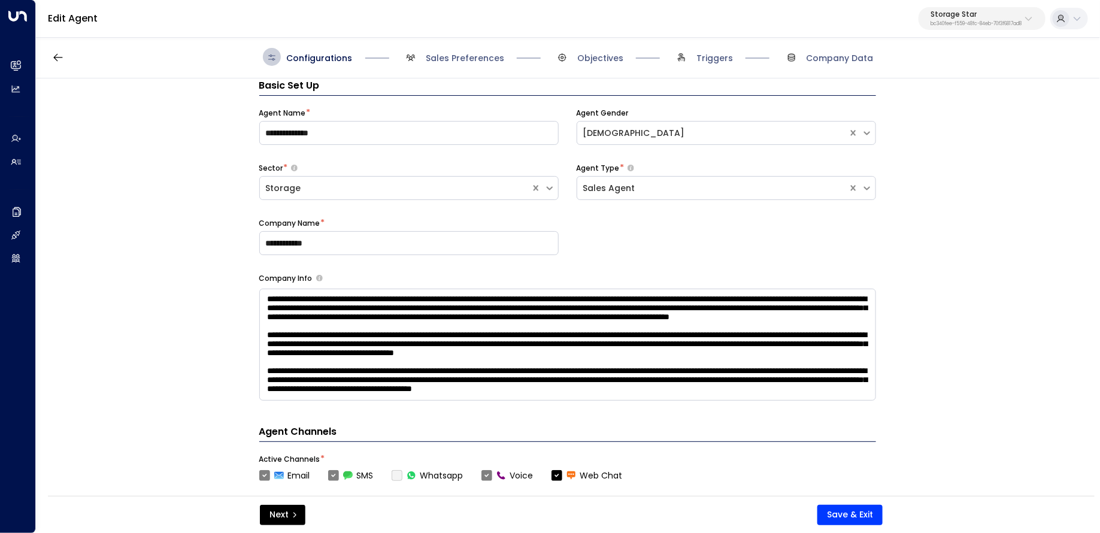
click at [696, 53] on span "Triggers" at bounding box center [703, 57] width 61 height 18
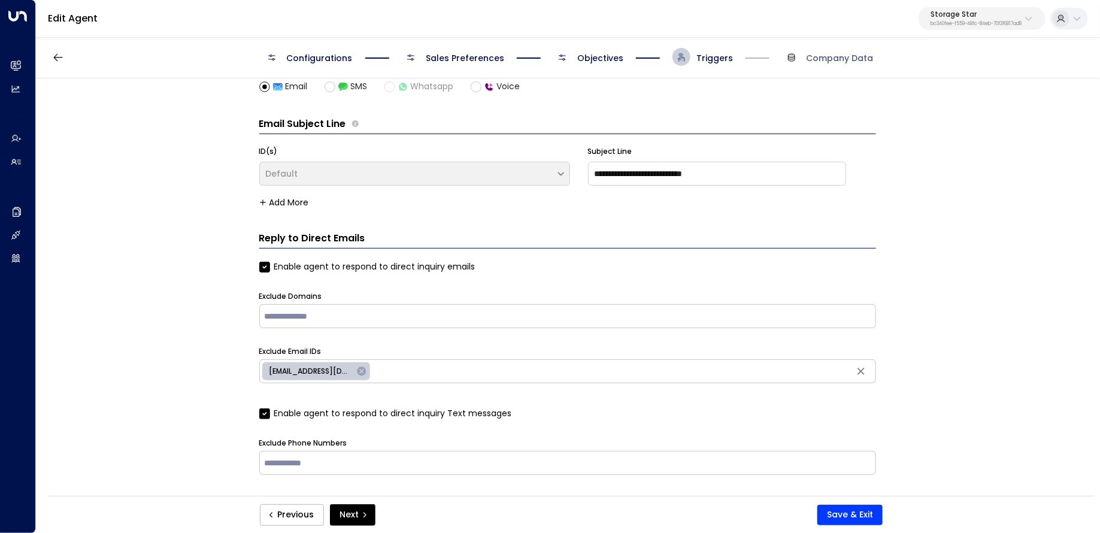
scroll to position [114, 0]
click at [424, 372] on input "text" at bounding box center [623, 371] width 500 height 18
click at [416, 366] on input "text" at bounding box center [623, 371] width 500 height 18
click at [56, 65] on button "button" at bounding box center [58, 58] width 22 height 22
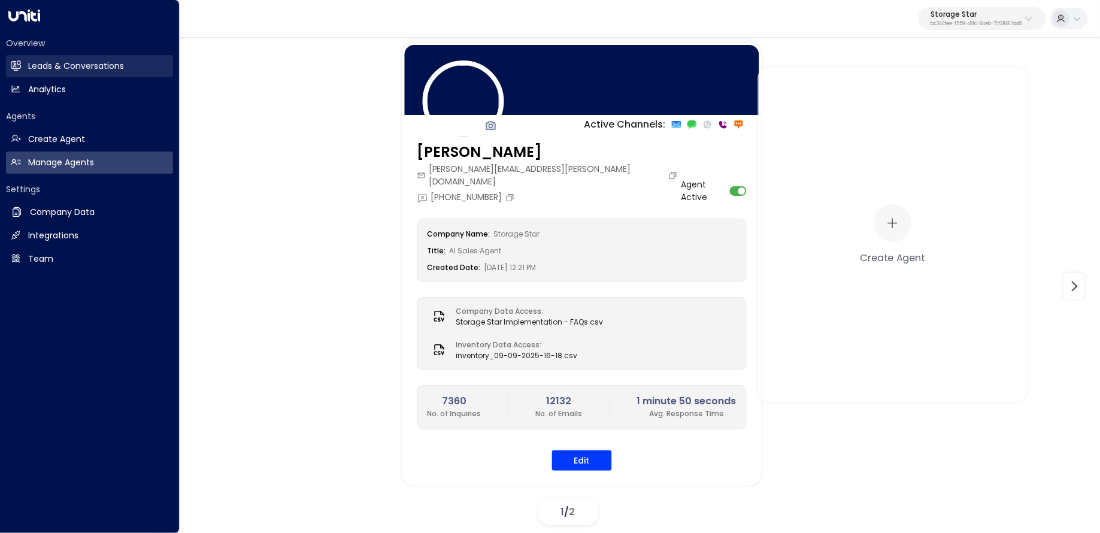
click at [25, 62] on link "Leads & Conversations Leads & Conversations" at bounding box center [89, 66] width 167 height 22
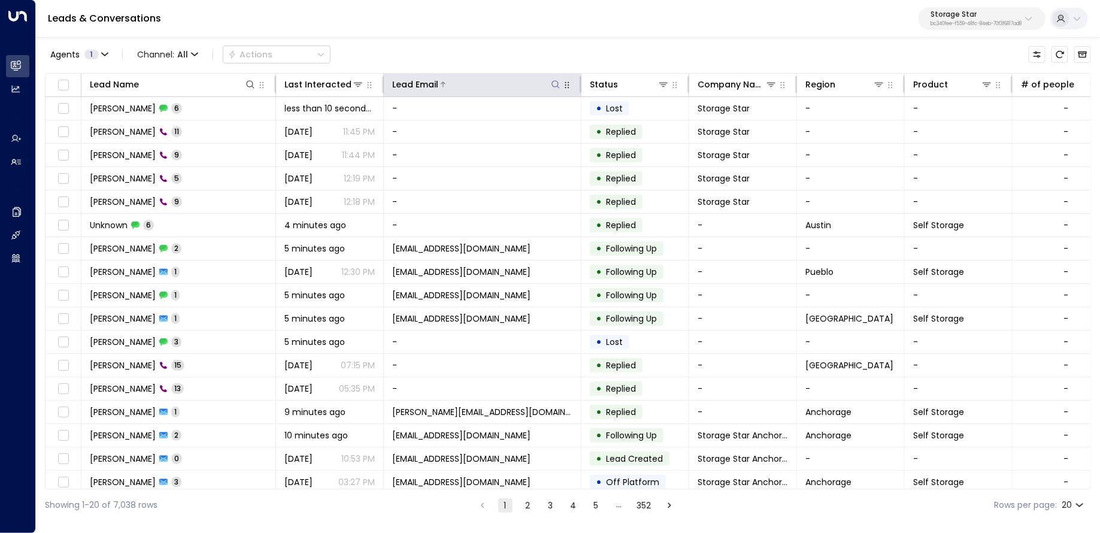
click at [552, 81] on icon at bounding box center [556, 85] width 10 height 10
type input "********"
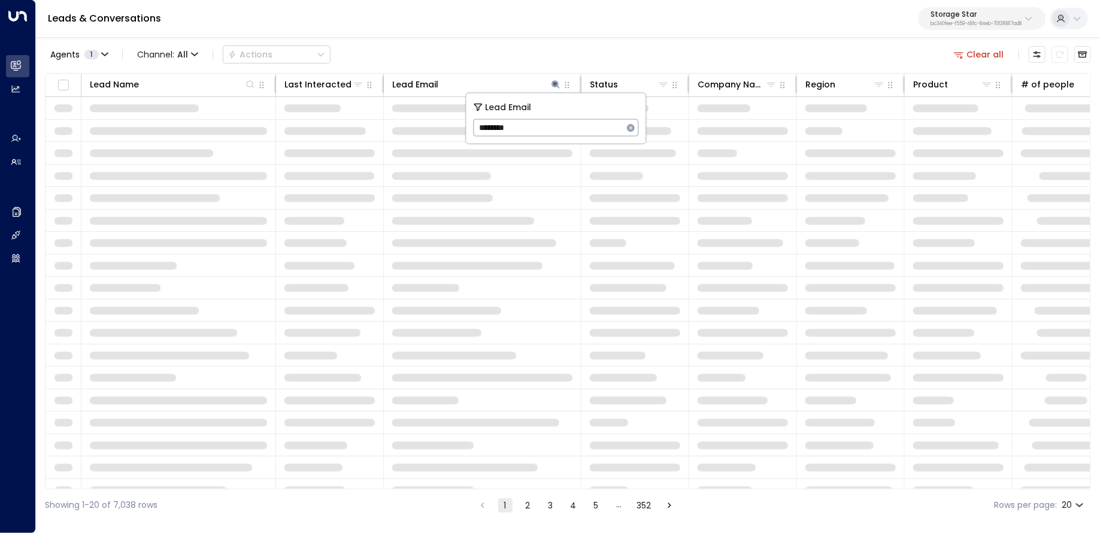
click at [470, 55] on div "Agents 1 Channel: All Actions Clear all" at bounding box center [568, 54] width 1047 height 25
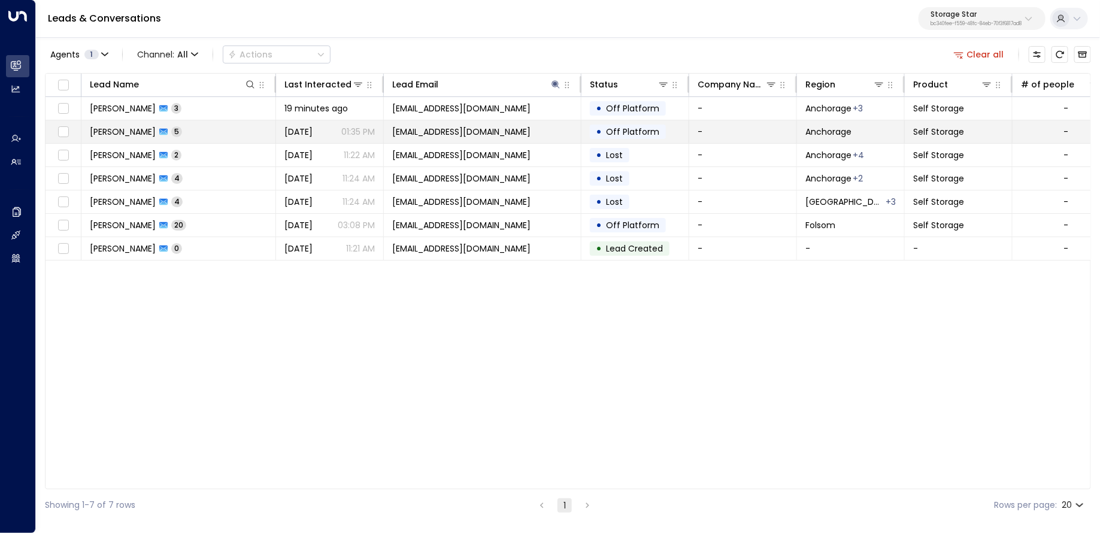
click at [235, 129] on td "Jeremy Bliss 5" at bounding box center [178, 131] width 195 height 23
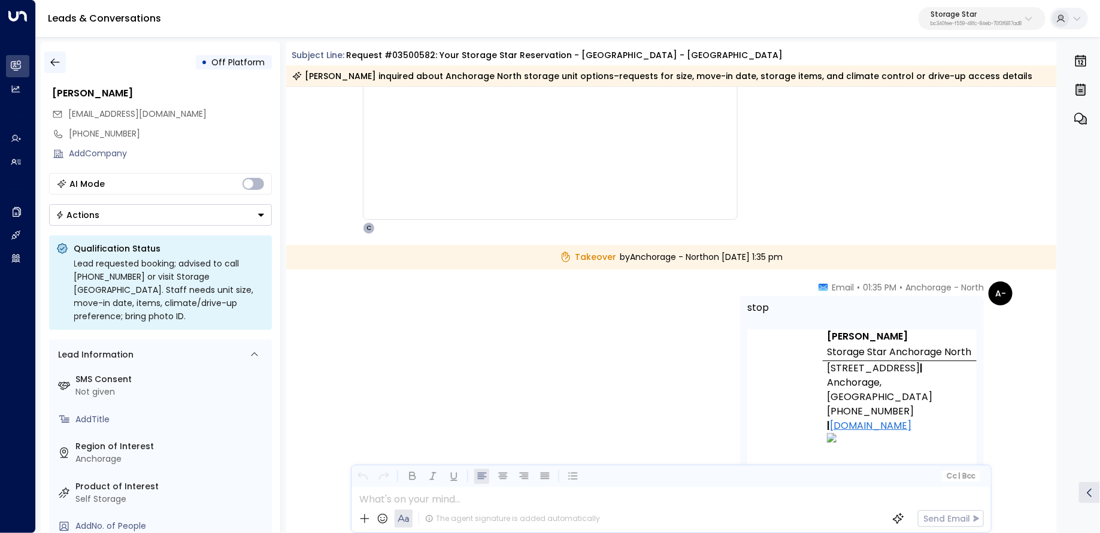
scroll to position [2725, 0]
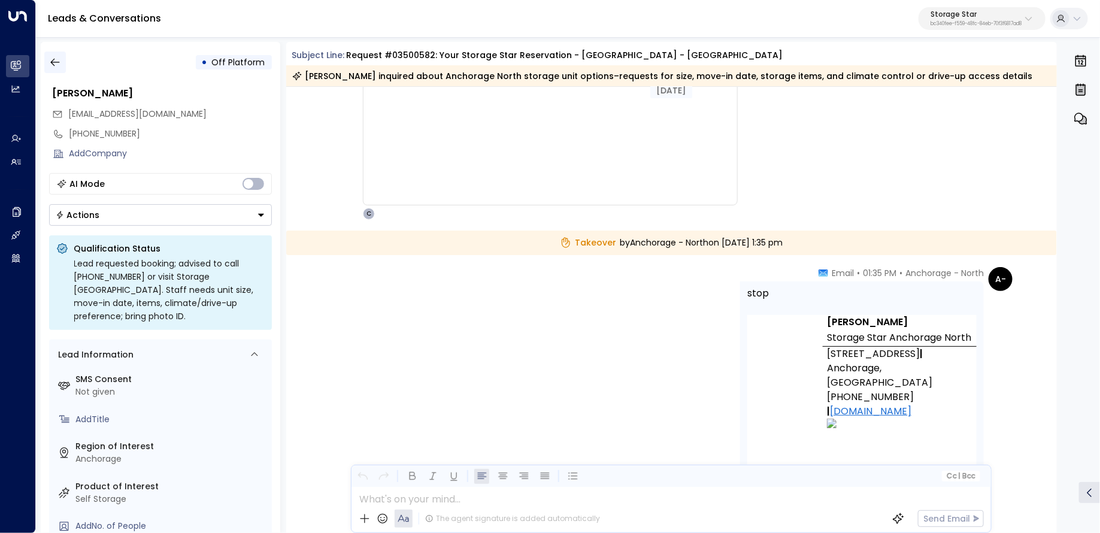
click at [55, 68] on icon "button" at bounding box center [55, 62] width 12 height 12
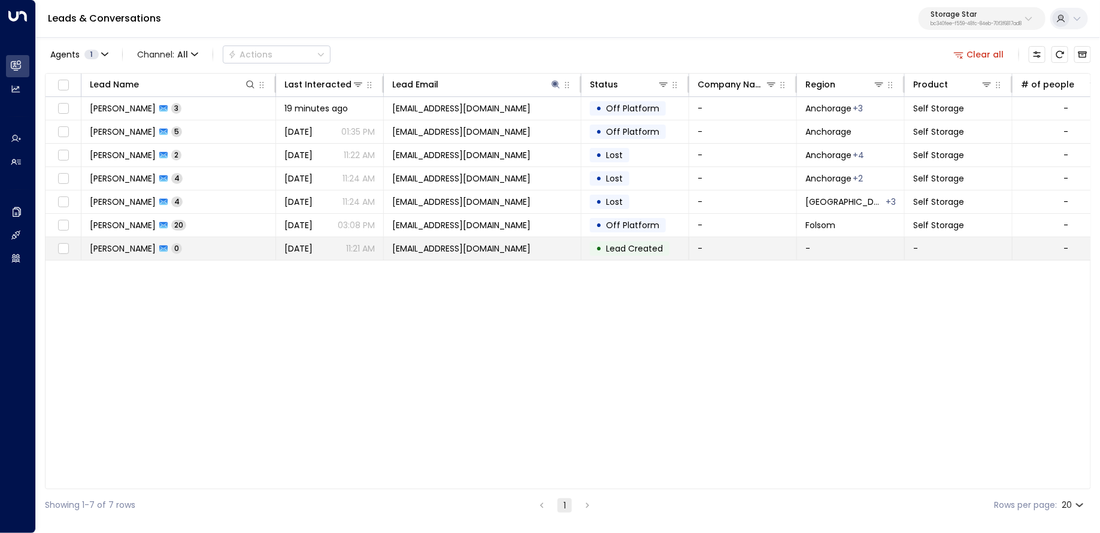
click at [313, 244] on span "Aug 29, 2025" at bounding box center [299, 249] width 28 height 12
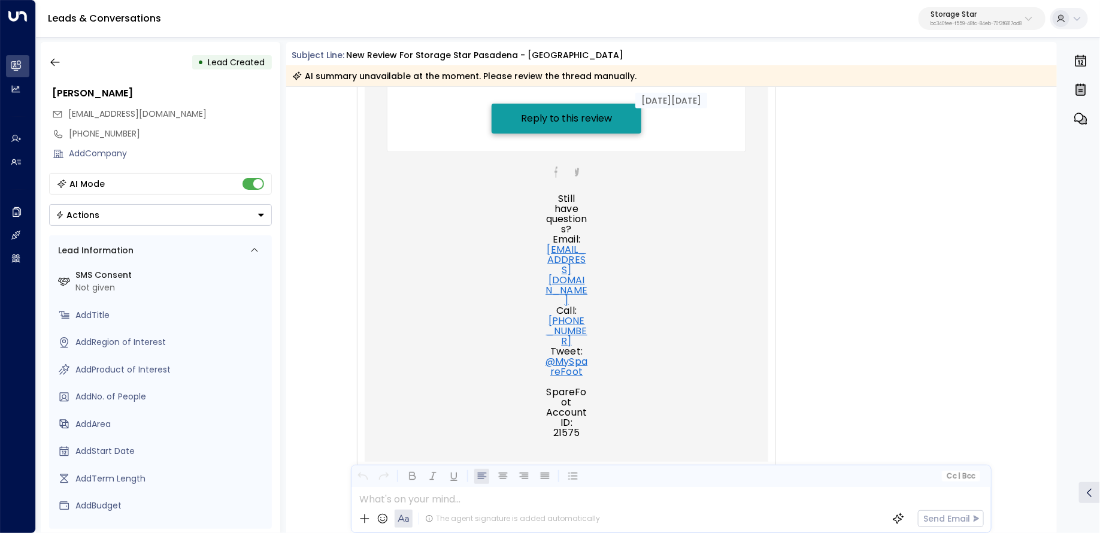
scroll to position [450, 0]
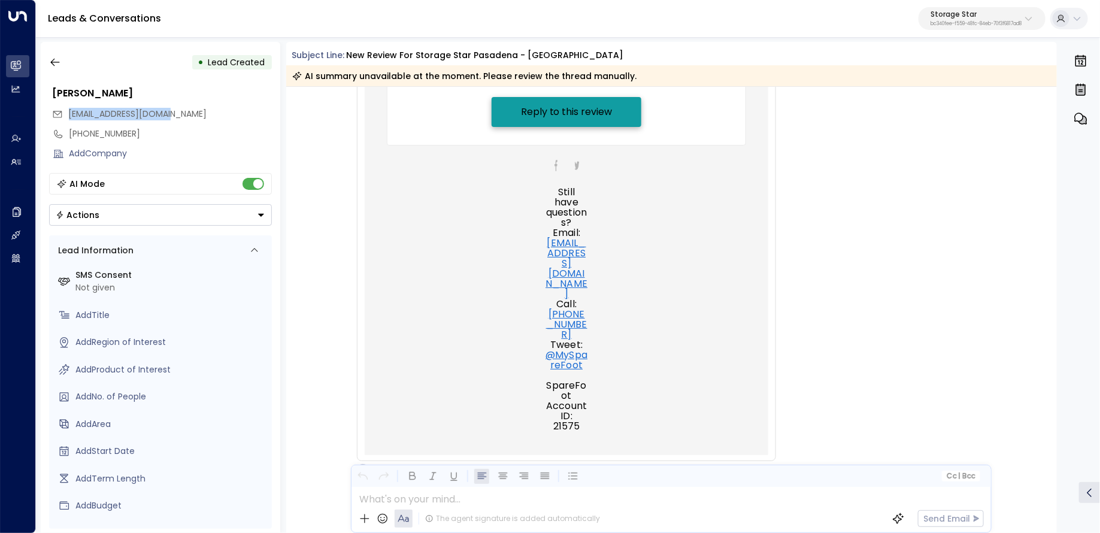
drag, startPoint x: 156, startPoint y: 110, endPoint x: 68, endPoint y: 112, distance: 88.7
click at [68, 112] on div "support@sparefoot.com" at bounding box center [162, 114] width 220 height 20
click at [462, 504] on div at bounding box center [671, 496] width 639 height 18
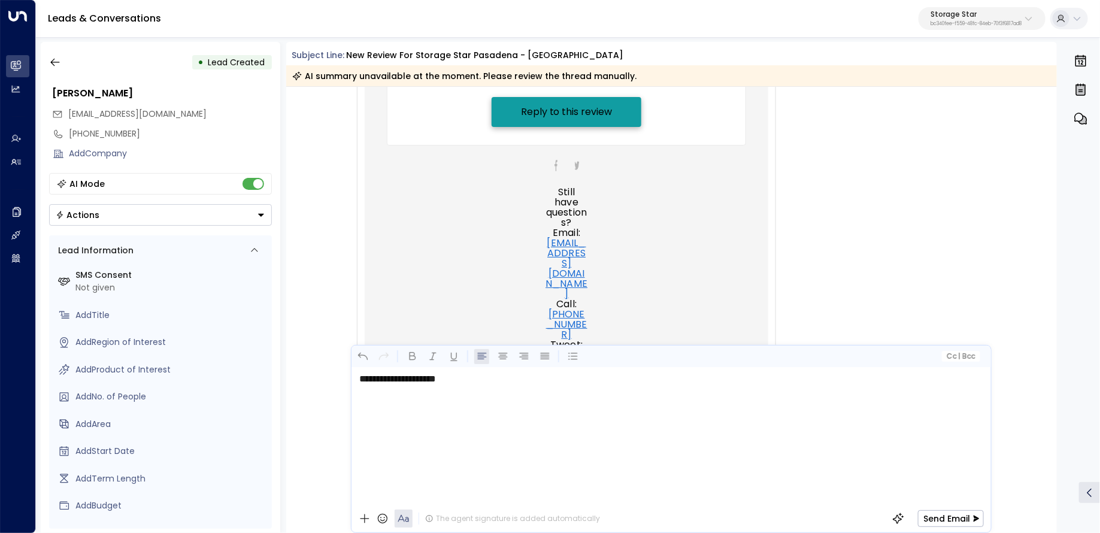
click at [277, 267] on div "• Lead Created Jeremy Bliss support@sparefoot.com +19567640055 Add Company AI M…" at bounding box center [161, 287] width 240 height 491
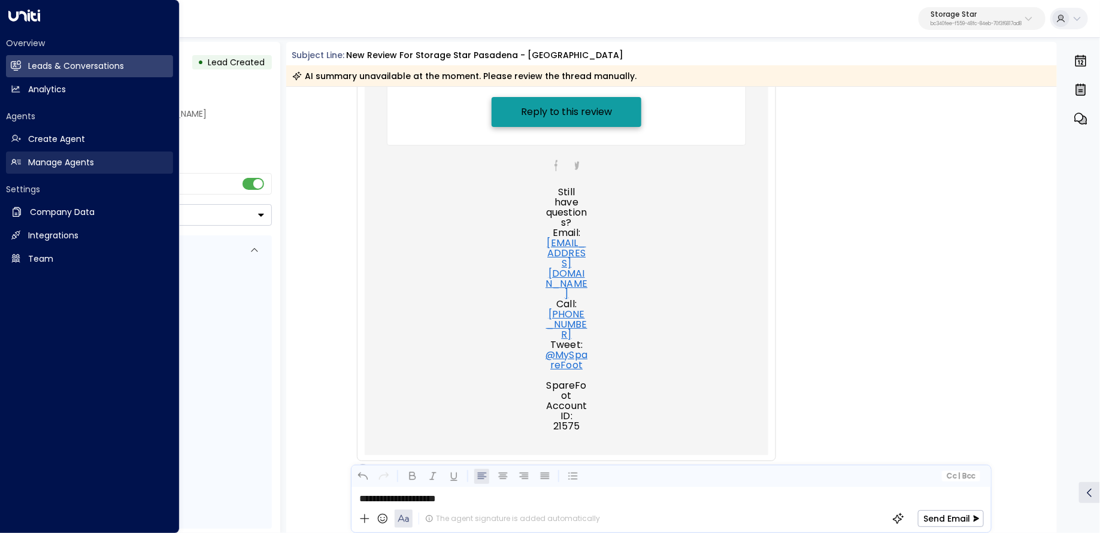
click at [23, 159] on link "Manage Agents Manage Agents" at bounding box center [89, 163] width 167 height 22
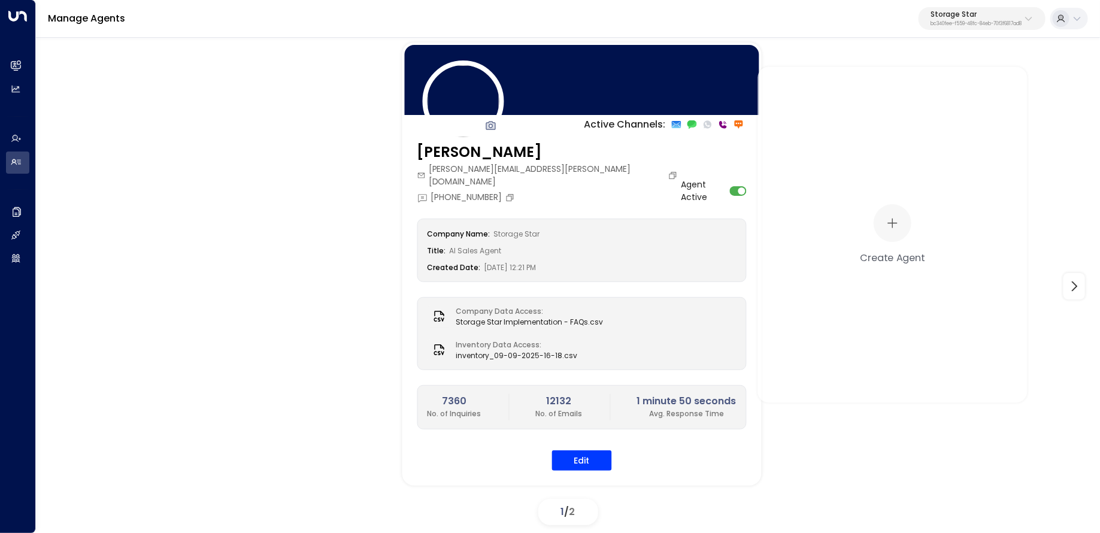
click at [101, 158] on div "Active Channels: Celeste Harper celeste.harper@storagestar.com +1 (916) 398-267…" at bounding box center [568, 287] width 1005 height 488
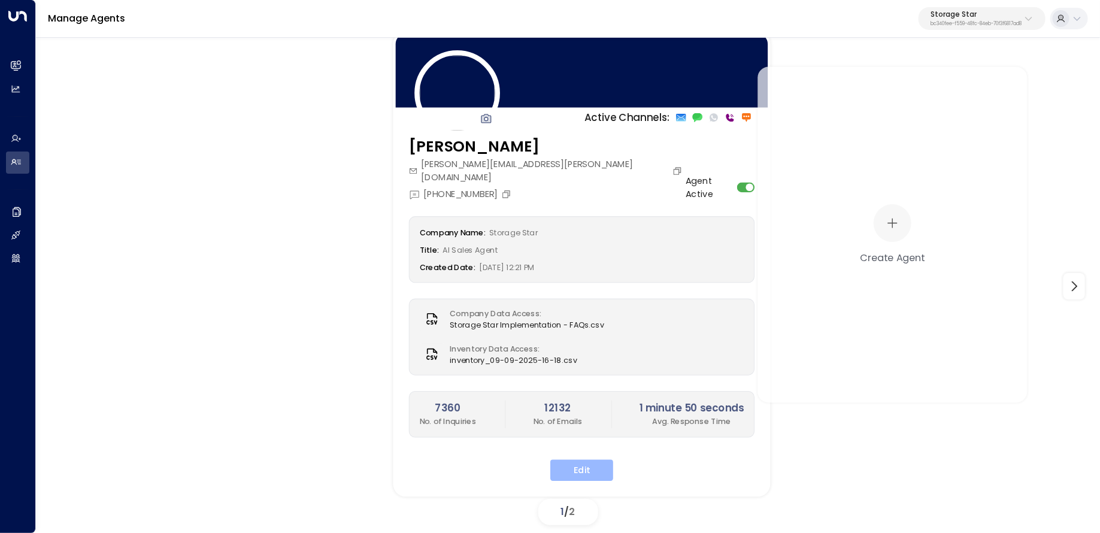
click at [601, 460] on button "Edit" at bounding box center [582, 471] width 63 height 22
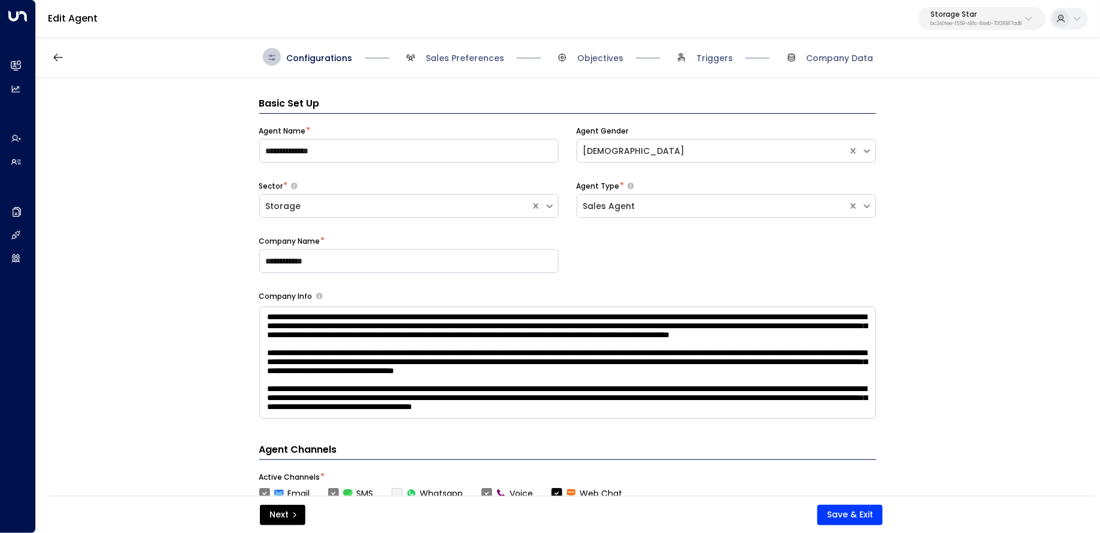
scroll to position [18, 0]
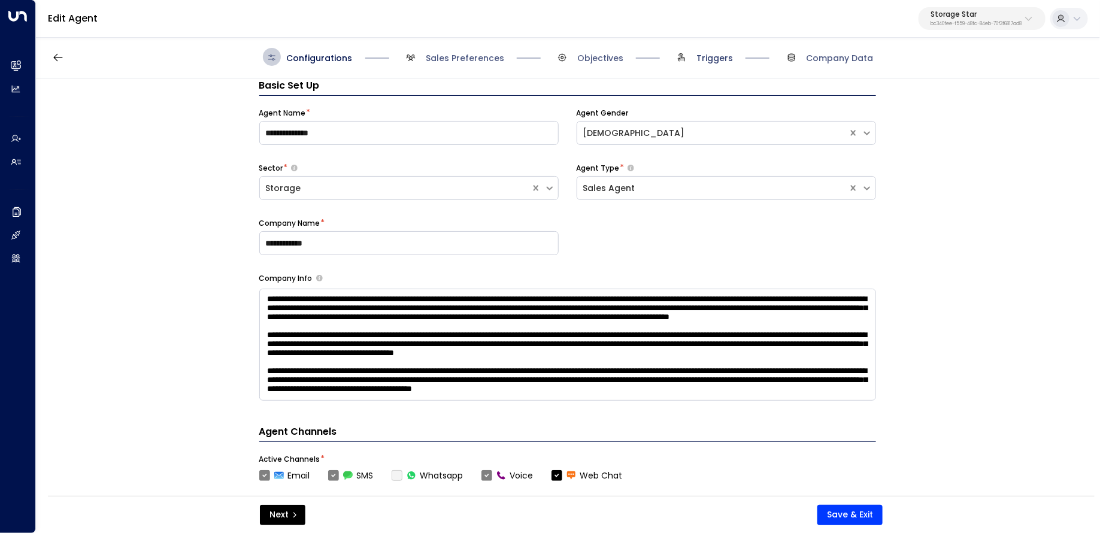
click at [707, 57] on span "Triggers" at bounding box center [715, 58] width 37 height 12
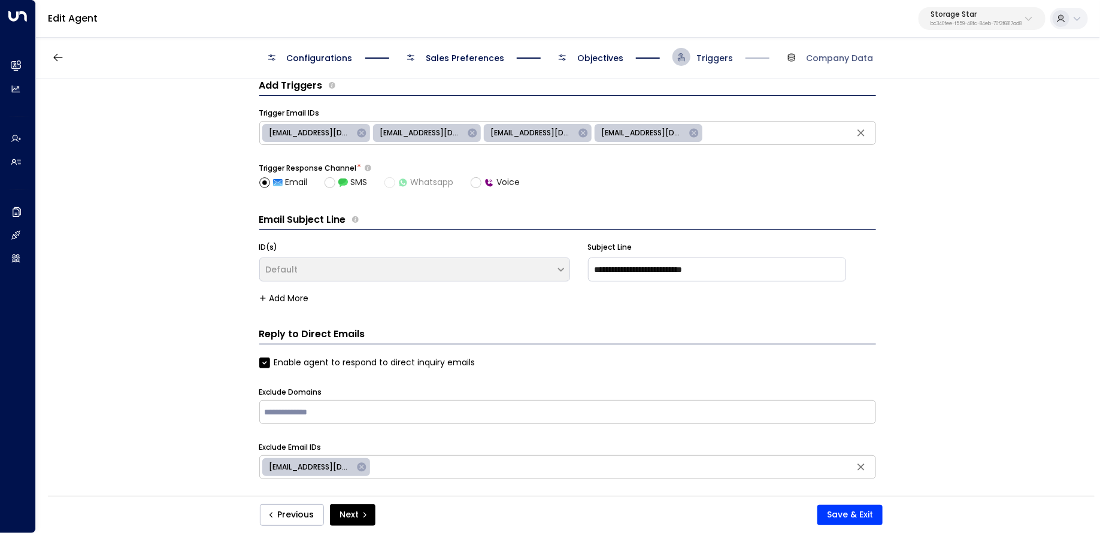
scroll to position [114, 0]
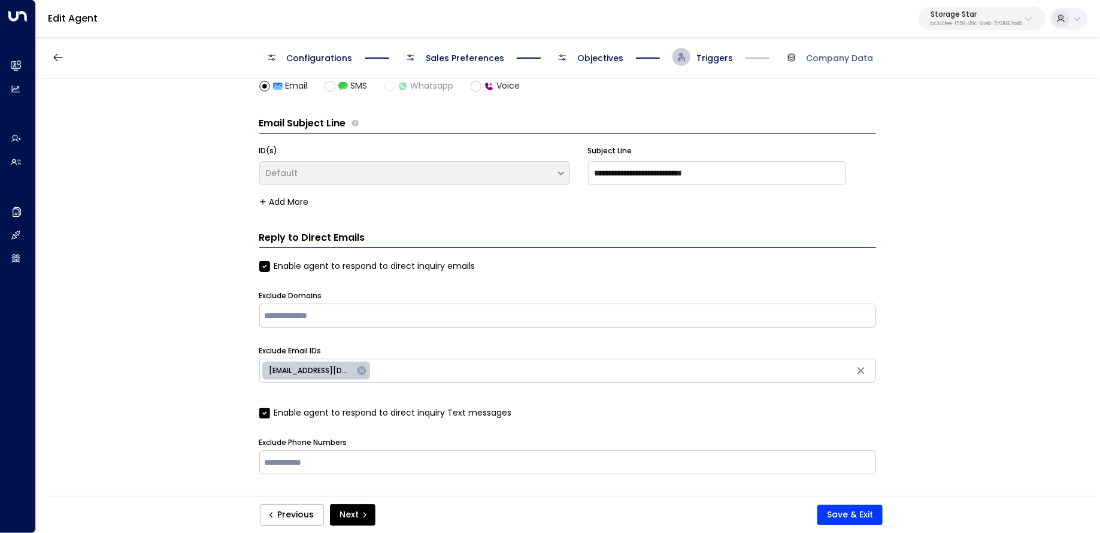
click at [416, 376] on input "text" at bounding box center [623, 371] width 500 height 18
paste input "**********"
type input "**********"
click at [860, 518] on button "Save & Exit" at bounding box center [850, 515] width 65 height 20
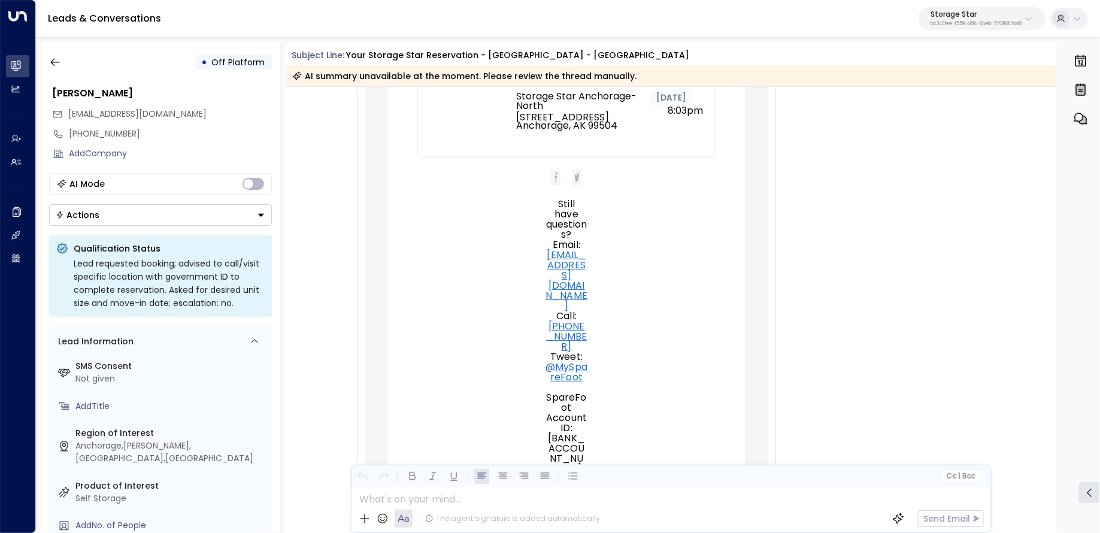
scroll to position [1870, 0]
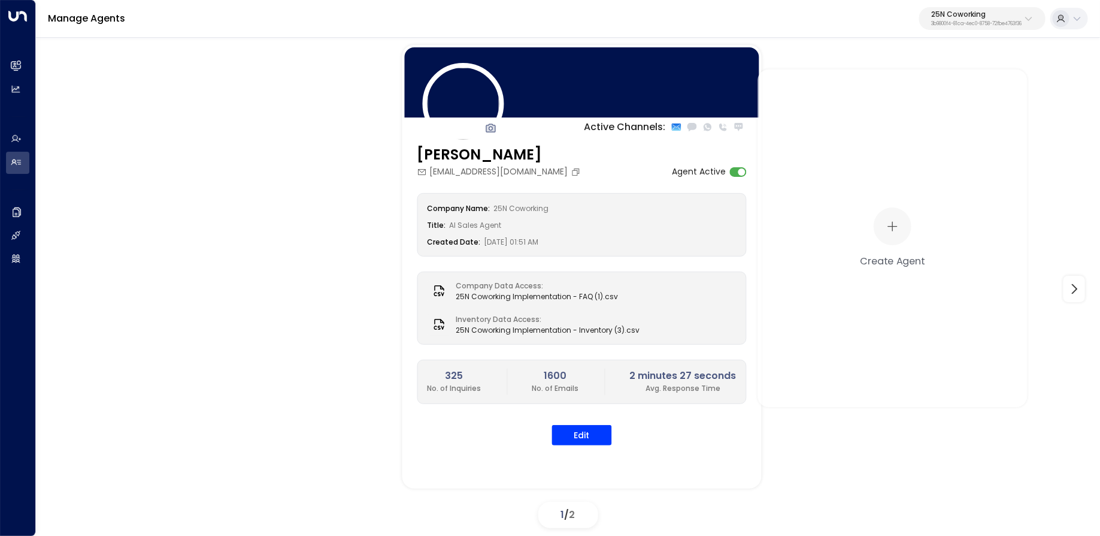
click at [963, 29] on button "25N Coworking 3b9800f4-81ca-4ec0-8758-72fbe4763f36" at bounding box center [983, 18] width 126 height 23
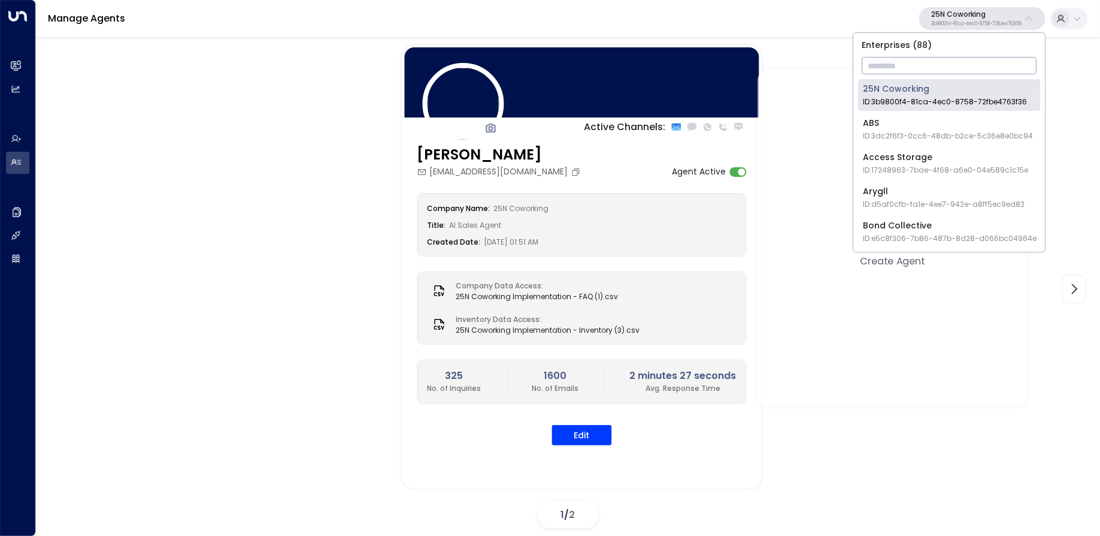
click at [954, 71] on input "text" at bounding box center [949, 66] width 175 height 22
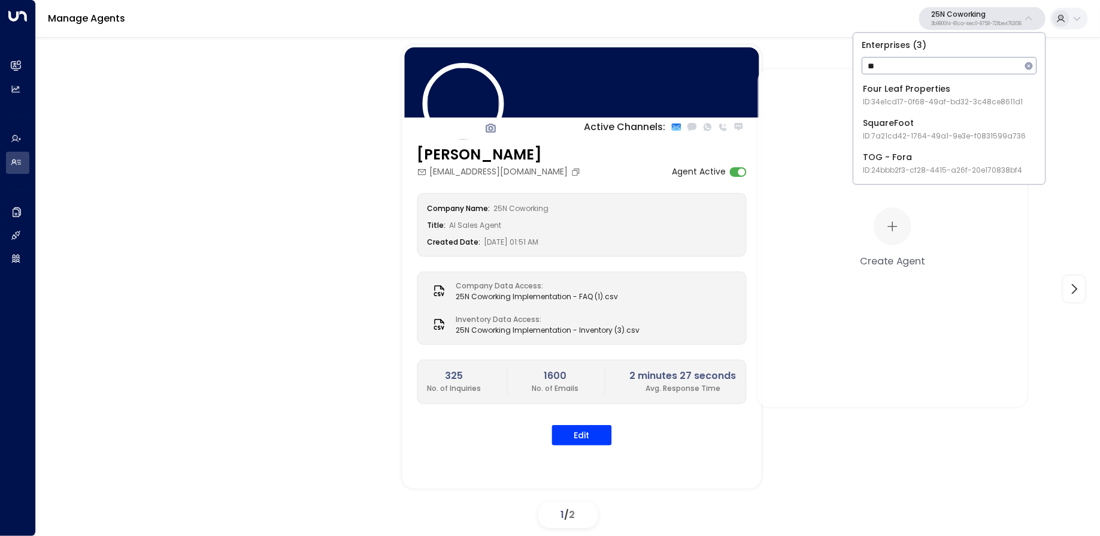
type input "*"
type input "***"
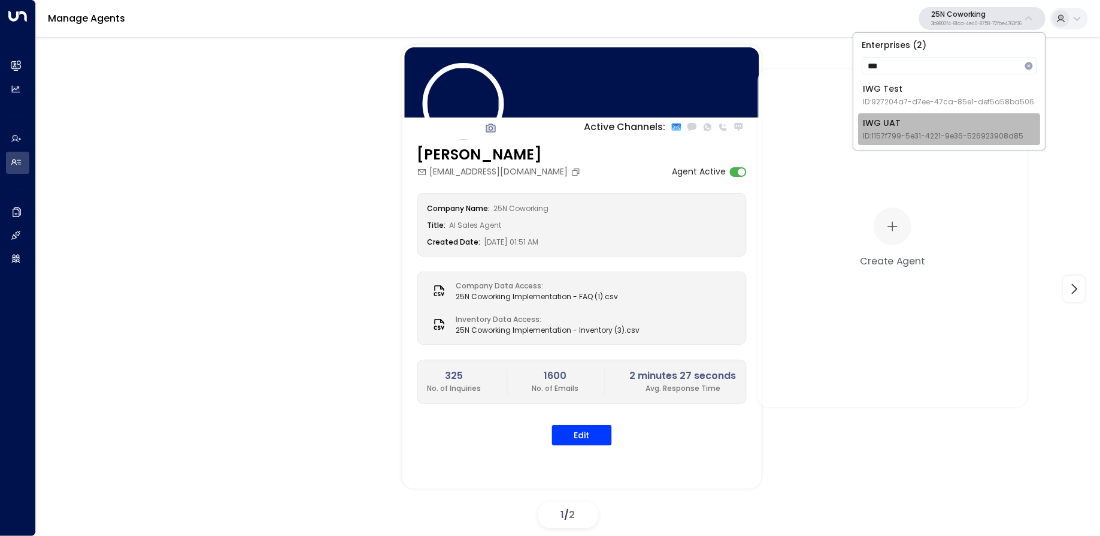
click at [920, 123] on div "IWG UAT ID: 1157f799-5e31-4221-9e36-526923908d85" at bounding box center [943, 129] width 161 height 25
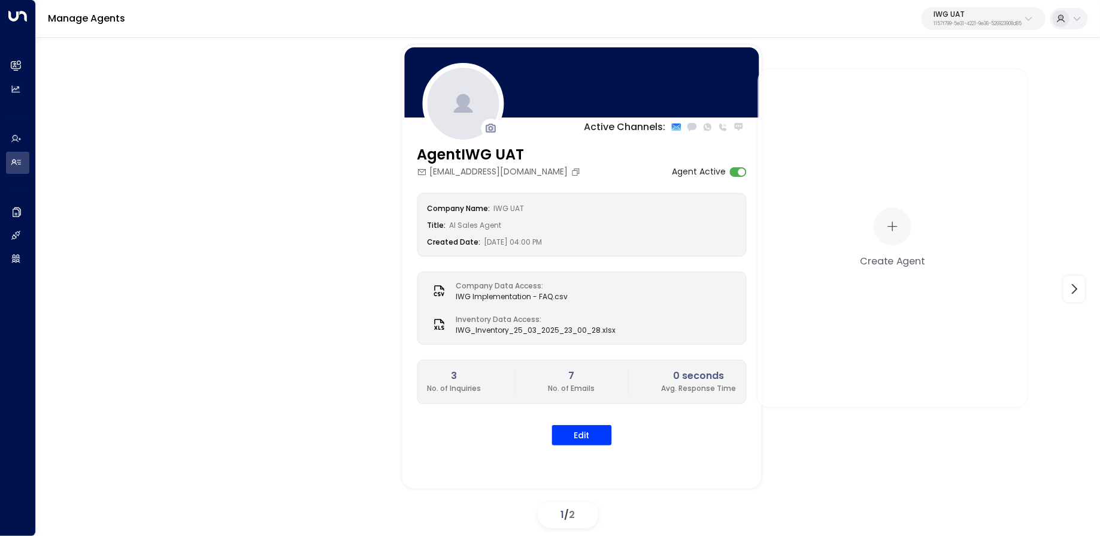
click at [976, 20] on div "IWG UAT 1157f799-5e31-4221-9e36-526923908d85" at bounding box center [978, 19] width 88 height 16
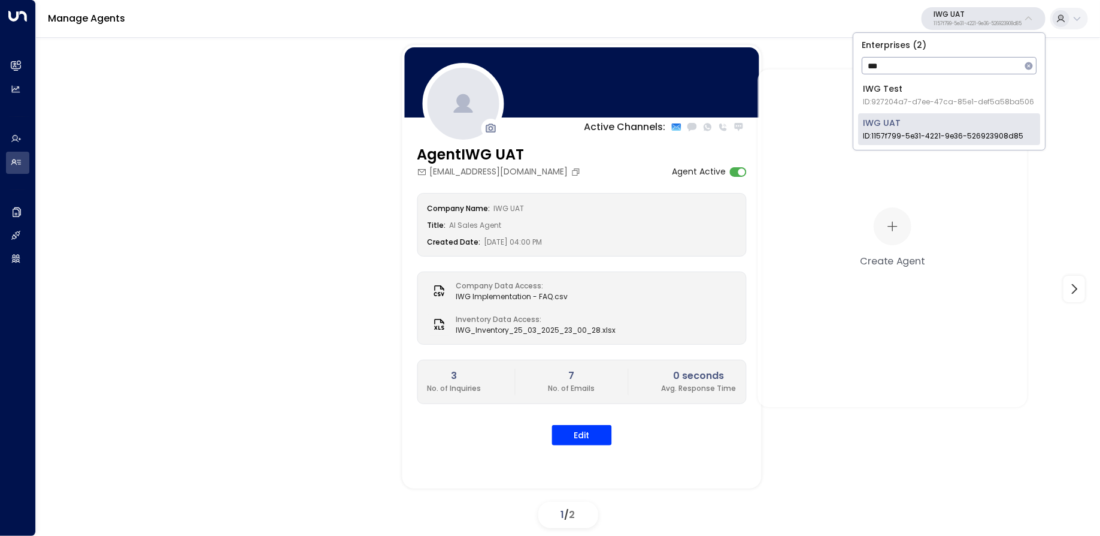
type input "***"
click at [893, 94] on div "IWG Test ID: 927204a7-d7ee-47ca-85e1-def5a58ba506" at bounding box center [948, 95] width 171 height 25
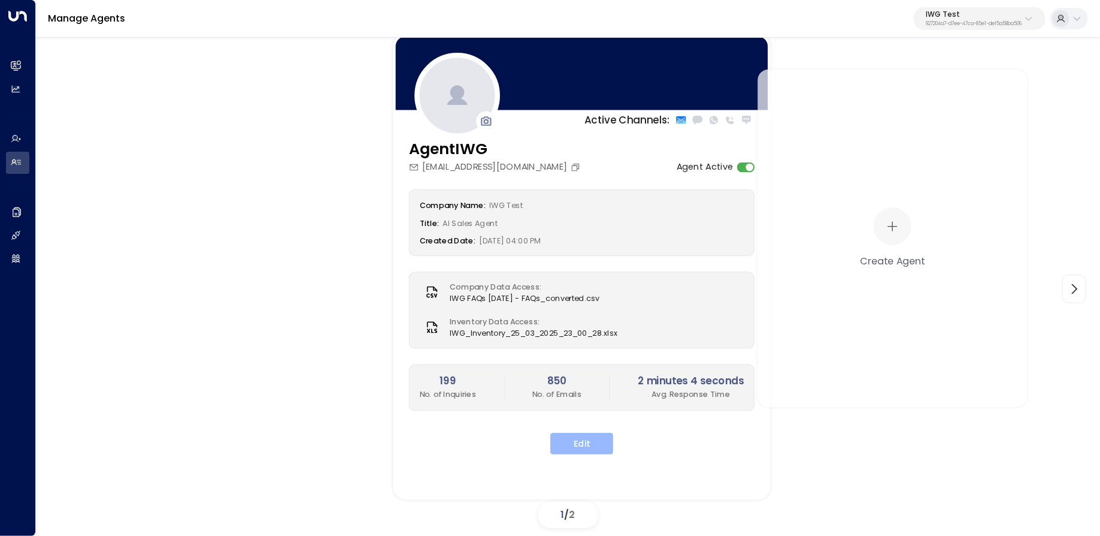
click at [585, 446] on button "Edit" at bounding box center [582, 444] width 63 height 22
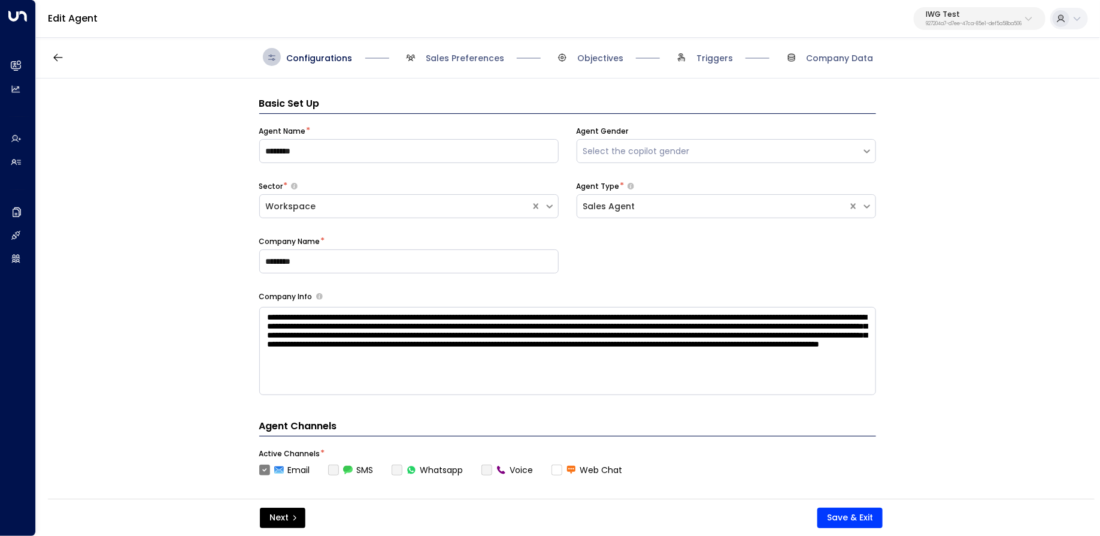
scroll to position [18, 0]
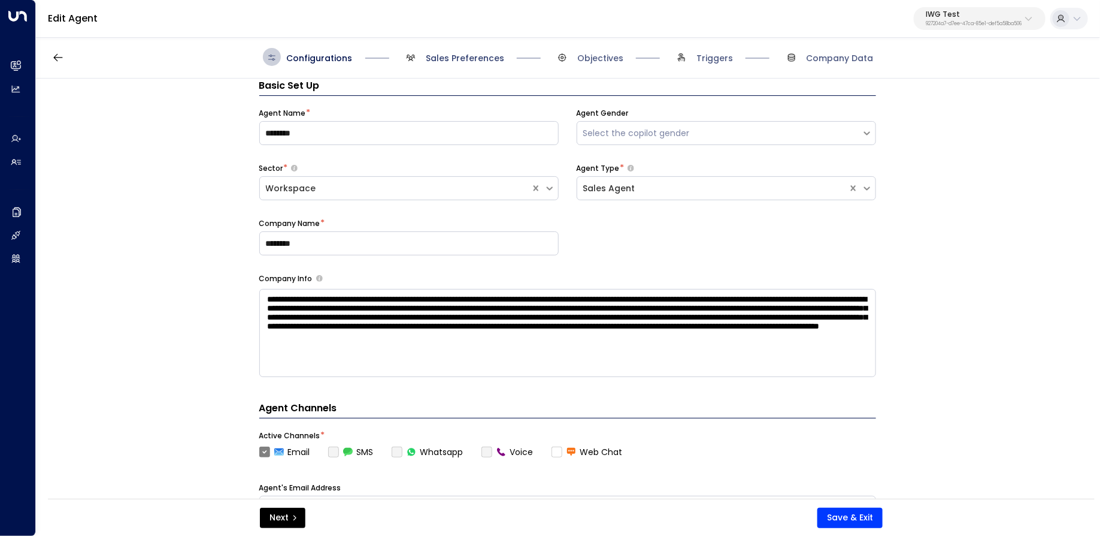
click at [468, 58] on span "Sales Preferences" at bounding box center [465, 58] width 78 height 12
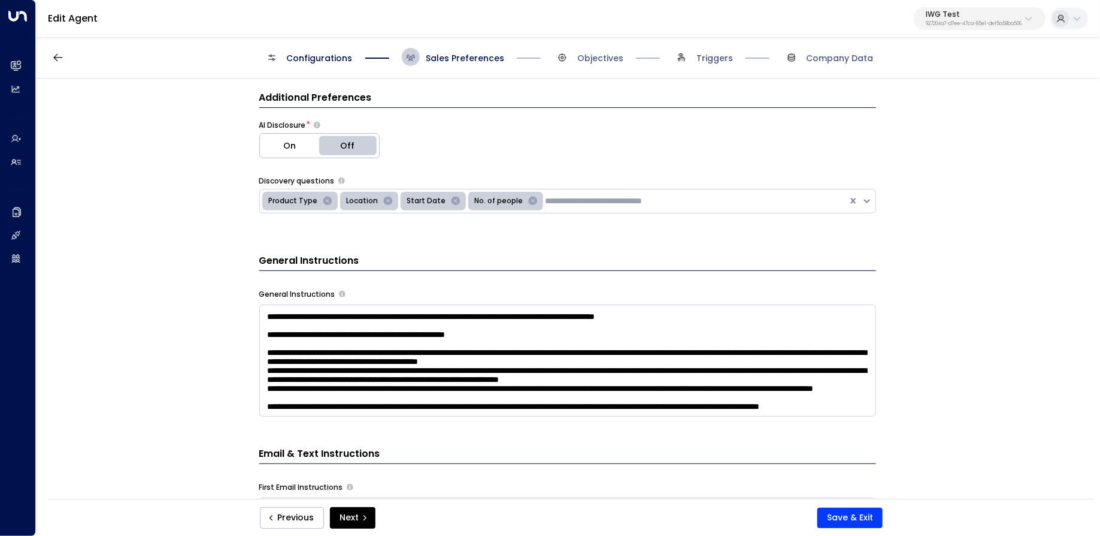
scroll to position [601, 0]
click at [451, 391] on textarea at bounding box center [567, 360] width 617 height 112
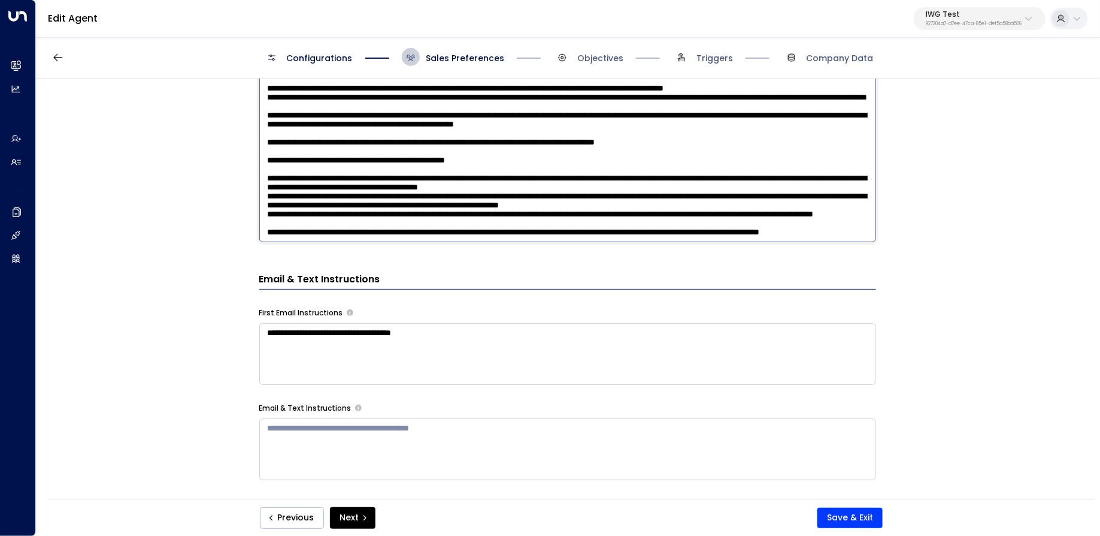
scroll to position [703, 0]
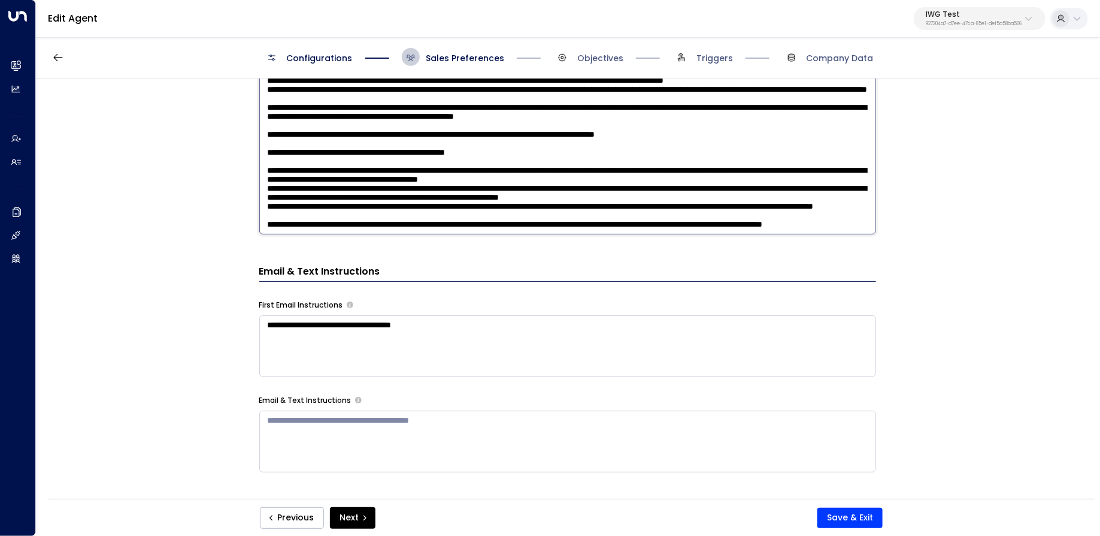
paste textarea "**********"
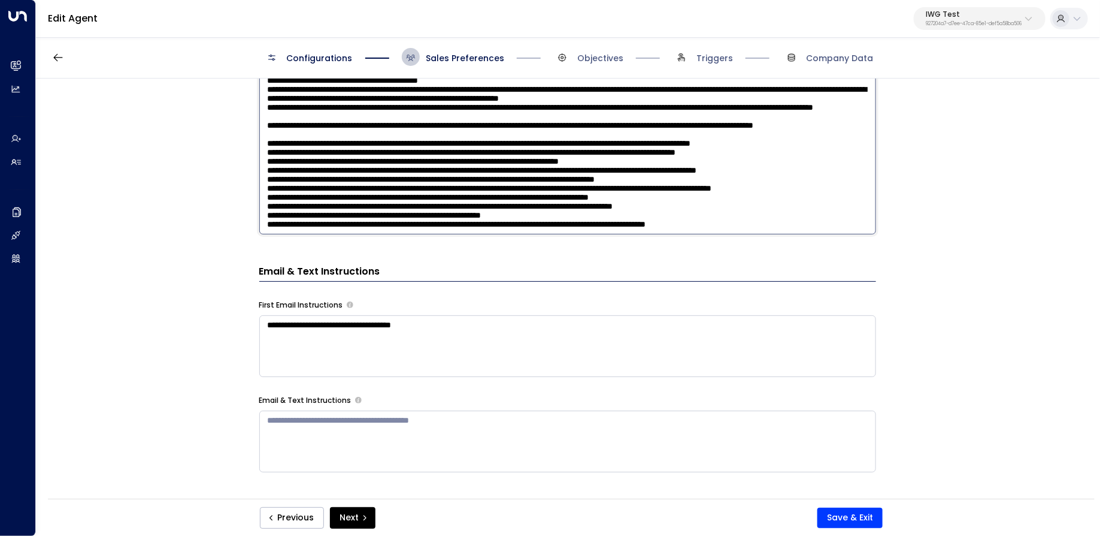
scroll to position [700, 0]
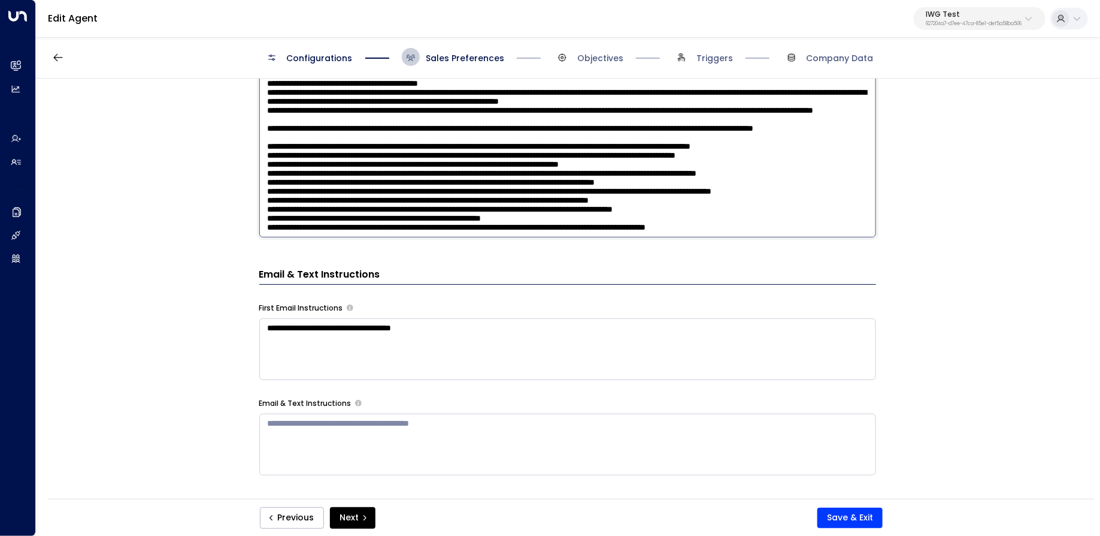
click at [301, 132] on textarea at bounding box center [567, 80] width 617 height 313
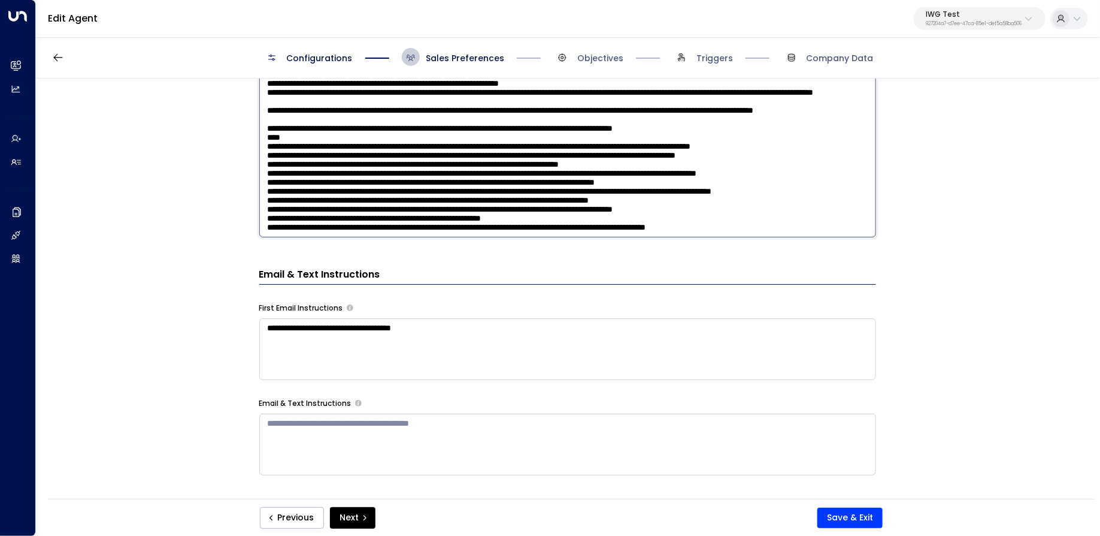
drag, startPoint x: 300, startPoint y: 164, endPoint x: 224, endPoint y: 163, distance: 76.1
click at [213, 162] on div "**********" at bounding box center [567, 292] width 1063 height 428
click at [309, 161] on textarea at bounding box center [567, 80] width 617 height 313
paste textarea "****"
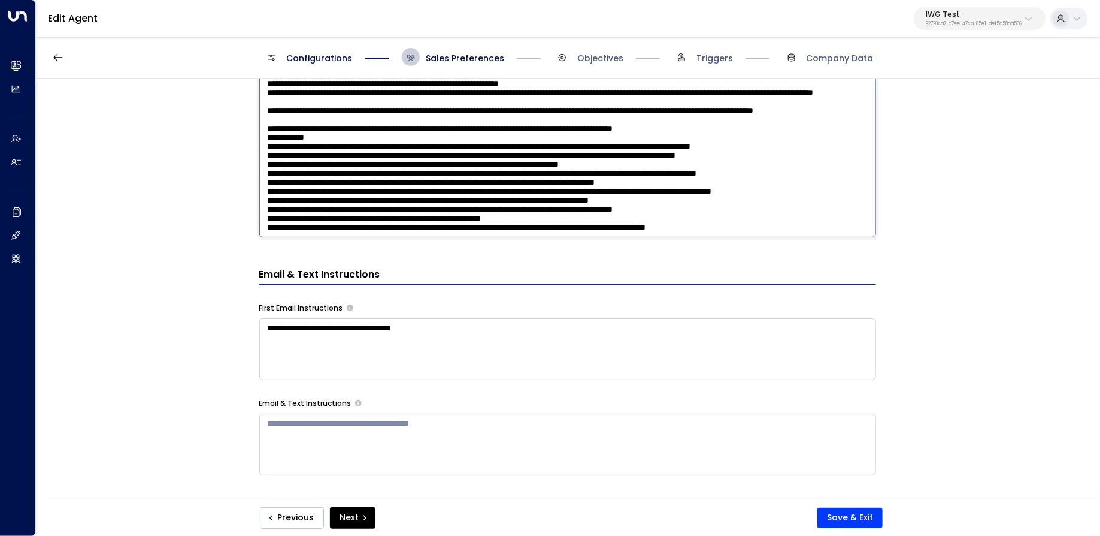
paste textarea "****"
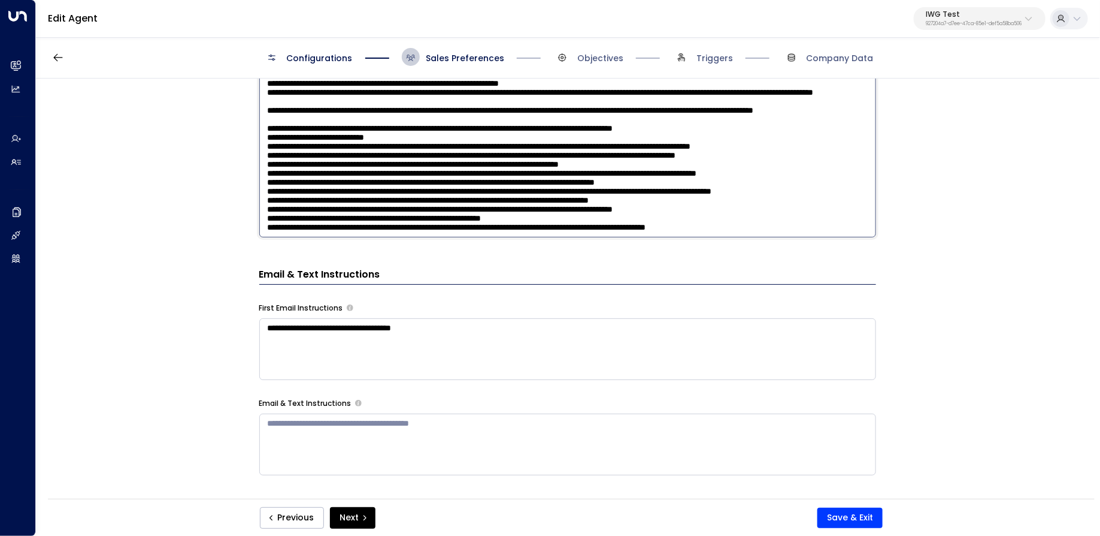
paste textarea "****"
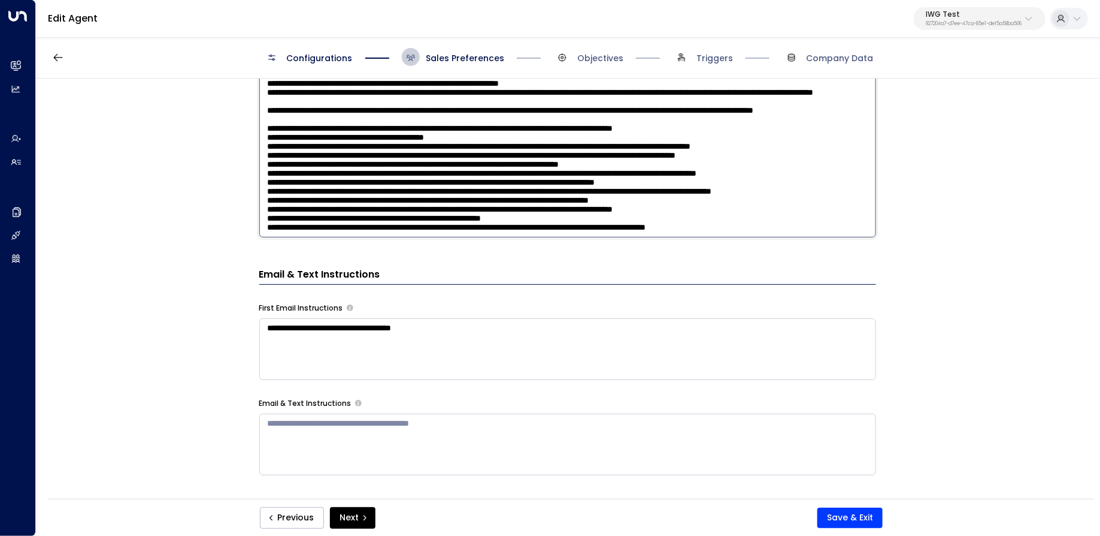
paste
paste textarea "****"
click at [809, 222] on textarea at bounding box center [567, 80] width 617 height 313
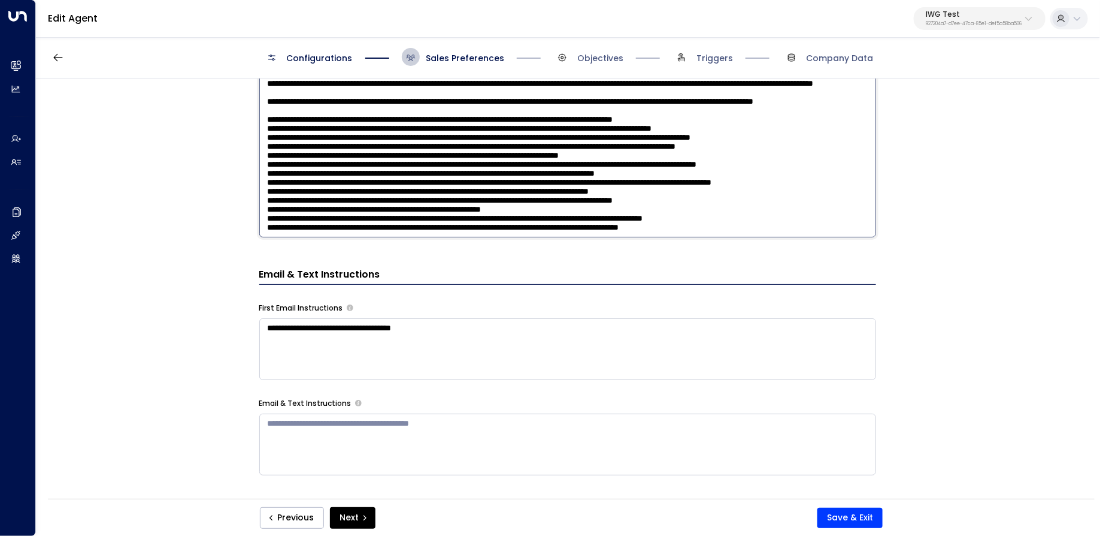
scroll to position [761, 0]
drag, startPoint x: 631, startPoint y: 180, endPoint x: 440, endPoint y: 177, distance: 190.5
click at [440, 177] on textarea at bounding box center [567, 80] width 617 height 313
drag, startPoint x: 491, startPoint y: 195, endPoint x: 512, endPoint y: 192, distance: 20.5
click at [492, 195] on textarea at bounding box center [567, 80] width 617 height 313
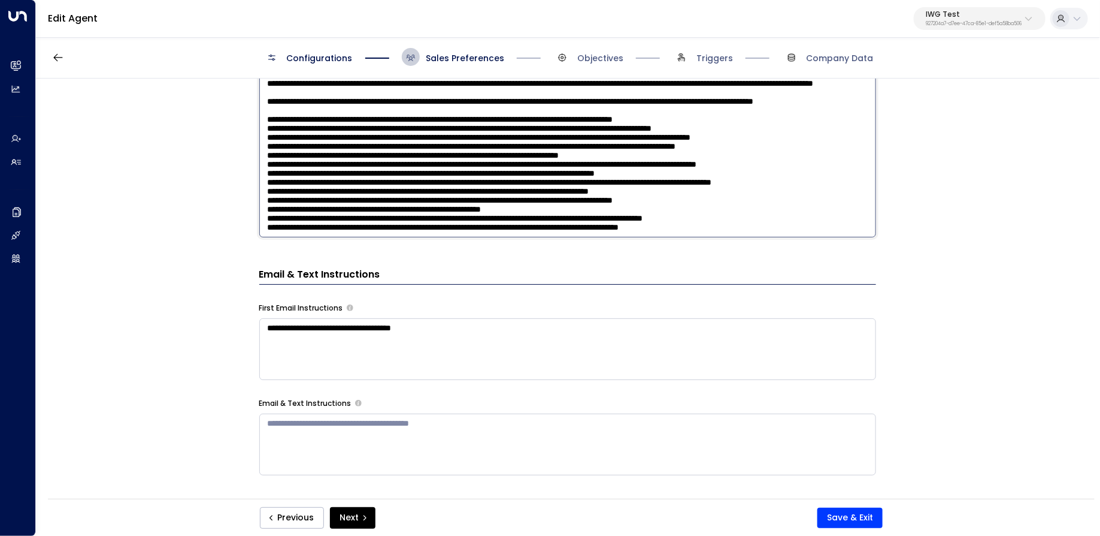
drag, startPoint x: 748, startPoint y: 193, endPoint x: 434, endPoint y: 193, distance: 313.9
click at [434, 193] on textarea at bounding box center [567, 80] width 617 height 313
click at [648, 127] on textarea at bounding box center [567, 80] width 617 height 313
drag, startPoint x: 856, startPoint y: 92, endPoint x: 253, endPoint y: 86, distance: 603.3
click at [253, 86] on div "**********" at bounding box center [567, 292] width 1063 height 428
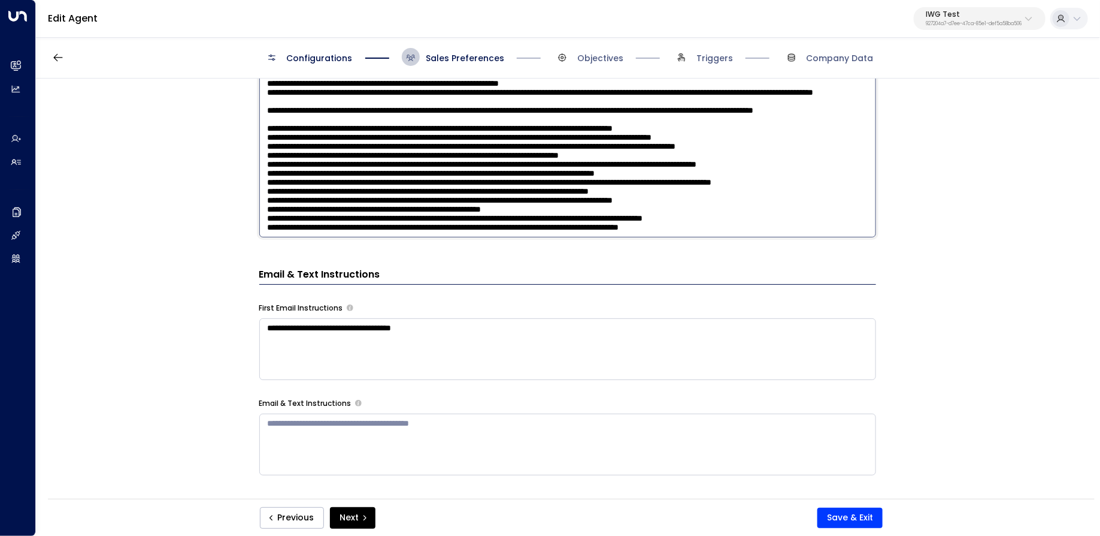
scroll to position [687, 0]
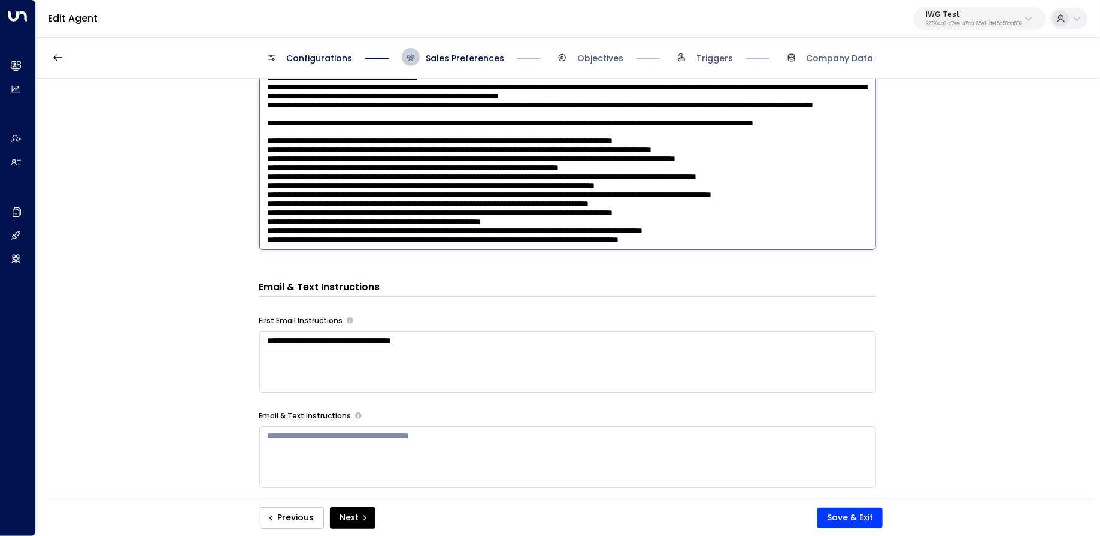
click at [346, 125] on textarea at bounding box center [567, 92] width 617 height 313
drag, startPoint x: 851, startPoint y: 131, endPoint x: 215, endPoint y: 125, distance: 636.2
click at [215, 125] on div "**********" at bounding box center [567, 292] width 1063 height 428
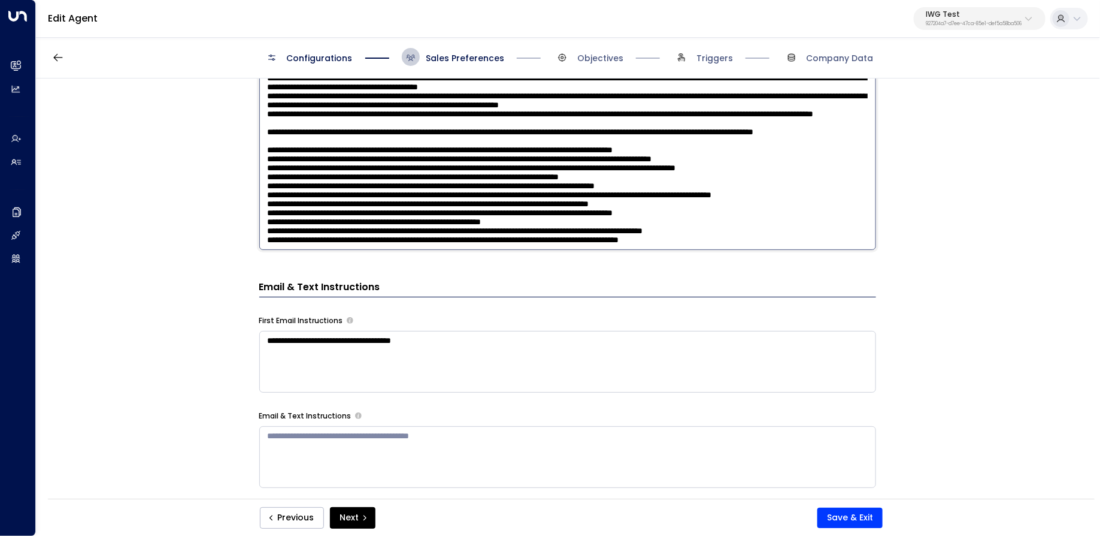
scroll to position [694, 0]
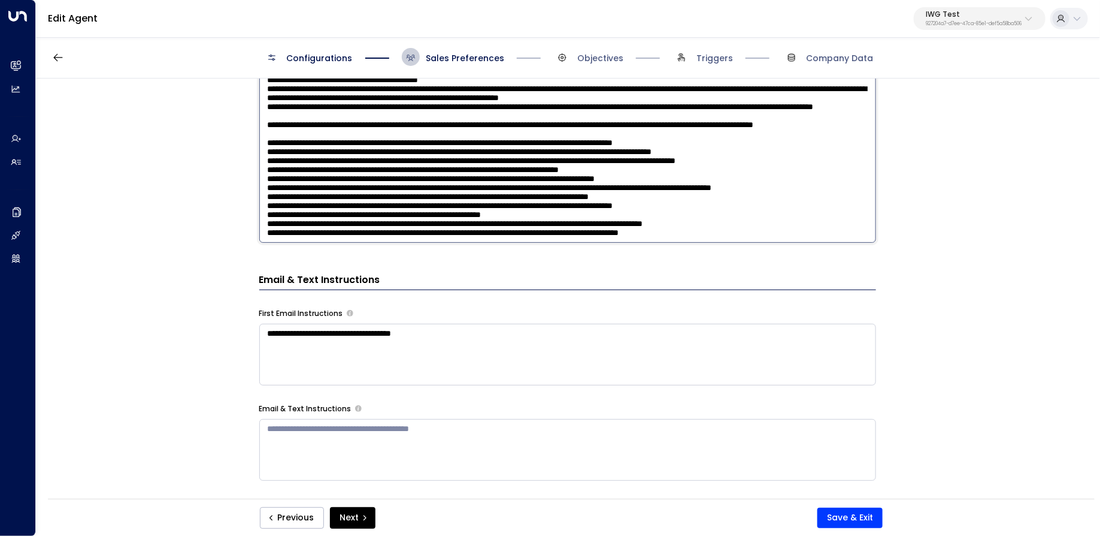
drag, startPoint x: 733, startPoint y: 123, endPoint x: 262, endPoint y: 113, distance: 471.0
click at [262, 114] on textarea at bounding box center [567, 85] width 617 height 313
drag, startPoint x: 323, startPoint y: 155, endPoint x: 235, endPoint y: 128, distance: 92.3
click at [235, 128] on div "**********" at bounding box center [567, 292] width 1063 height 428
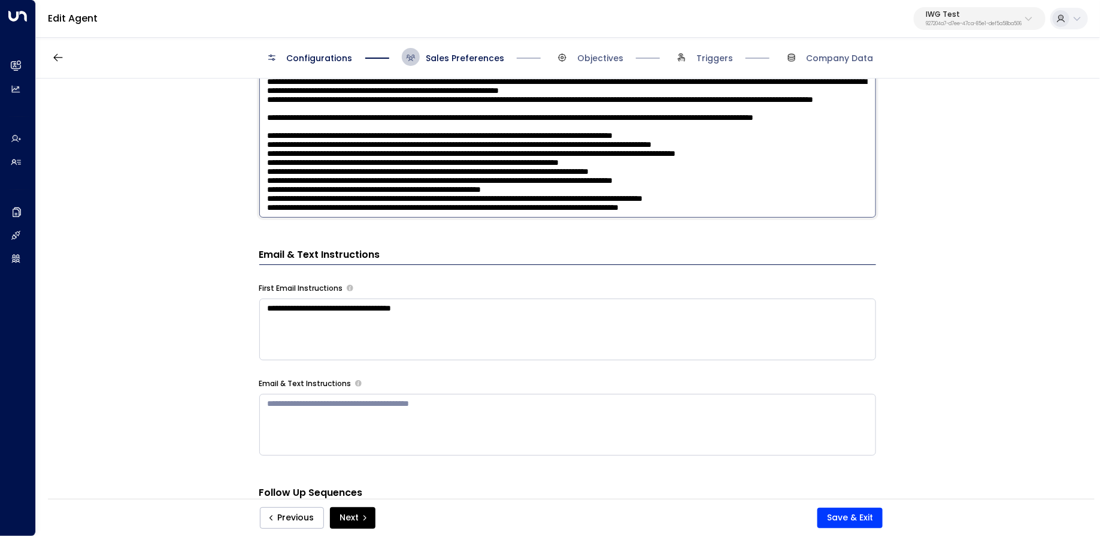
scroll to position [733, 0]
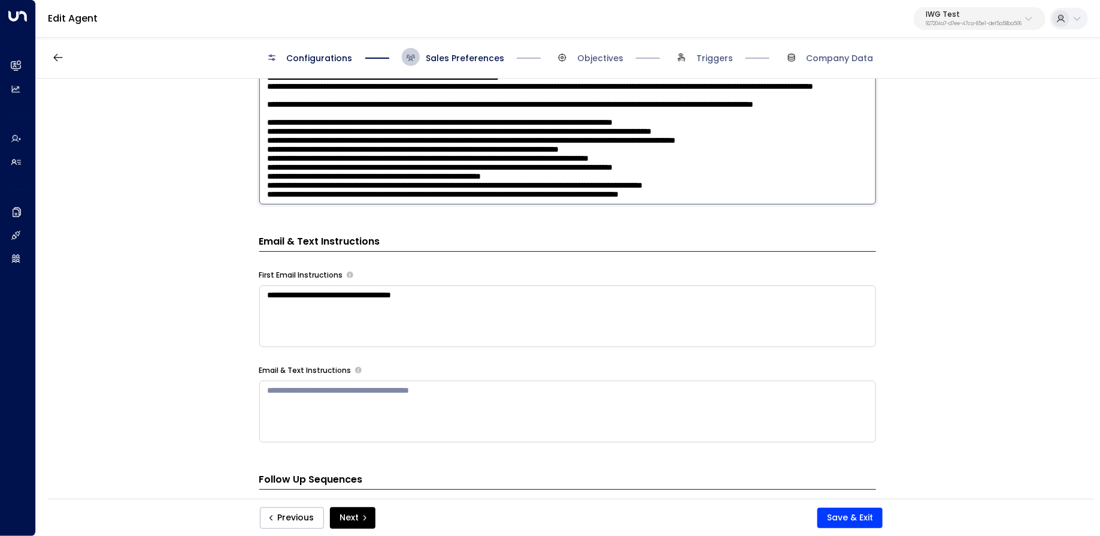
click at [343, 161] on textarea at bounding box center [567, 47] width 617 height 313
drag, startPoint x: 756, startPoint y: 144, endPoint x: 467, endPoint y: 159, distance: 289.1
click at [423, 144] on textarea at bounding box center [567, 47] width 617 height 313
click at [492, 168] on textarea at bounding box center [567, 47] width 617 height 313
drag, startPoint x: 621, startPoint y: 156, endPoint x: 195, endPoint y: 148, distance: 426.0
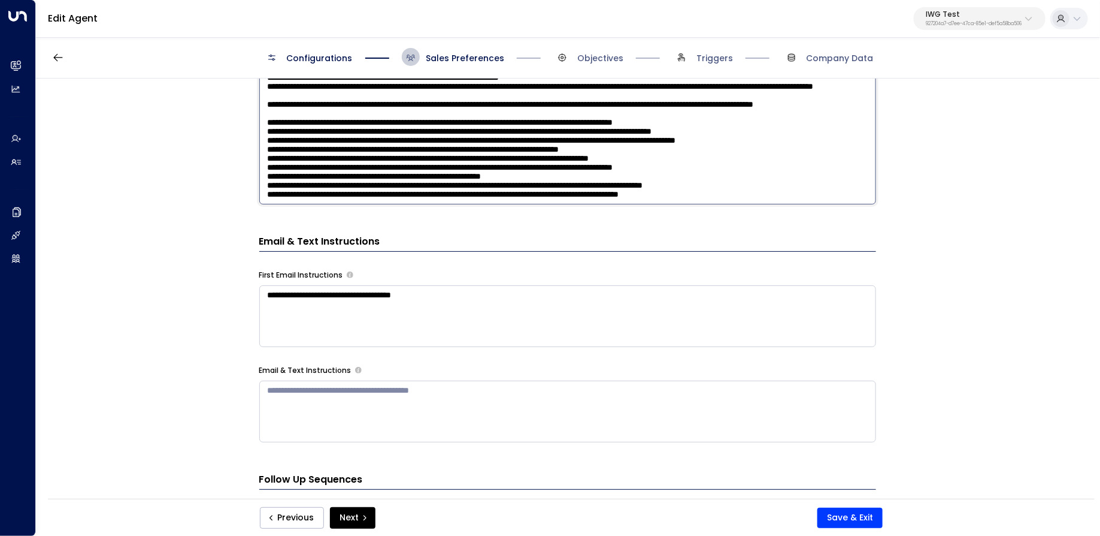
click at [195, 148] on div "**********" at bounding box center [567, 292] width 1063 height 428
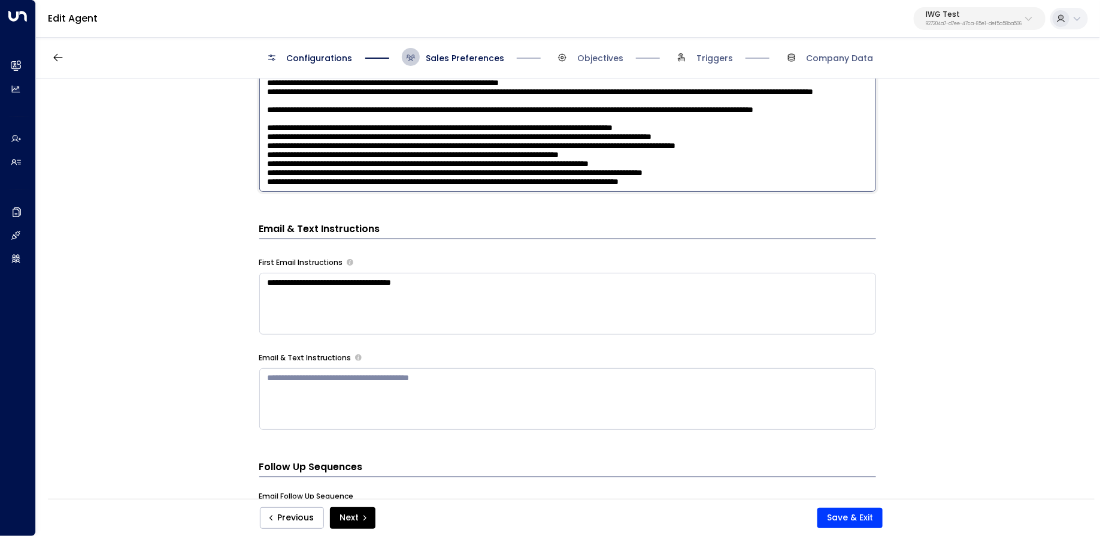
scroll to position [758, 0]
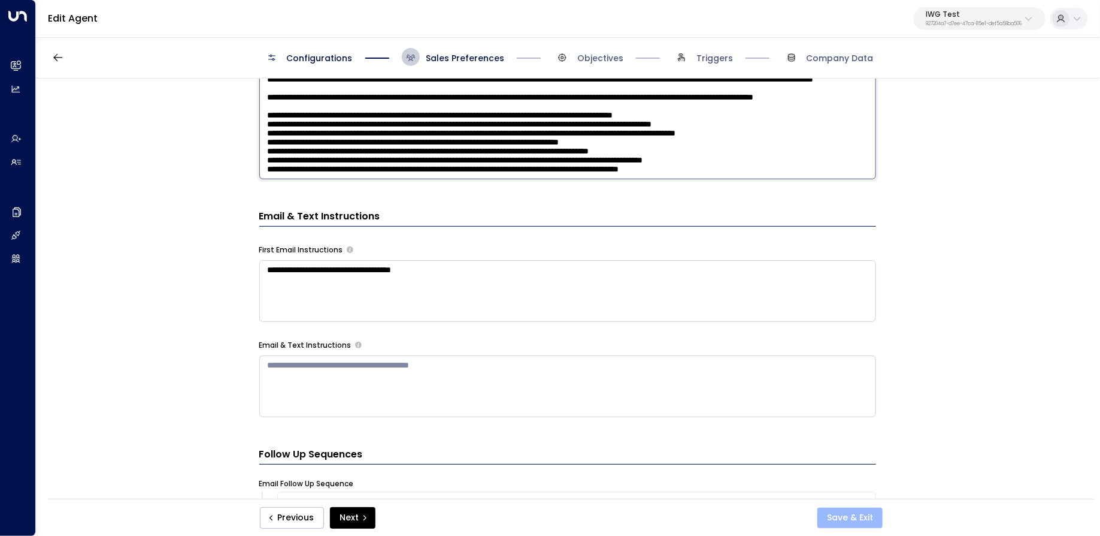
type textarea "**********"
click at [841, 509] on button "Save & Exit" at bounding box center [850, 517] width 65 height 20
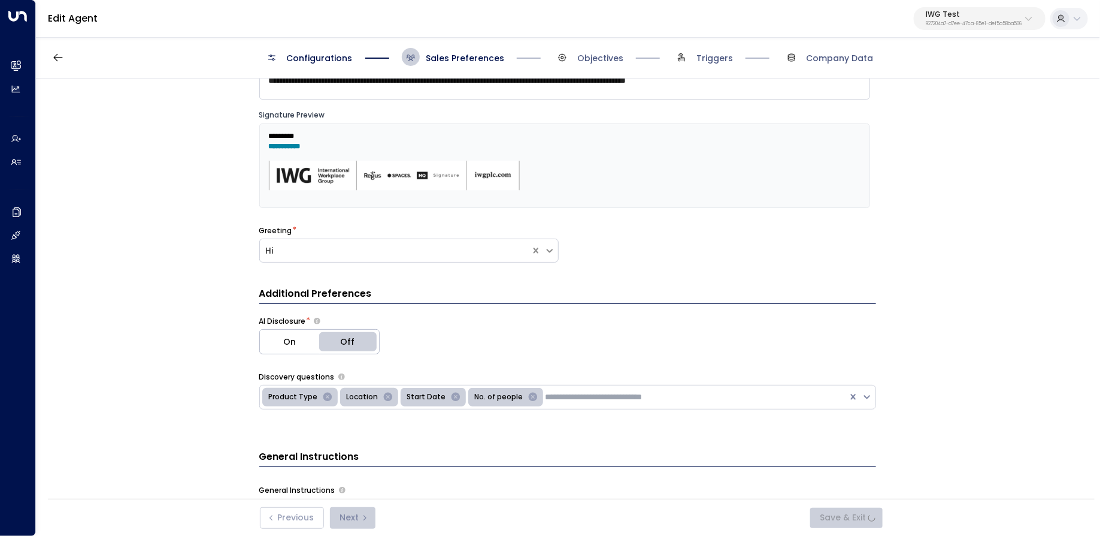
scroll to position [0, 0]
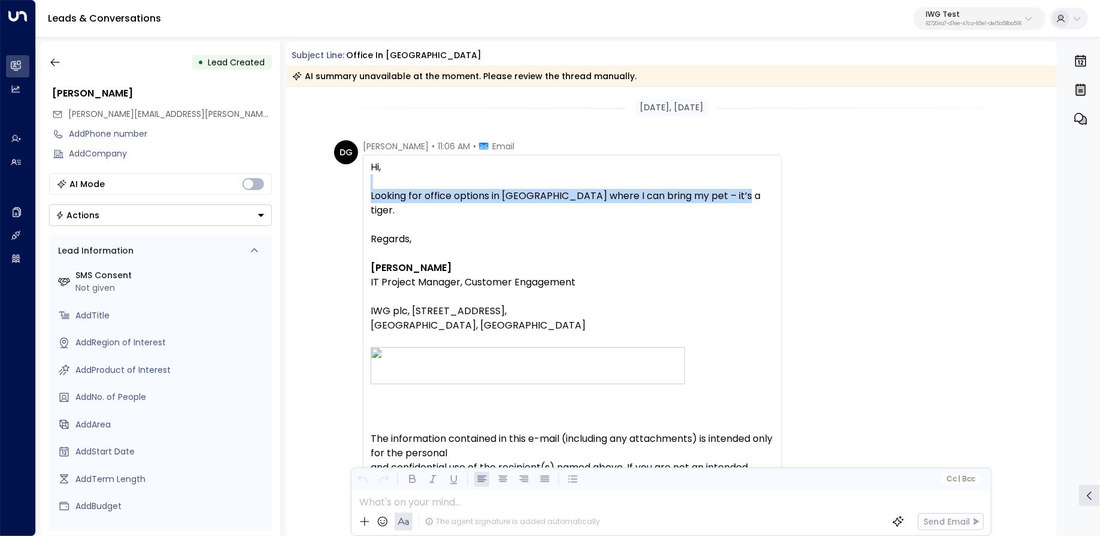
drag, startPoint x: 727, startPoint y: 196, endPoint x: 374, endPoint y: 183, distance: 353.7
click at [374, 183] on div "Hi, Looking for office options in Portugal where I can bring my pet – it’s a ti…" at bounding box center [573, 281] width 404 height 243
drag, startPoint x: 635, startPoint y: 110, endPoint x: 737, endPoint y: 109, distance: 101.8
click at [737, 109] on div "Aug 06, 1 month ago" at bounding box center [672, 107] width 772 height 17
click at [700, 112] on div "Aug 06, 1 month ago" at bounding box center [672, 107] width 74 height 17
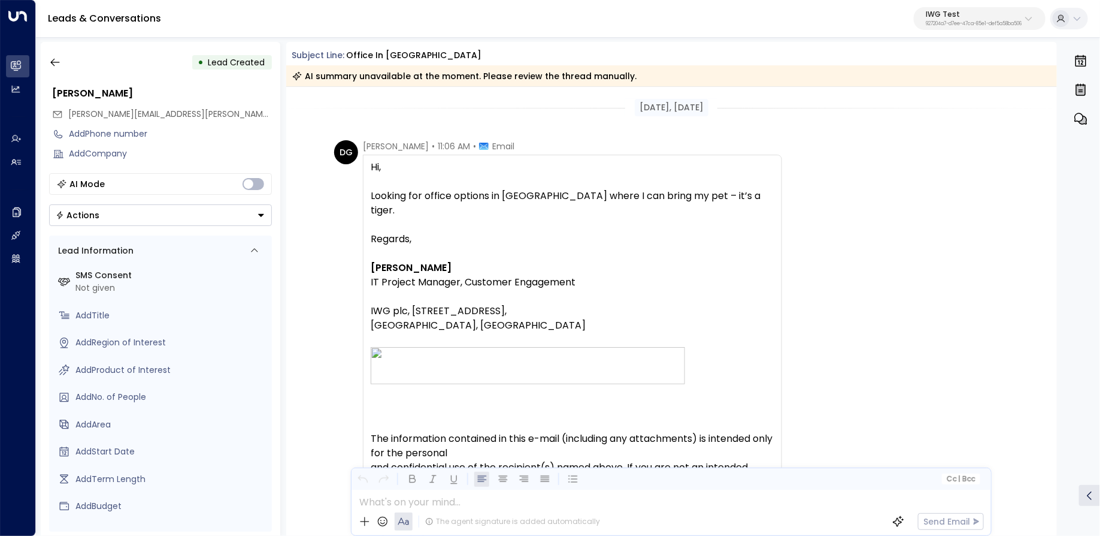
click at [700, 112] on div "Aug 06, 1 month ago" at bounding box center [672, 107] width 74 height 17
click at [700, 111] on div "Aug 06, 1 month ago" at bounding box center [672, 107] width 74 height 17
click at [604, 113] on div "Aug 06, 1 month ago" at bounding box center [672, 107] width 772 height 17
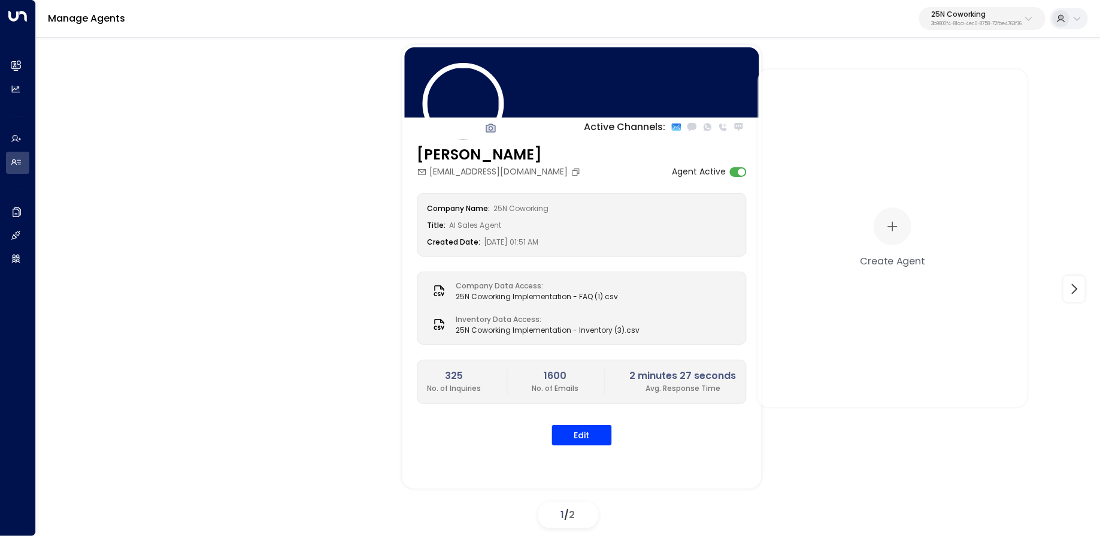
click at [956, 26] on p "3b9800f4-81ca-4ec0-8758-72fbe4763f36" at bounding box center [977, 24] width 90 height 5
type input "*******"
click at [918, 102] on span "ID: 5907e685-ac3d-4b15-8777-6be708435e94" at bounding box center [948, 101] width 171 height 11
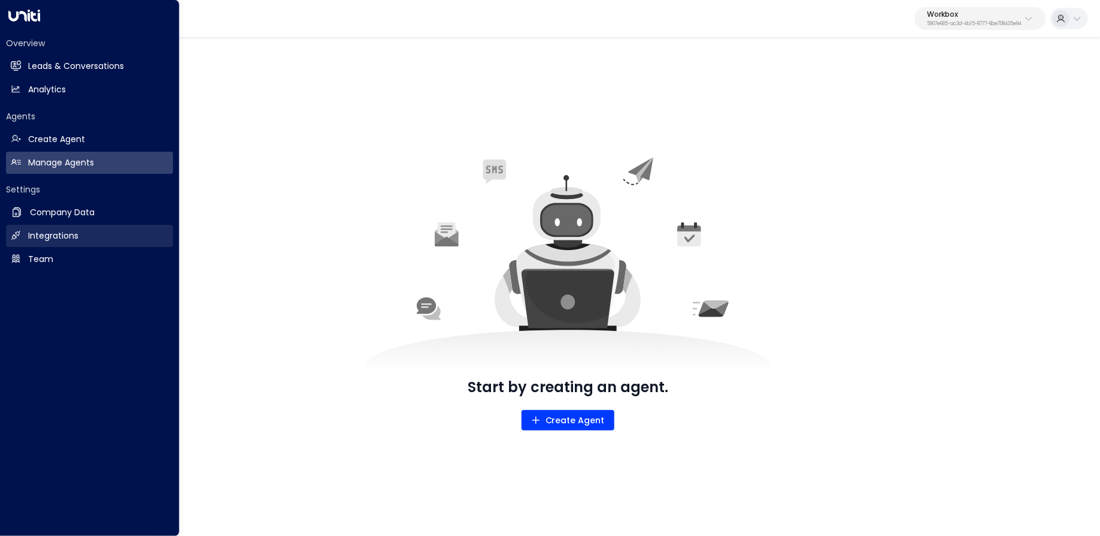
click at [35, 234] on h2 "Integrations" at bounding box center [53, 235] width 50 height 13
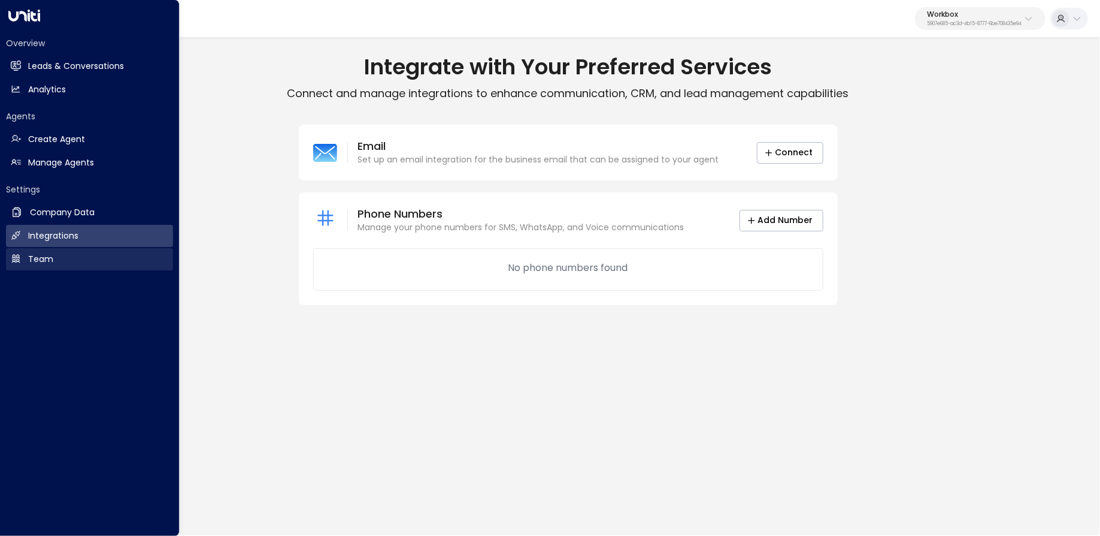
click at [48, 256] on h2 "Team" at bounding box center [40, 259] width 25 height 13
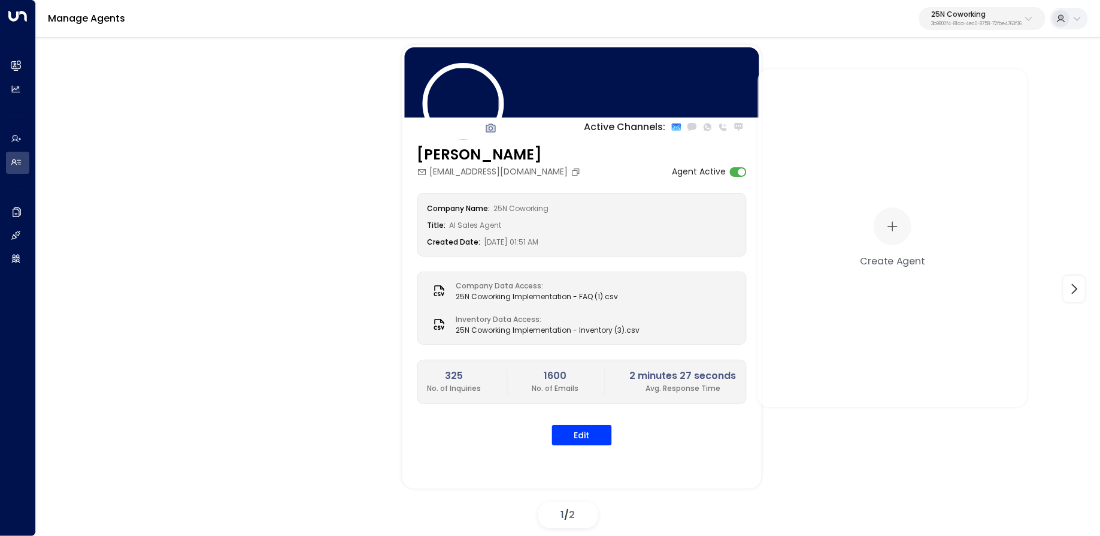
click at [973, 12] on p "25N Coworking" at bounding box center [977, 14] width 90 height 7
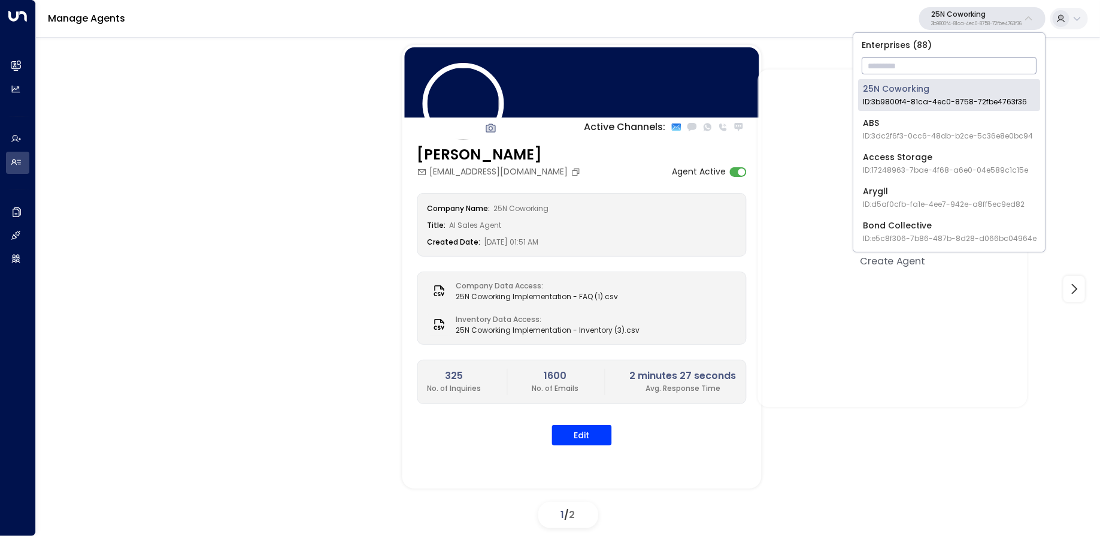
click at [946, 59] on input "text" at bounding box center [949, 66] width 175 height 22
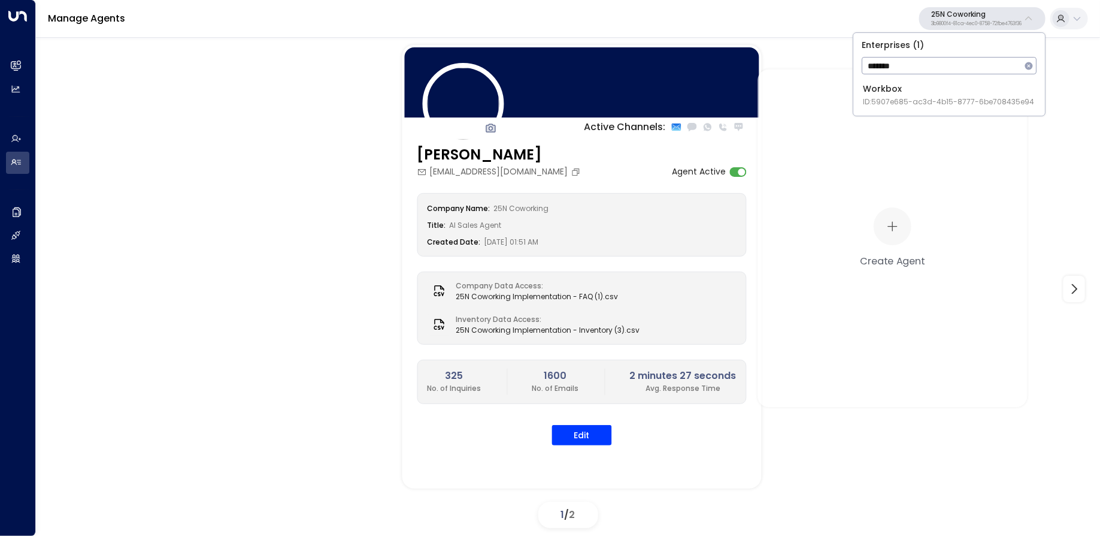
type input "*******"
click at [909, 87] on div "Workbox ID: 5907e685-ac3d-4b15-8777-6be708435e94" at bounding box center [948, 95] width 171 height 25
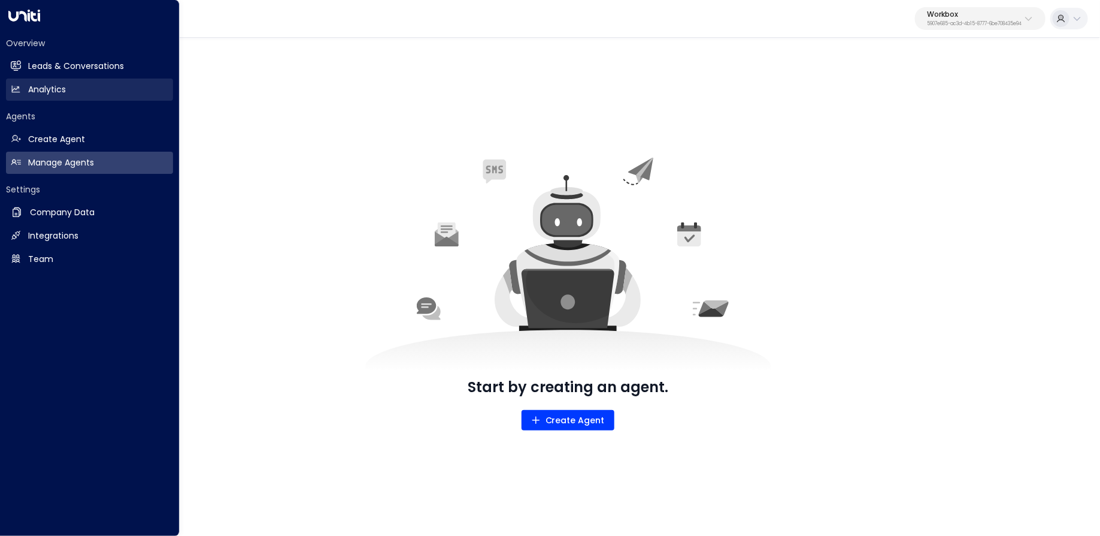
click at [68, 92] on link "Analytics Analytics" at bounding box center [89, 89] width 167 height 22
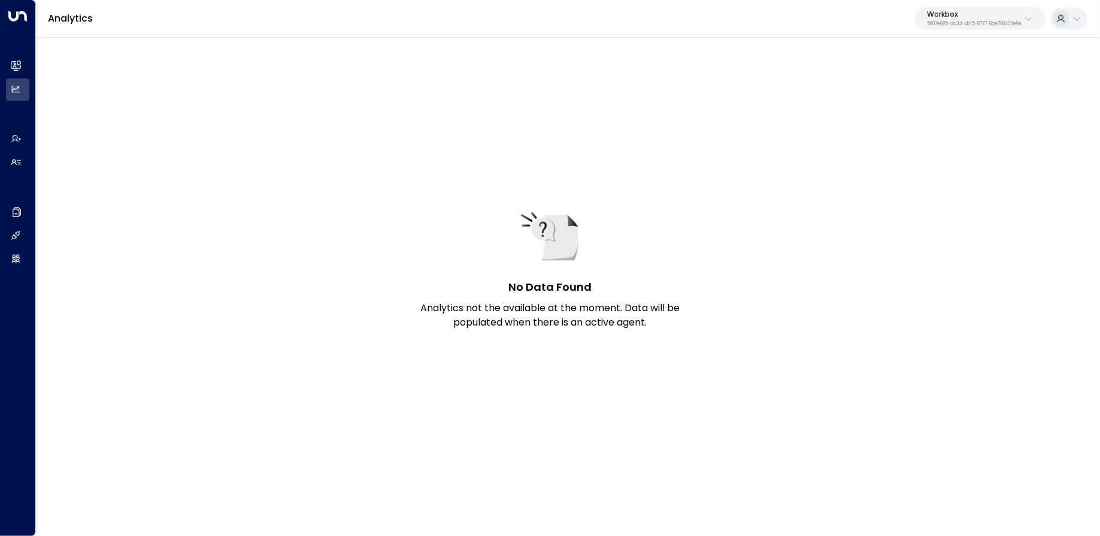
click at [1011, 22] on p "5907e685-ac3d-4b15-8777-6be708435e94" at bounding box center [974, 24] width 95 height 5
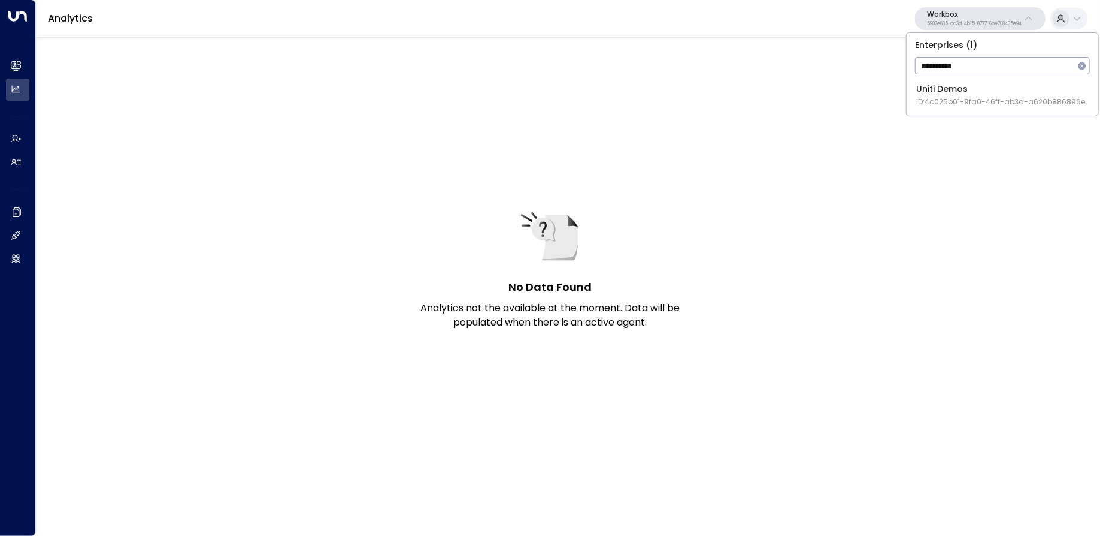
type input "**********"
click at [985, 93] on div "Uniti Demos ID: 4c025b01-9fa0-46ff-ab3a-a620b886896e" at bounding box center [1001, 95] width 169 height 25
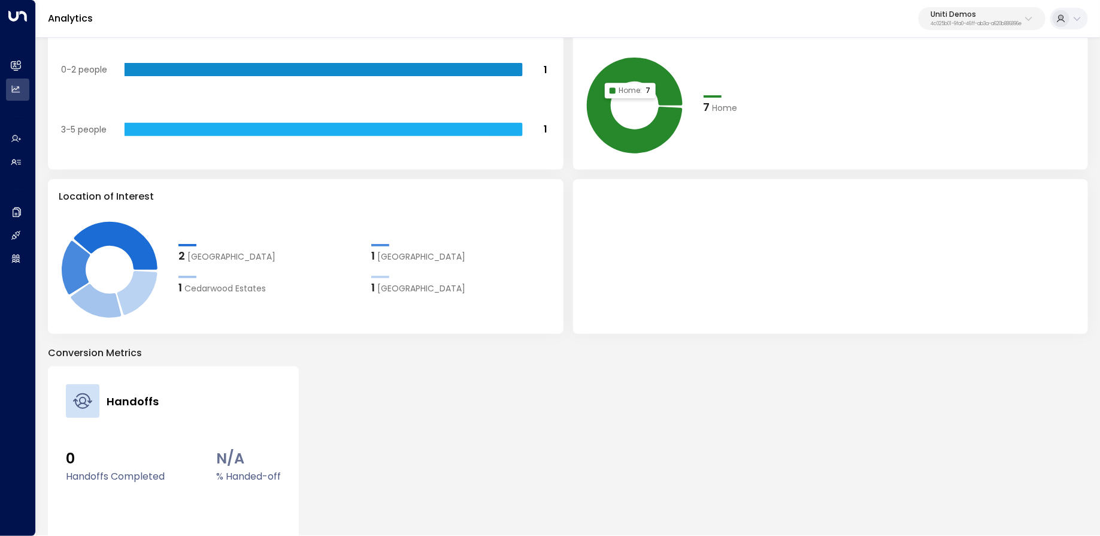
scroll to position [282, 0]
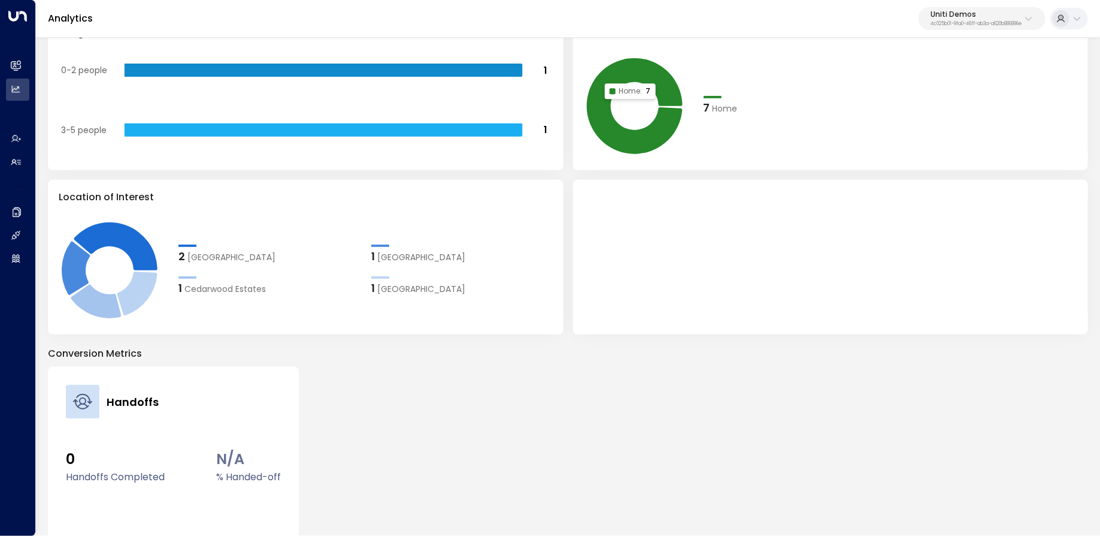
click at [1014, 11] on p "Uniti Demos" at bounding box center [976, 14] width 91 height 7
type input "*********"
click at [945, 87] on div "Uniti Clients ID: 6902fd4e-8299-4f33-bc1d-ae4eb0a453cf" at bounding box center [1001, 95] width 167 height 25
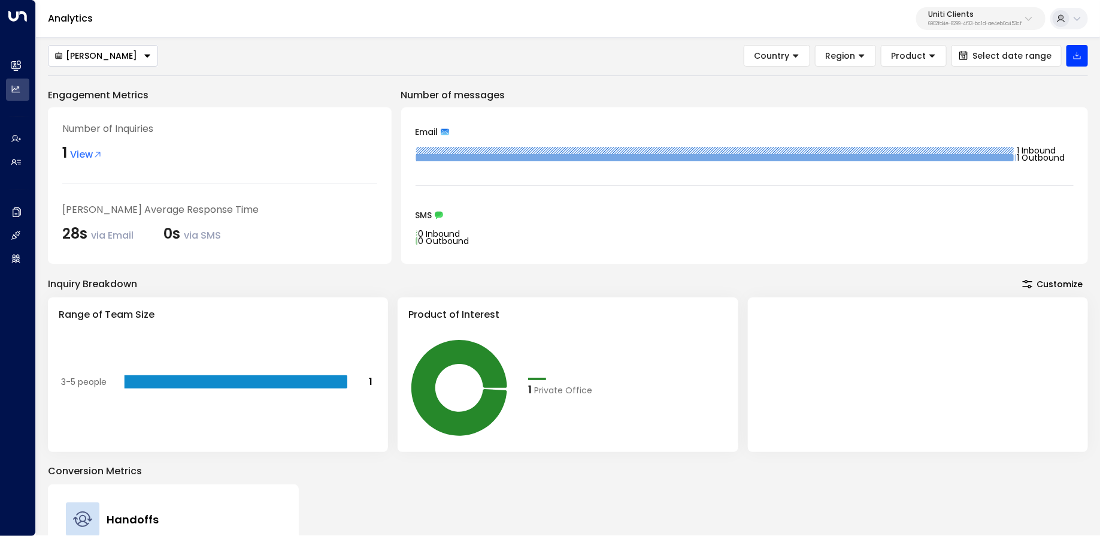
click at [989, 18] on div "Uniti Clients 6902fd4e-8299-4f33-bc1d-ae4eb0a453cf" at bounding box center [975, 19] width 93 height 16
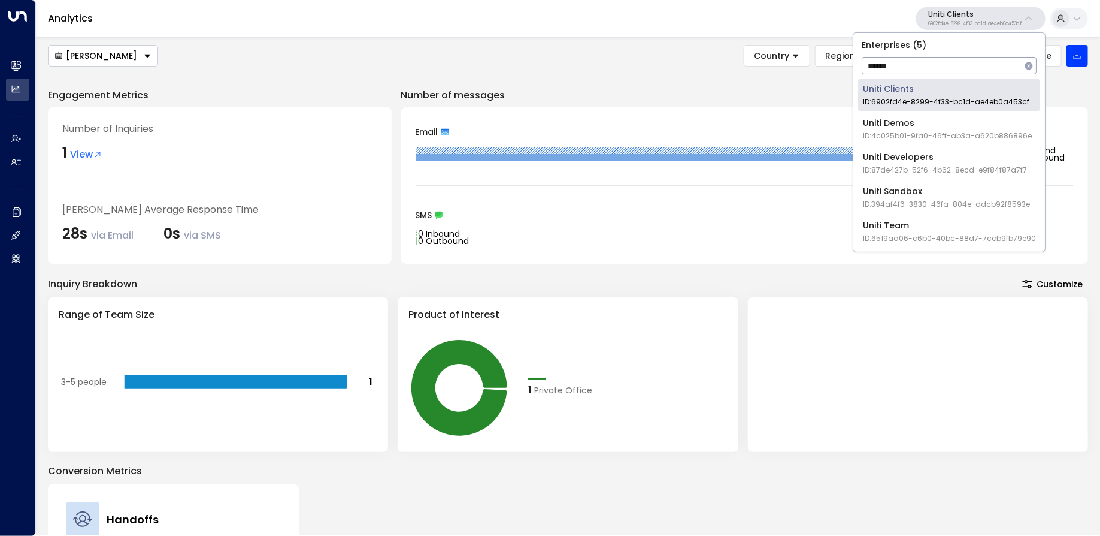
scroll to position [0, 0]
type input "*****"
click at [886, 235] on span "ID: 6519ad06-c6b0-40bc-88d7-7ccb9fb79e90" at bounding box center [949, 238] width 173 height 11
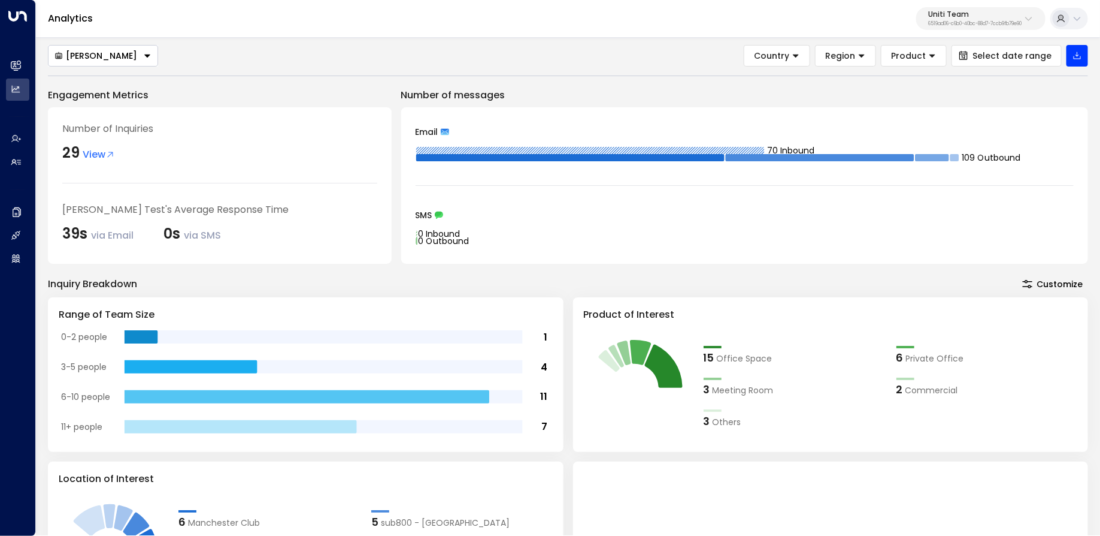
click at [156, 59] on button "[PERSON_NAME]" at bounding box center [103, 56] width 110 height 22
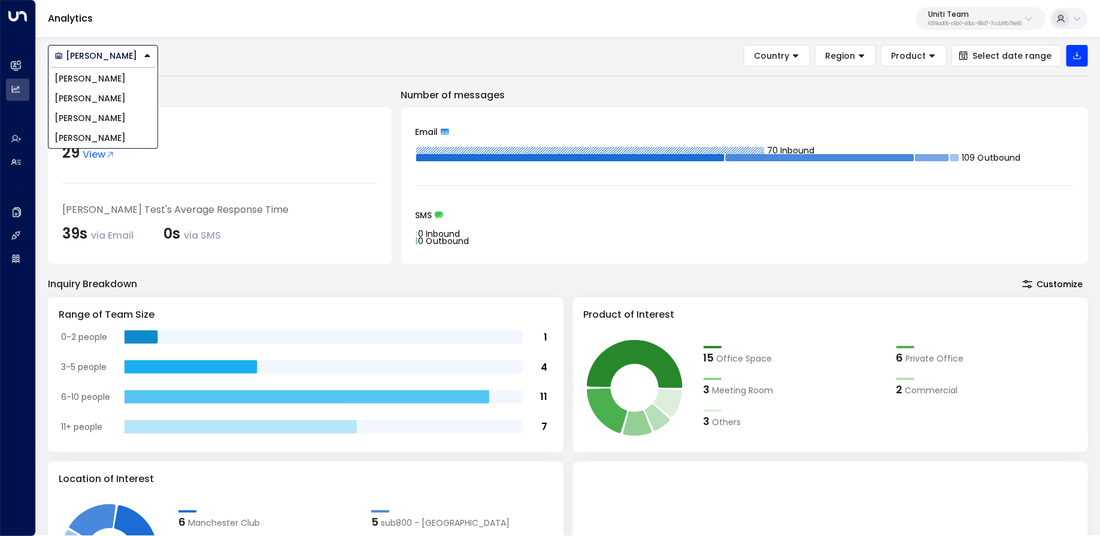
click at [98, 132] on li "[PERSON_NAME]" at bounding box center [103, 138] width 109 height 20
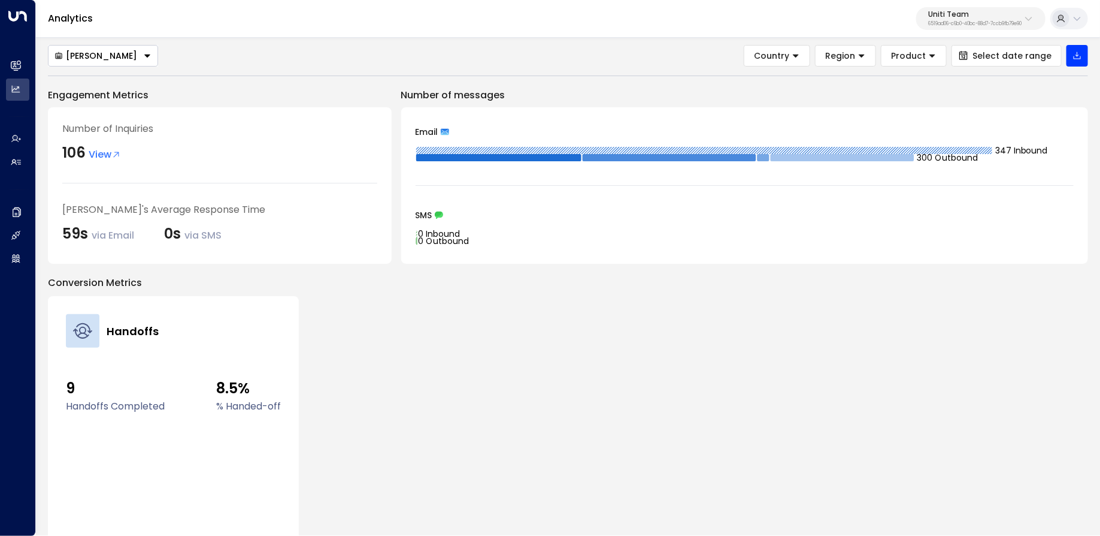
click at [109, 61] on button "[PERSON_NAME]" at bounding box center [103, 56] width 110 height 22
click at [108, 80] on span "[PERSON_NAME]" at bounding box center [90, 78] width 71 height 13
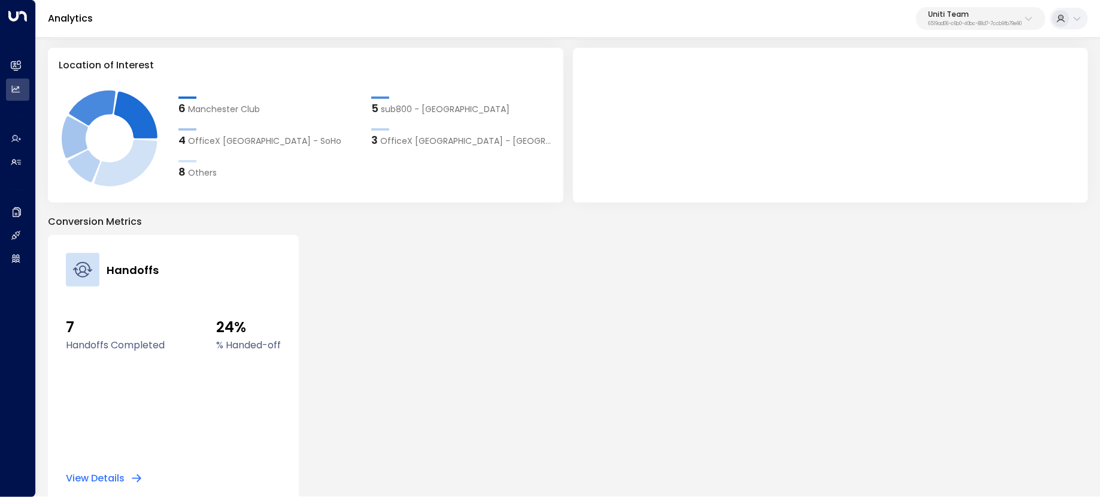
scroll to position [428, 0]
